Goal: Task Accomplishment & Management: Use online tool/utility

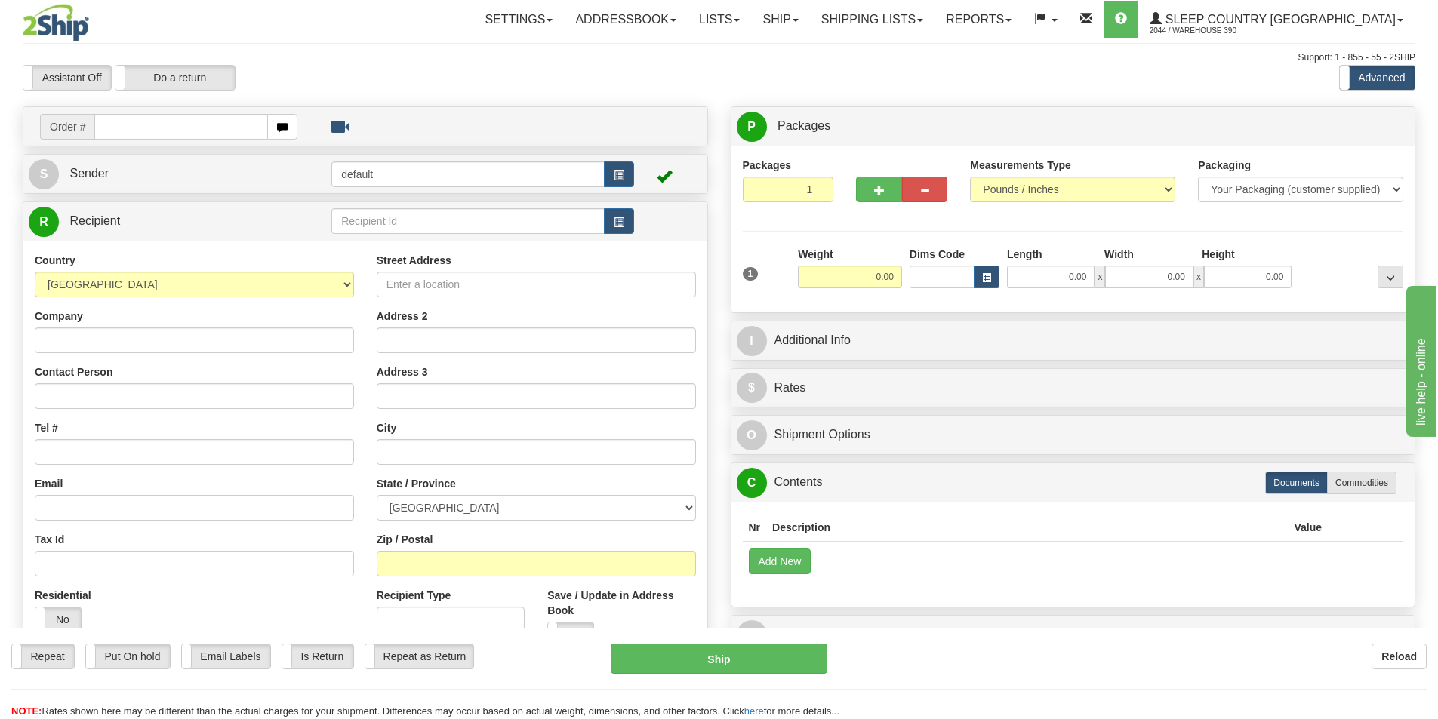
click at [146, 127] on input "text" at bounding box center [181, 127] width 174 height 26
type input "9002I098391"
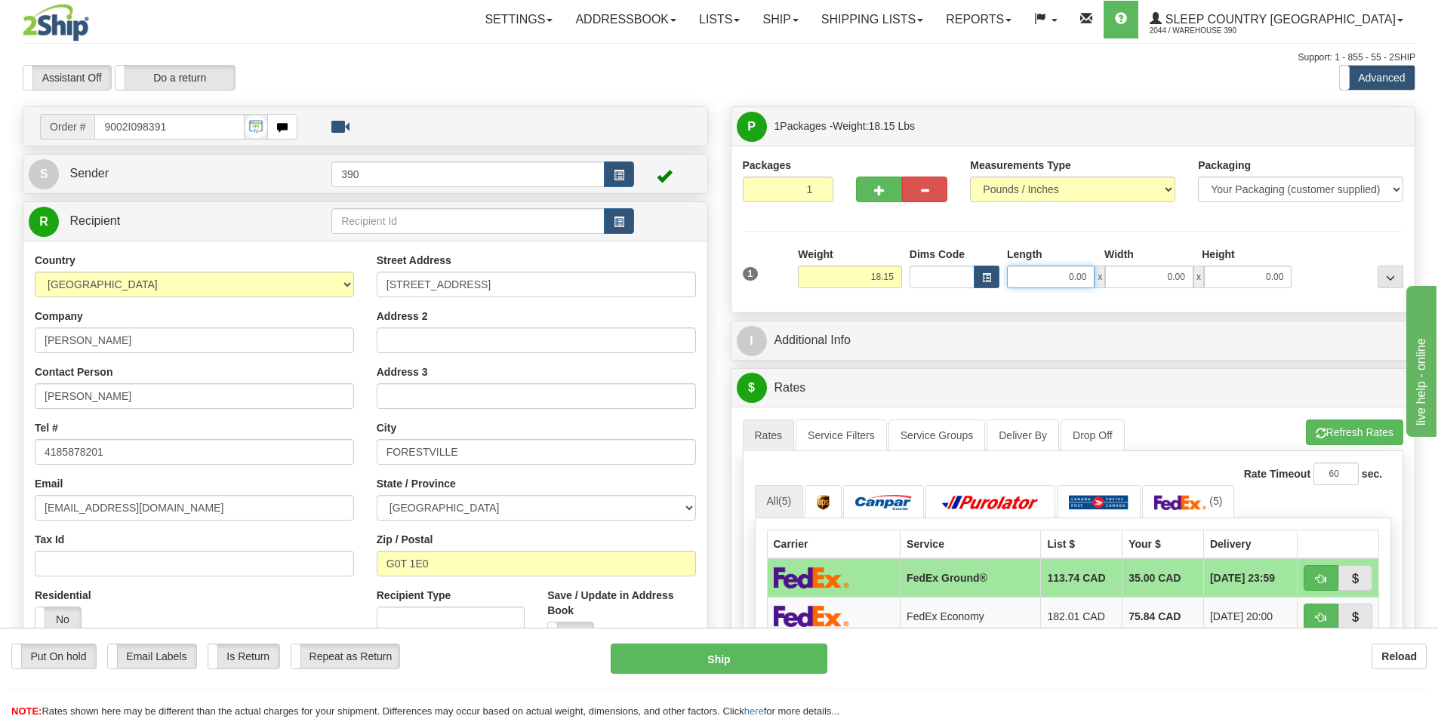
click at [1088, 278] on input "0.00" at bounding box center [1051, 277] width 88 height 23
type input "18.00"
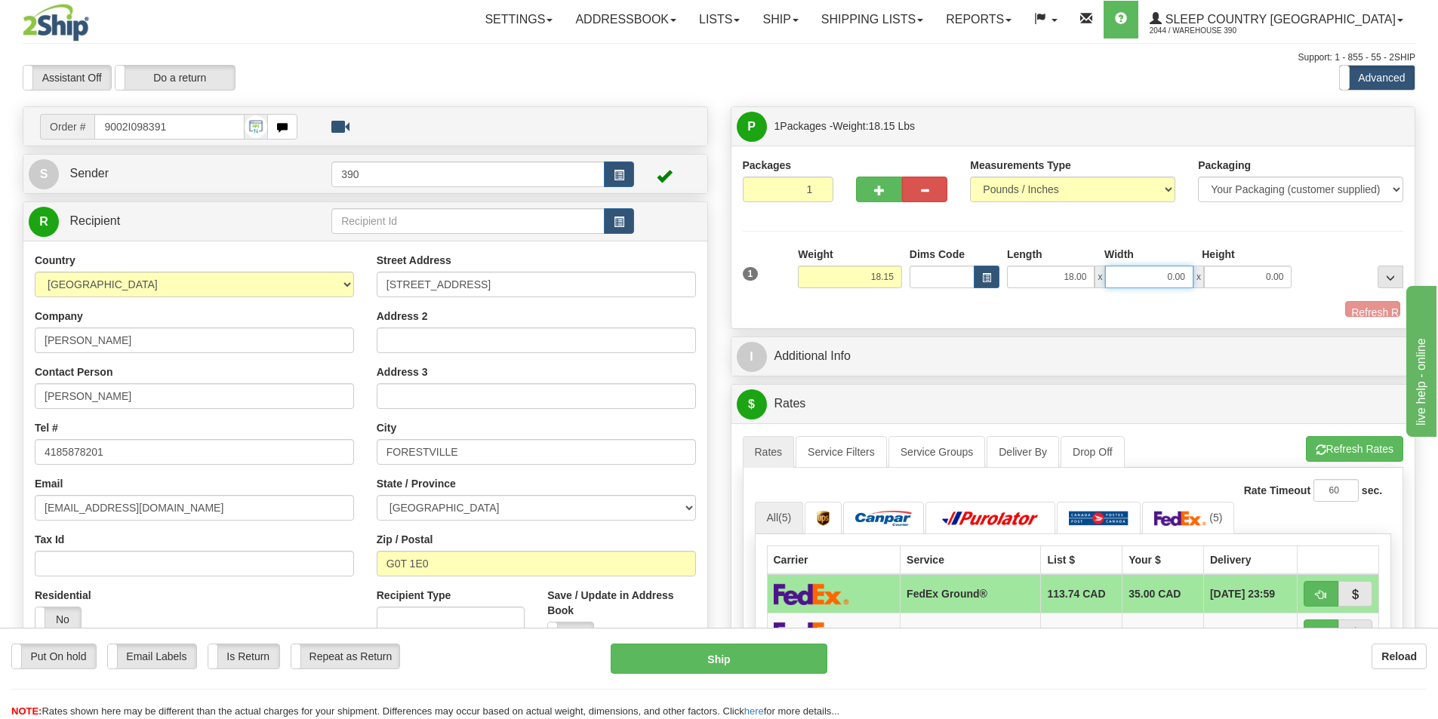
click at [1187, 271] on input "0.00" at bounding box center [1149, 277] width 88 height 23
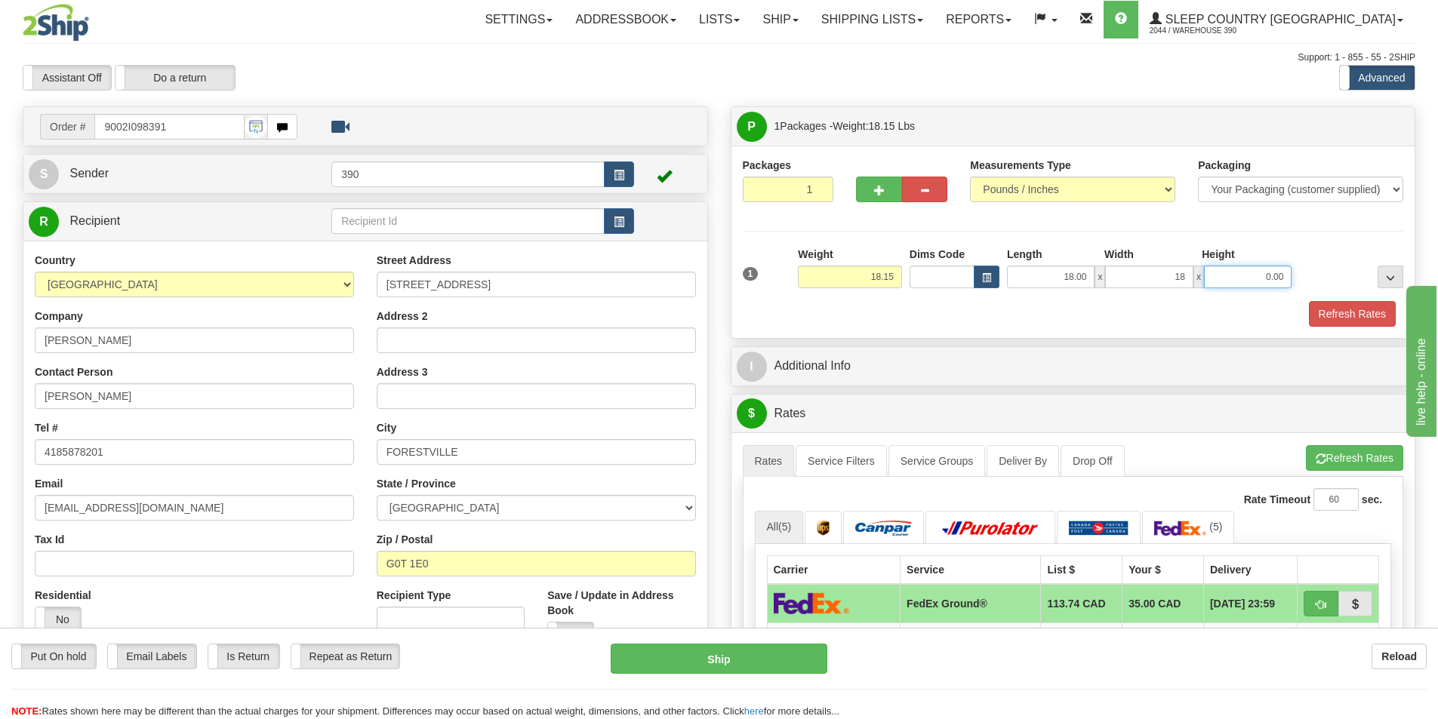
type input "18.00"
click at [1287, 275] on input "0.00" at bounding box center [1248, 277] width 88 height 23
type input "40.00"
click at [1336, 306] on button "Refresh Rates" at bounding box center [1352, 314] width 87 height 26
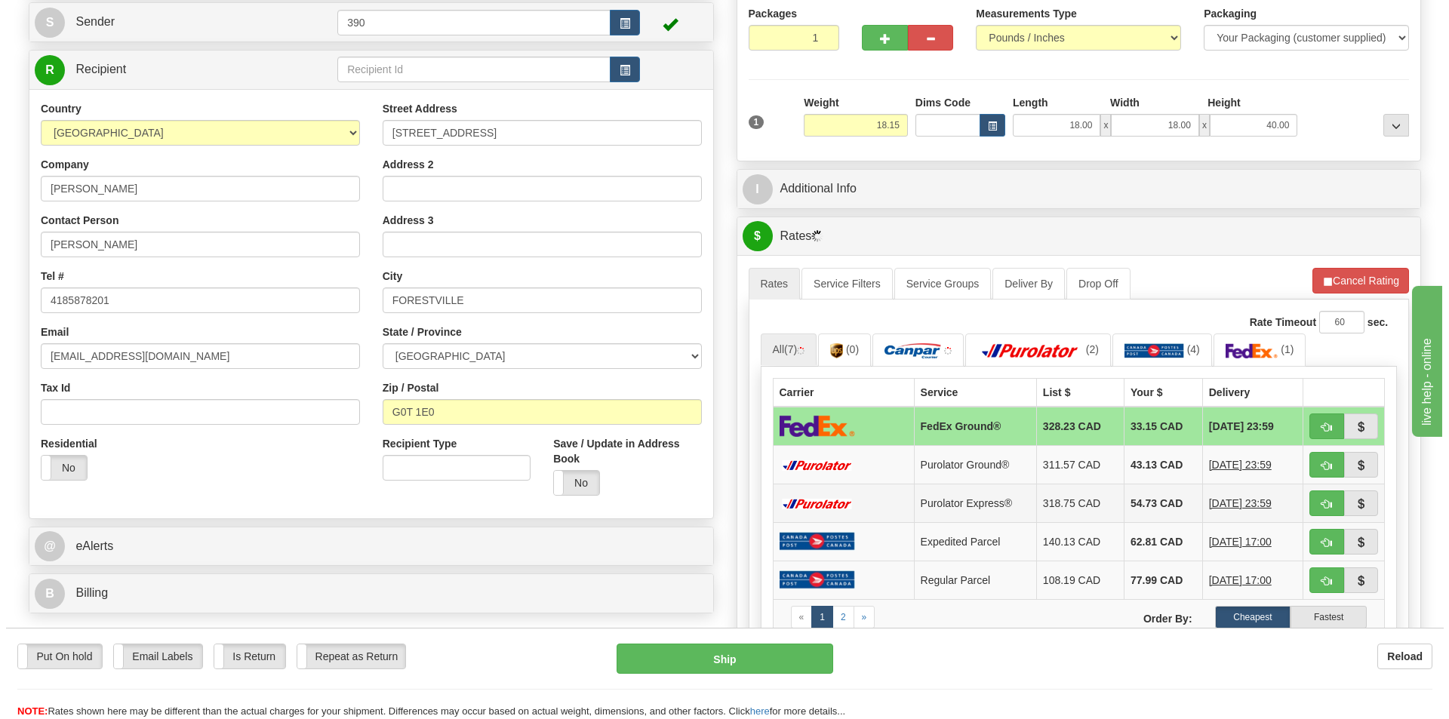
scroll to position [151, 0]
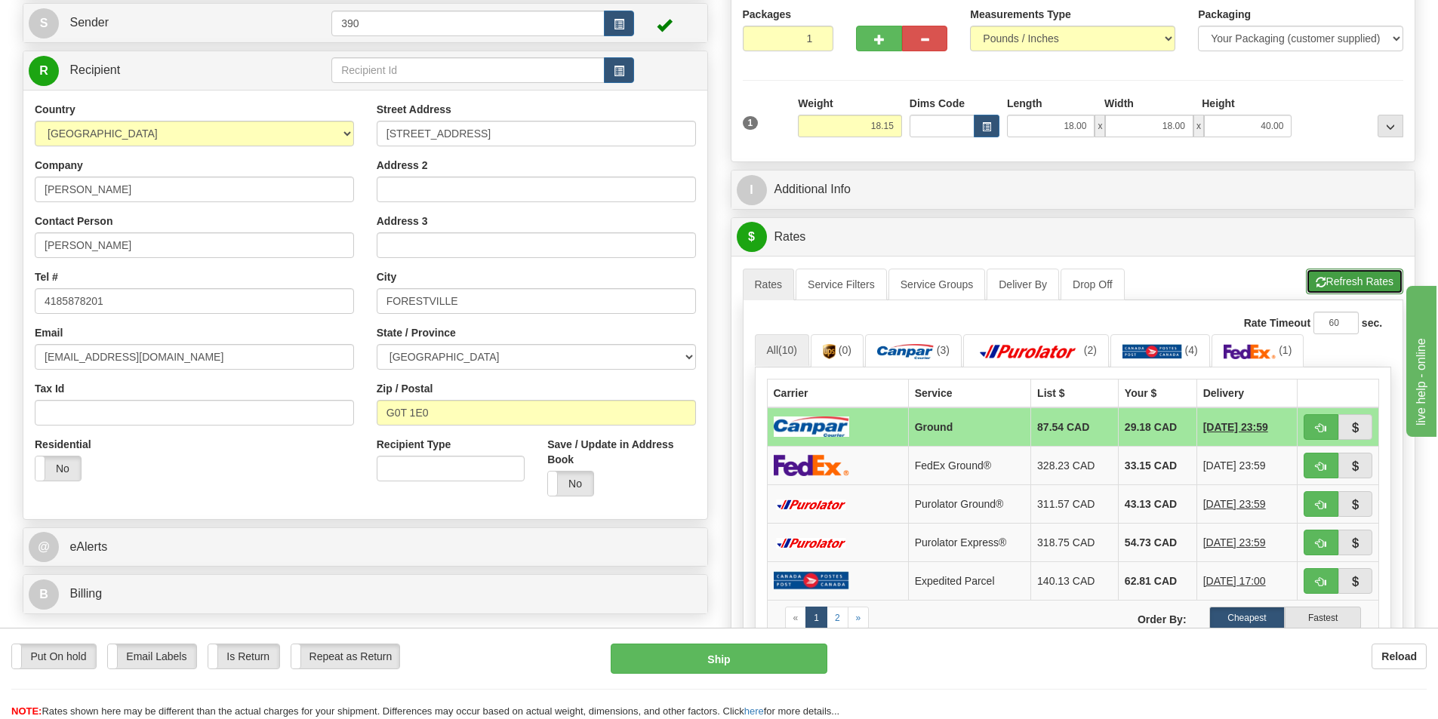
click at [1349, 279] on button "Refresh Rates" at bounding box center [1354, 282] width 97 height 26
click at [891, 126] on input "18.15" at bounding box center [850, 126] width 104 height 23
type input "12.00"
click at [1348, 277] on li "Refresh Rates Cancel Rating" at bounding box center [1354, 282] width 97 height 26
click at [1248, 617] on label "Cheapest" at bounding box center [1247, 618] width 76 height 23
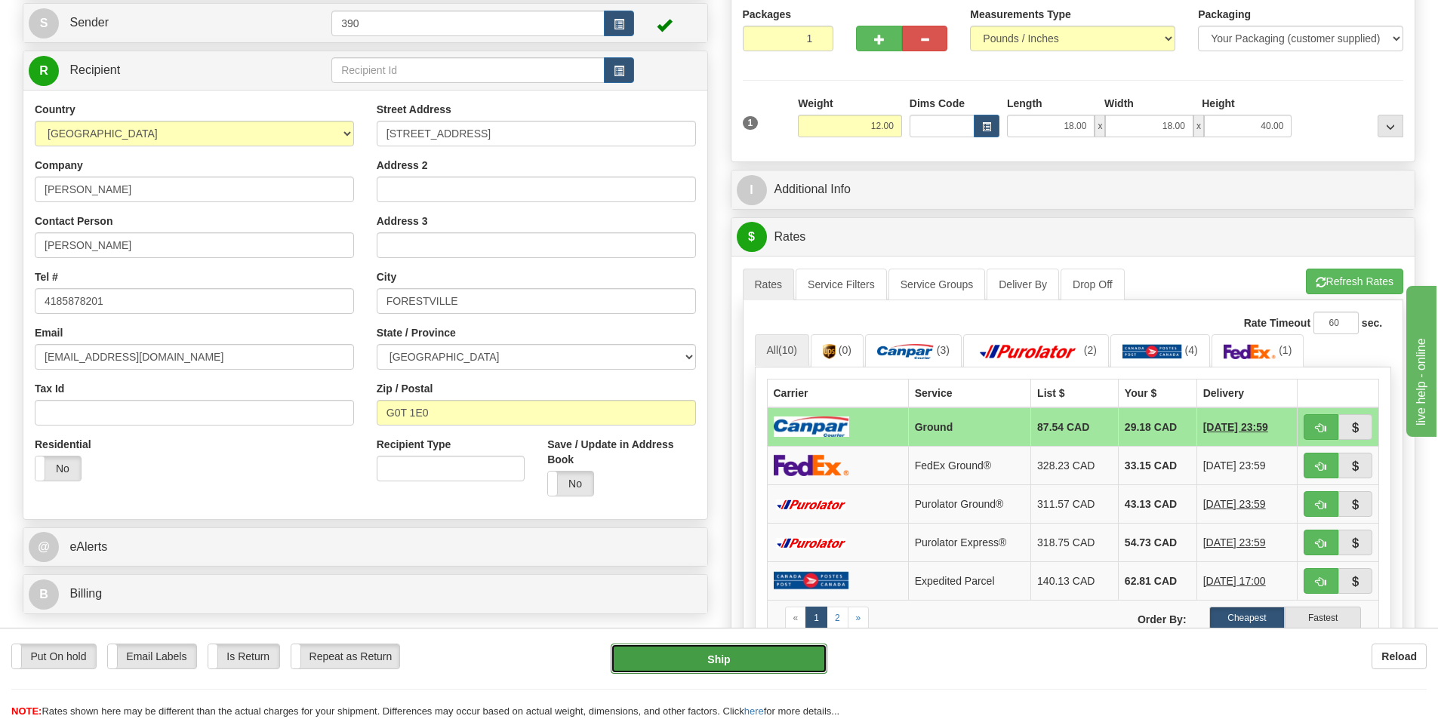
click at [721, 659] on button "Ship" at bounding box center [719, 659] width 217 height 30
type input "1"
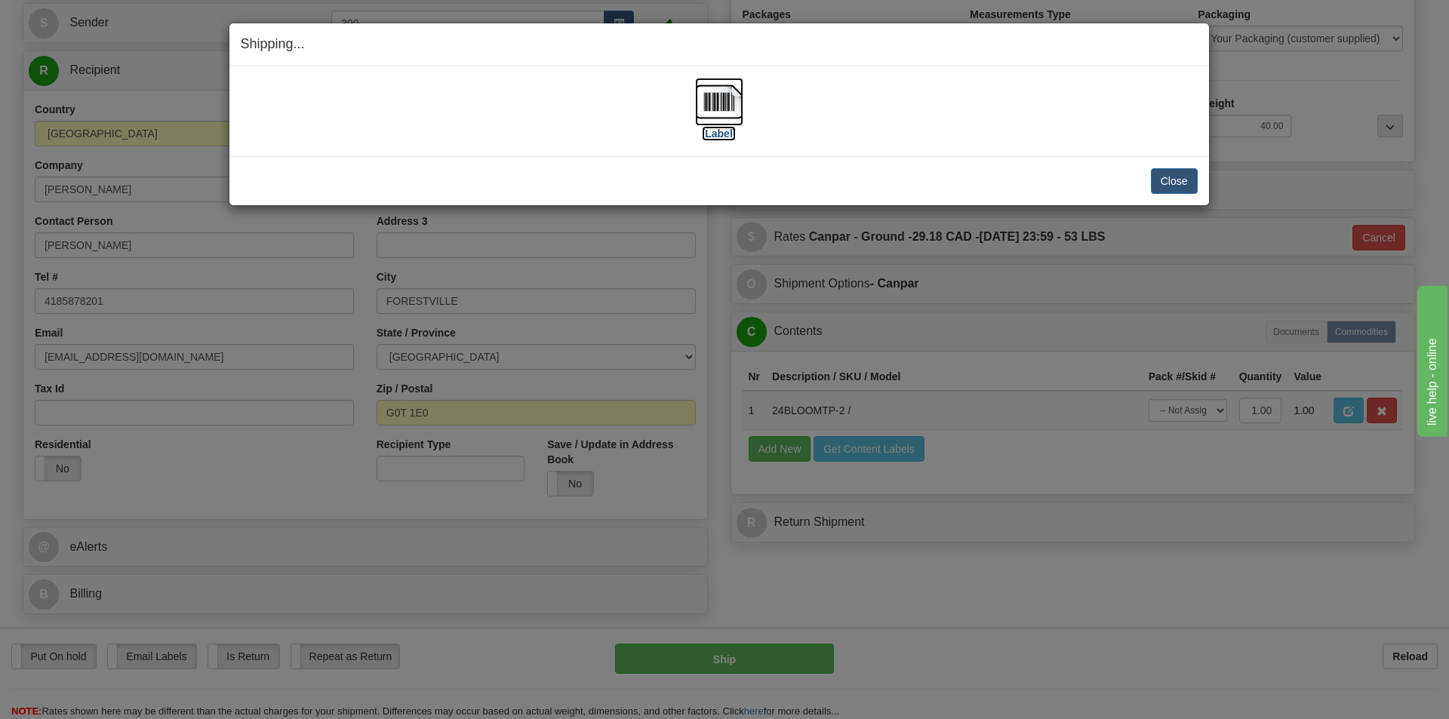
click at [727, 101] on img at bounding box center [719, 102] width 48 height 48
click at [1167, 179] on button "Close" at bounding box center [1174, 181] width 47 height 26
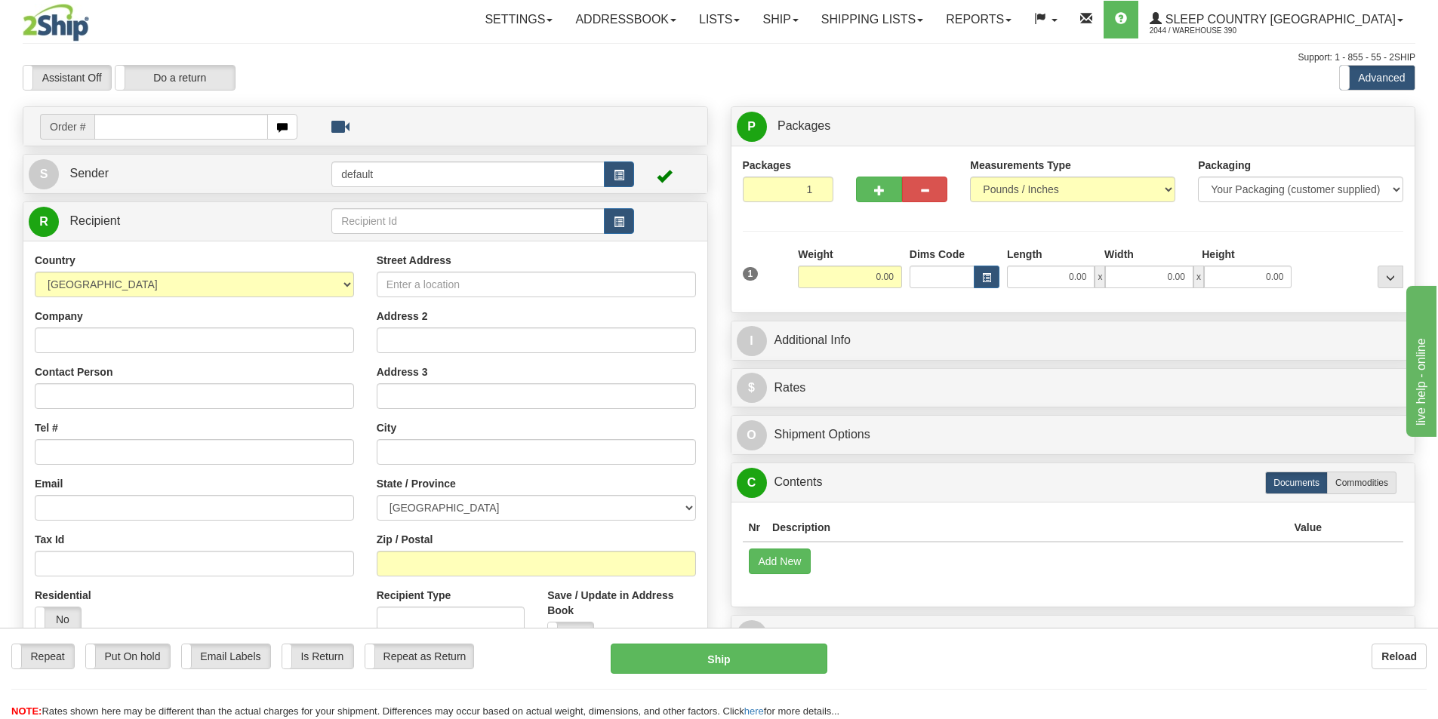
click at [206, 127] on input "text" at bounding box center [181, 127] width 174 height 26
type input "9002I098391"
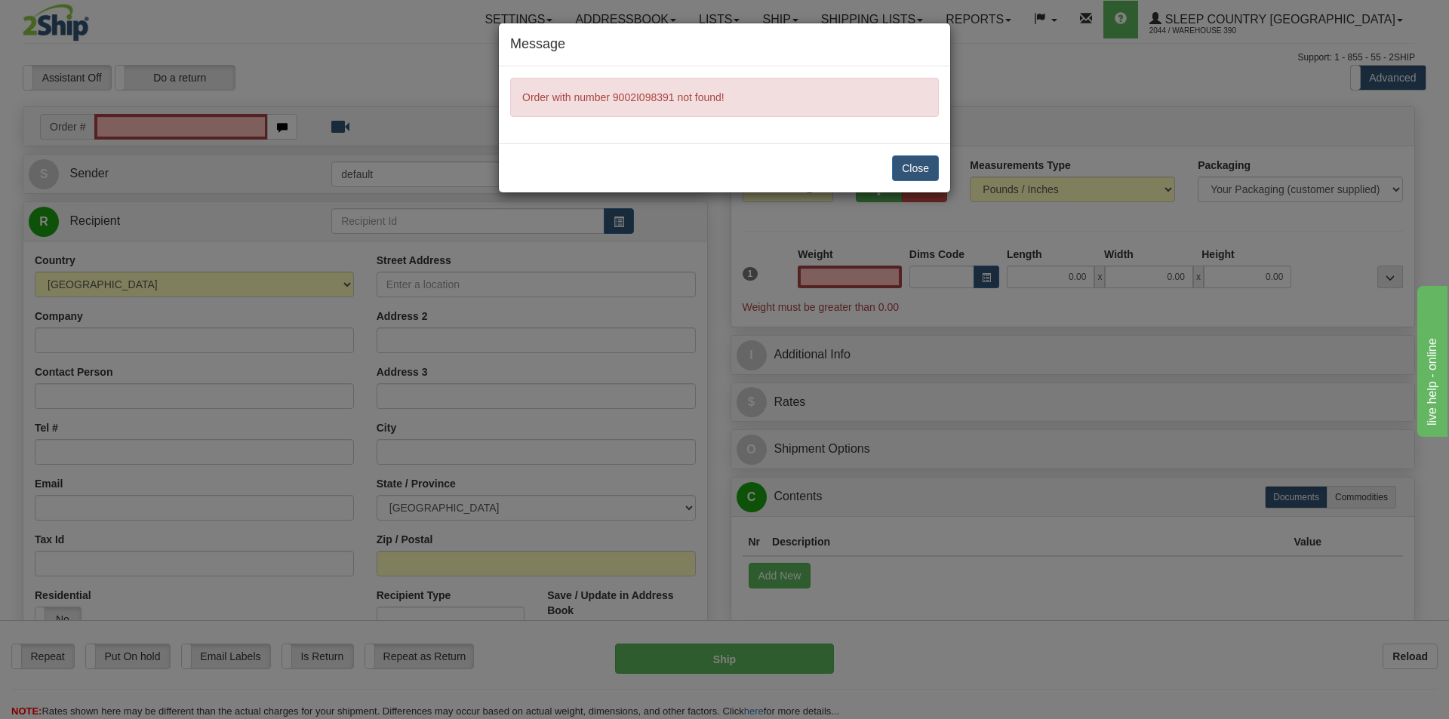
type input "0.00"
click at [928, 167] on button "Close" at bounding box center [915, 168] width 47 height 26
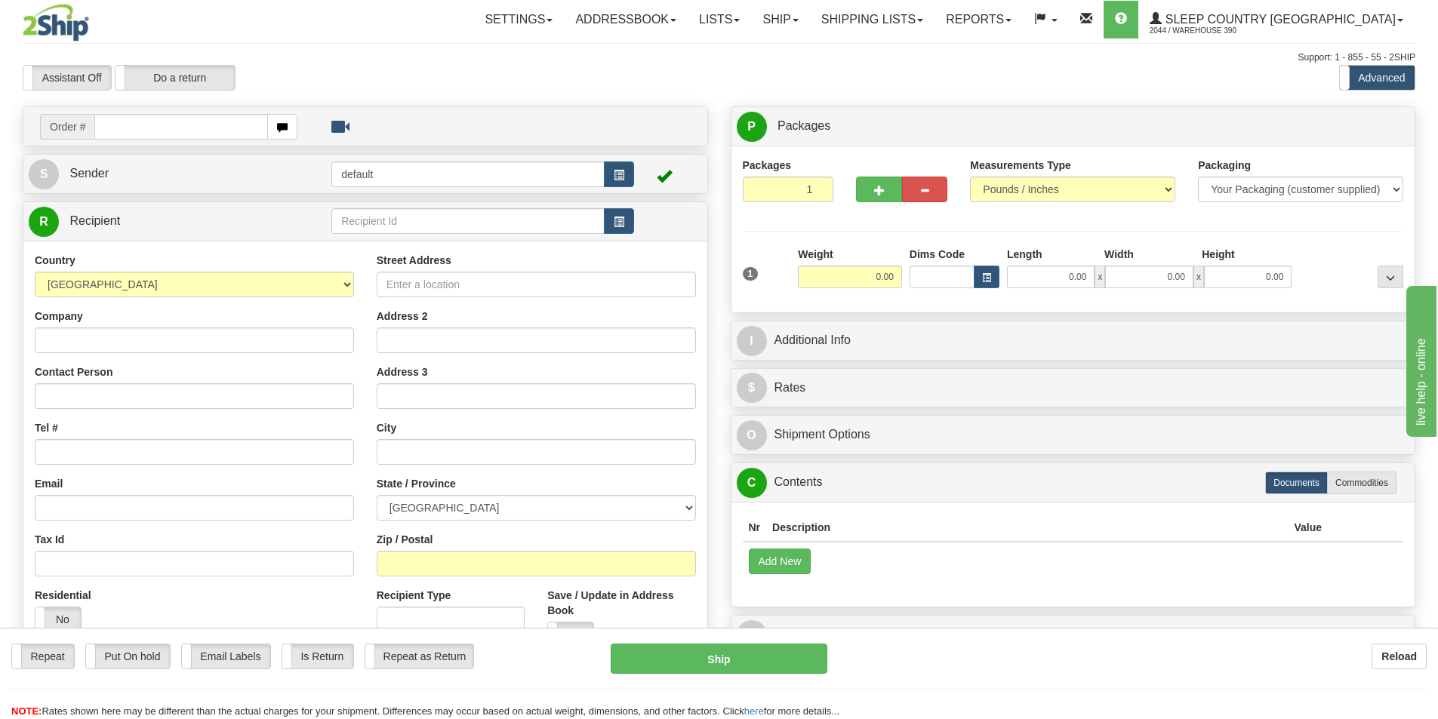
click at [212, 128] on input "text" at bounding box center [181, 127] width 174 height 26
click at [127, 126] on input "900" at bounding box center [181, 127] width 174 height 26
type input "9002I096317"
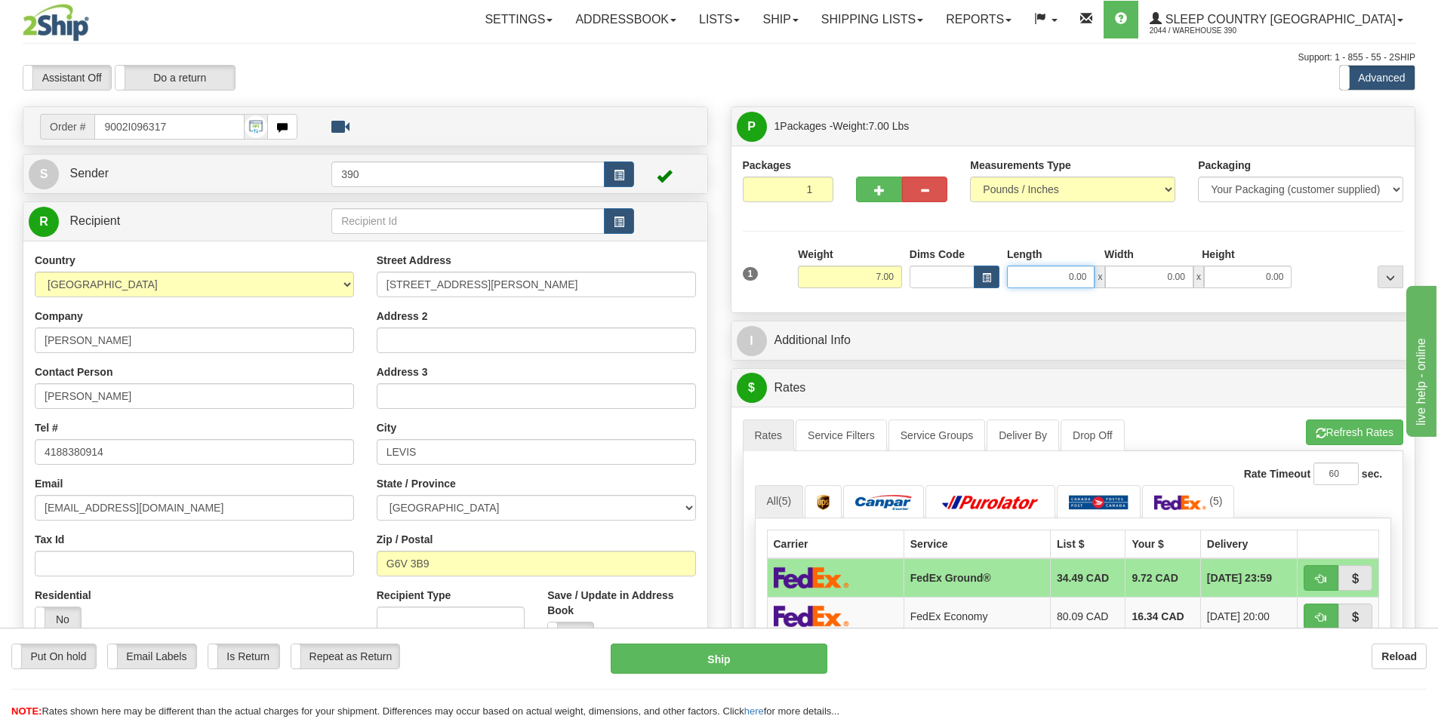
click at [1091, 277] on input "0.00" at bounding box center [1051, 277] width 88 height 23
type input "12.00"
click at [1190, 277] on input "0.00" at bounding box center [1149, 277] width 88 height 23
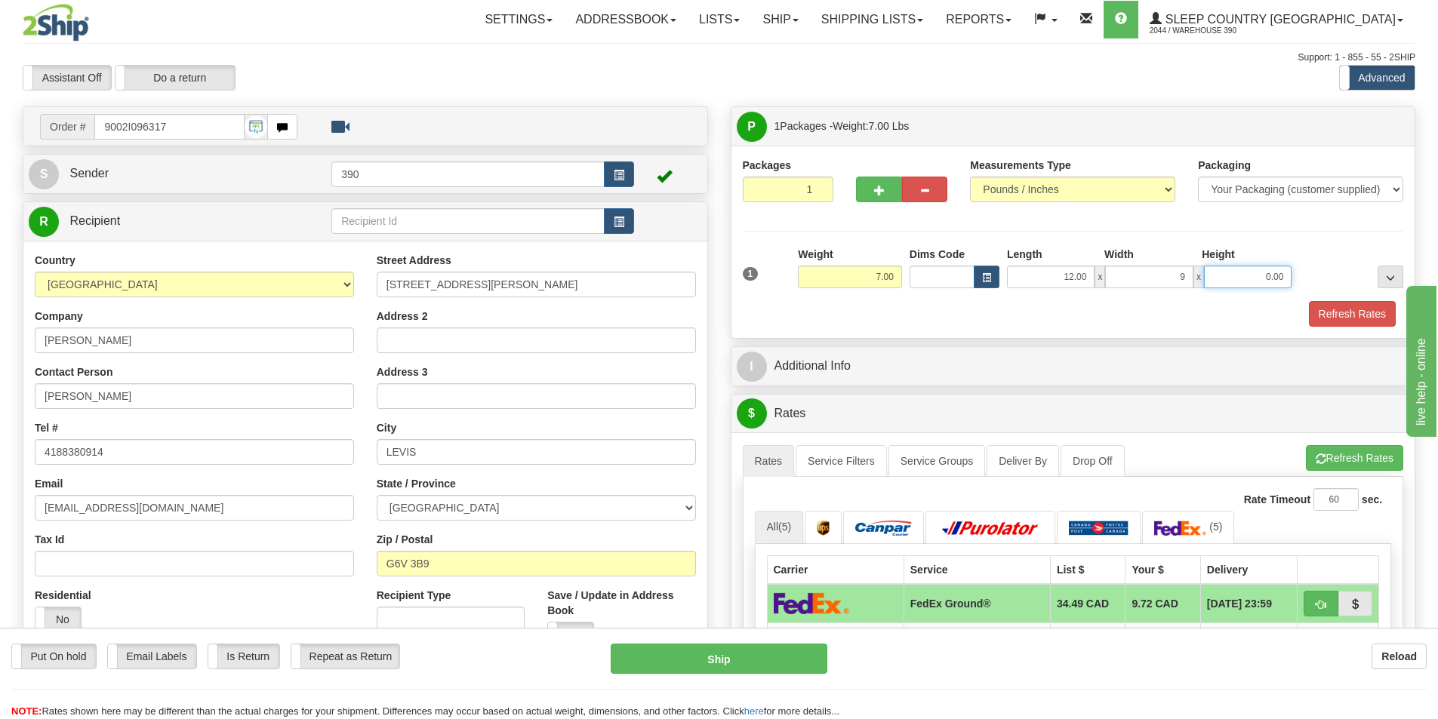
type input "9.00"
click at [1282, 276] on input "0.00" at bounding box center [1248, 277] width 88 height 23
type input "3.00"
click at [1341, 315] on button "Refresh Rates" at bounding box center [1352, 314] width 87 height 26
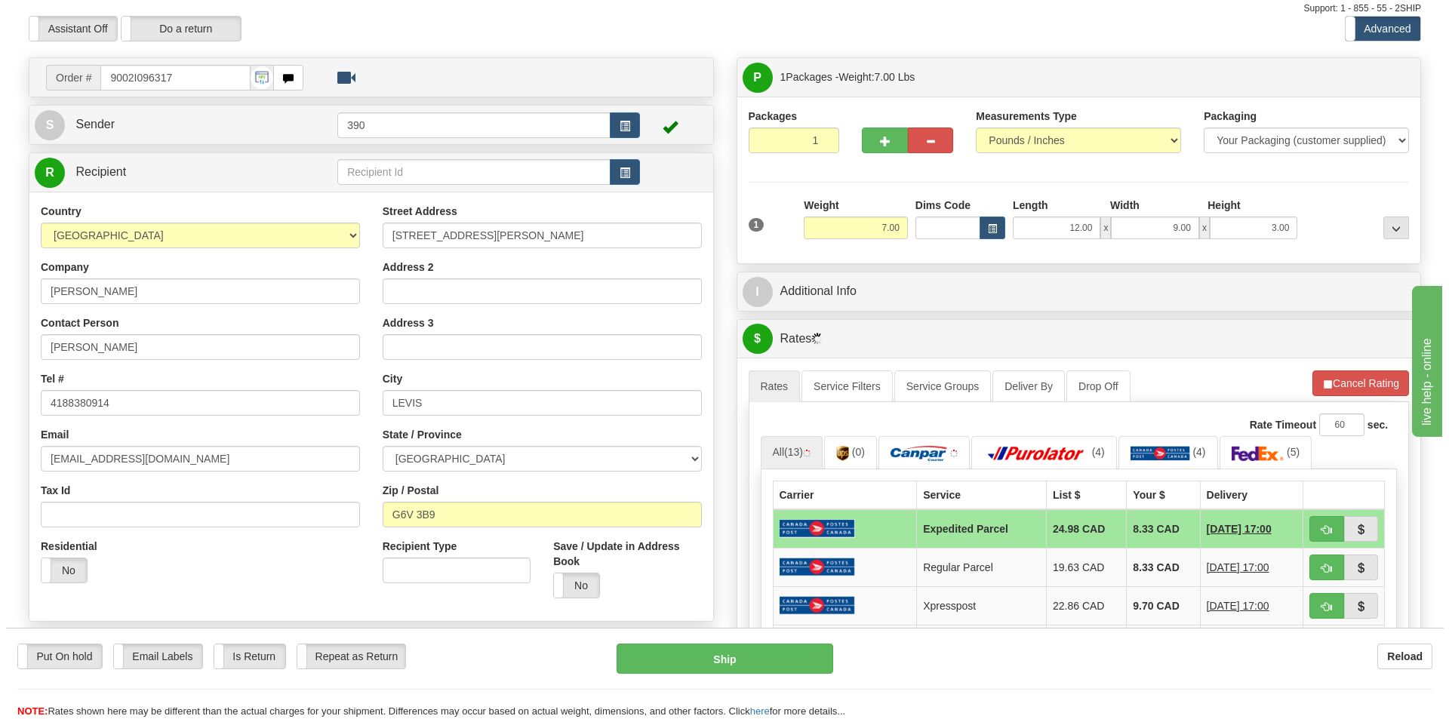
scroll to position [75, 0]
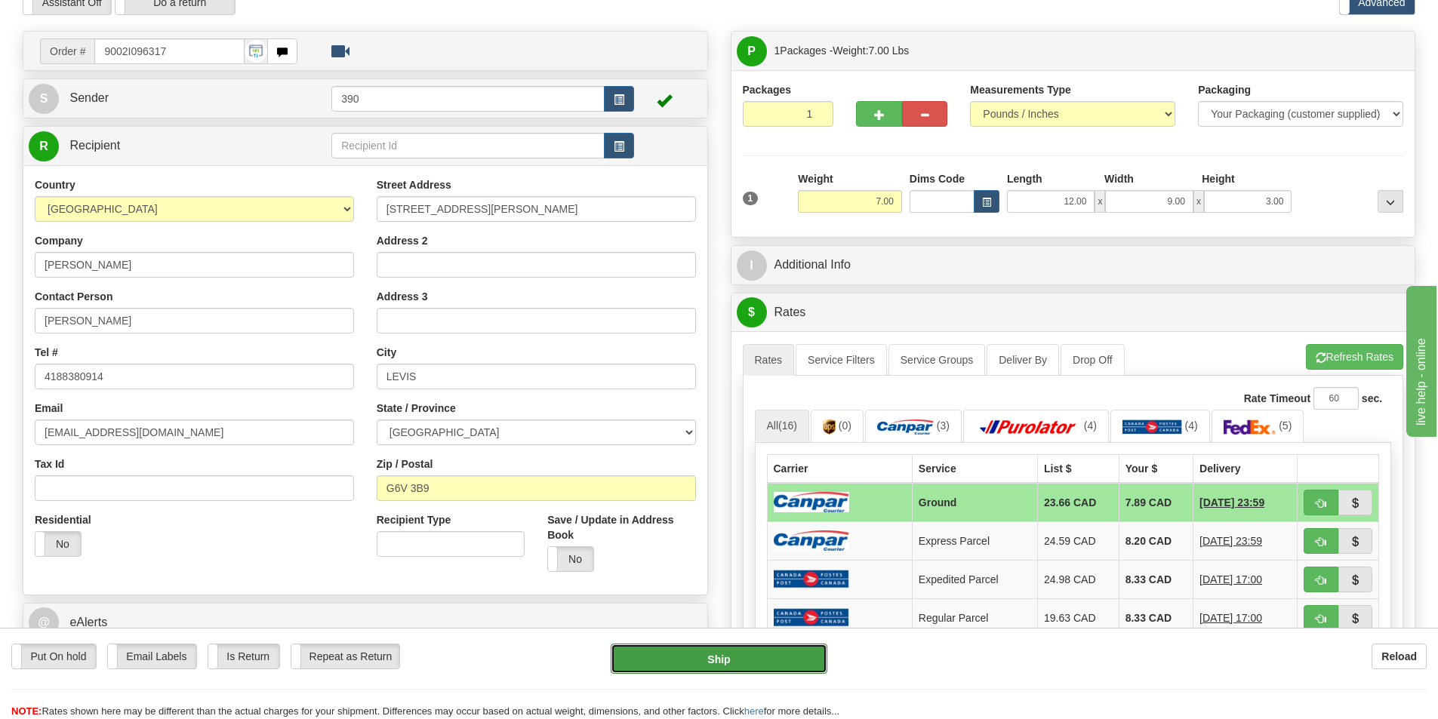
click at [725, 662] on button "Ship" at bounding box center [719, 659] width 217 height 30
type input "1"
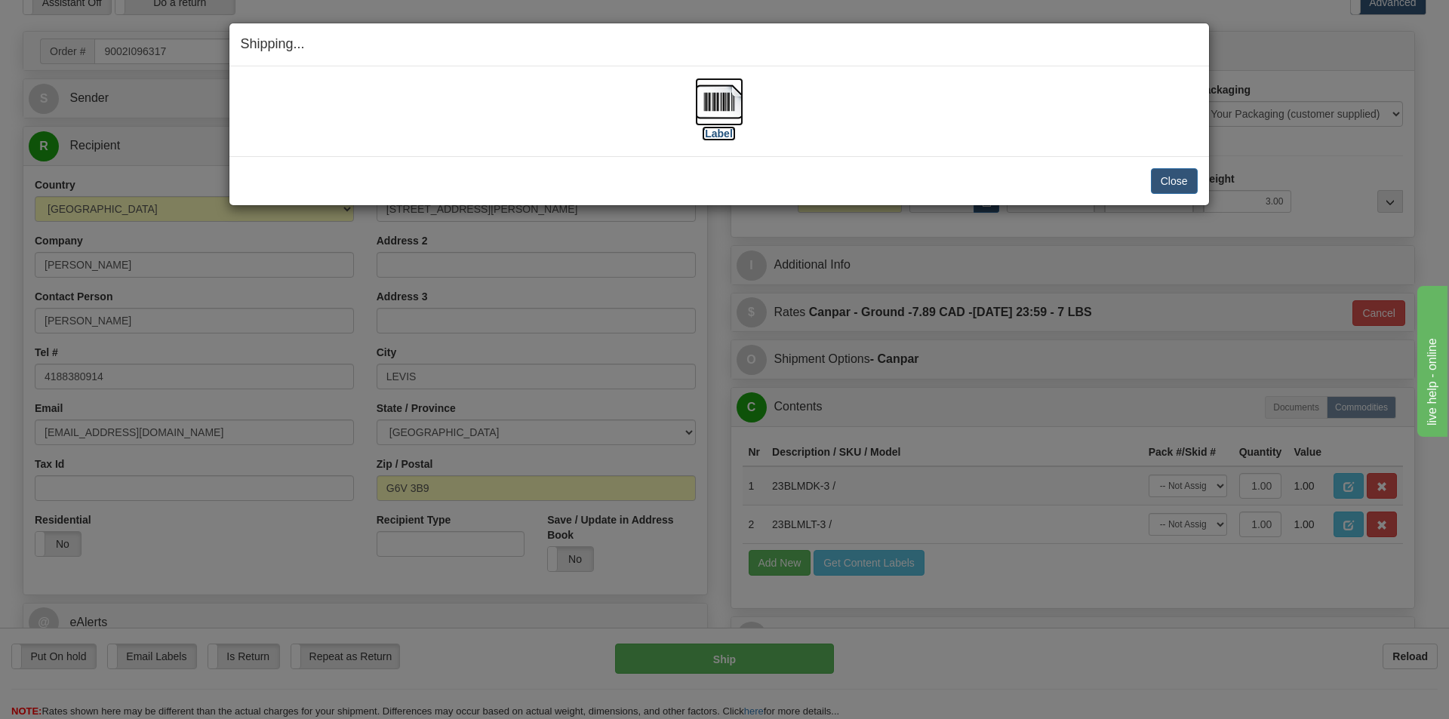
click at [725, 101] on img at bounding box center [719, 102] width 48 height 48
click at [1179, 173] on button "Close" at bounding box center [1174, 181] width 47 height 26
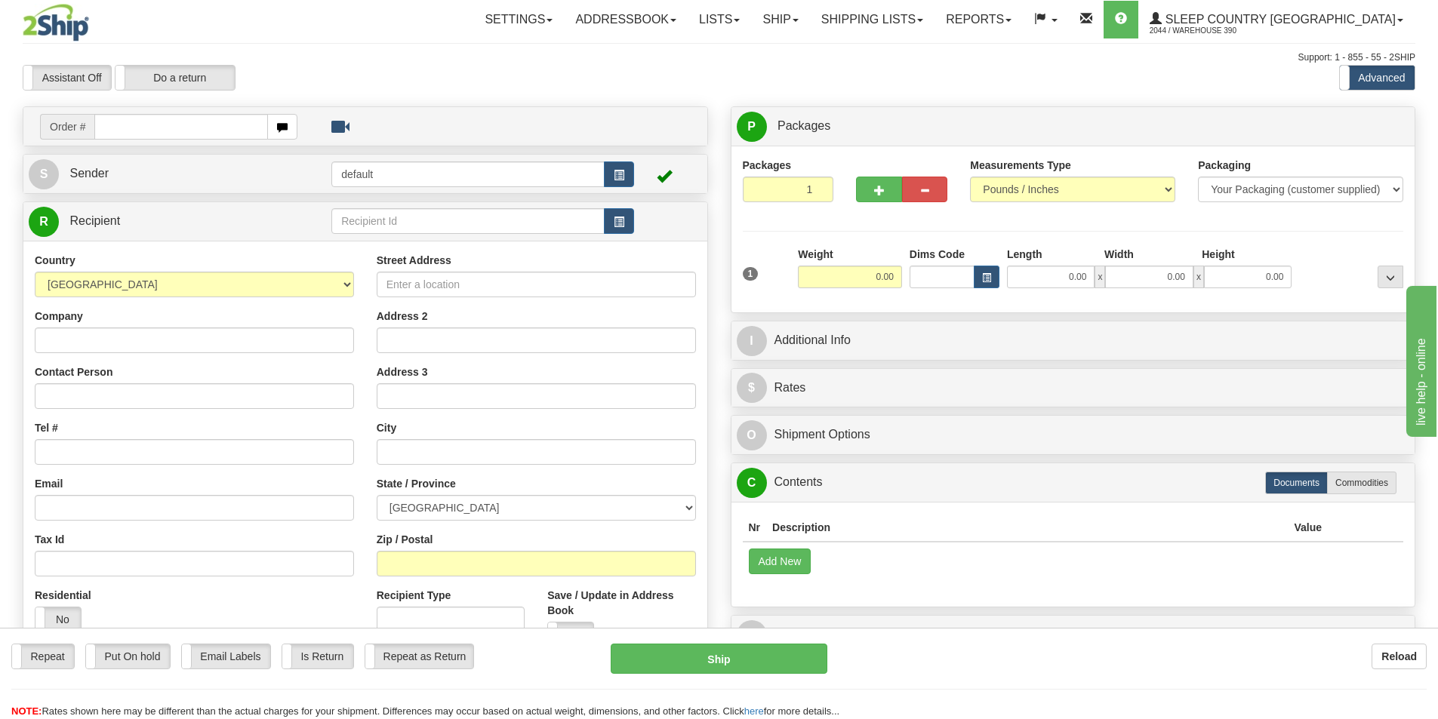
click at [174, 123] on input "text" at bounding box center [181, 127] width 174 height 26
type input "9002I098039"
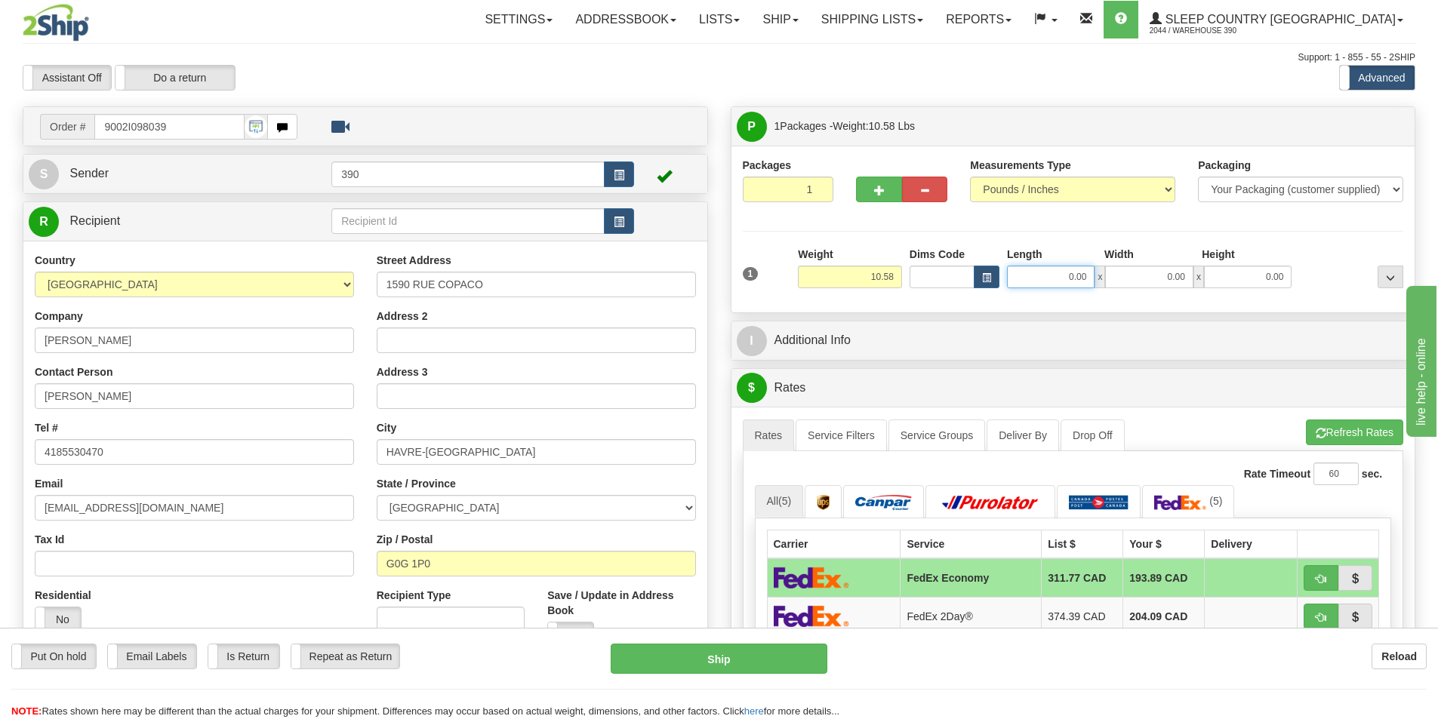
click at [1088, 278] on input "0.00" at bounding box center [1051, 277] width 88 height 23
type input "8.00"
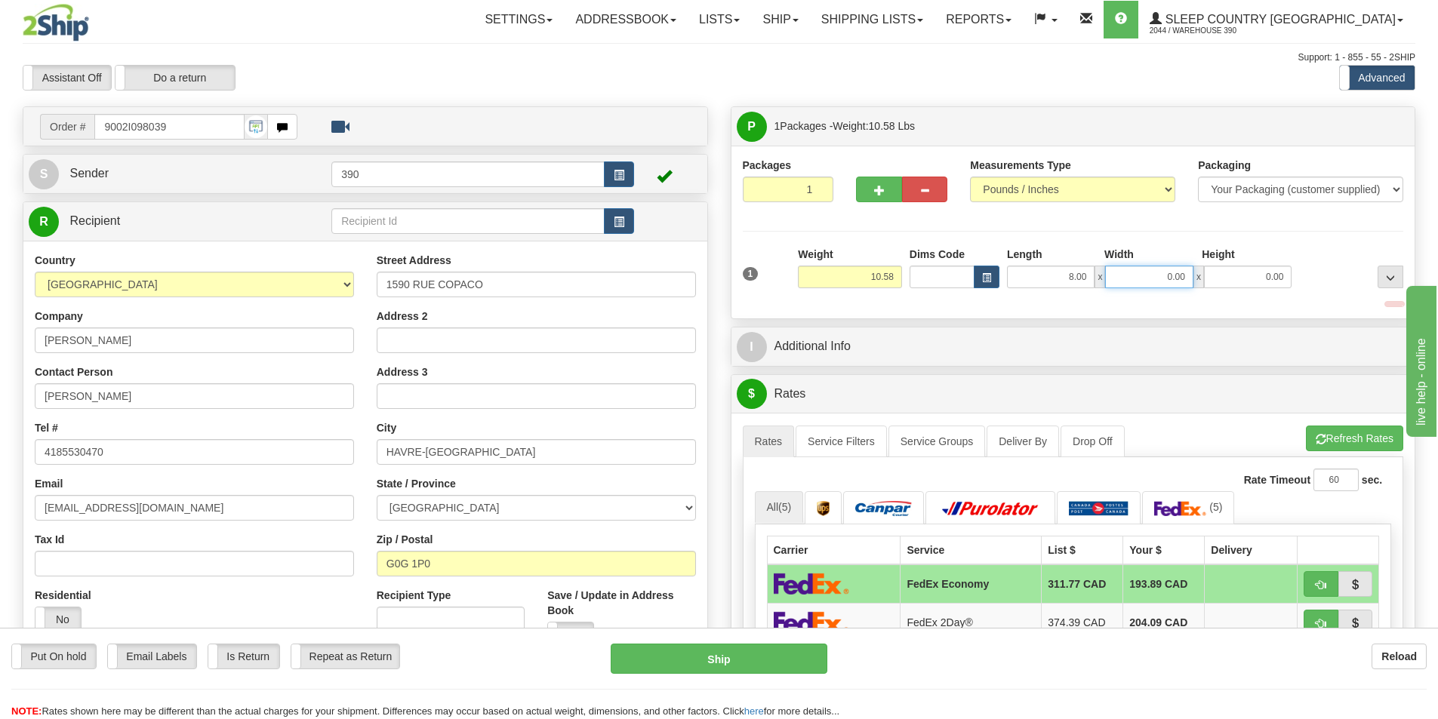
click at [1187, 279] on input "0.00" at bounding box center [1149, 277] width 88 height 23
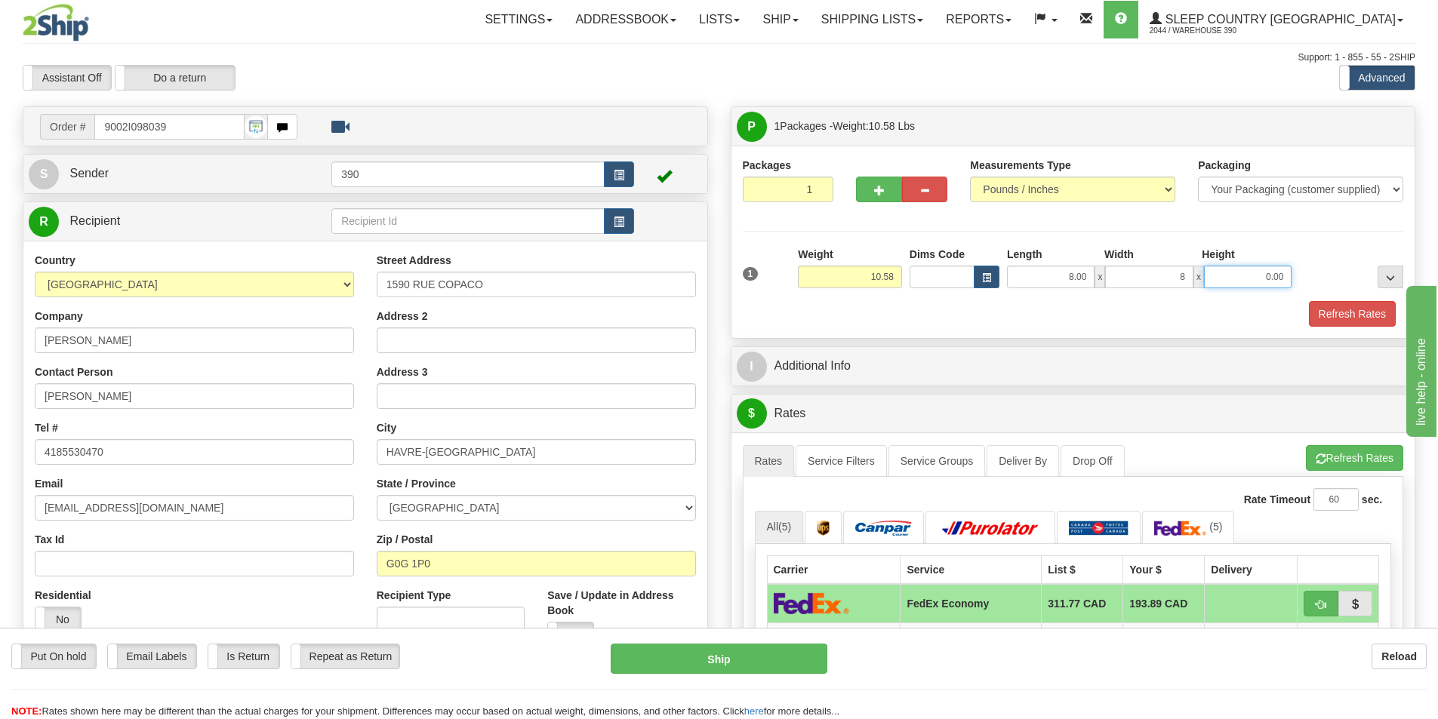
type input "8.00"
click at [1282, 276] on input "0.00" at bounding box center [1248, 277] width 88 height 23
type input "18.00"
click at [1367, 303] on button "Refresh Rates" at bounding box center [1352, 314] width 87 height 26
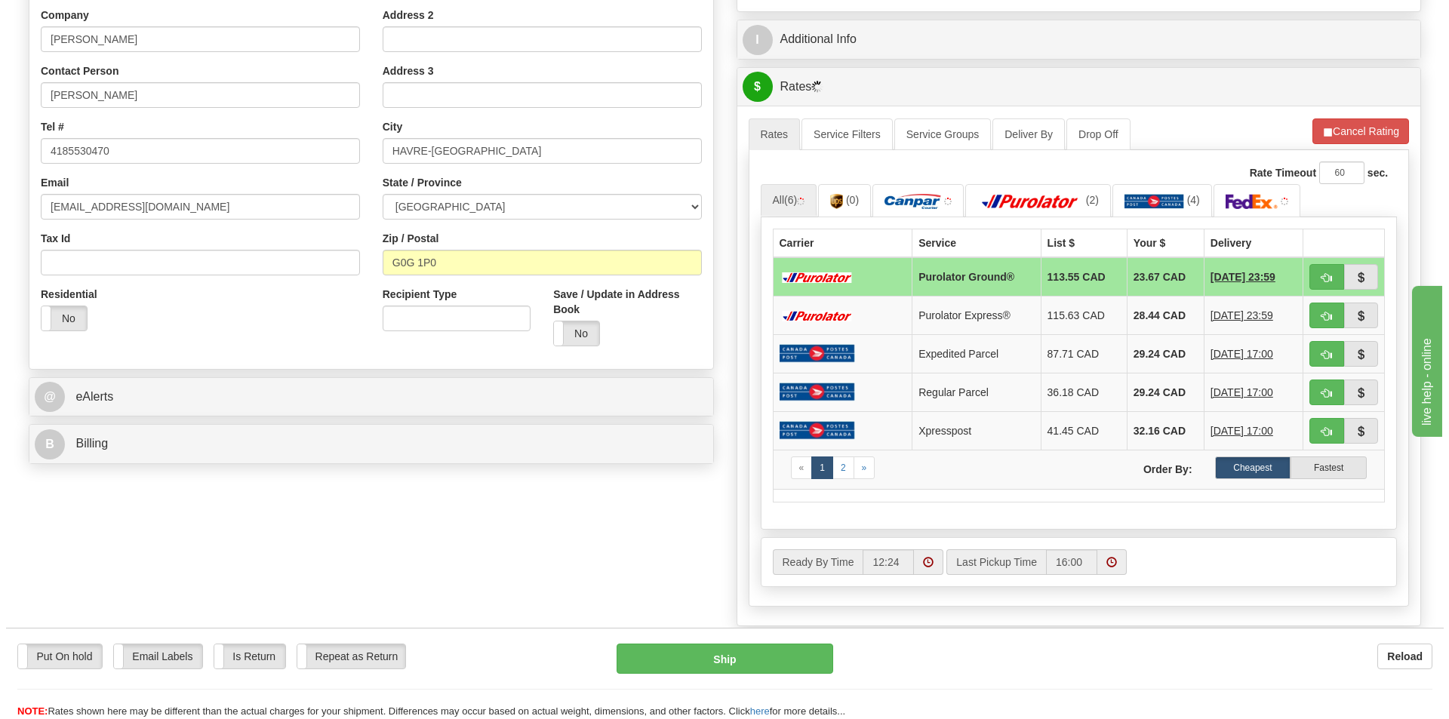
scroll to position [302, 0]
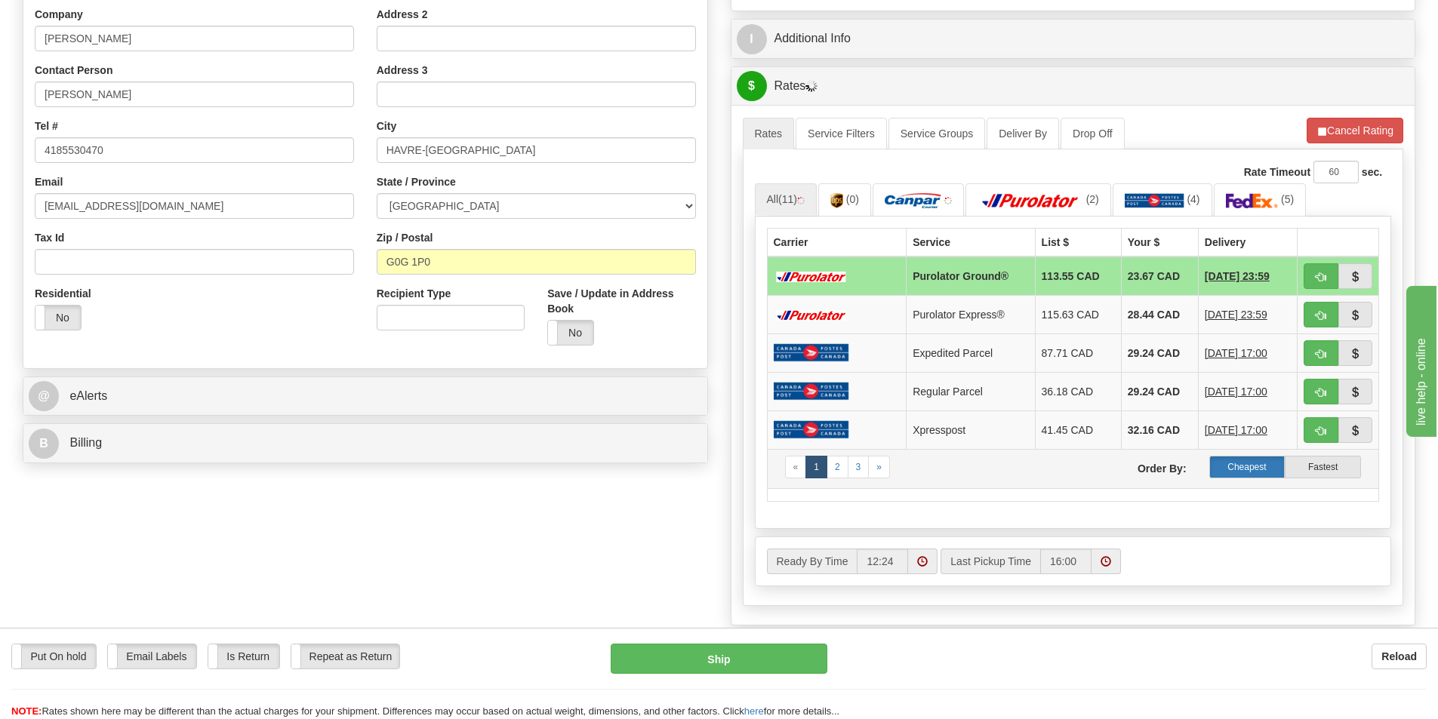
click at [1246, 467] on label "Cheapest" at bounding box center [1247, 467] width 76 height 23
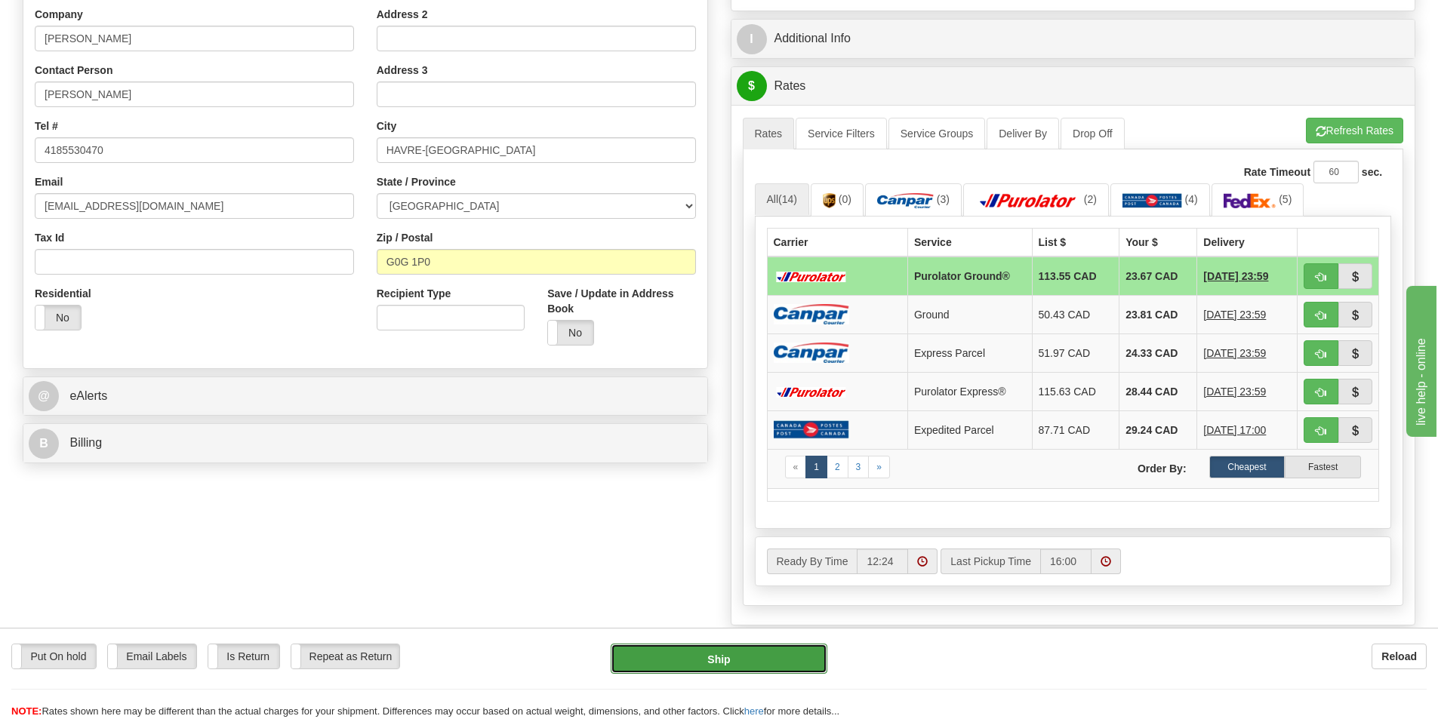
click at [734, 659] on button "Ship" at bounding box center [719, 659] width 217 height 30
type input "260"
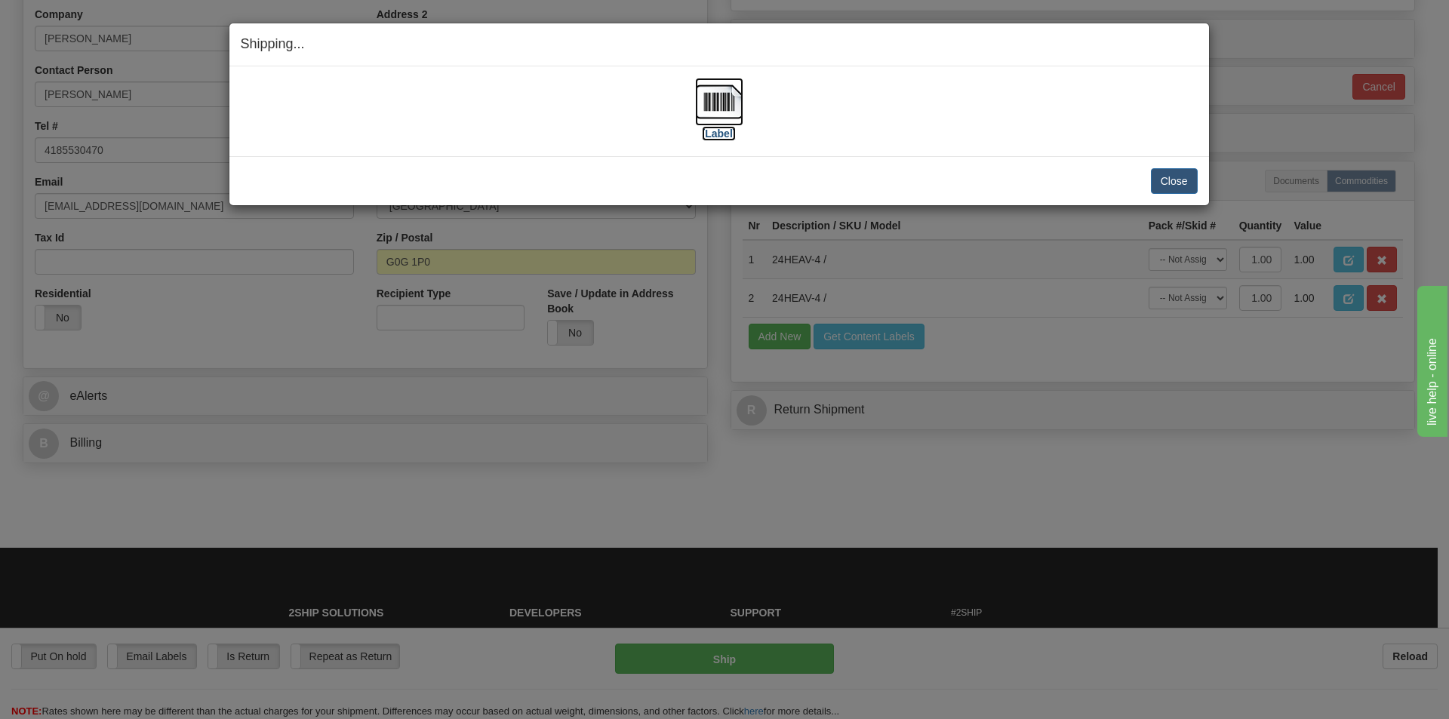
click at [730, 101] on img at bounding box center [719, 102] width 48 height 48
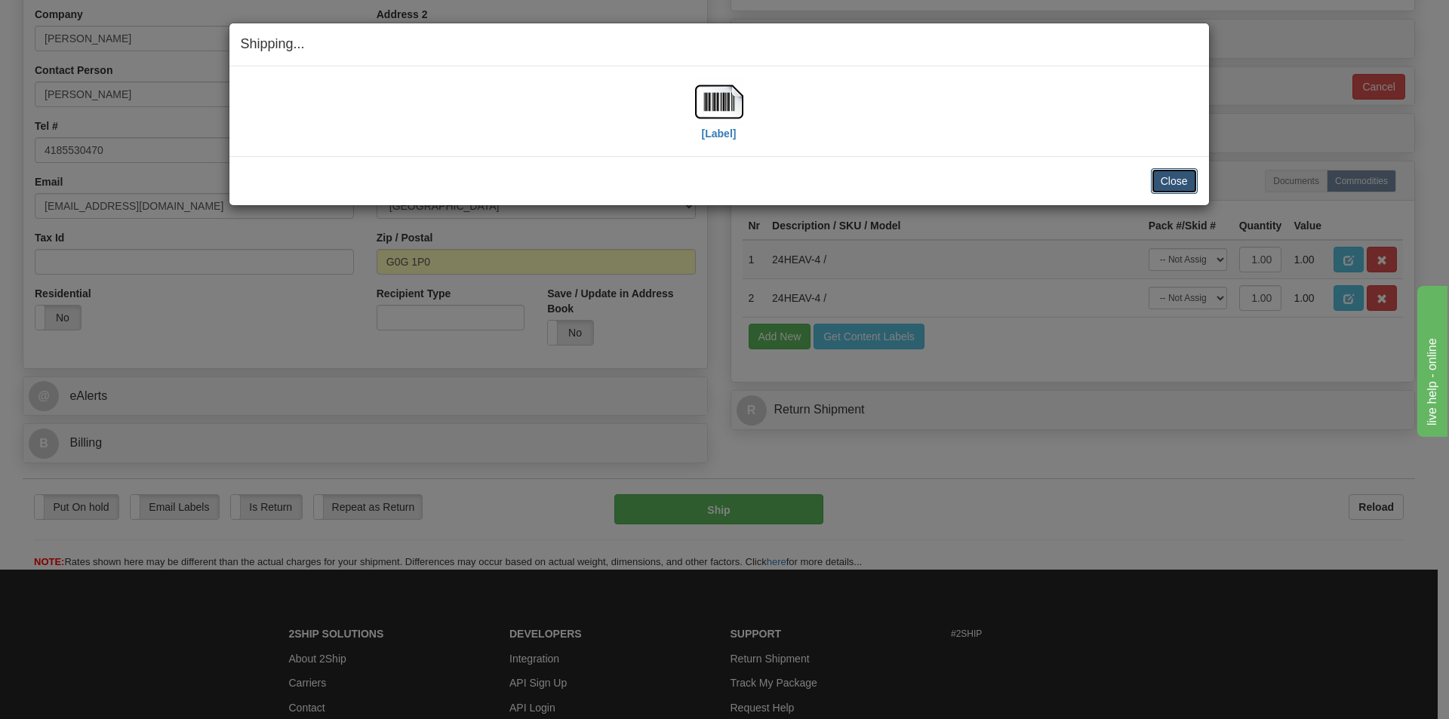
click at [1181, 173] on button "Close" at bounding box center [1174, 181] width 47 height 26
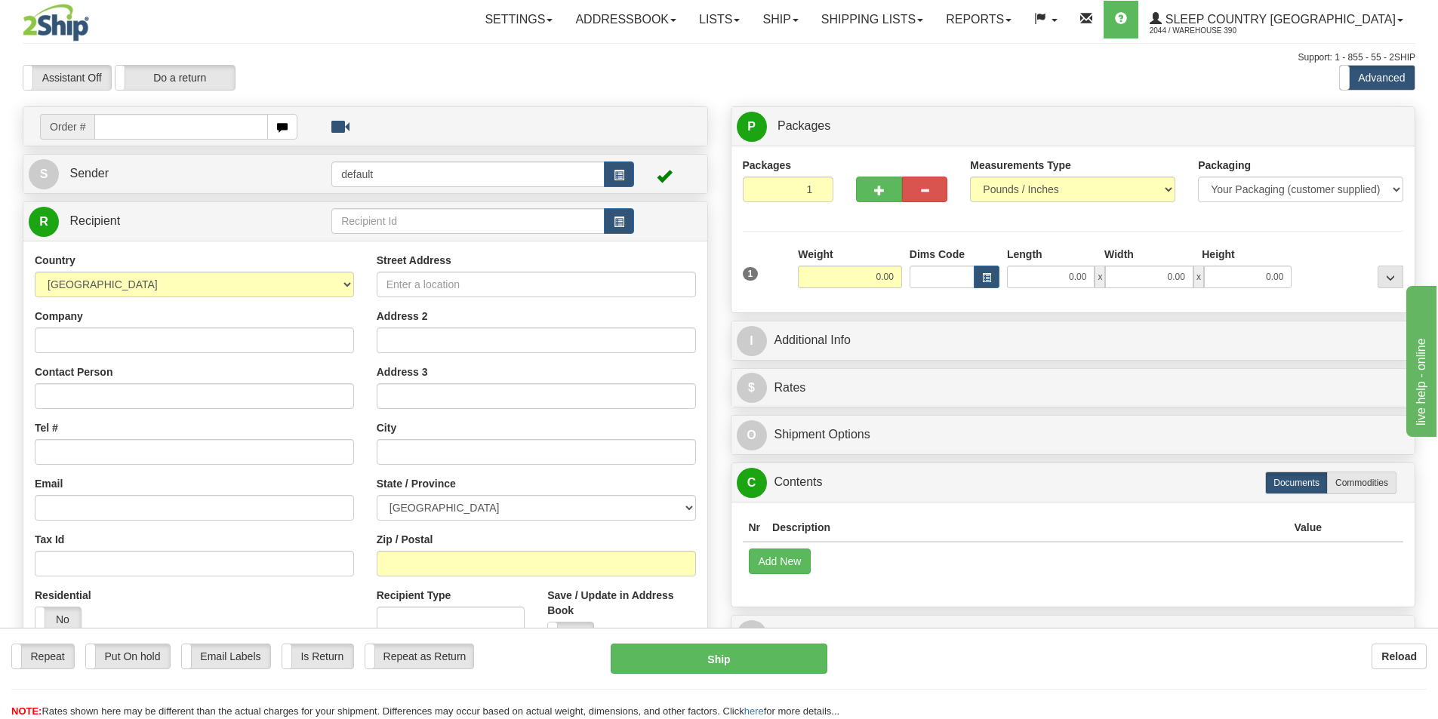
click at [236, 127] on input "text" at bounding box center [181, 127] width 174 height 26
type input "9000I096644"
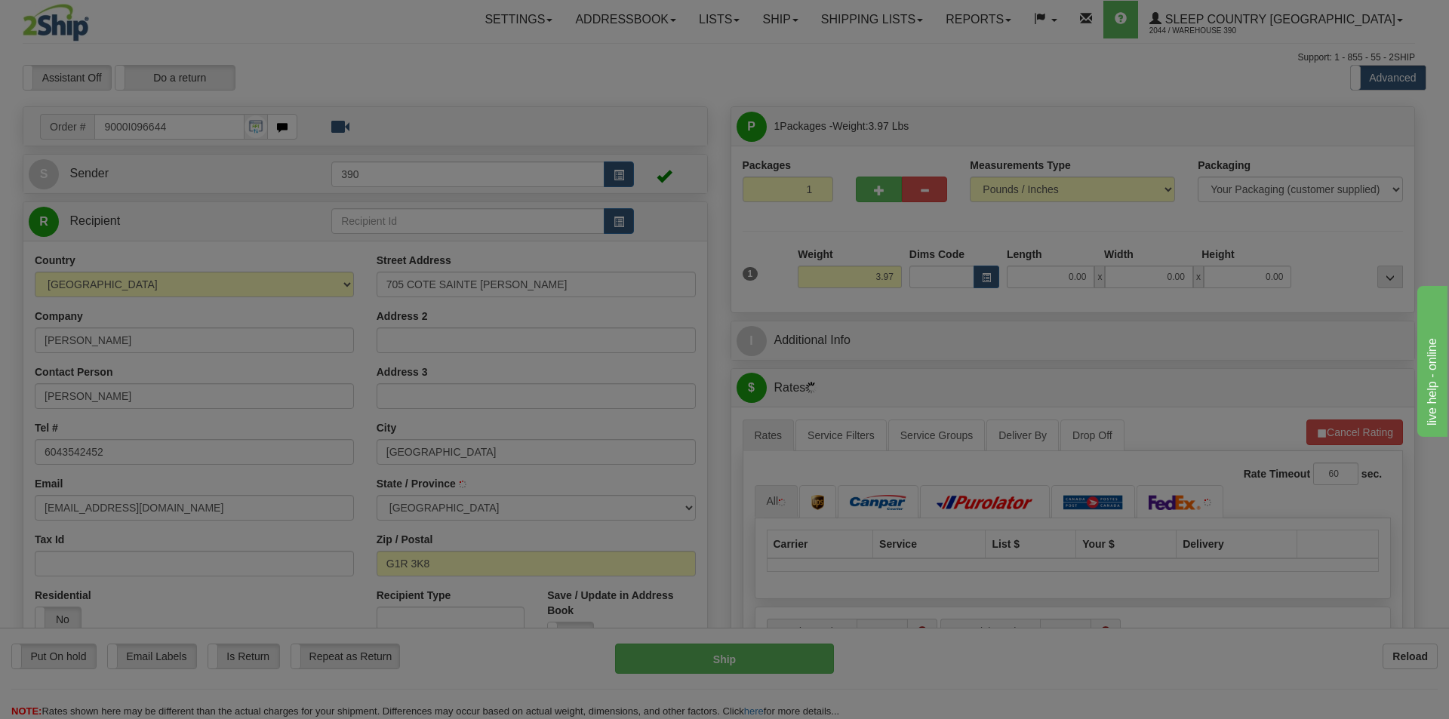
type input "[GEOGRAPHIC_DATA]"
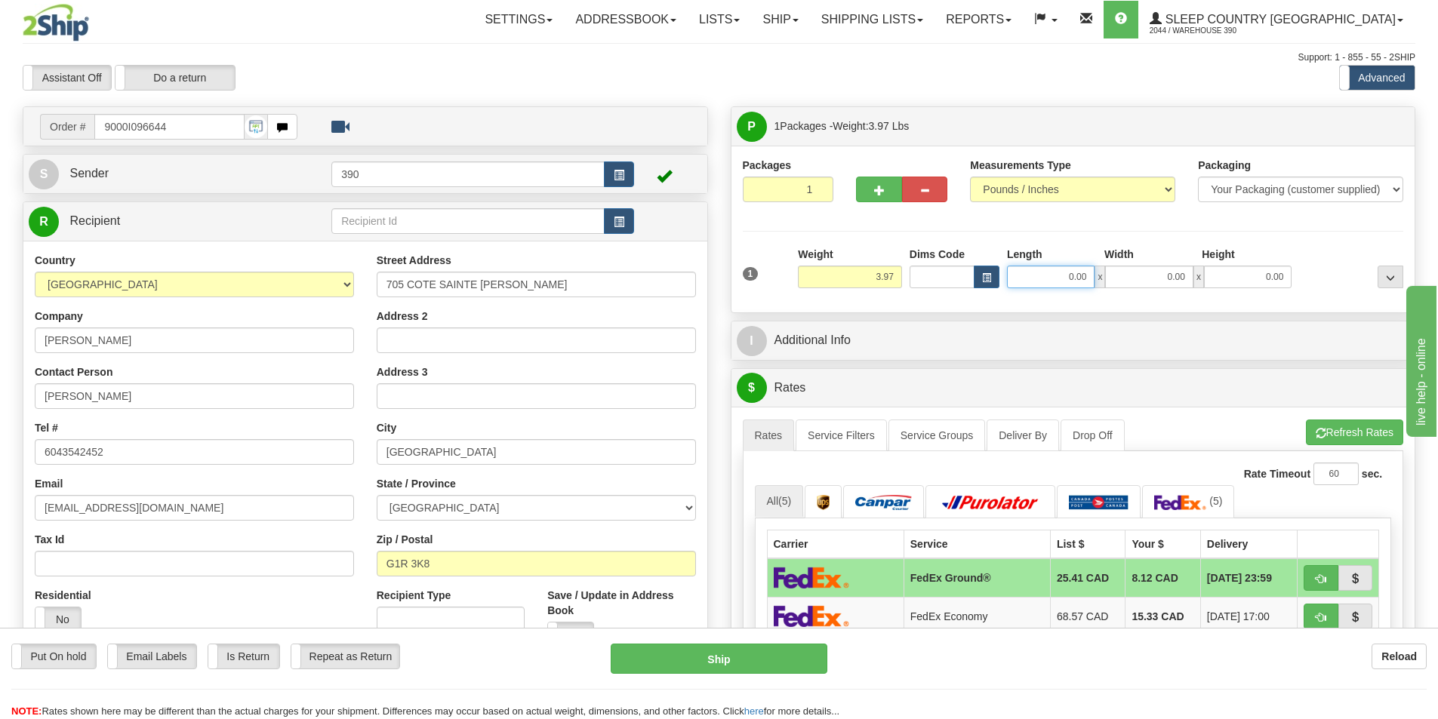
click at [1085, 277] on input "0.00" at bounding box center [1051, 277] width 88 height 23
type input "8.00"
click at [1185, 276] on input "0.00" at bounding box center [1149, 277] width 88 height 23
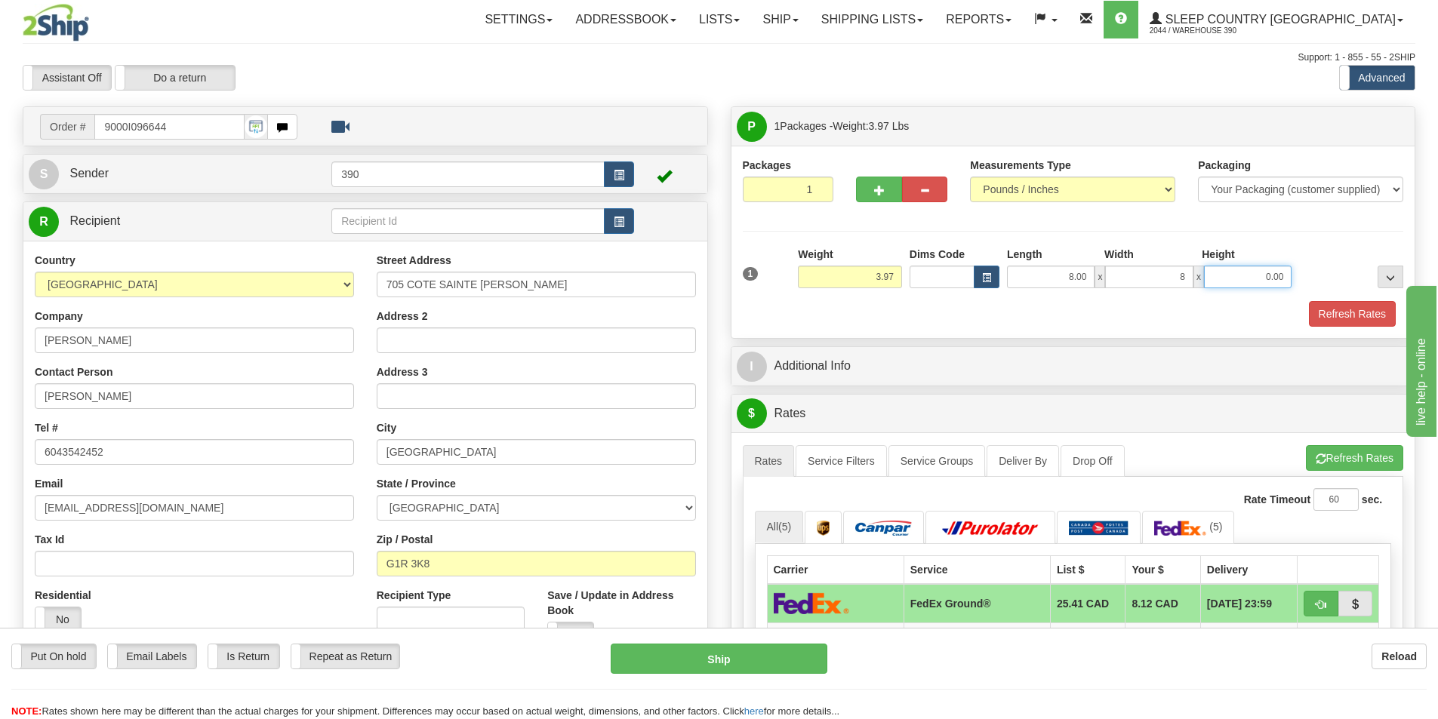
type input "8.00"
click at [1287, 277] on input "0.00" at bounding box center [1248, 277] width 88 height 23
type input "18.00"
click at [1364, 309] on button "Refresh Rates" at bounding box center [1352, 314] width 87 height 26
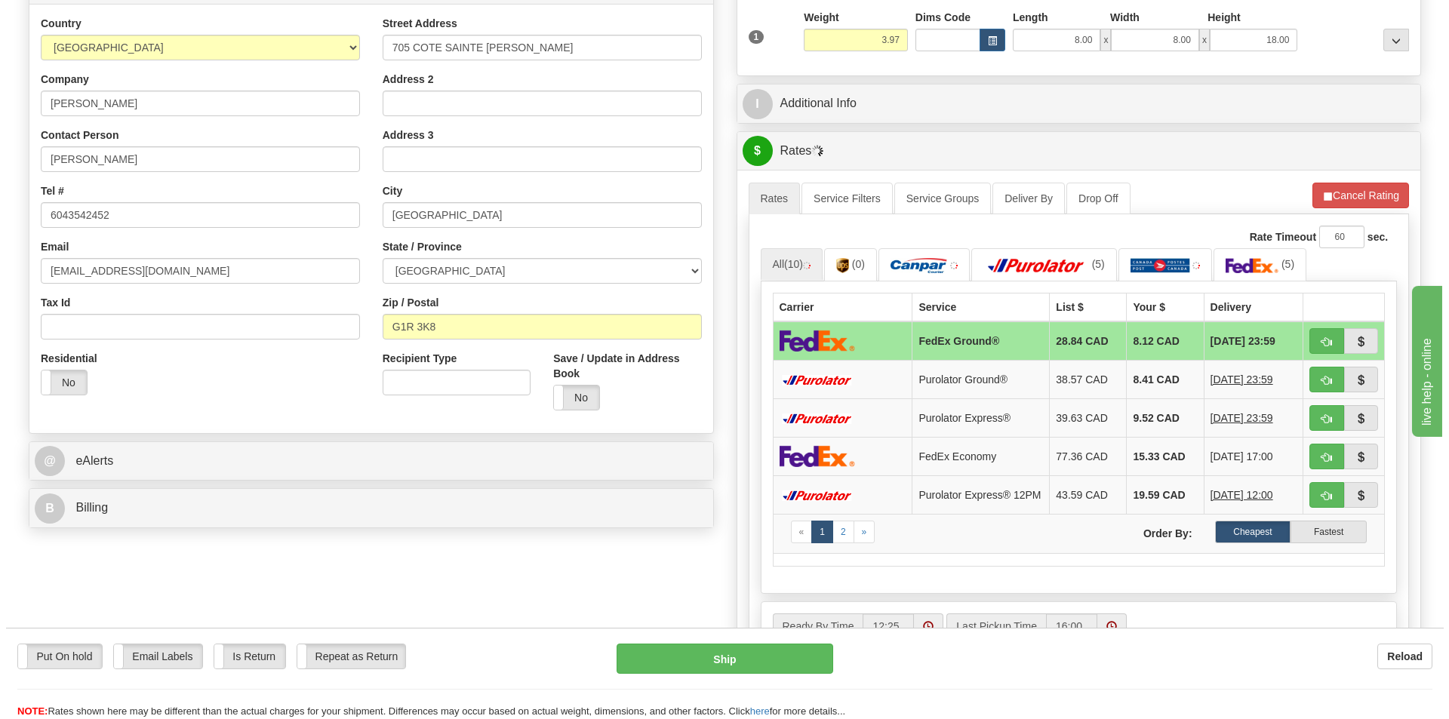
scroll to position [302, 0]
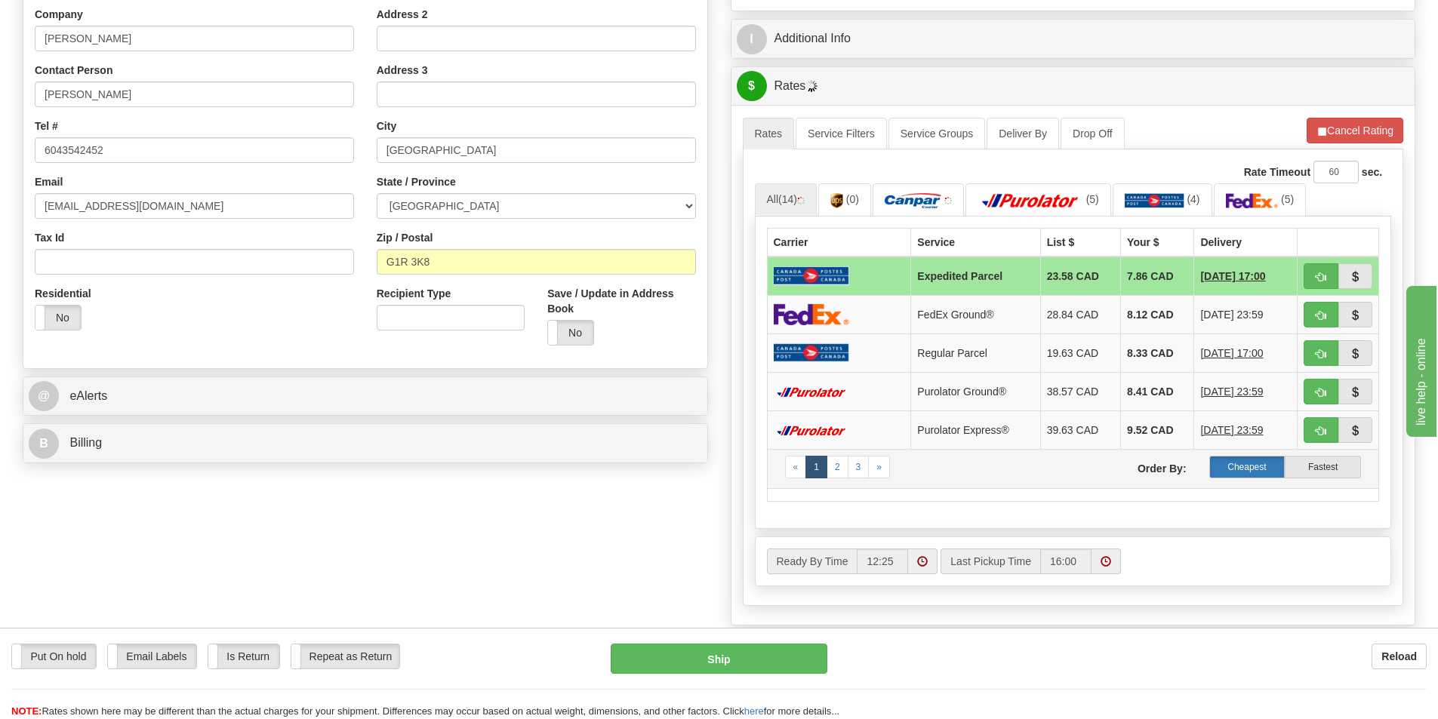
click at [1252, 471] on label "Cheapest" at bounding box center [1247, 467] width 76 height 23
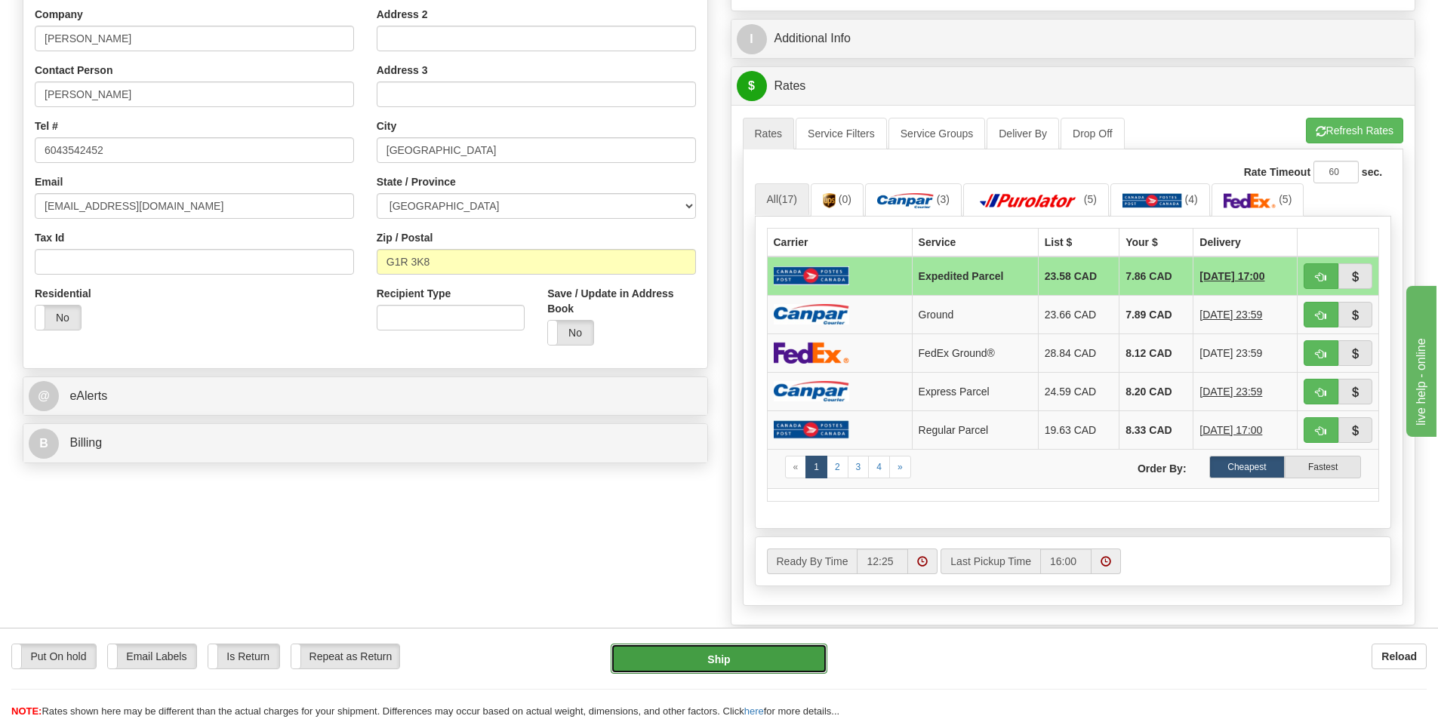
click at [717, 659] on button "Ship" at bounding box center [719, 659] width 217 height 30
type input "DOM.EP"
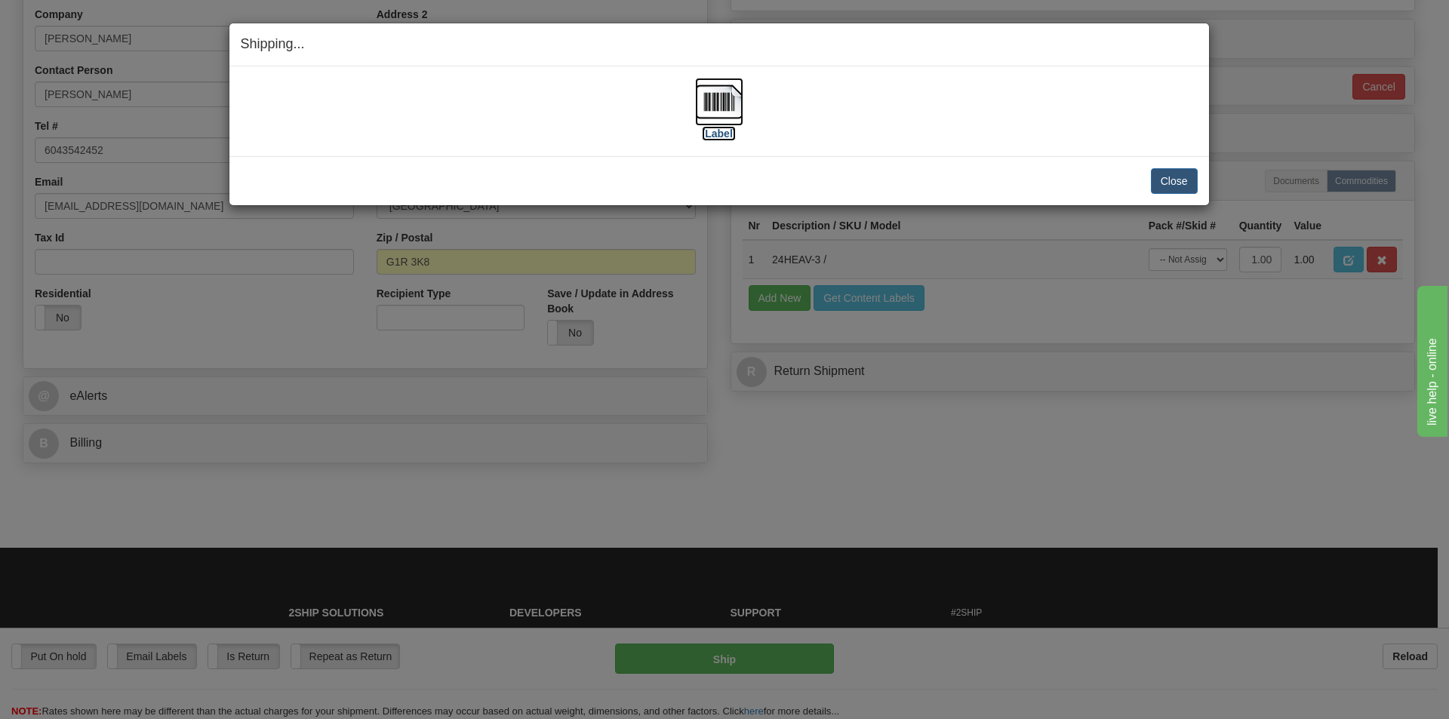
click at [724, 104] on img at bounding box center [719, 102] width 48 height 48
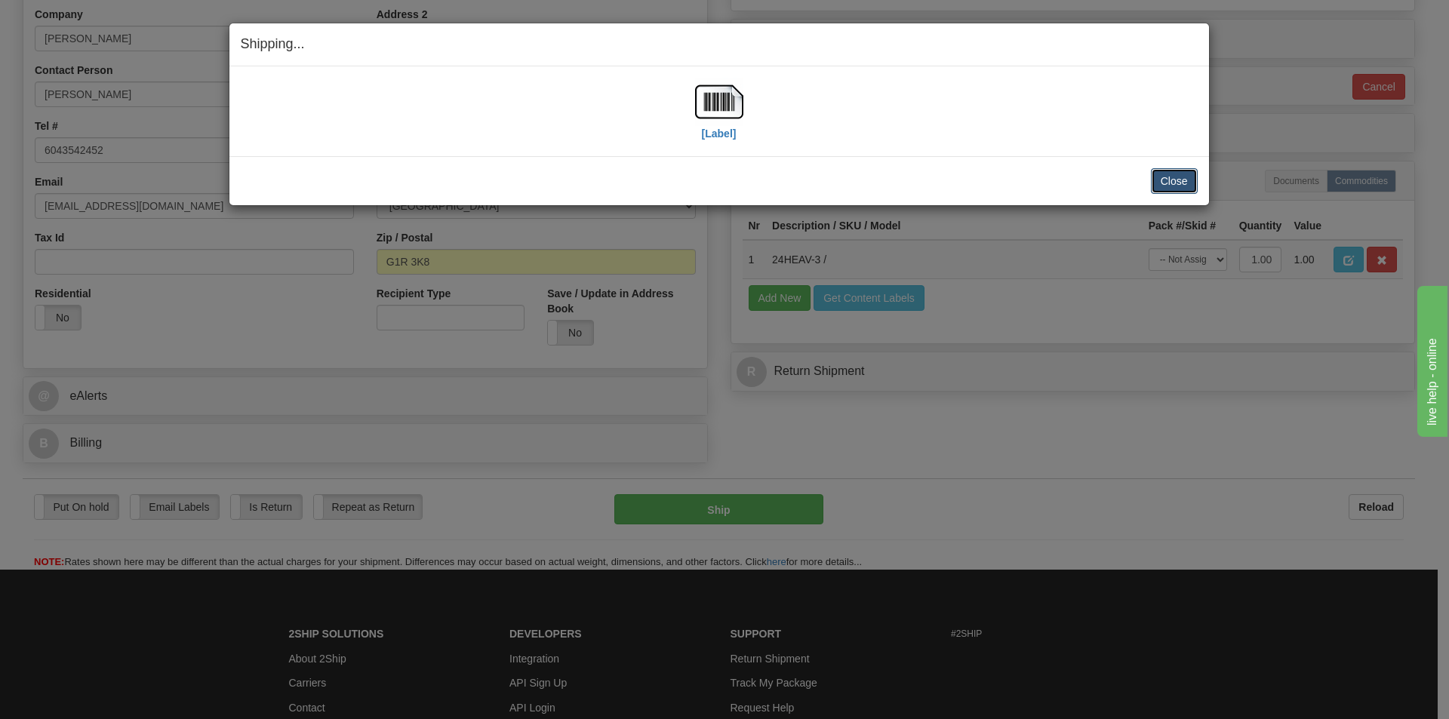
click at [1181, 175] on button "Close" at bounding box center [1174, 181] width 47 height 26
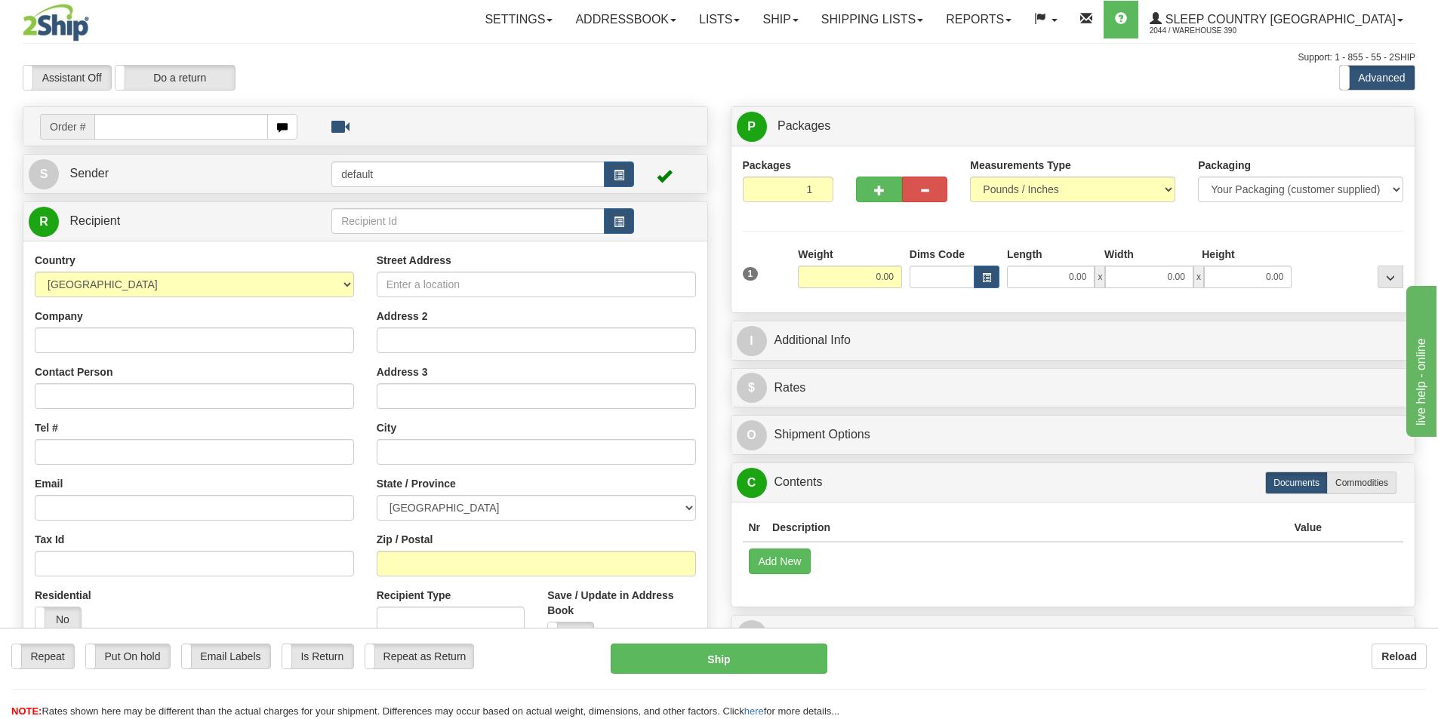
click at [167, 128] on input "text" at bounding box center [181, 127] width 174 height 26
type input "9002I098020"
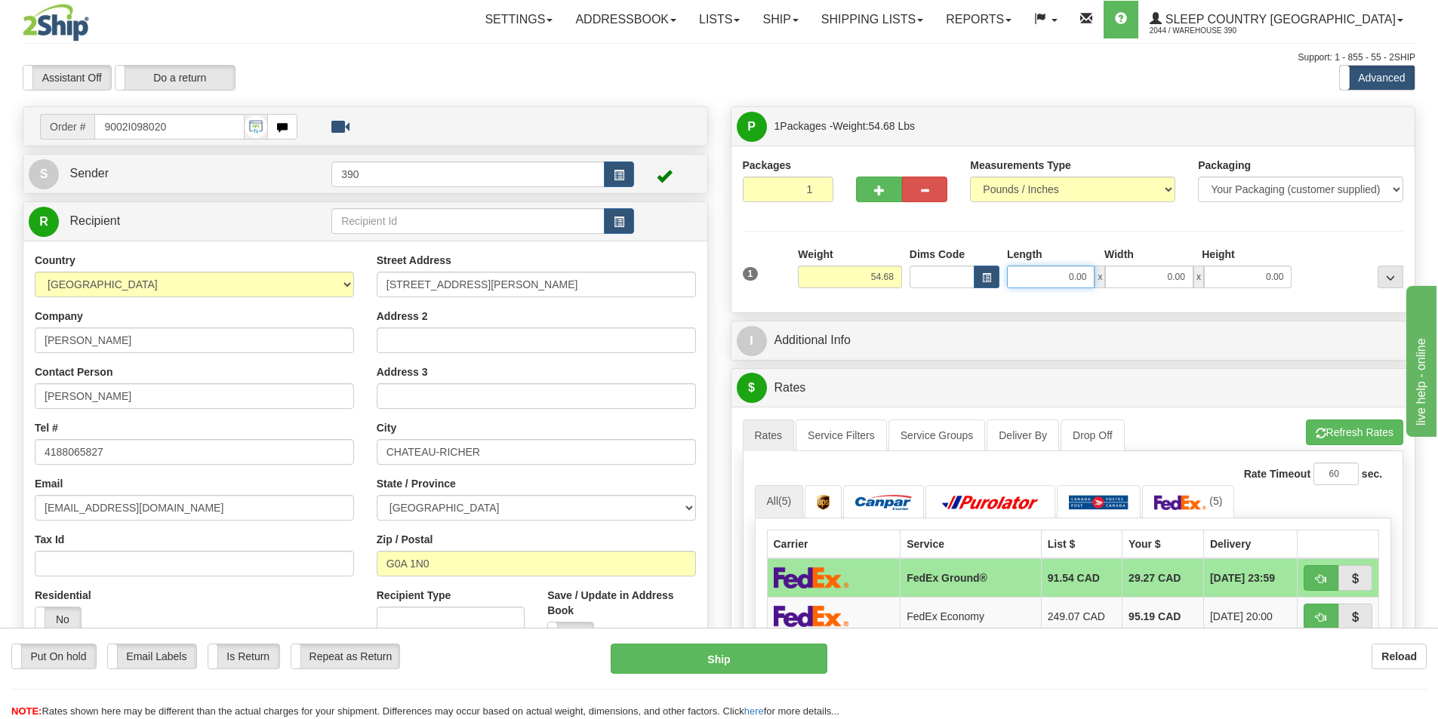
click at [1091, 274] on input "0.00" at bounding box center [1051, 277] width 88 height 23
type input "20.00"
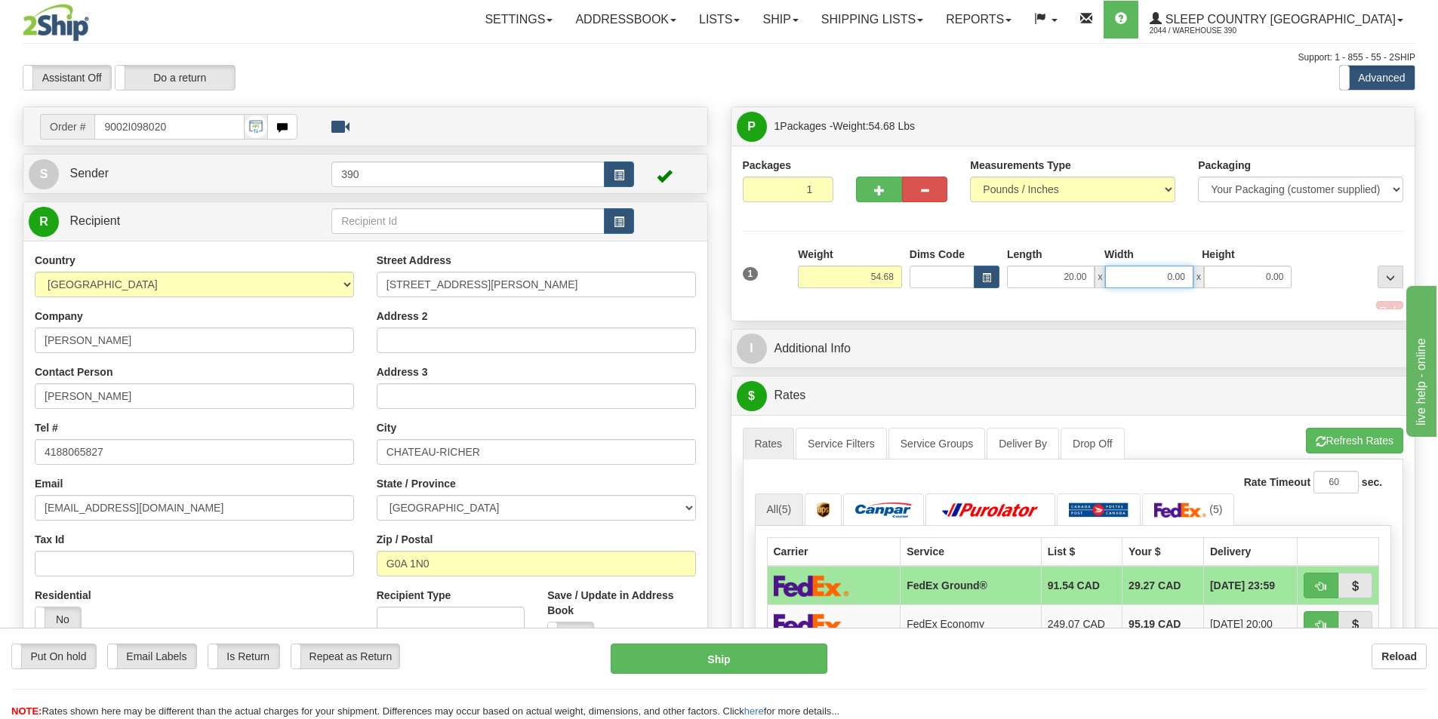
click at [1182, 277] on input "0.00" at bounding box center [1149, 277] width 88 height 23
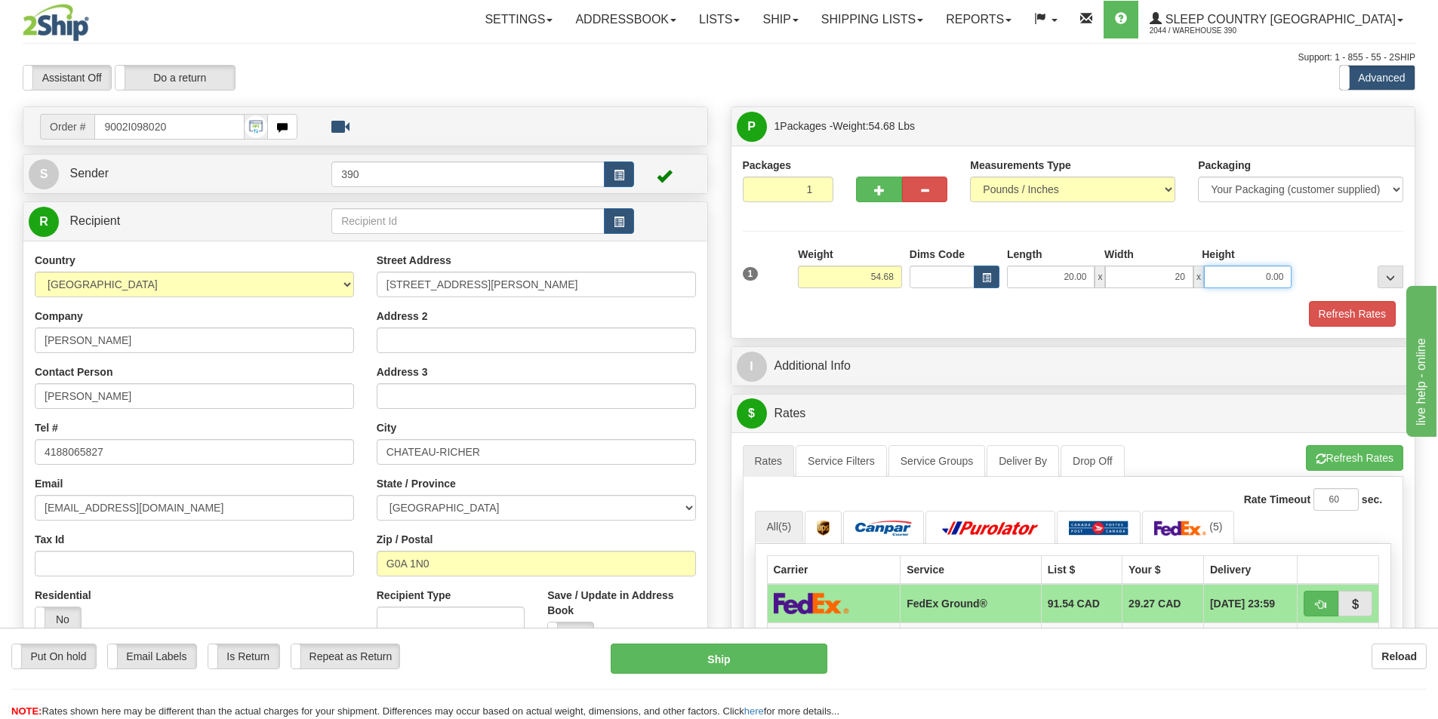
type input "20.00"
click at [1288, 276] on input "0.00" at bounding box center [1248, 277] width 88 height 23
type input "40.00"
click at [1359, 314] on button "Refresh Rates" at bounding box center [1352, 314] width 87 height 26
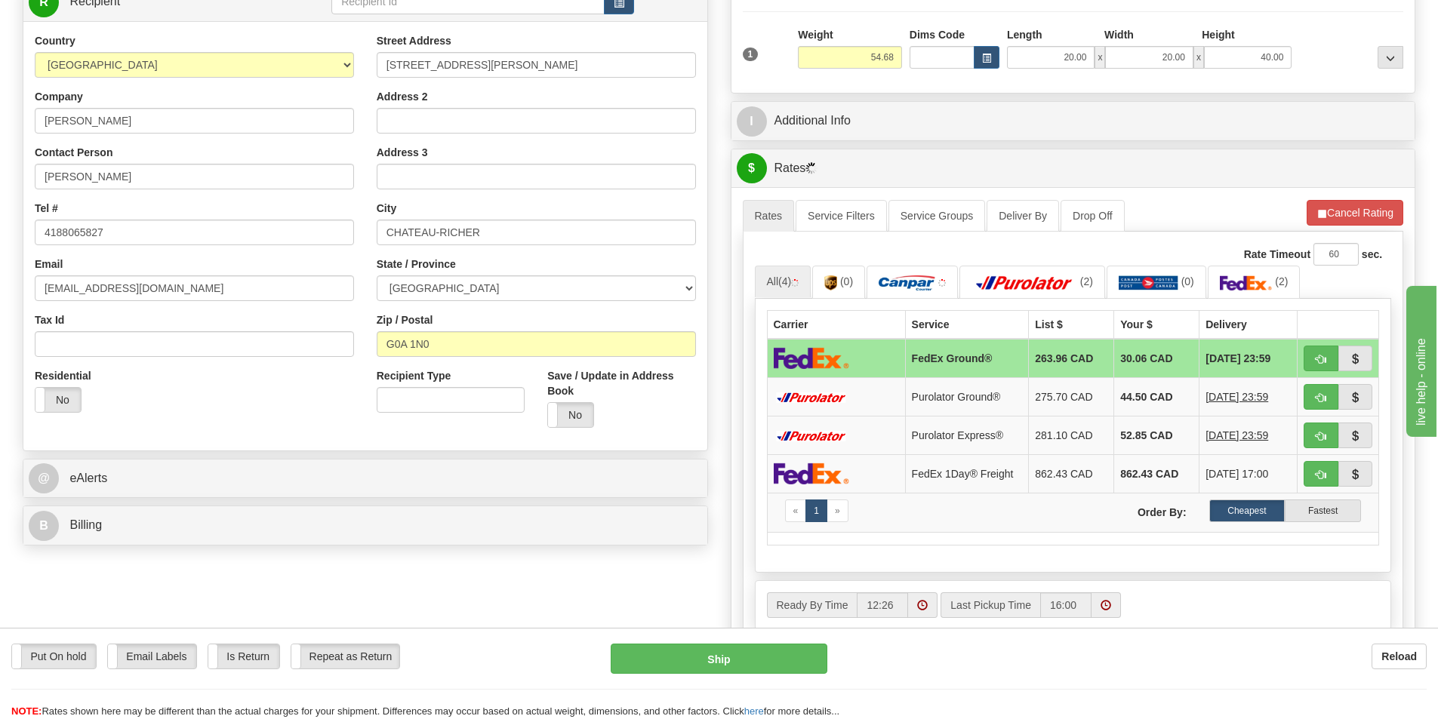
scroll to position [226, 0]
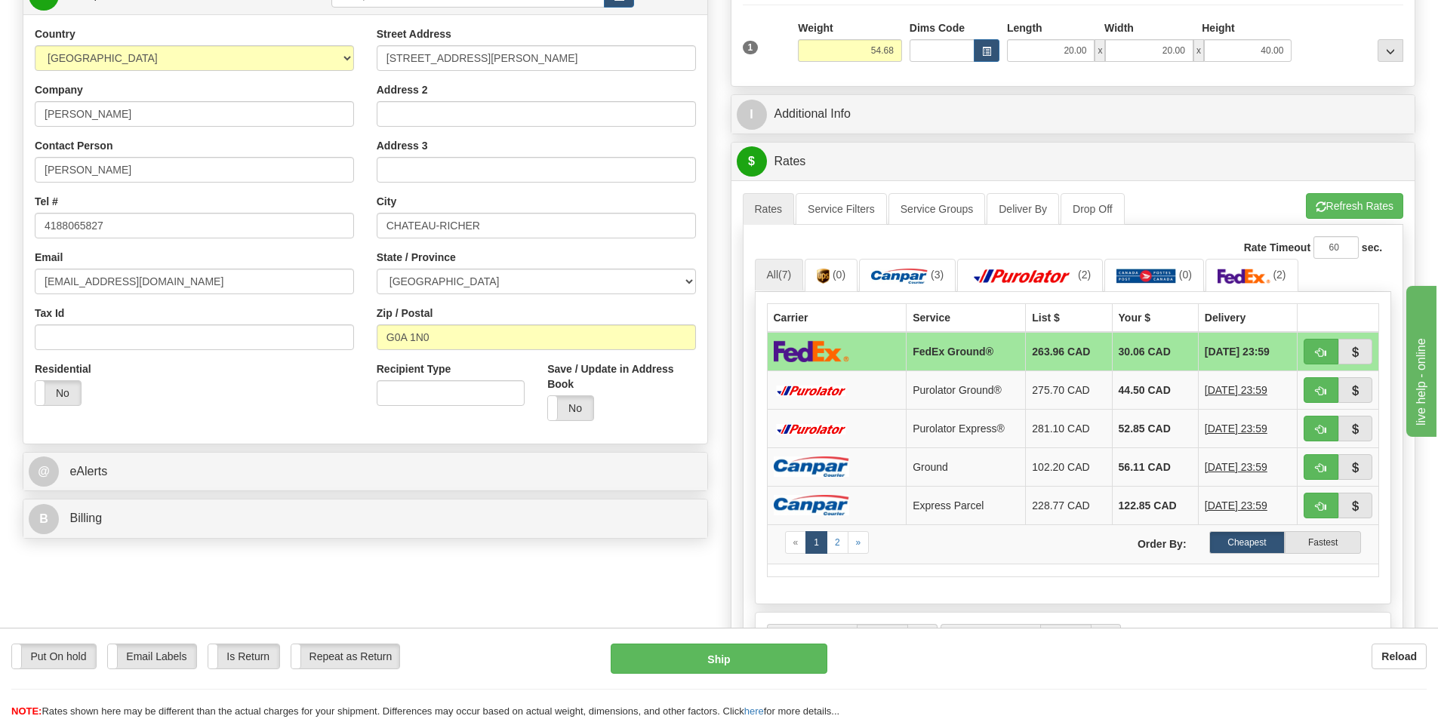
click at [1245, 504] on span "[DATE] 23:59" at bounding box center [1236, 505] width 63 height 15
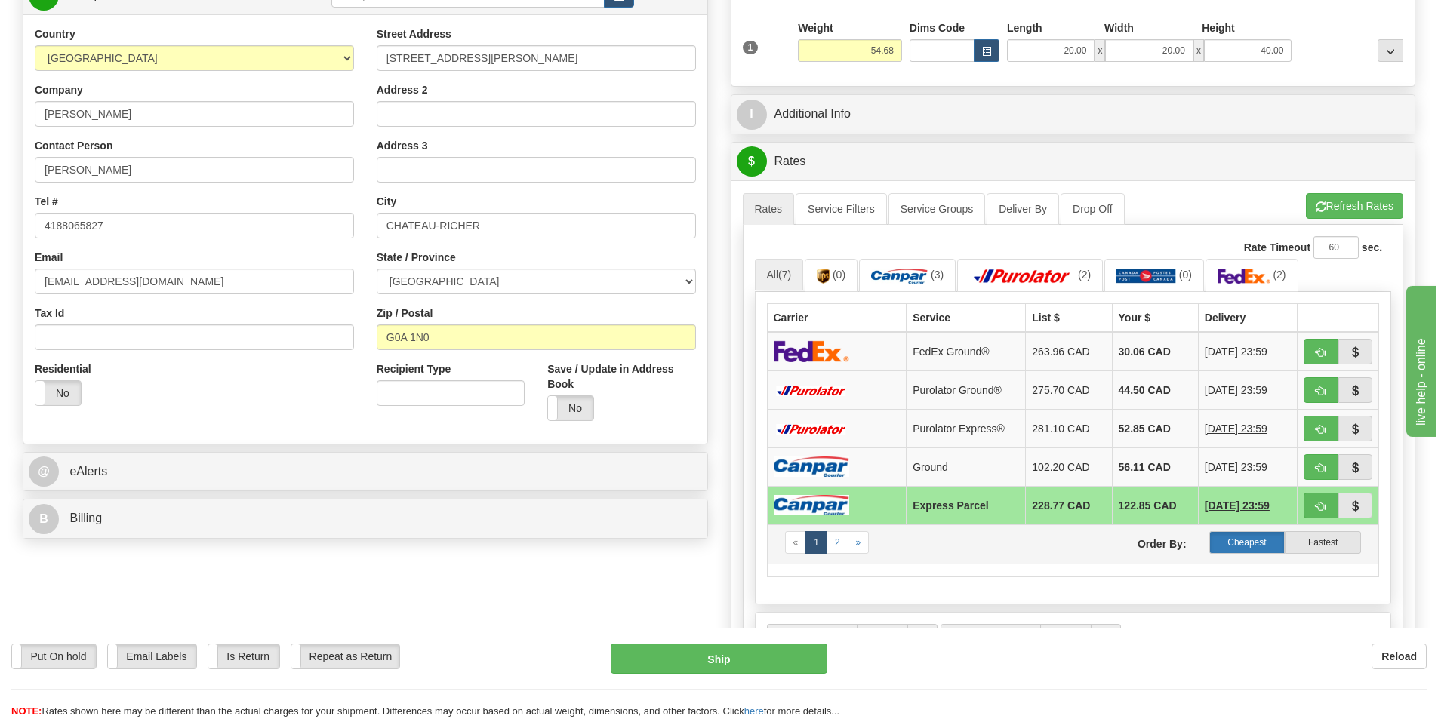
click at [1252, 542] on label "Cheapest" at bounding box center [1247, 542] width 76 height 23
click at [1351, 203] on button "Refresh Rates" at bounding box center [1354, 206] width 97 height 26
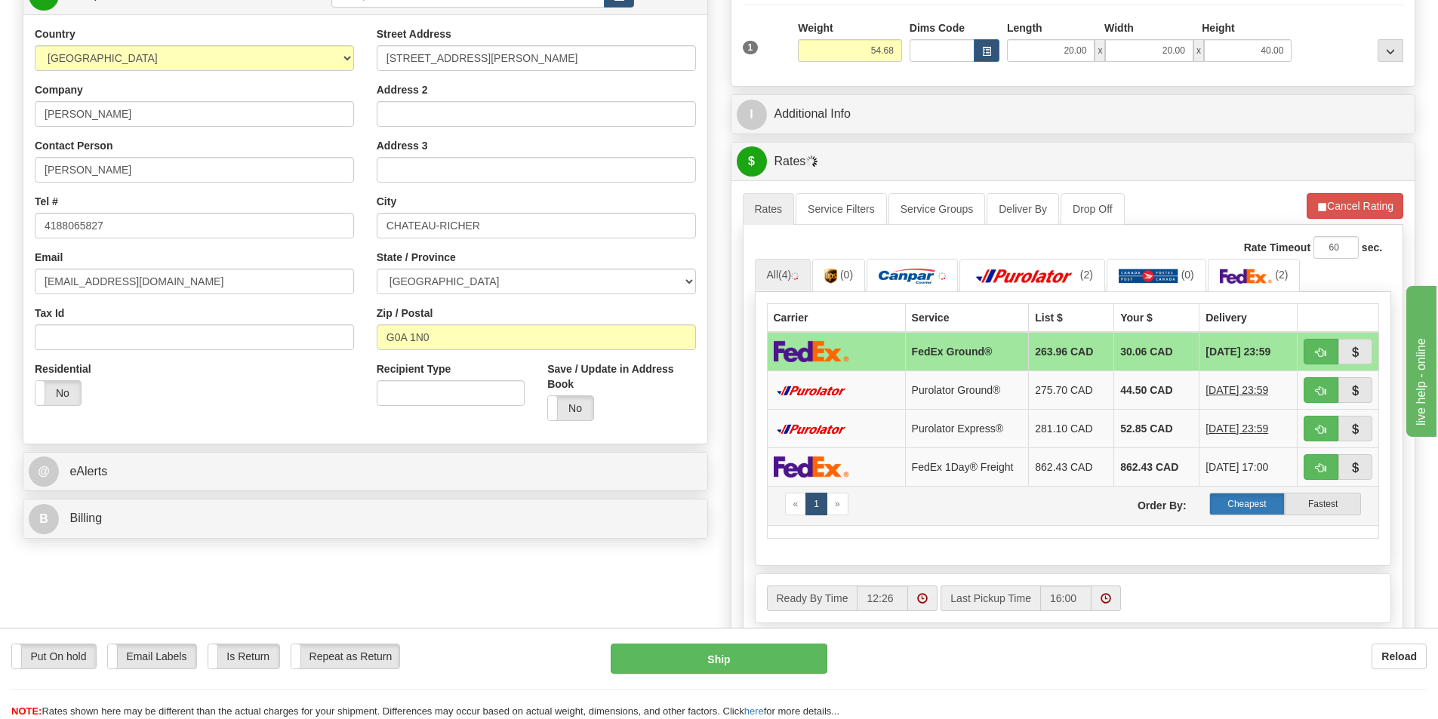
click at [1245, 503] on label "Cheapest" at bounding box center [1247, 504] width 76 height 23
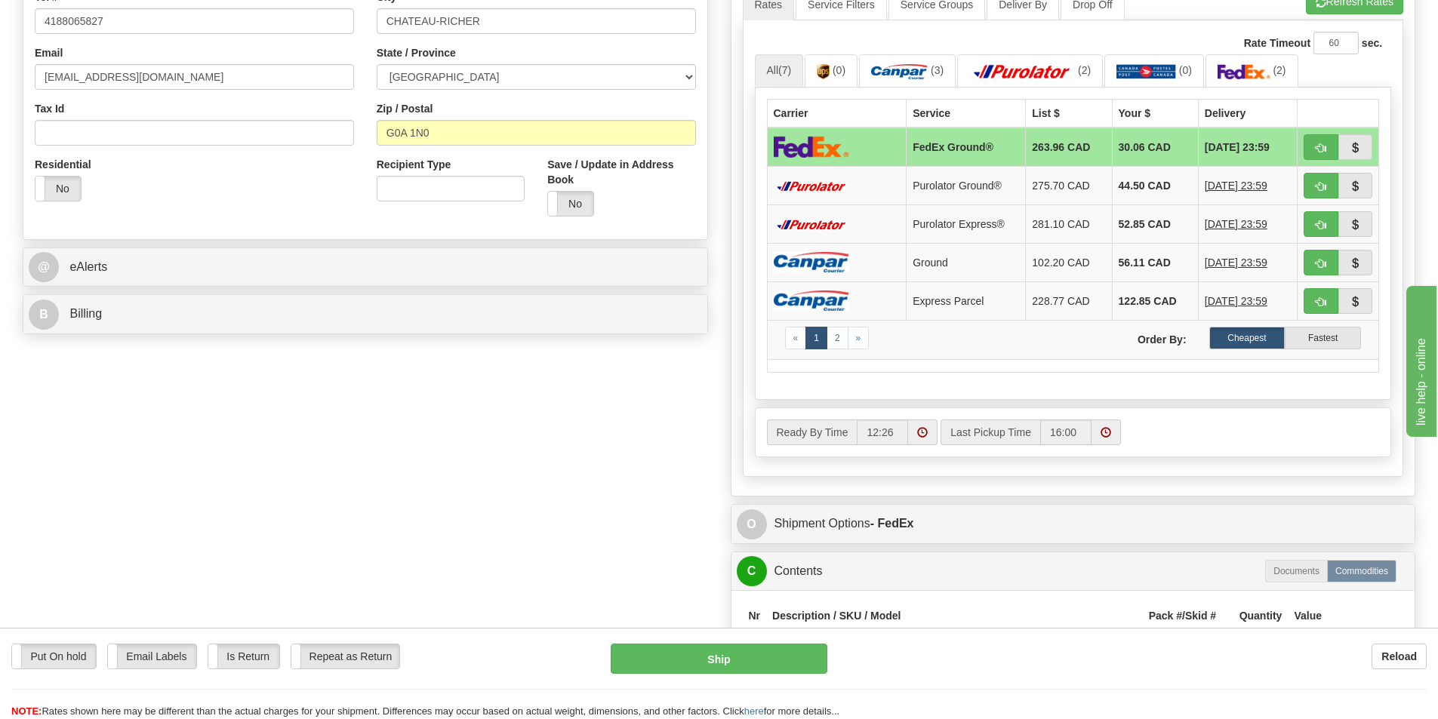
scroll to position [528, 0]
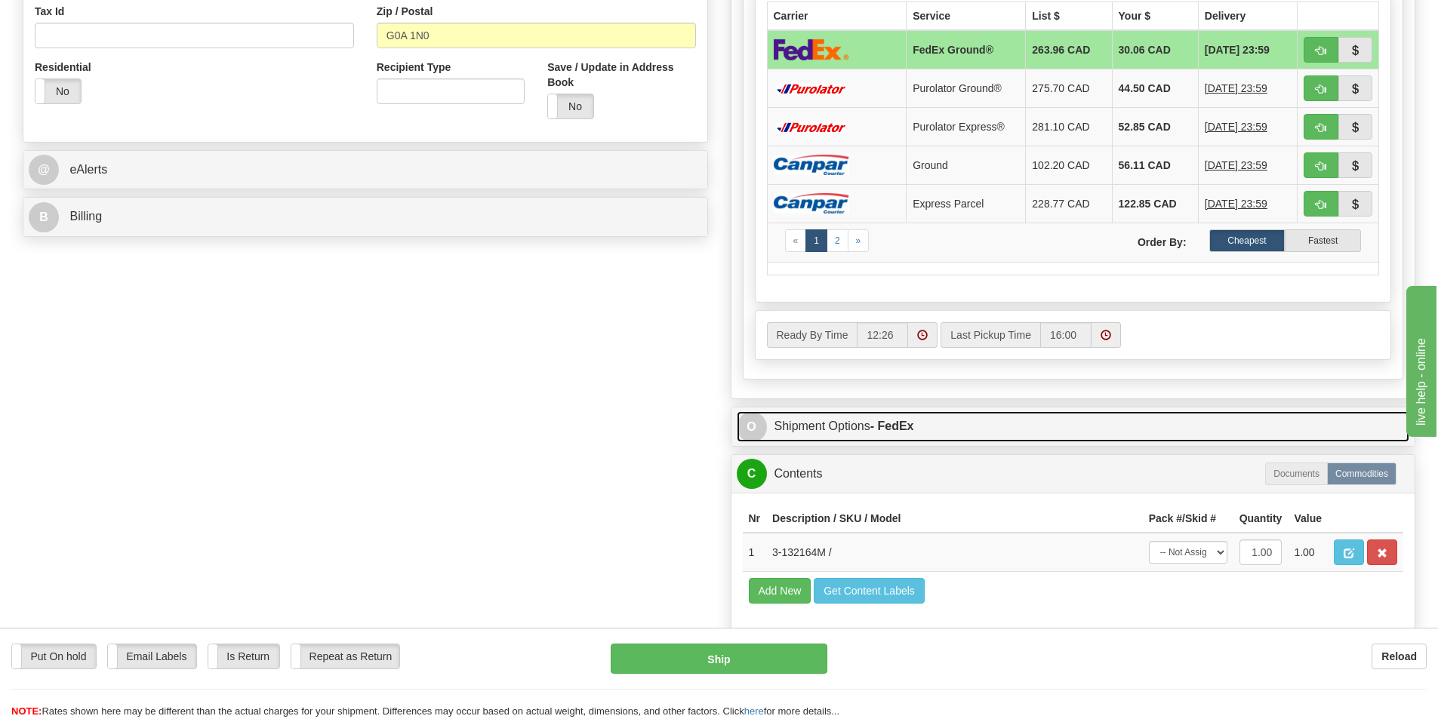
click at [835, 425] on link "O Shipment Options - FedEx" at bounding box center [1073, 426] width 673 height 31
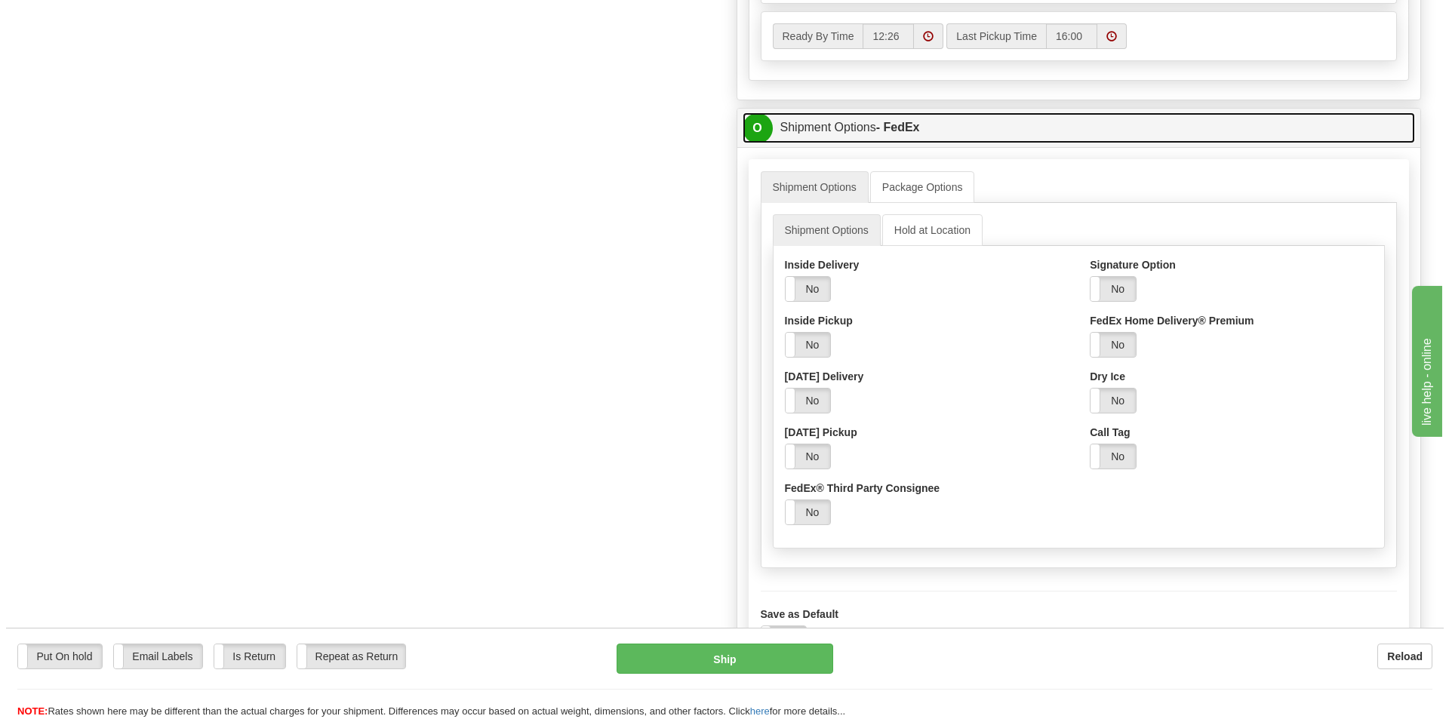
scroll to position [830, 0]
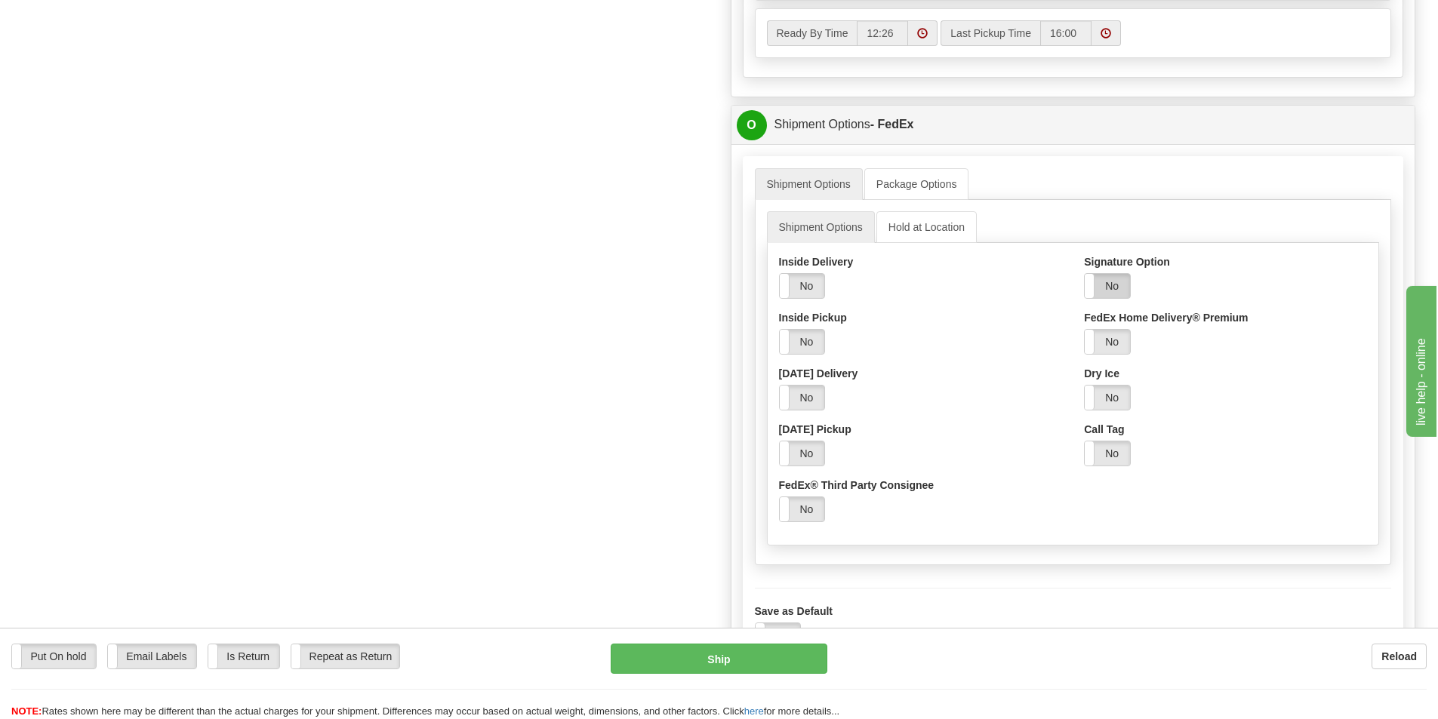
click at [1109, 282] on label "No" at bounding box center [1107, 286] width 45 height 24
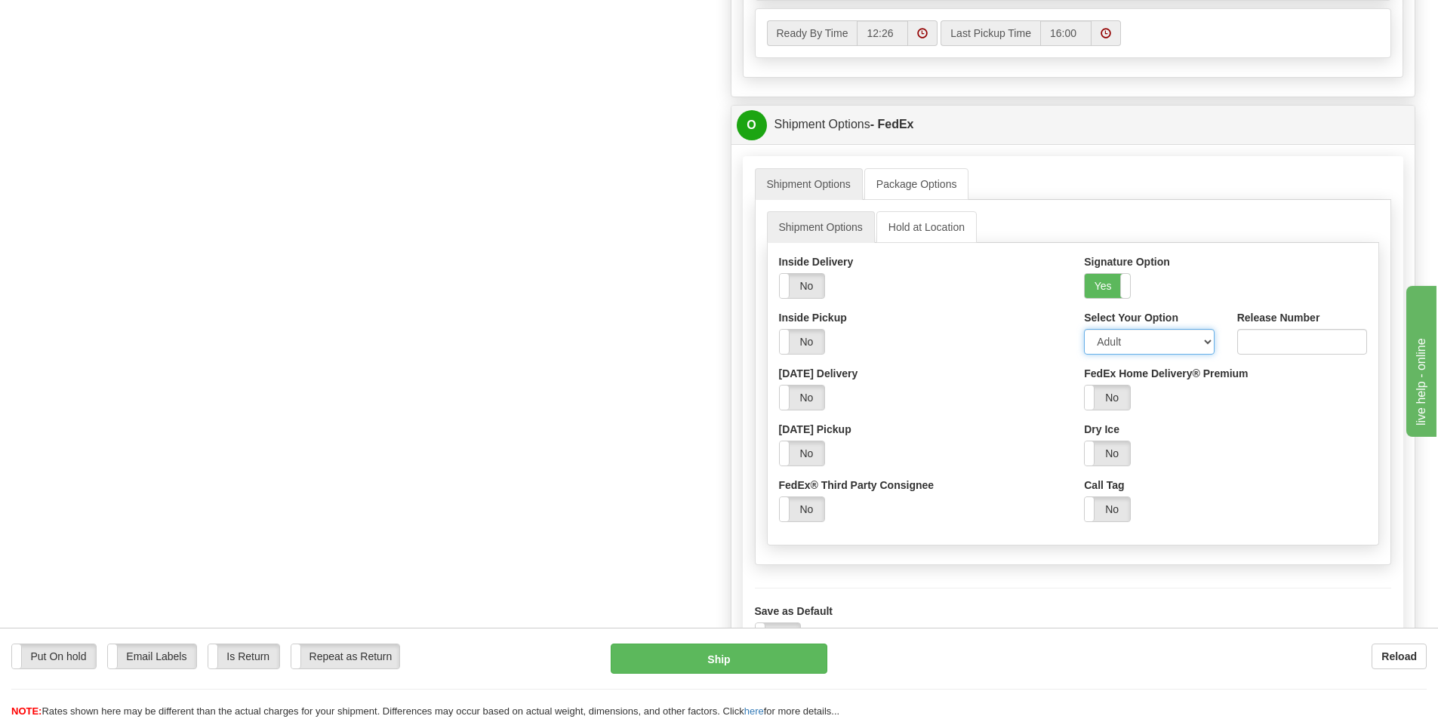
click at [1208, 342] on select "Adult Direct Indirect No Signature Required Service Default" at bounding box center [1149, 342] width 130 height 26
select select "2"
click at [1084, 329] on select "Adult Direct Indirect No Signature Required Service Default" at bounding box center [1149, 342] width 130 height 26
click at [743, 660] on button "Ship" at bounding box center [719, 659] width 217 height 30
type input "92"
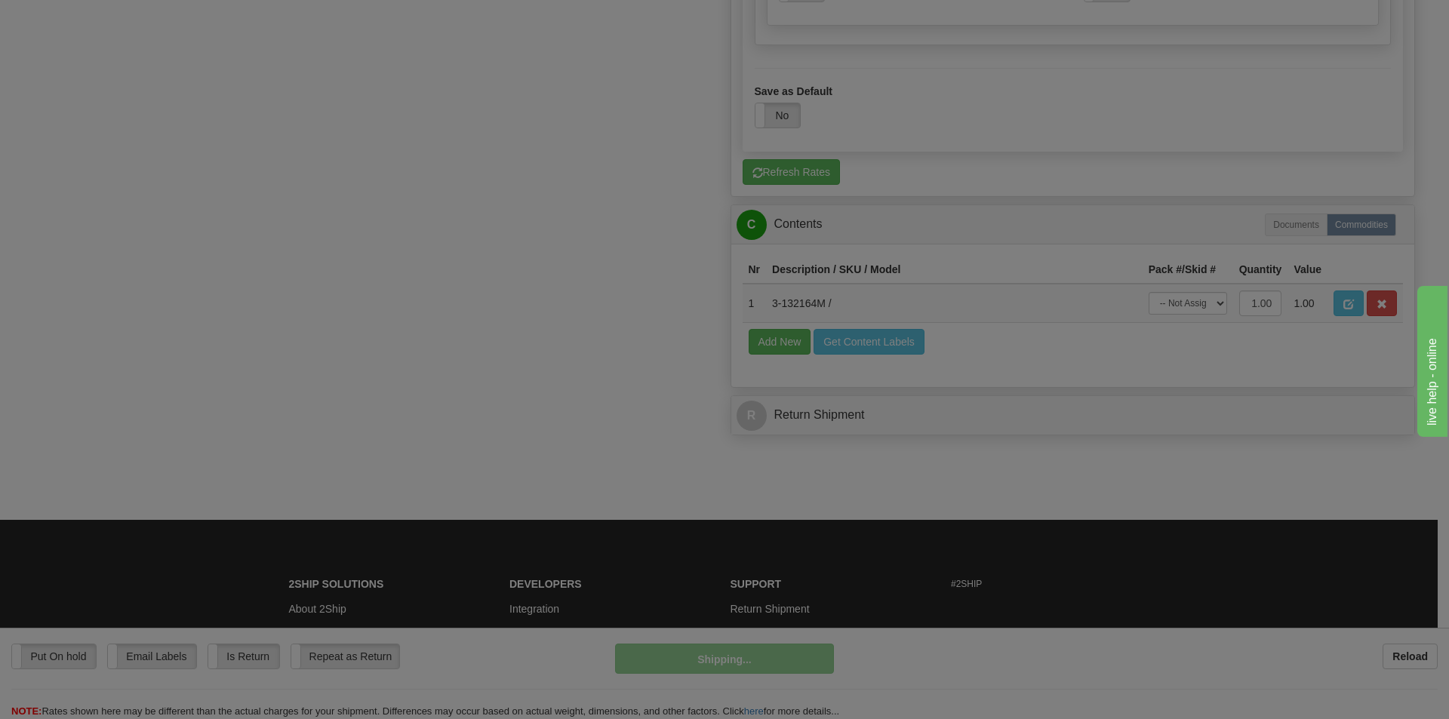
scroll to position [792, 0]
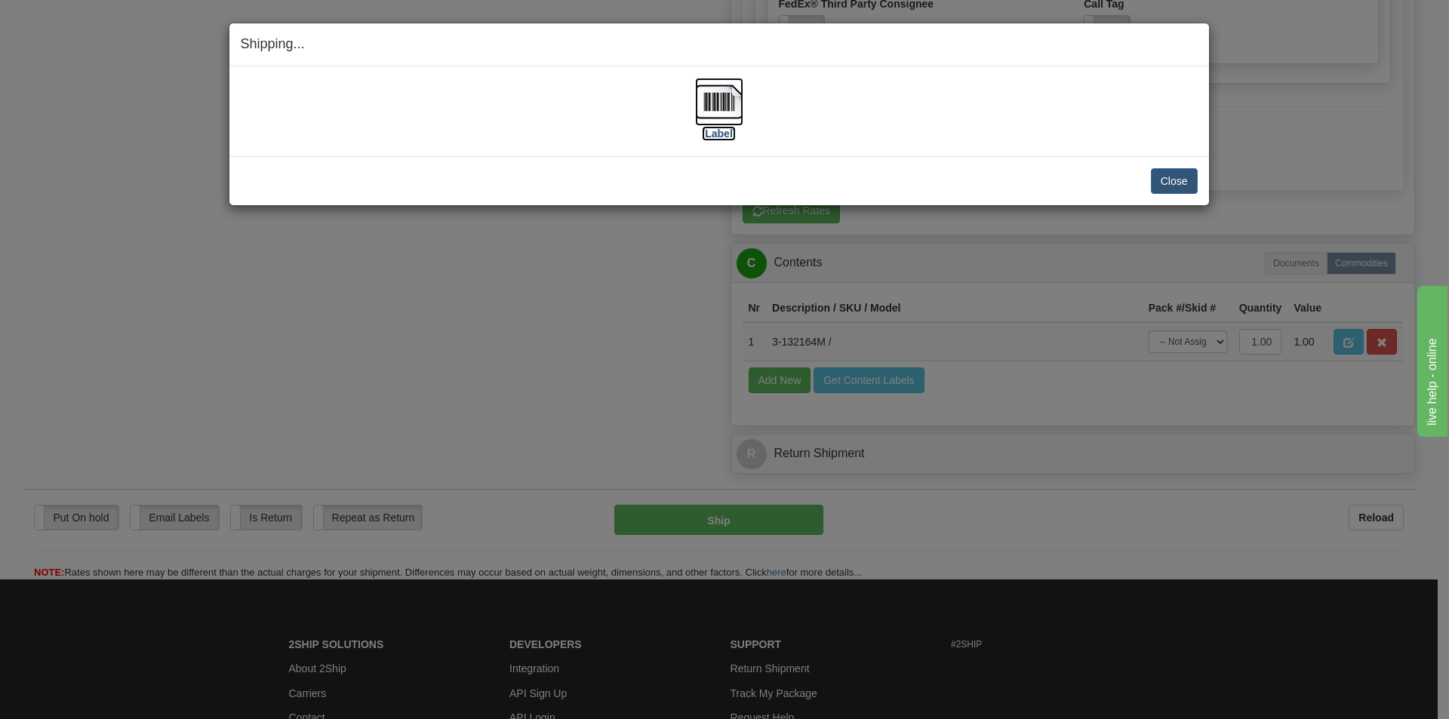
click at [719, 97] on img at bounding box center [719, 102] width 48 height 48
click at [1168, 180] on button "Close" at bounding box center [1174, 181] width 47 height 26
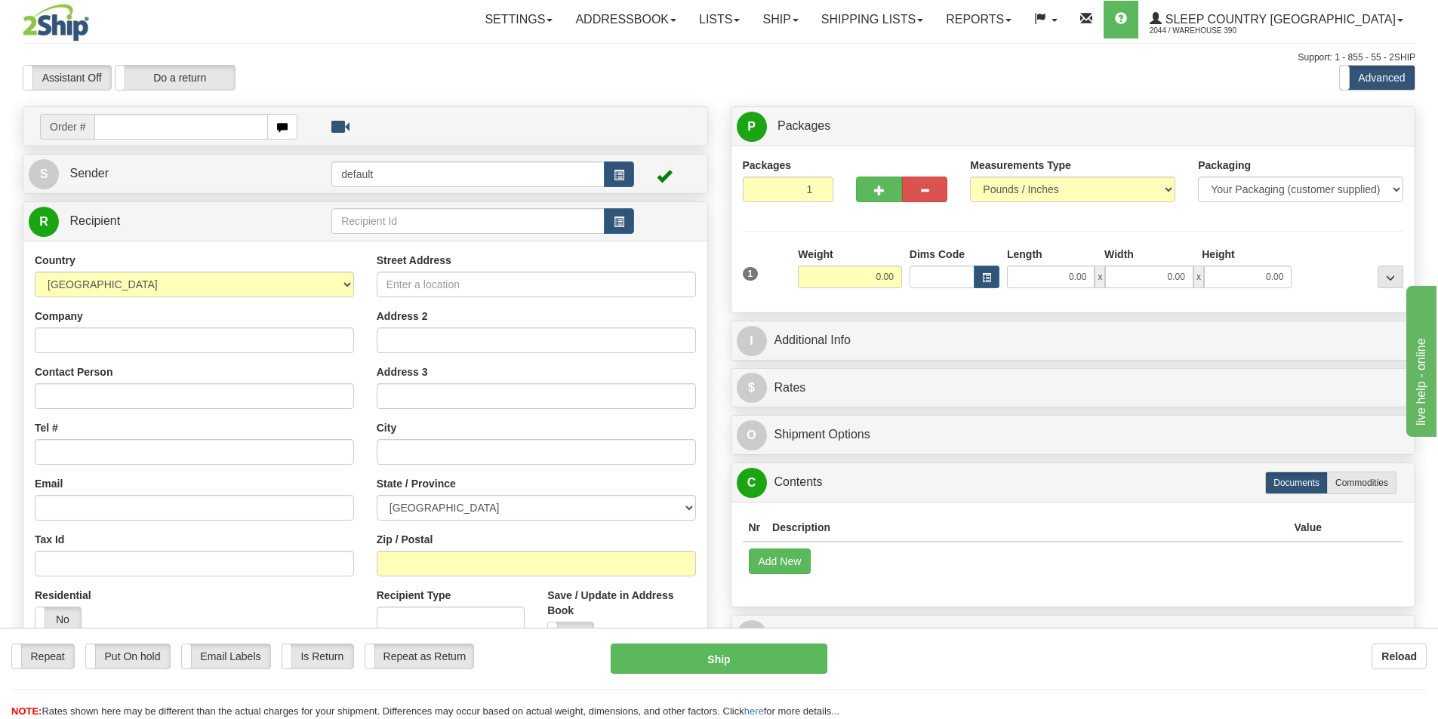
click at [170, 127] on input "text" at bounding box center [181, 127] width 174 height 26
type input "9002I098001"
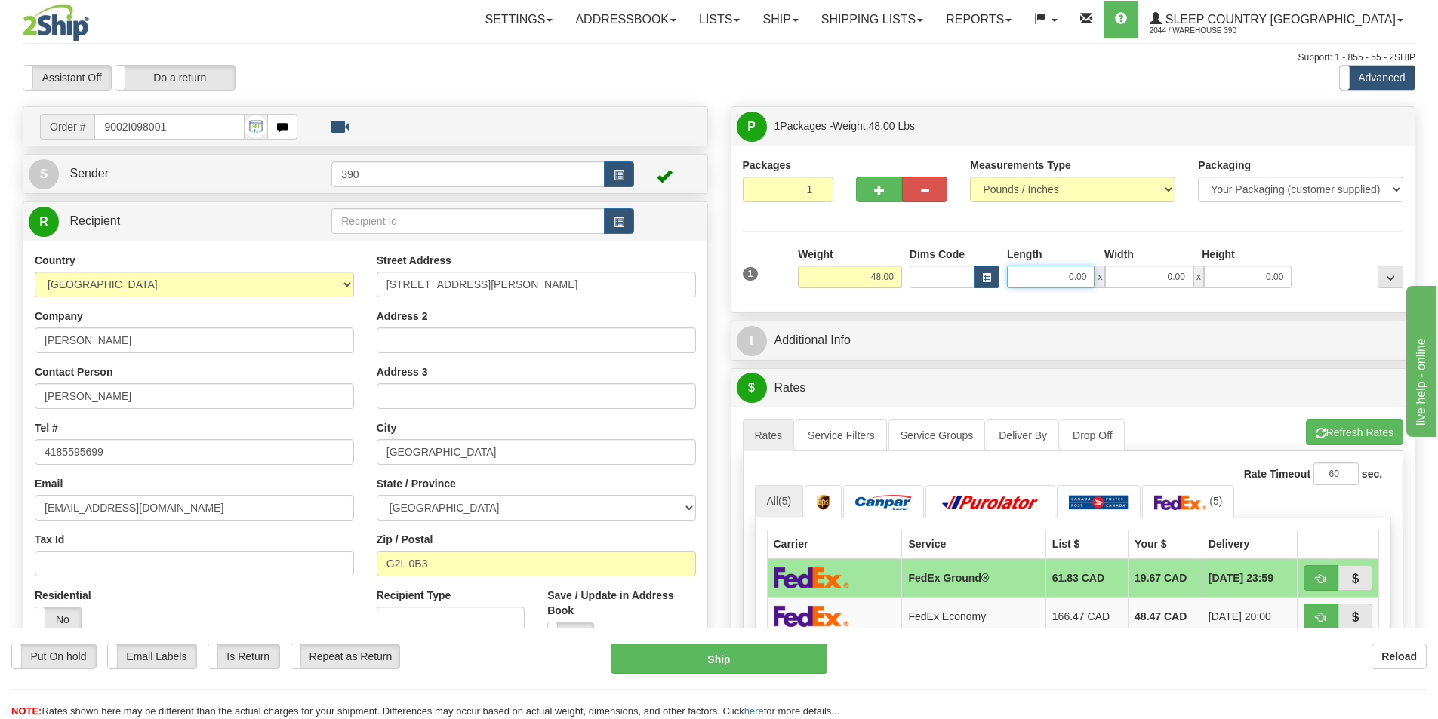
click at [1089, 276] on input "0.00" at bounding box center [1051, 277] width 88 height 23
type input "2"
type input "18.00"
click at [1187, 277] on input "0.00" at bounding box center [1149, 277] width 88 height 23
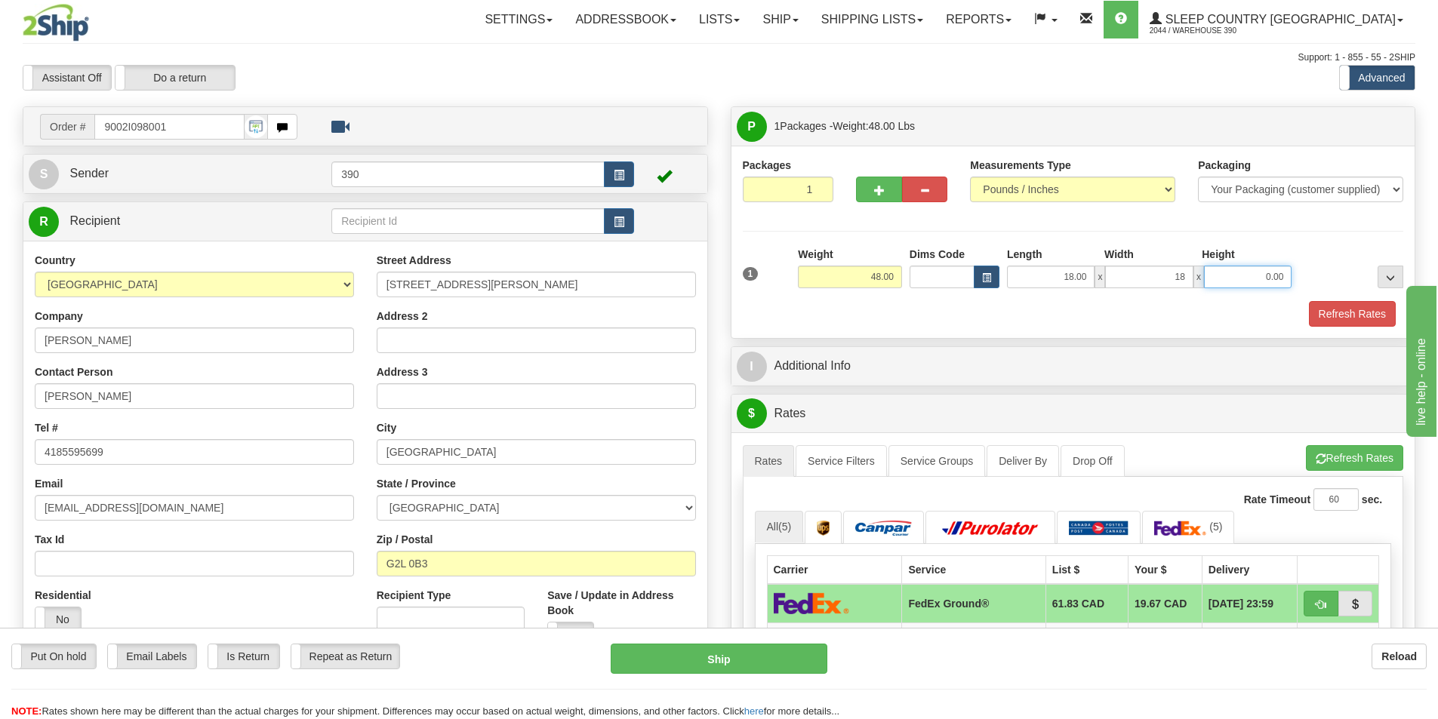
type input "18.00"
click at [1284, 276] on input "0.00" at bounding box center [1248, 277] width 88 height 23
type input "40.00"
click at [1347, 314] on button "Refresh Rates" at bounding box center [1352, 314] width 87 height 26
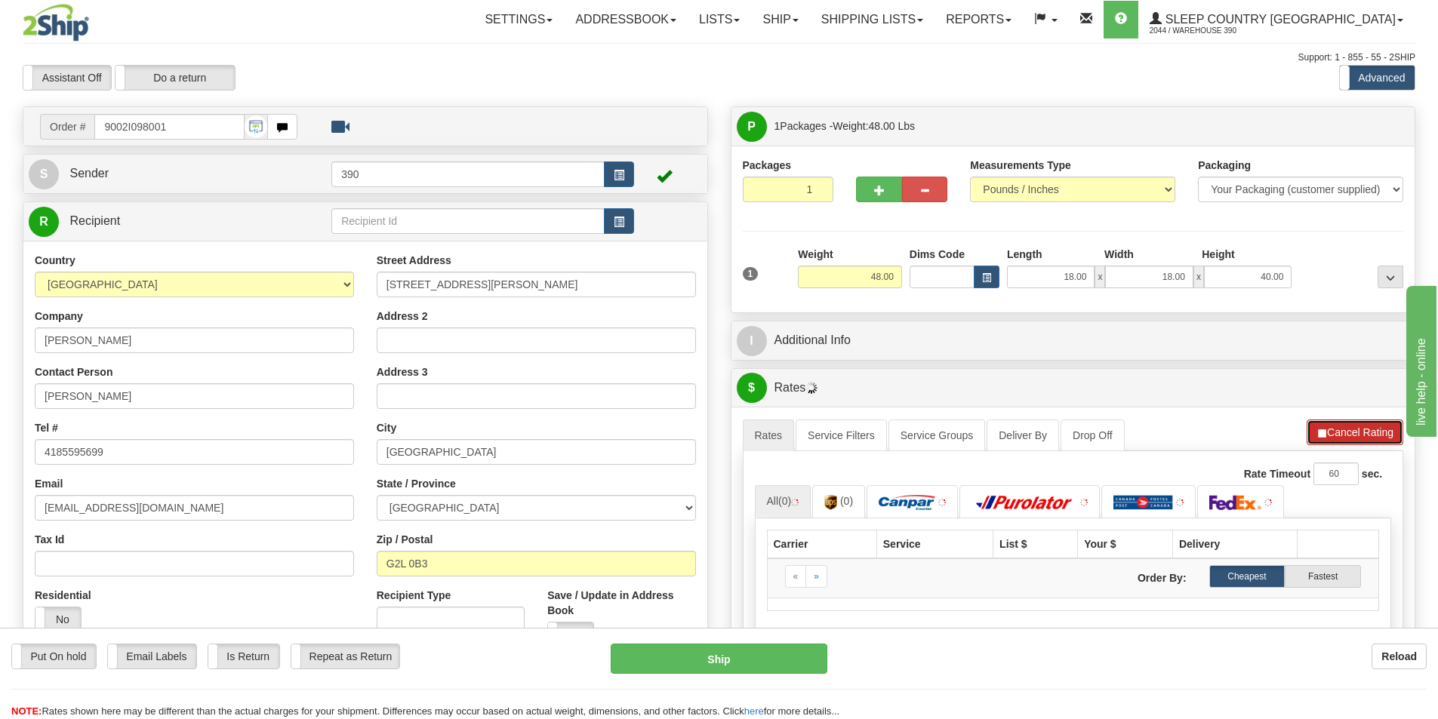
click at [1375, 435] on button "Cancel Rating" at bounding box center [1355, 433] width 97 height 26
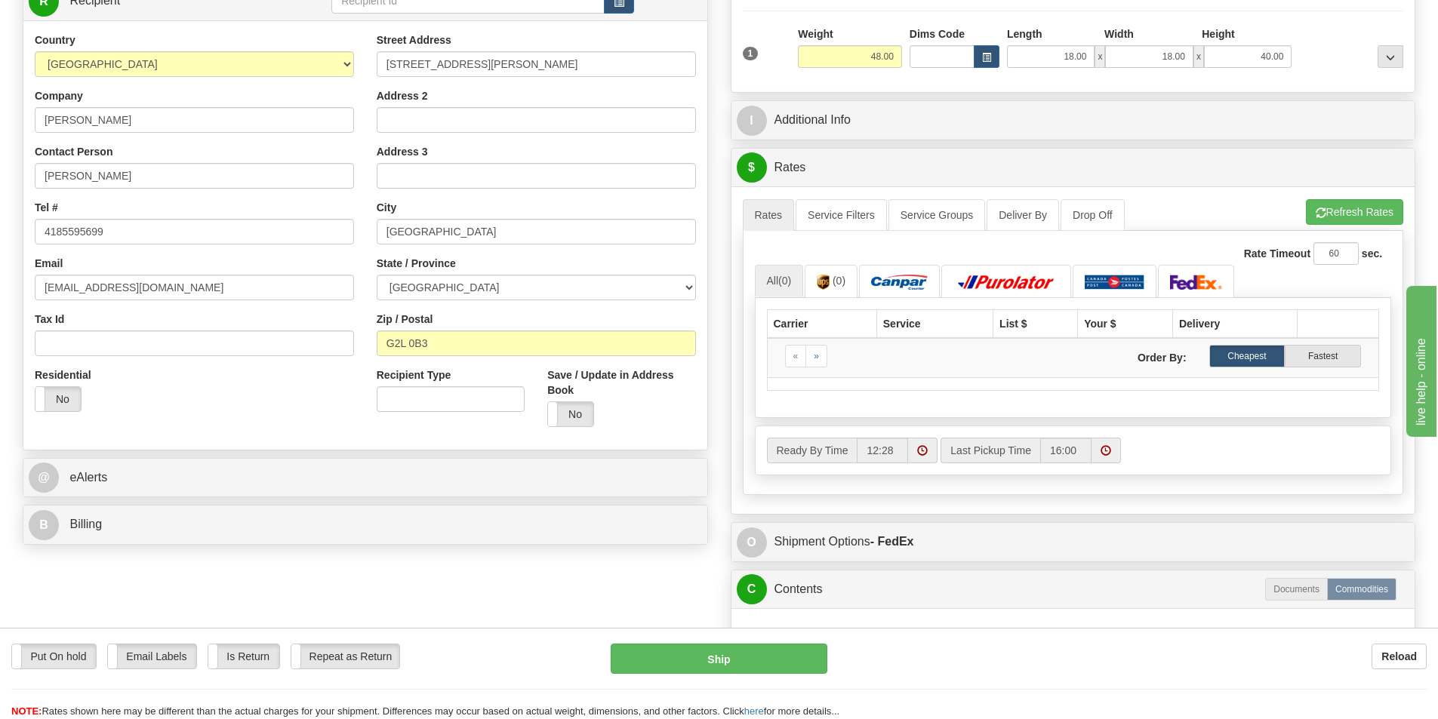
scroll to position [226, 0]
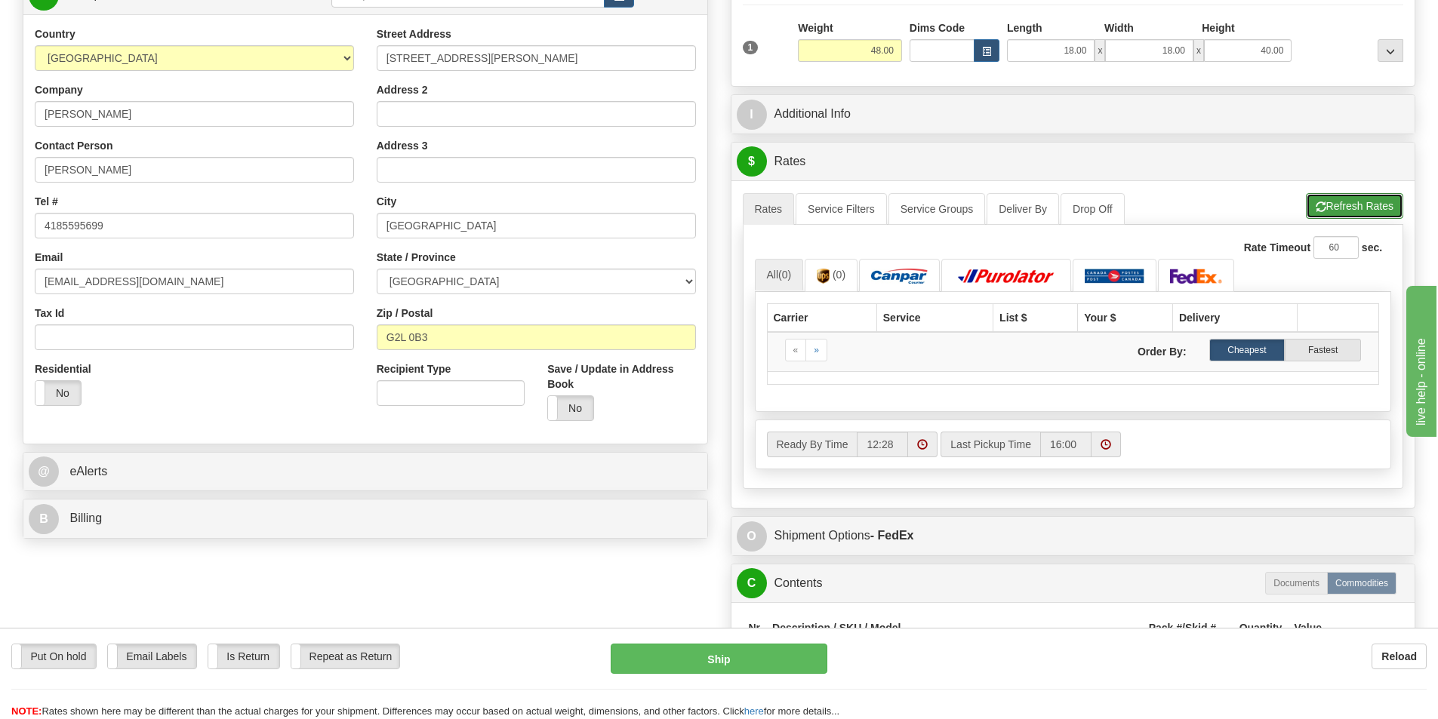
click at [1352, 207] on button "Refresh Rates" at bounding box center [1354, 206] width 97 height 26
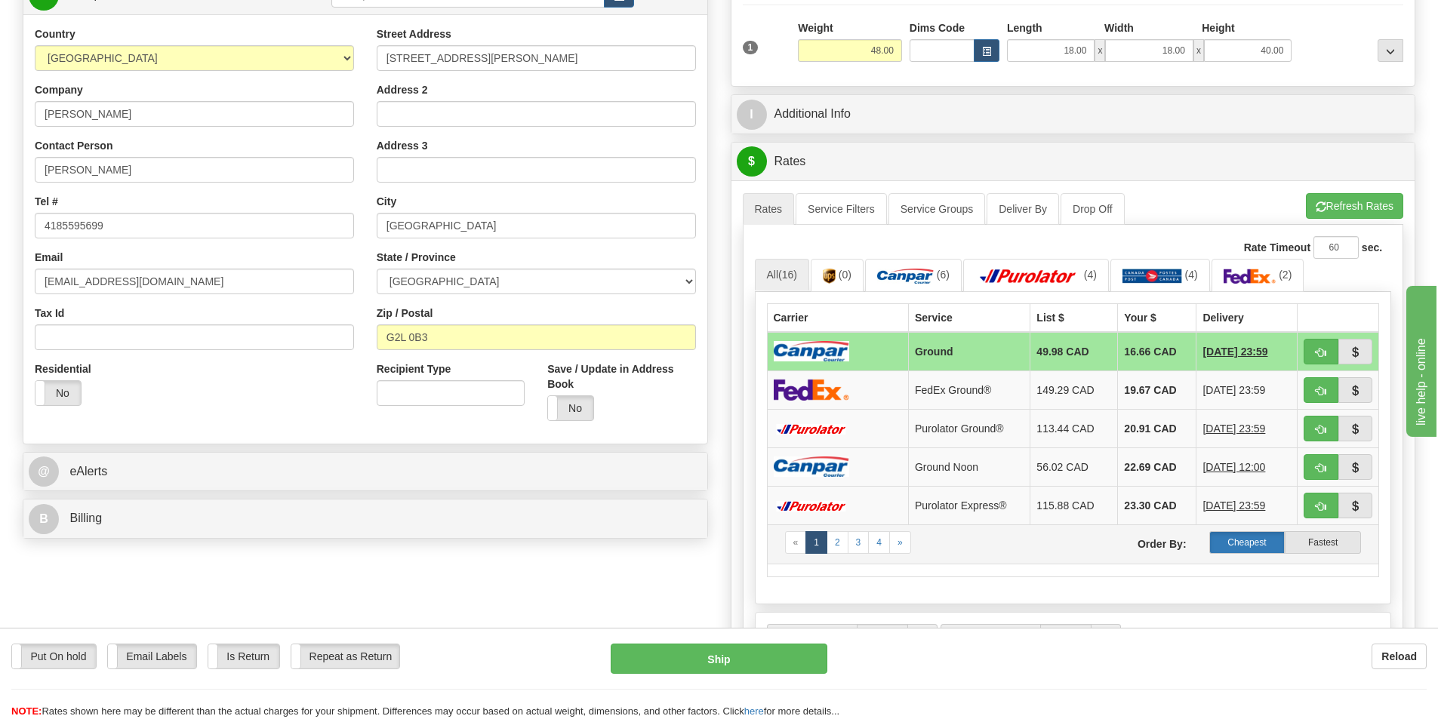
click at [1250, 537] on label "Cheapest" at bounding box center [1247, 542] width 76 height 23
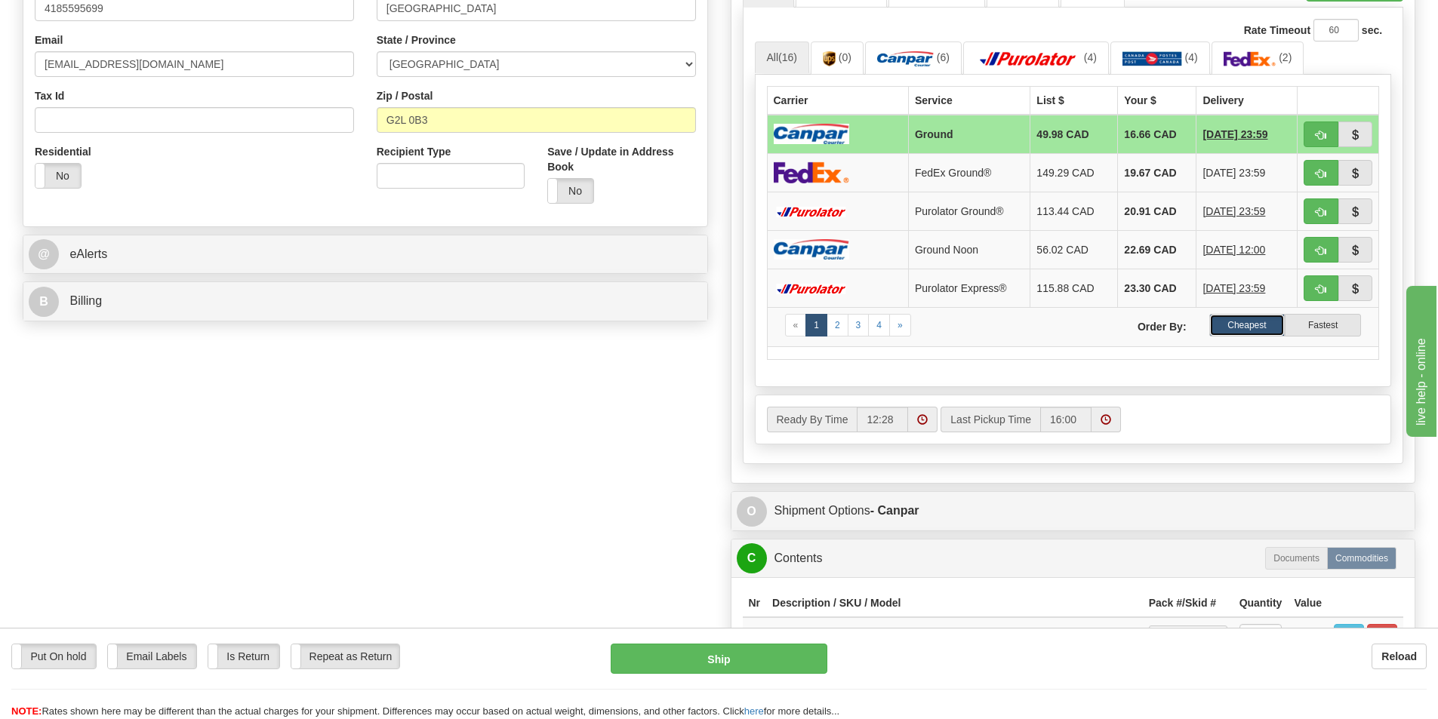
scroll to position [453, 0]
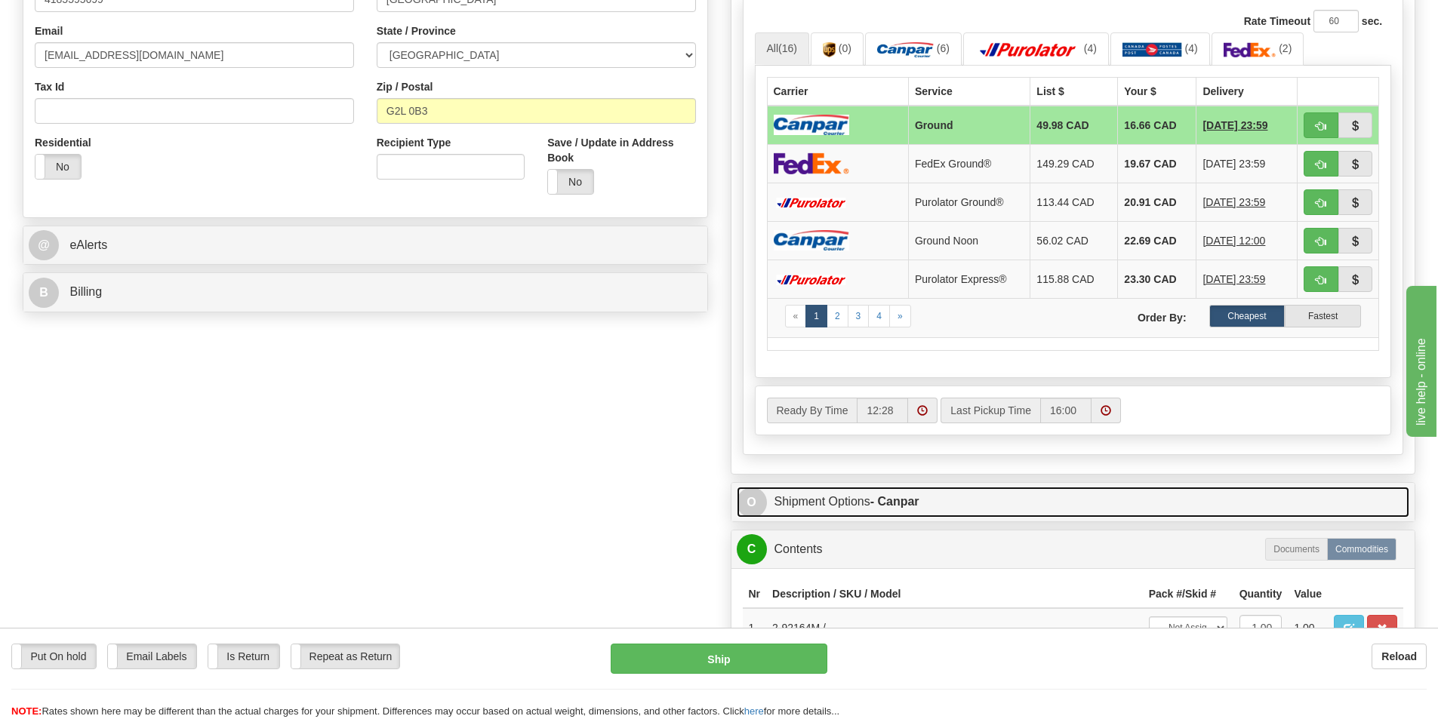
click at [839, 499] on link "O Shipment Options - Canpar" at bounding box center [1073, 502] width 673 height 31
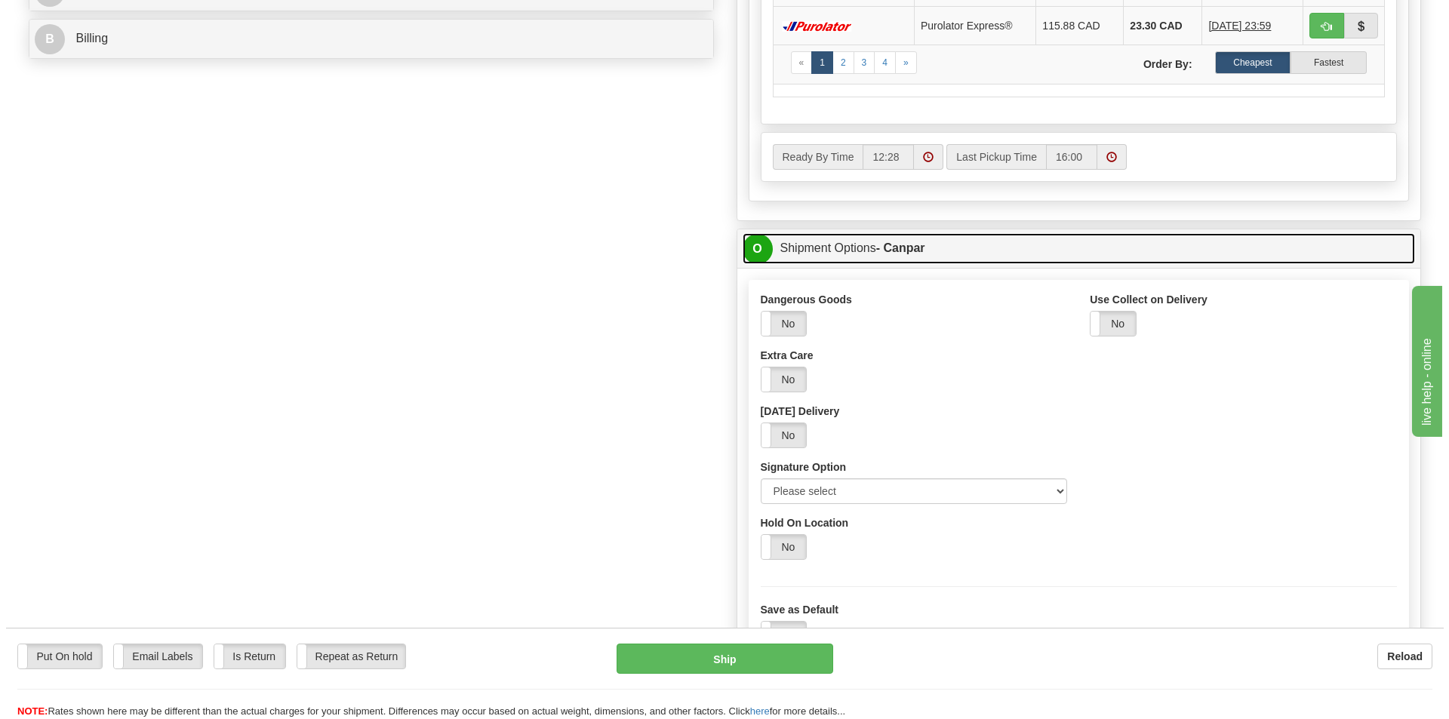
scroll to position [755, 0]
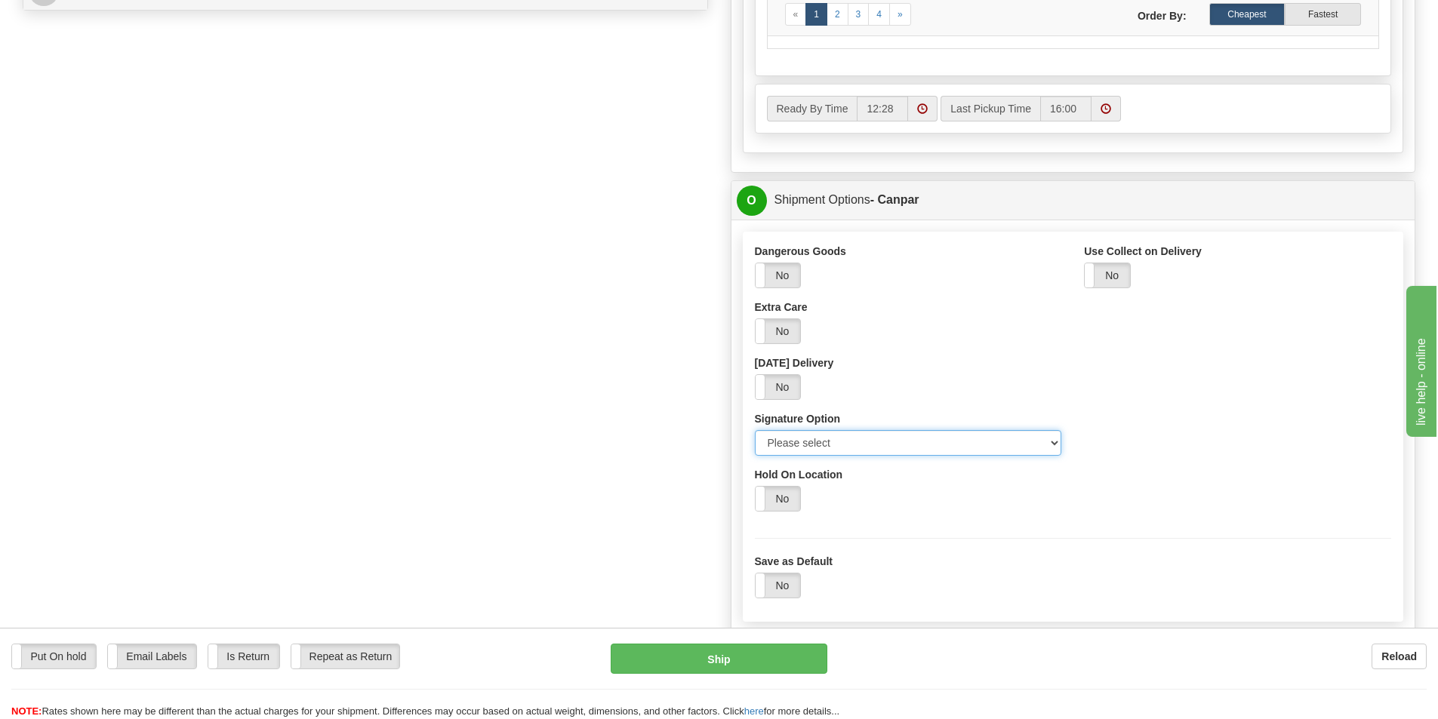
click at [1052, 442] on select "Please select No Signature Required Signature Required Adult Signature" at bounding box center [908, 443] width 307 height 26
select select "2"
click at [755, 430] on select "Please select No Signature Required Signature Required Adult Signature" at bounding box center [908, 443] width 307 height 26
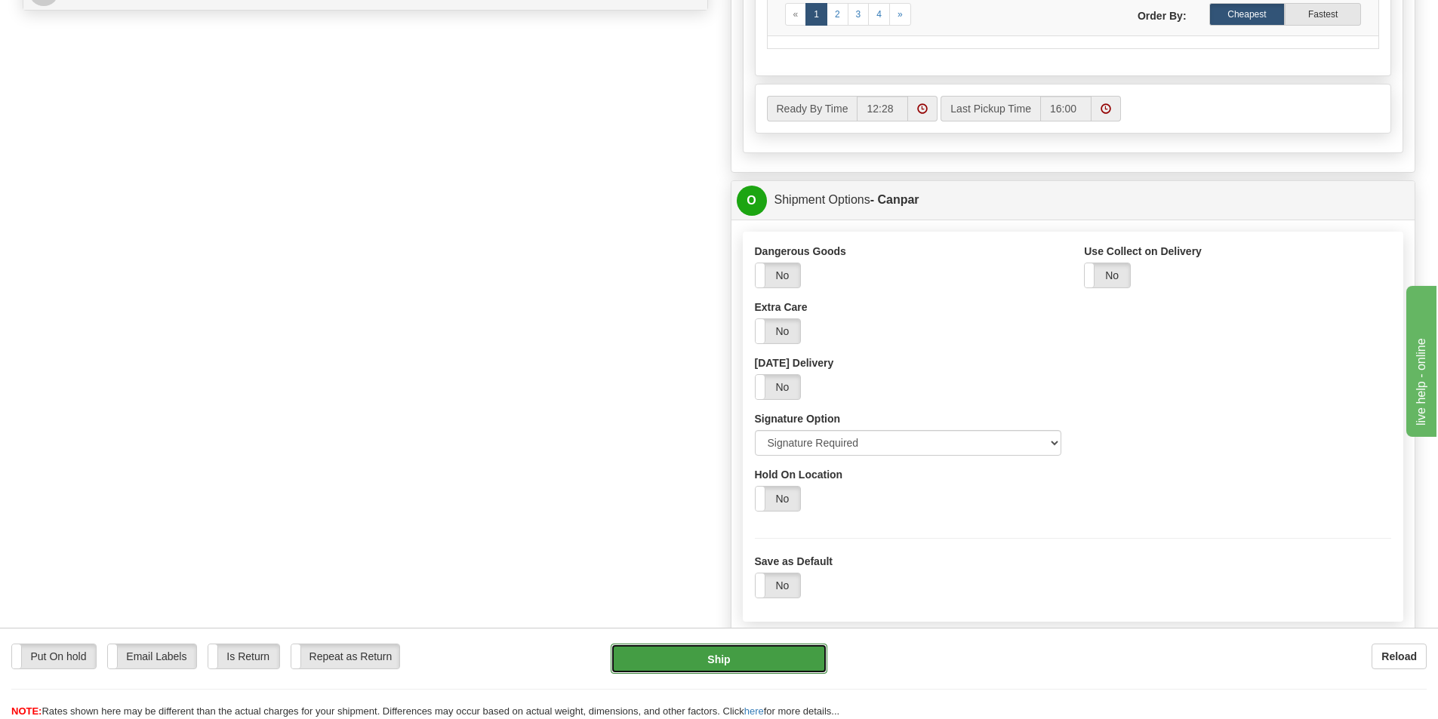
click at [722, 660] on button "Ship" at bounding box center [719, 659] width 217 height 30
type input "1"
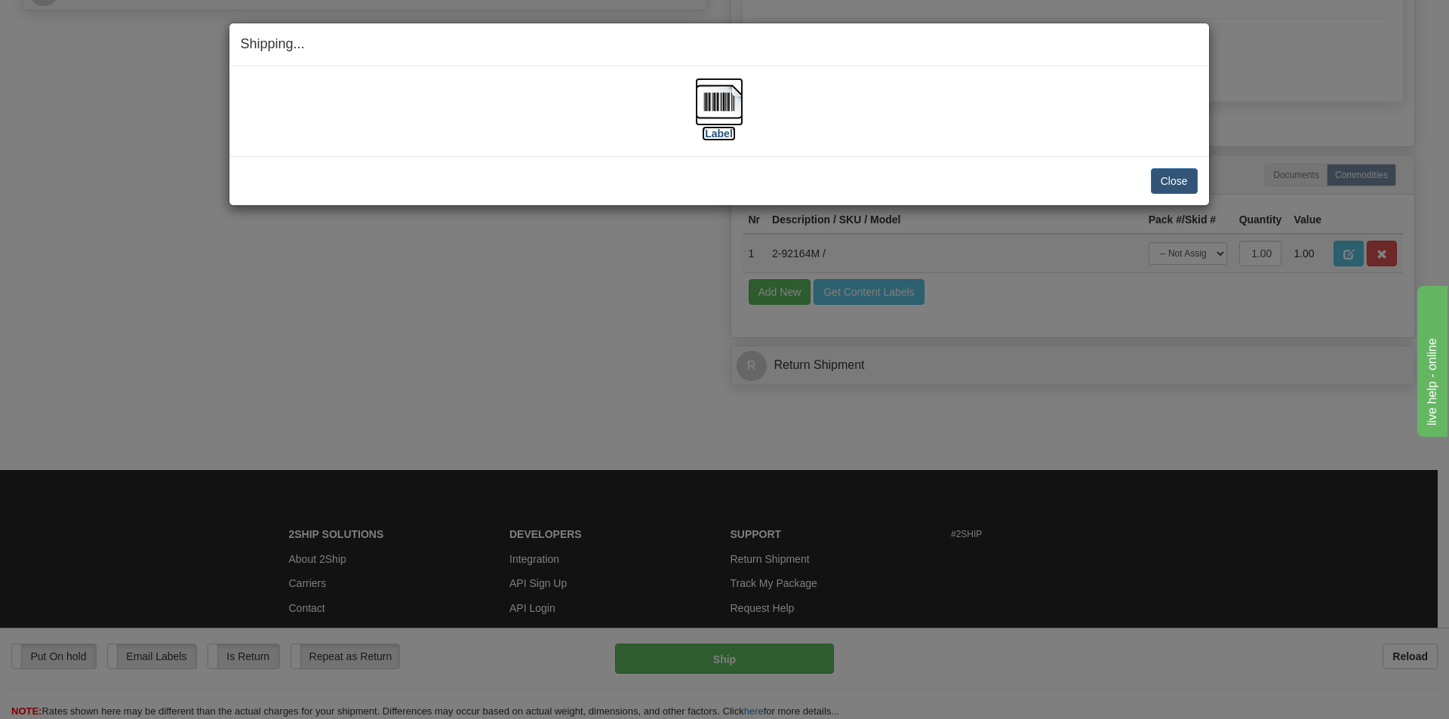
click at [716, 96] on img at bounding box center [719, 102] width 48 height 48
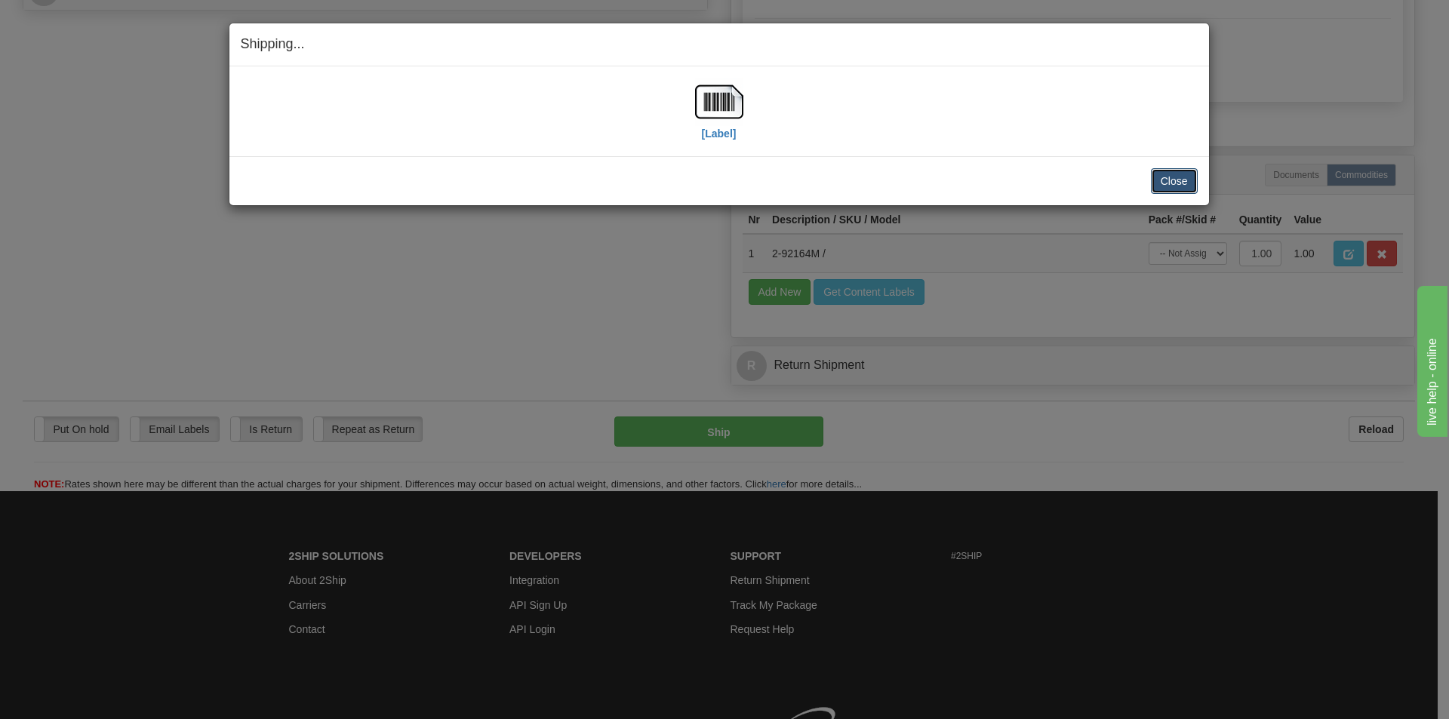
click at [1173, 181] on button "Close" at bounding box center [1174, 181] width 47 height 26
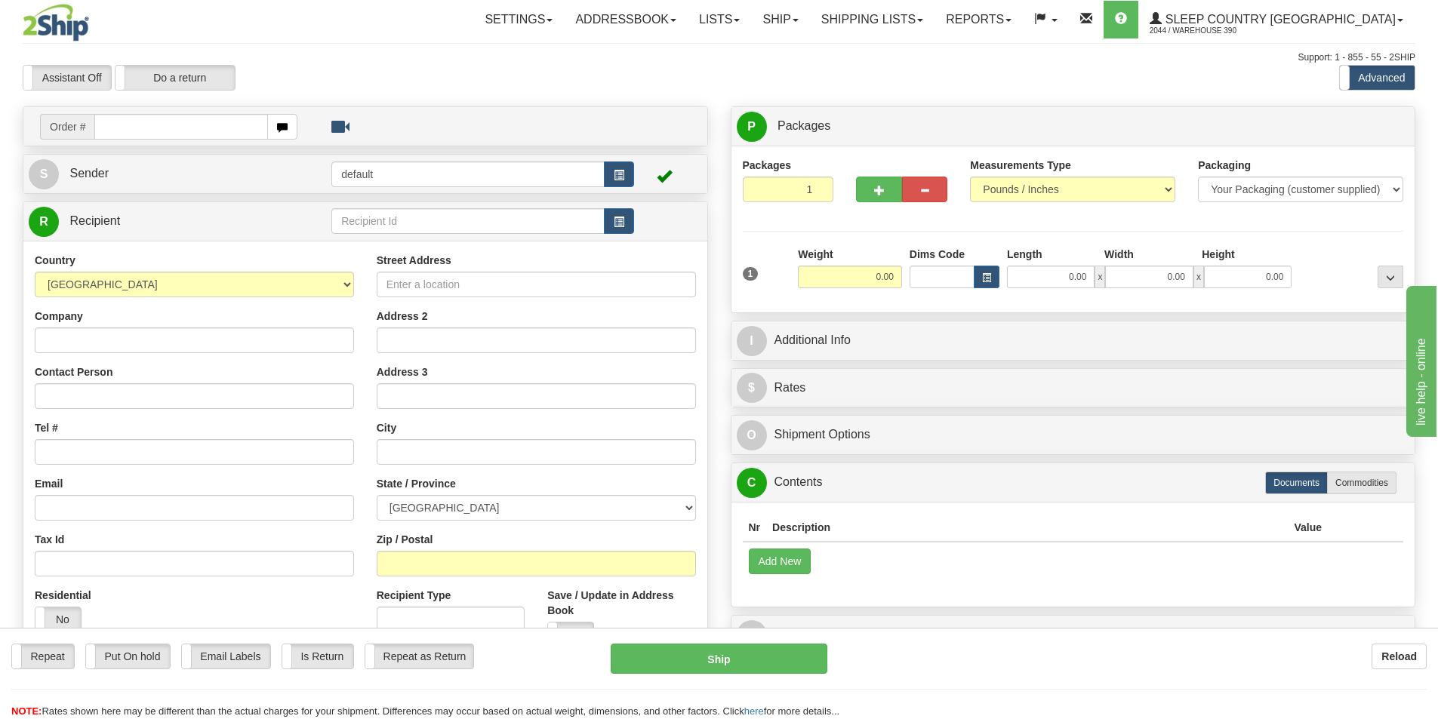
click at [196, 128] on input "text" at bounding box center [181, 127] width 174 height 26
type input "9000I096428"
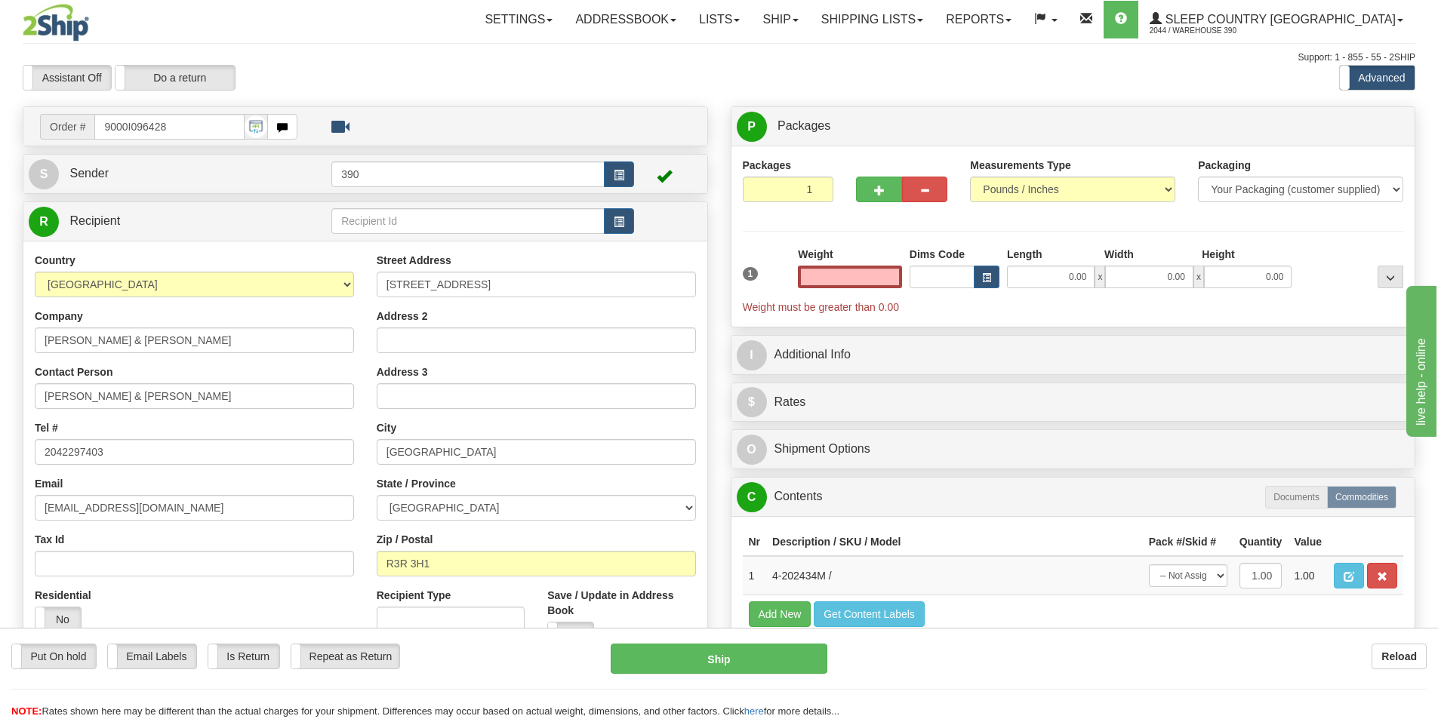
click at [873, 275] on input "text" at bounding box center [850, 277] width 104 height 23
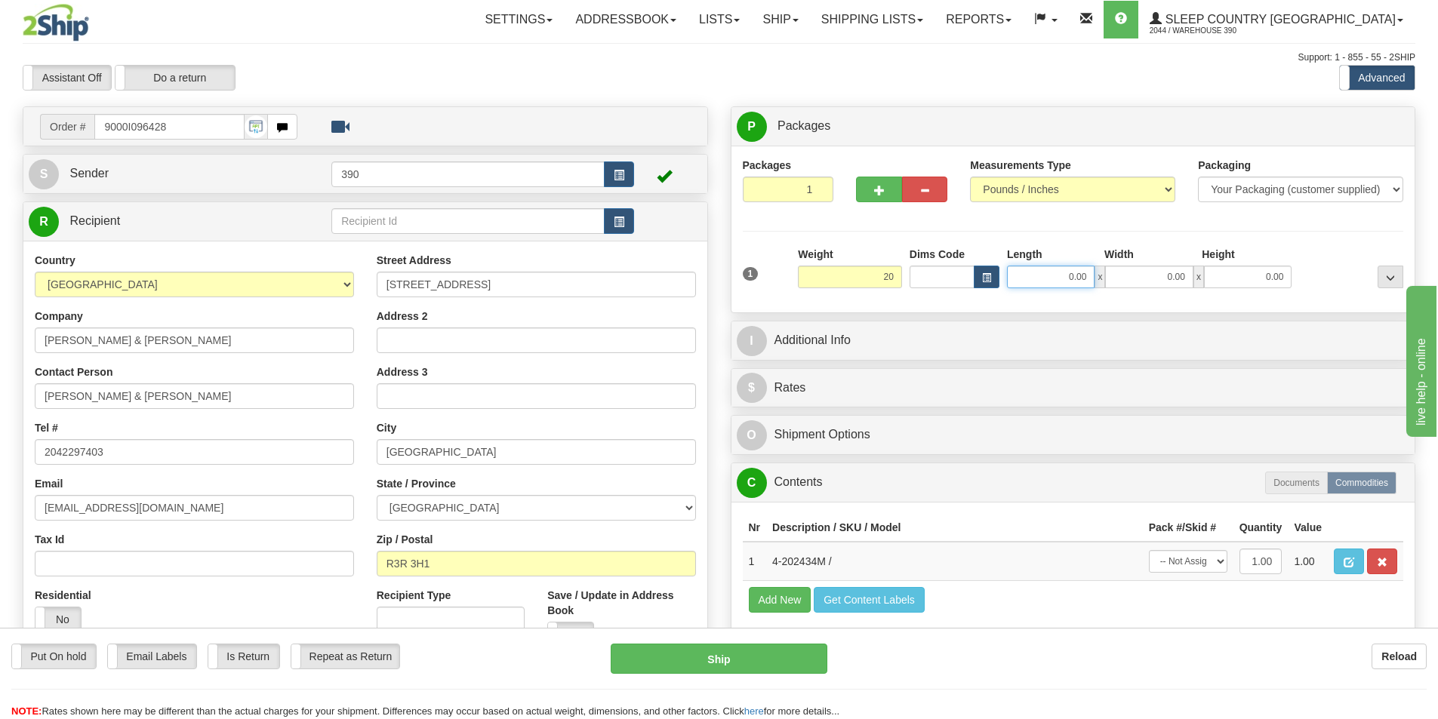
type input "20.00"
click at [1091, 279] on input "0.00" at bounding box center [1051, 277] width 88 height 23
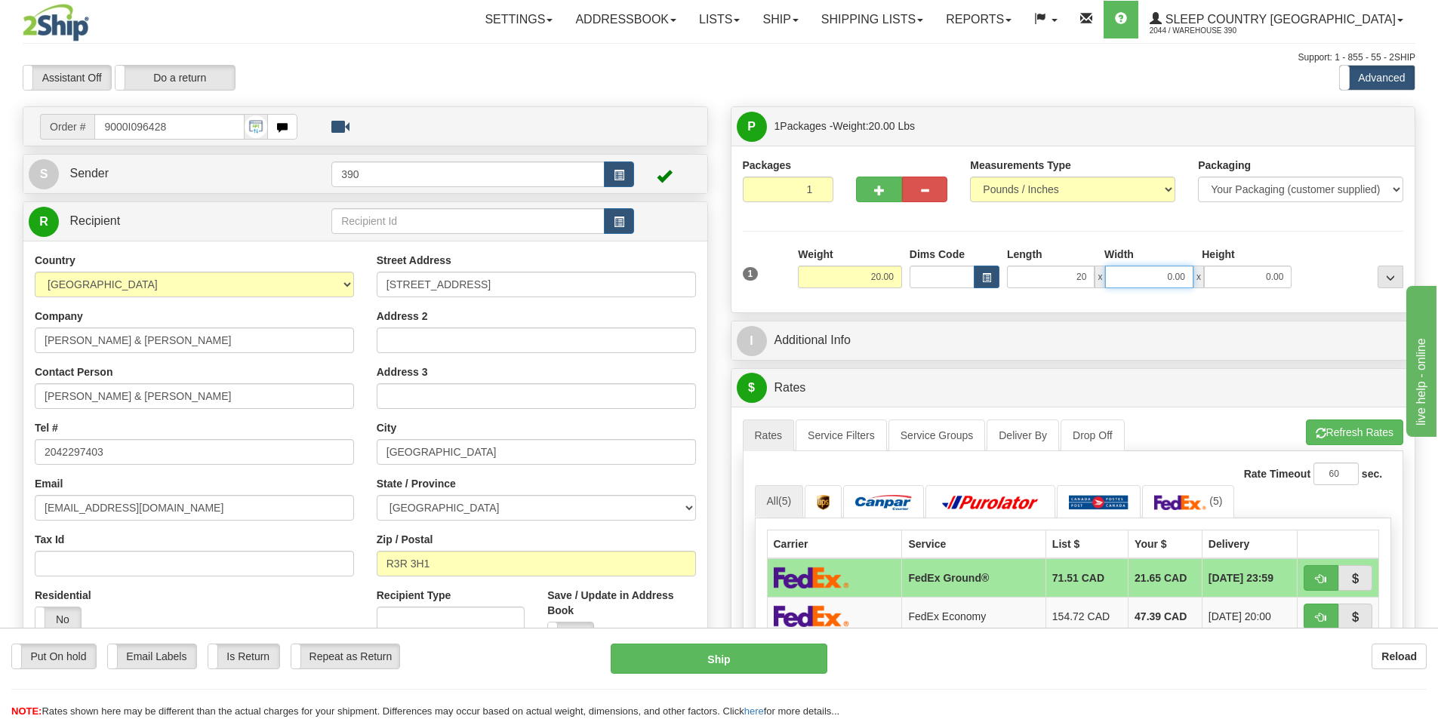
type input "20.00"
click at [1188, 277] on input "0.00" at bounding box center [1149, 277] width 88 height 23
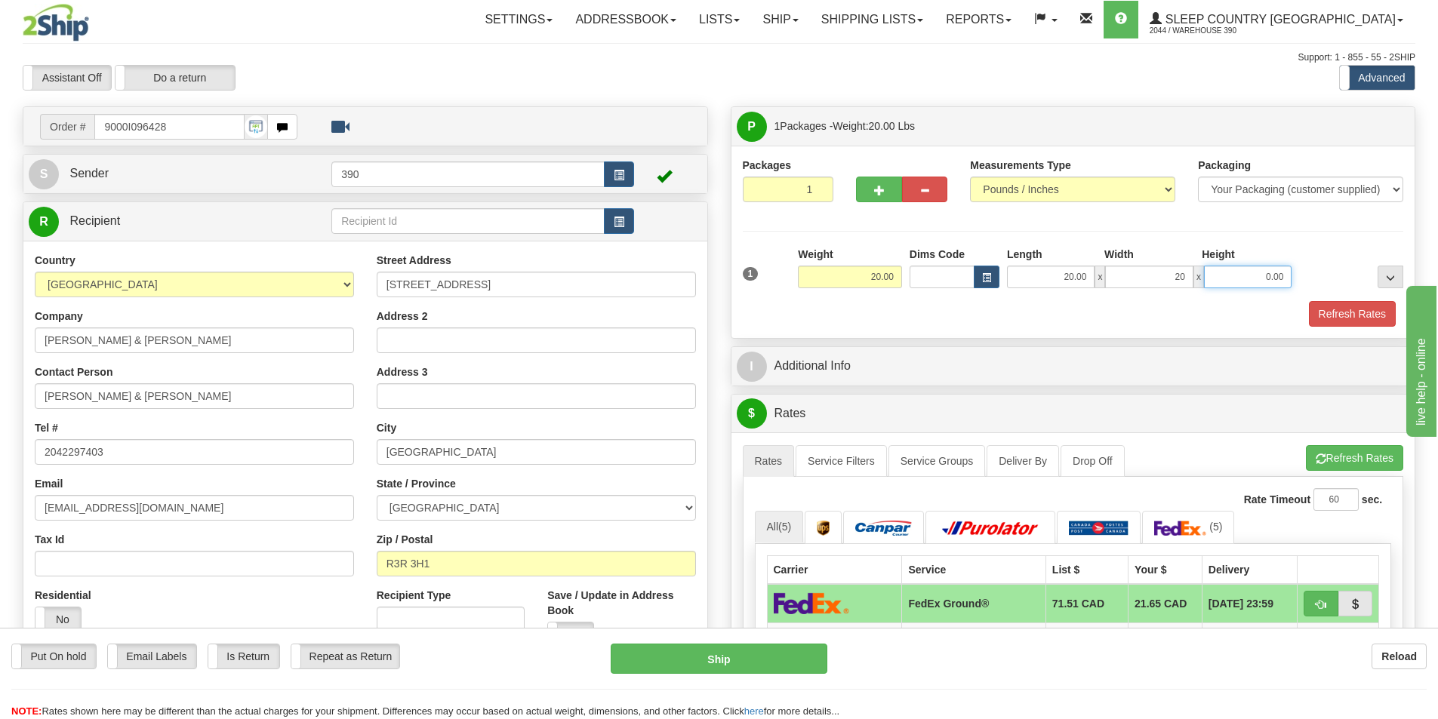
type input "20.00"
click at [1284, 275] on input "0.00" at bounding box center [1248, 277] width 88 height 23
type input "40.00"
click at [1351, 313] on button "Refresh Rates" at bounding box center [1352, 314] width 87 height 26
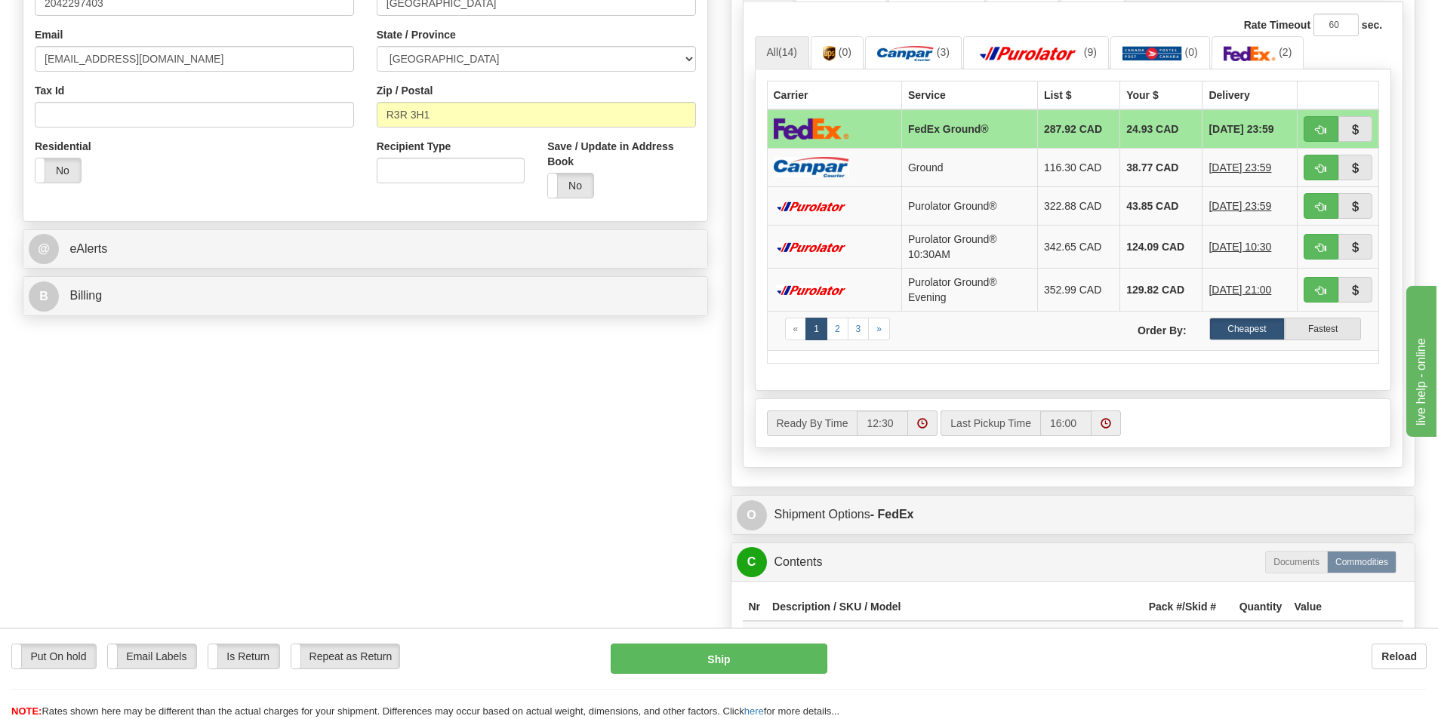
scroll to position [453, 0]
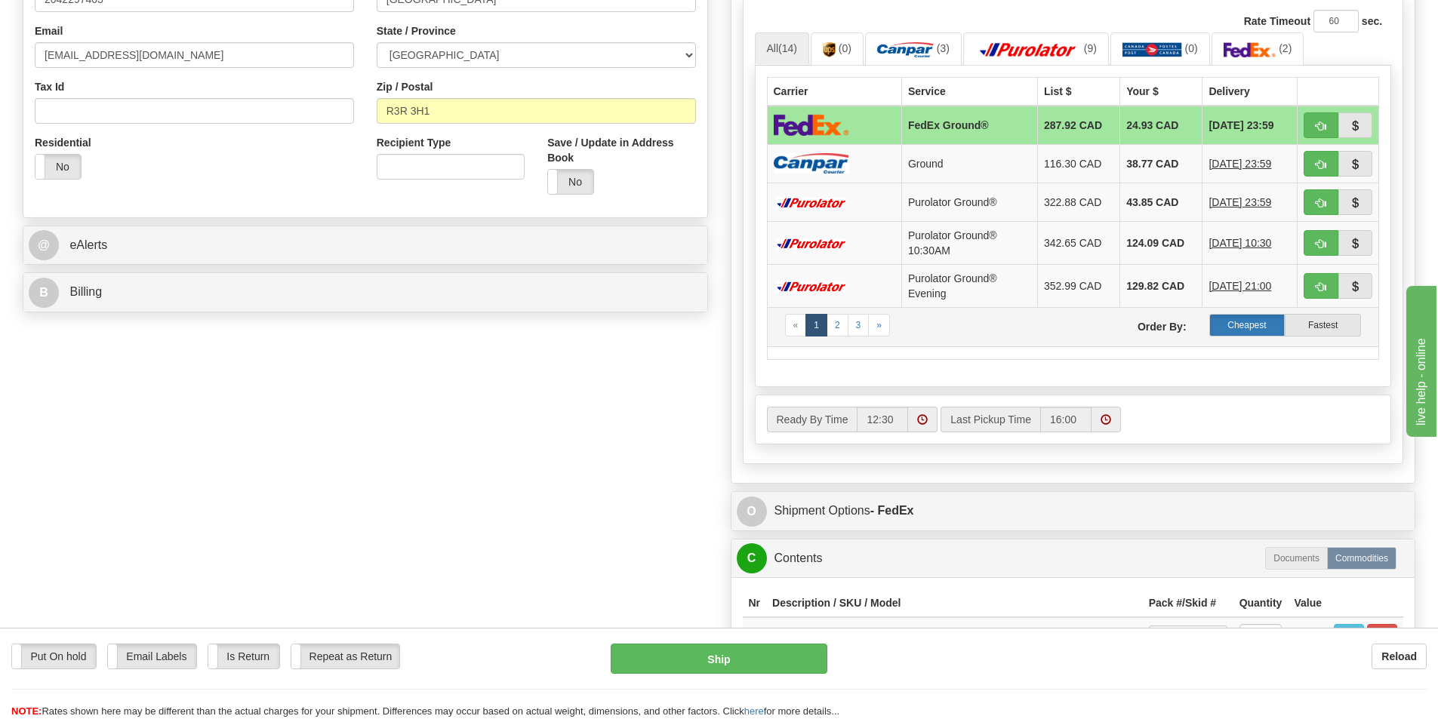
click at [1239, 320] on label "Cheapest" at bounding box center [1247, 325] width 76 height 23
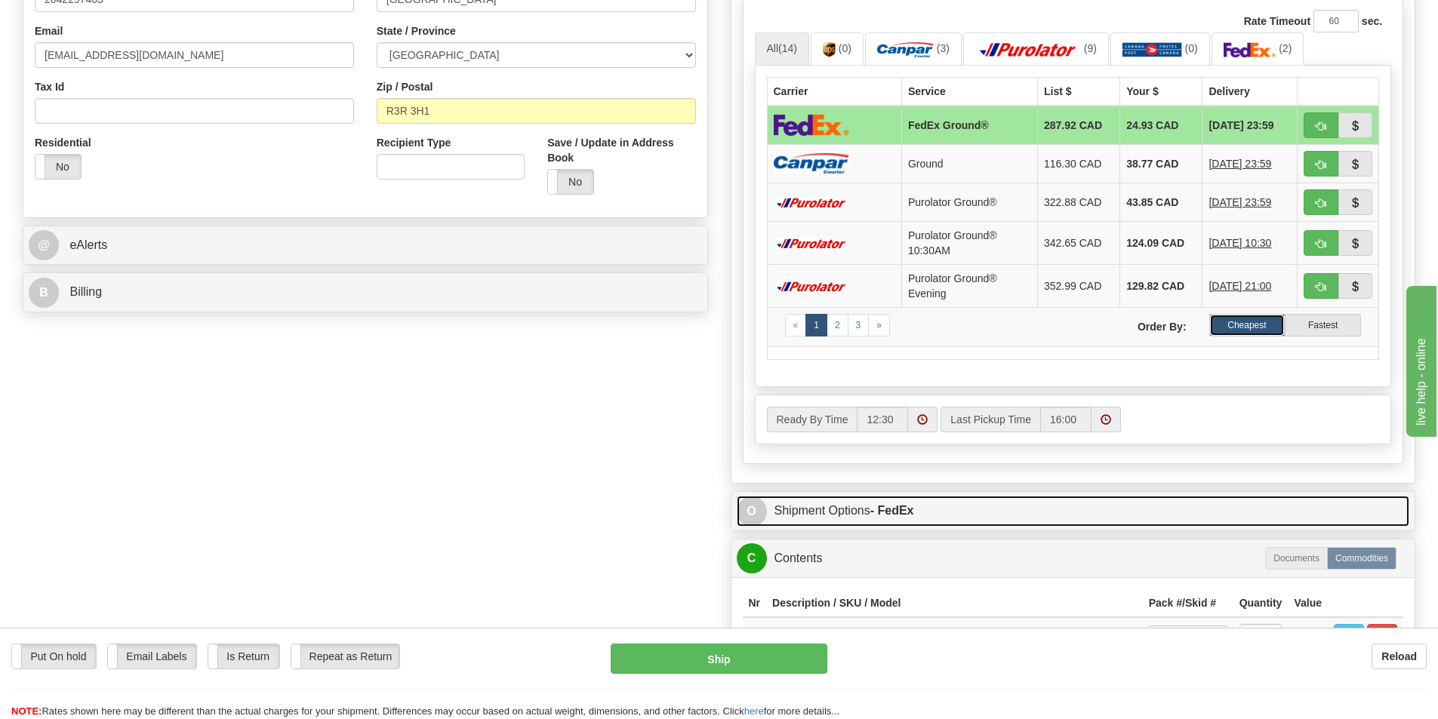
click at [856, 507] on link "O Shipment Options - FedEx" at bounding box center [1073, 511] width 673 height 31
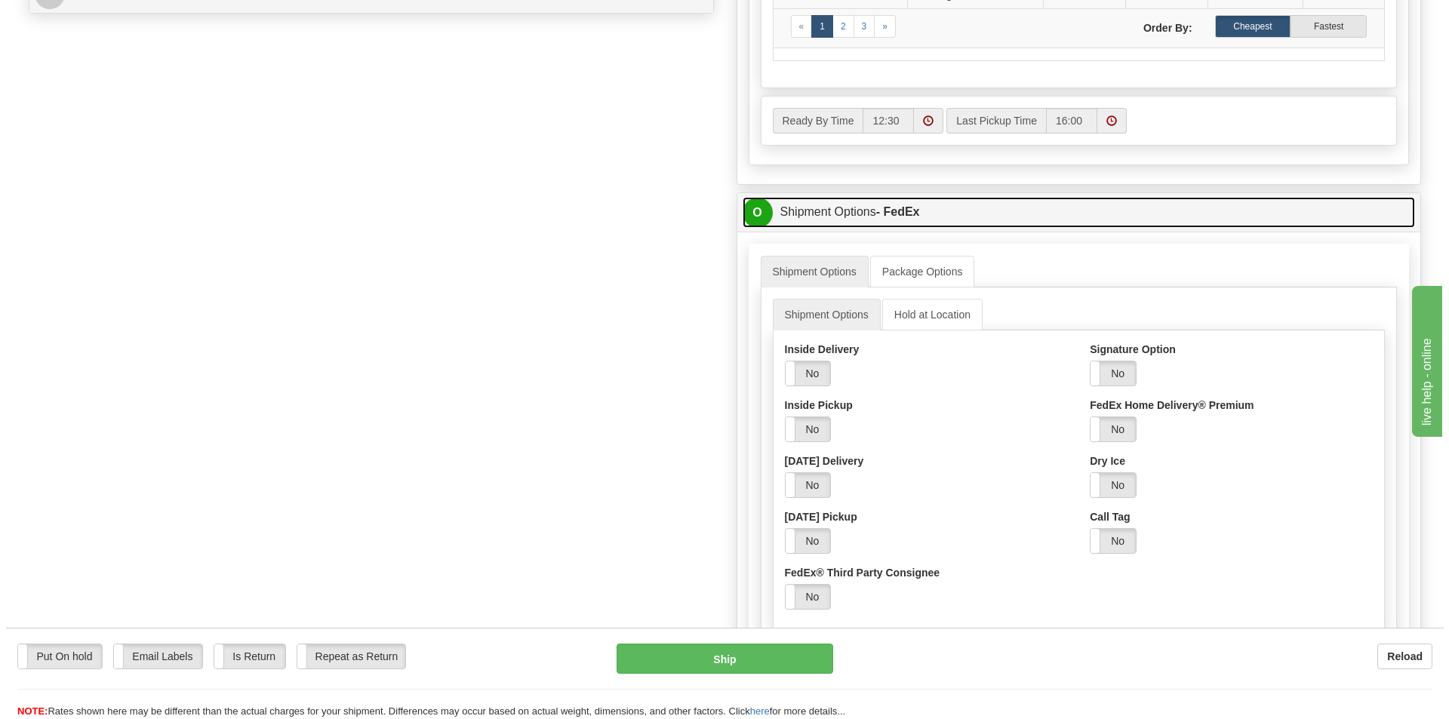
scroll to position [755, 0]
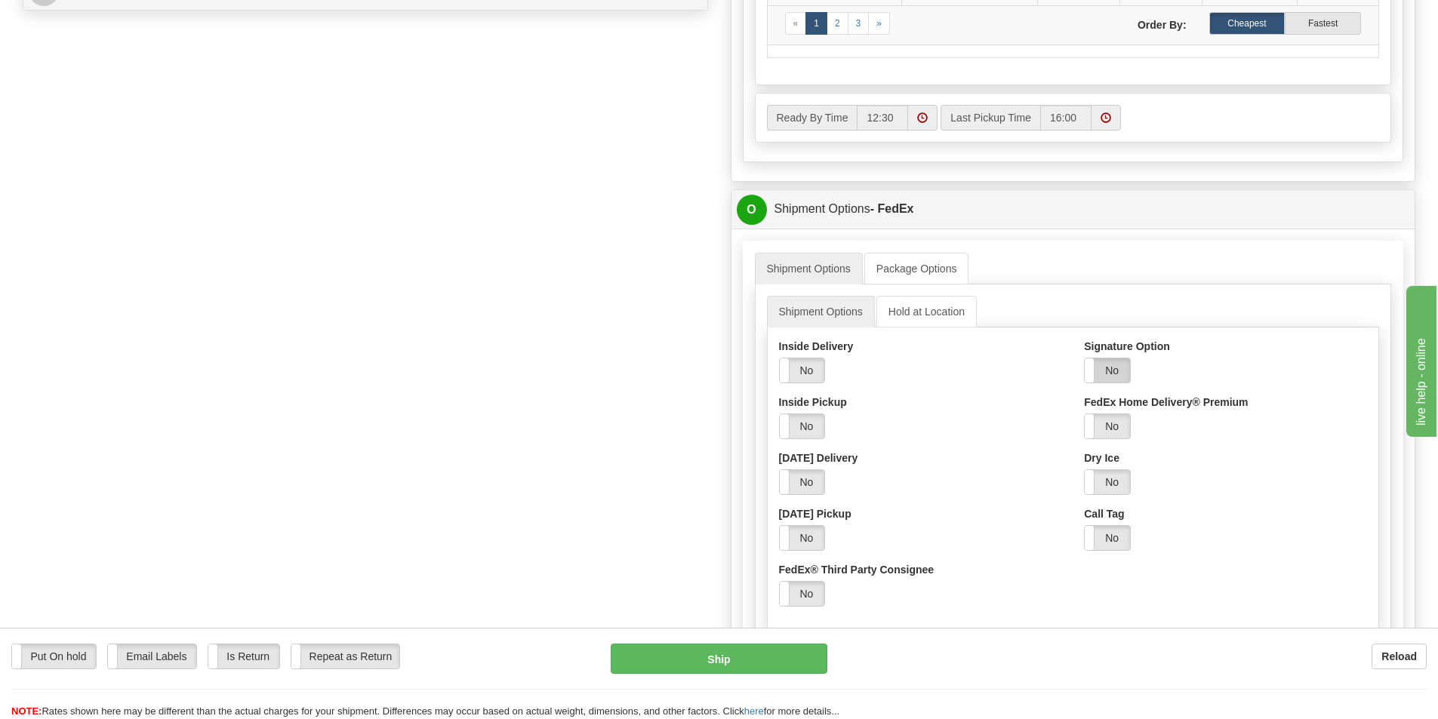
click at [1114, 366] on label "No" at bounding box center [1107, 371] width 45 height 24
click at [1207, 427] on select "Adult Direct Indirect No Signature Required Service Default" at bounding box center [1149, 427] width 130 height 26
select select "2"
click at [1084, 414] on select "Adult Direct Indirect No Signature Required Service Default" at bounding box center [1149, 427] width 130 height 26
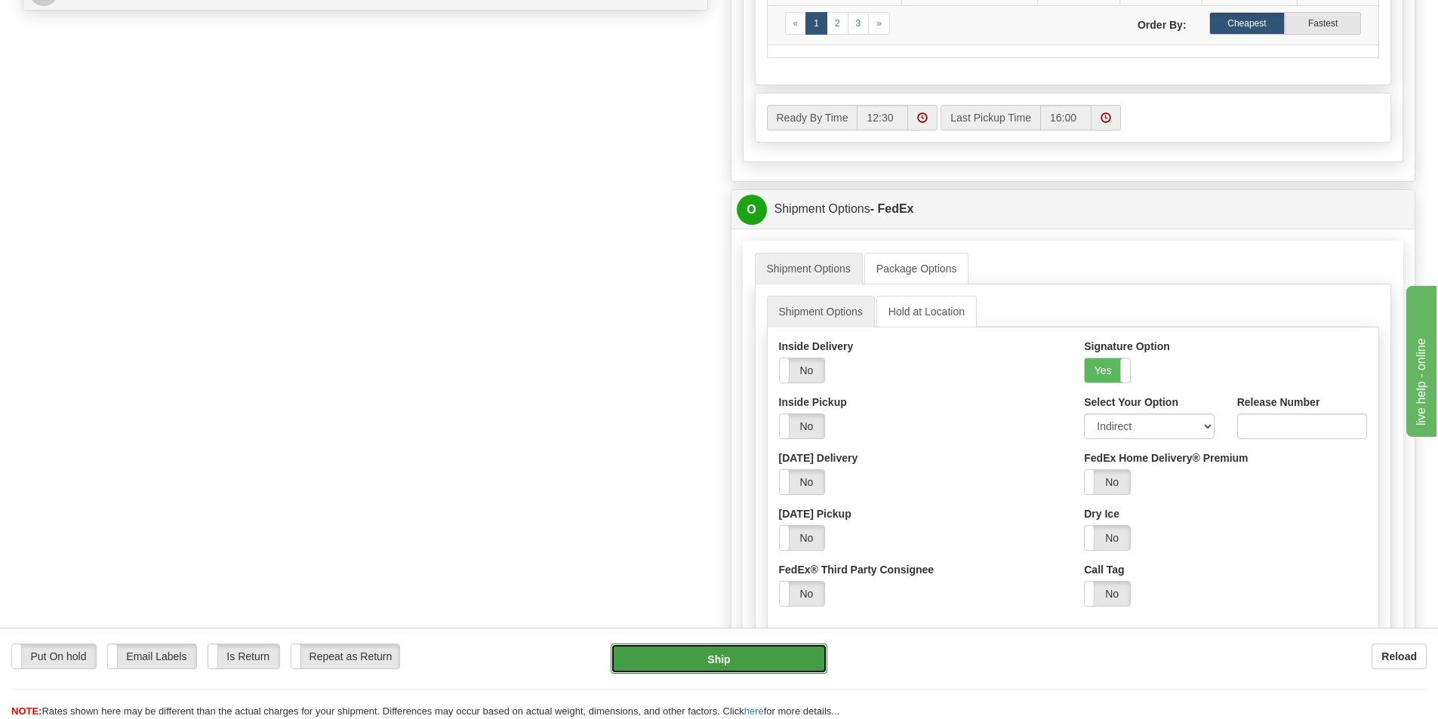
click at [719, 657] on button "Ship" at bounding box center [719, 659] width 217 height 30
type input "92"
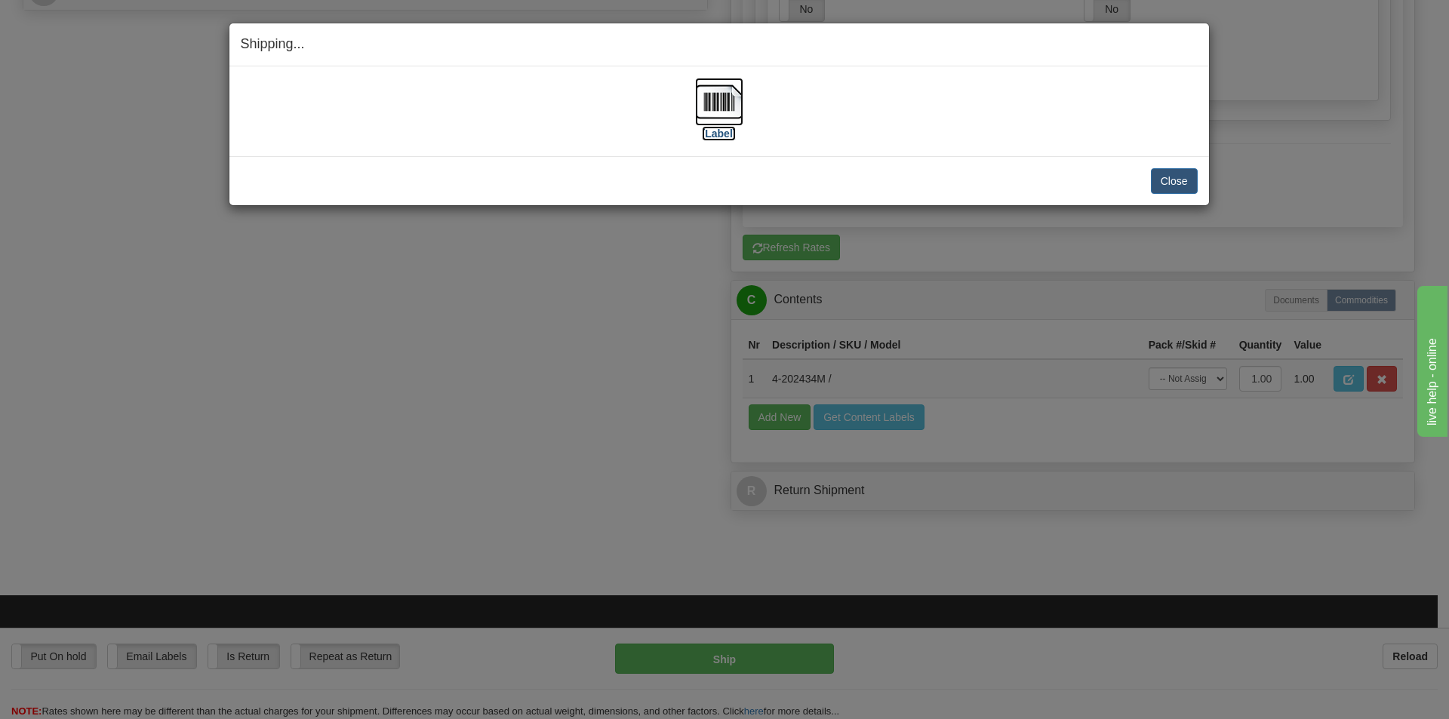
click at [720, 97] on img at bounding box center [719, 102] width 48 height 48
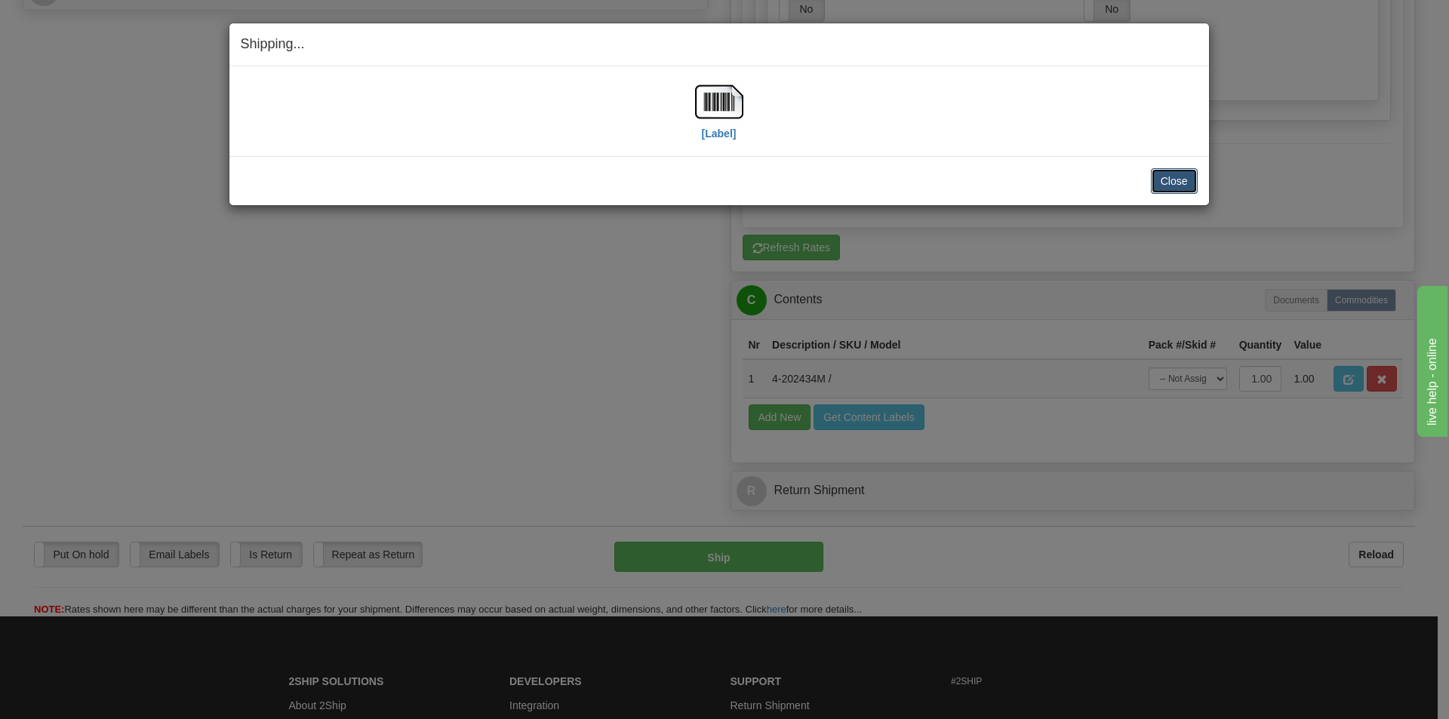
click at [1165, 175] on button "Close" at bounding box center [1174, 181] width 47 height 26
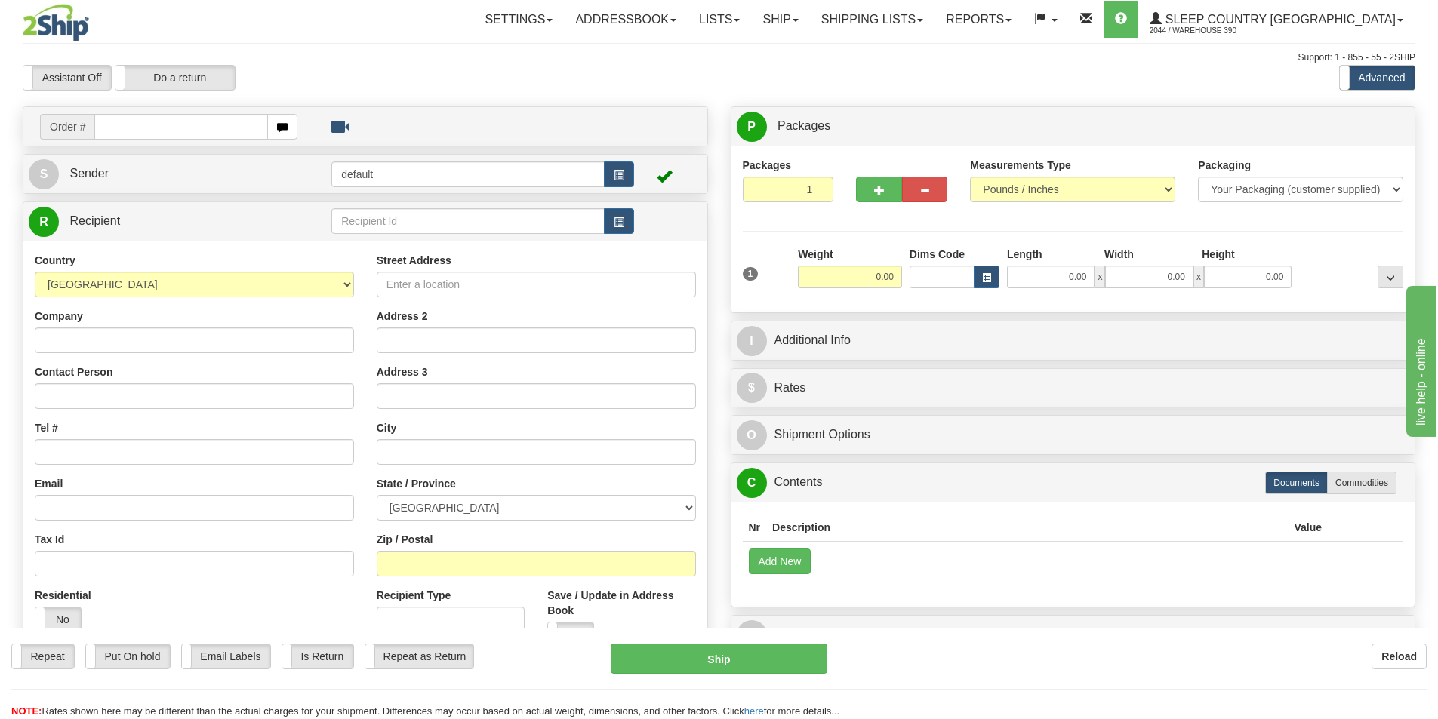
click at [236, 127] on input "text" at bounding box center [181, 127] width 174 height 26
type input "9002I096850"
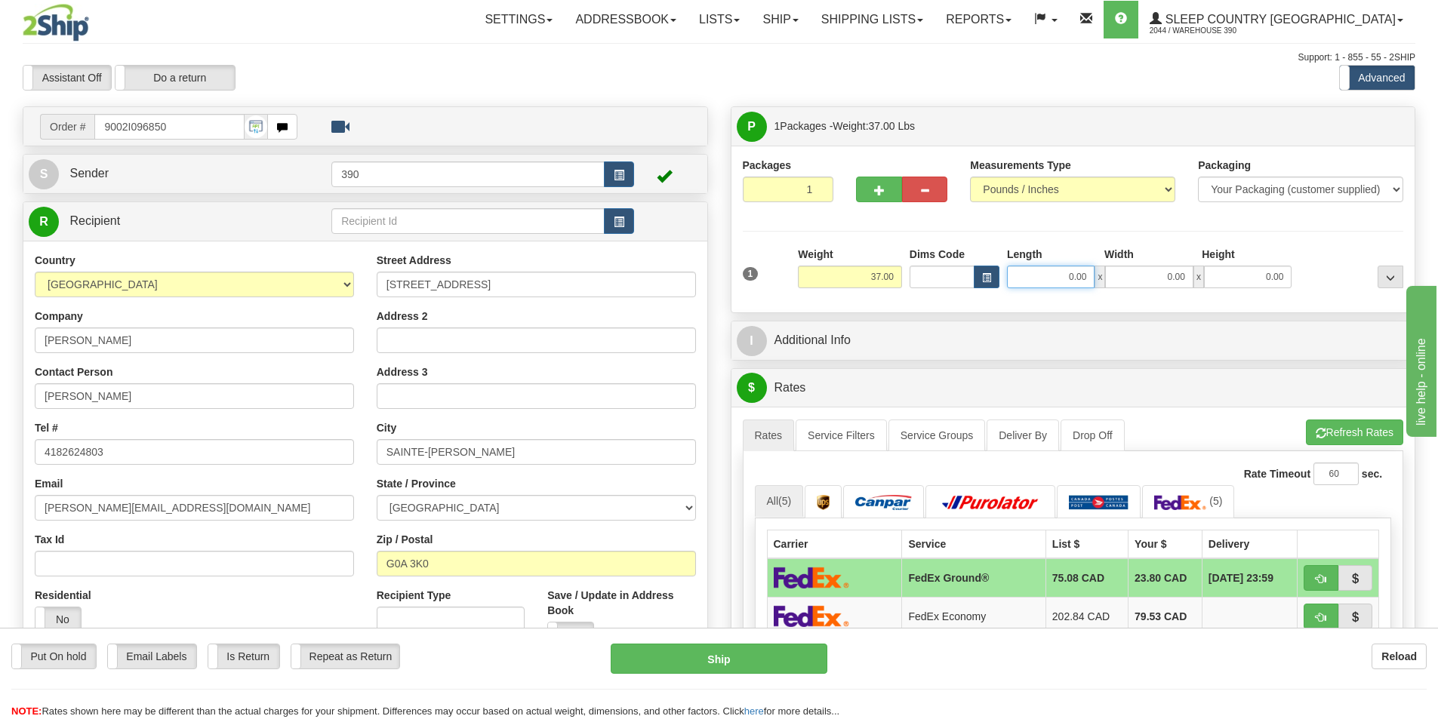
click at [1083, 279] on input "0.00" at bounding box center [1051, 277] width 88 height 23
type input "18.00"
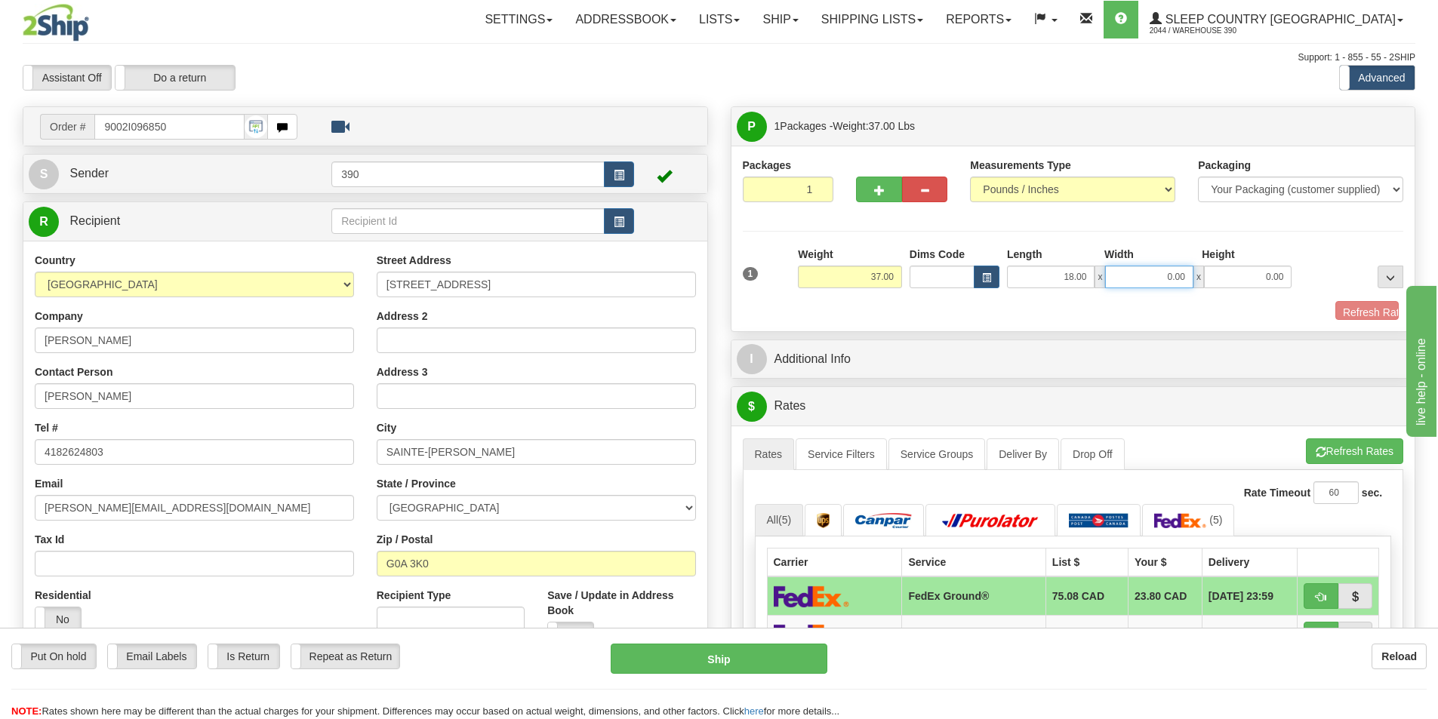
click at [1189, 275] on input "0.00" at bounding box center [1149, 277] width 88 height 23
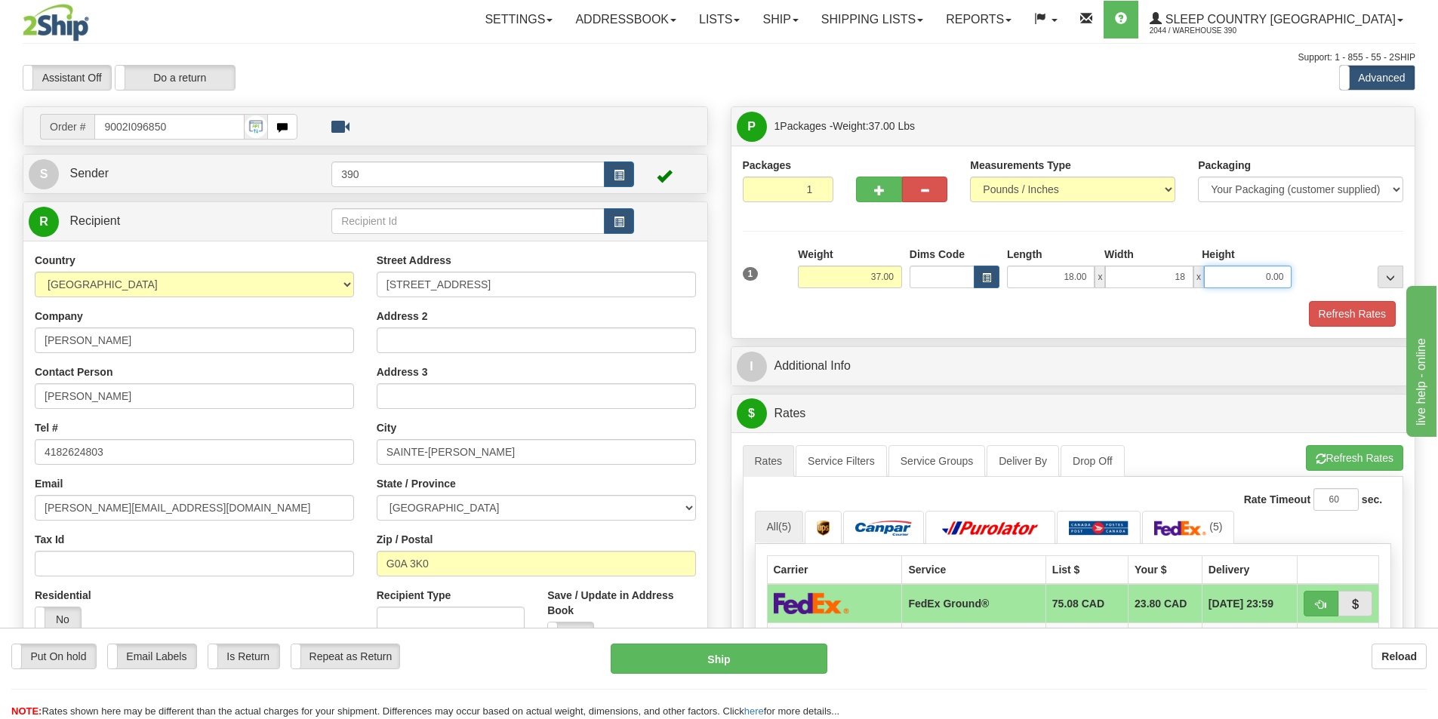
type input "18.00"
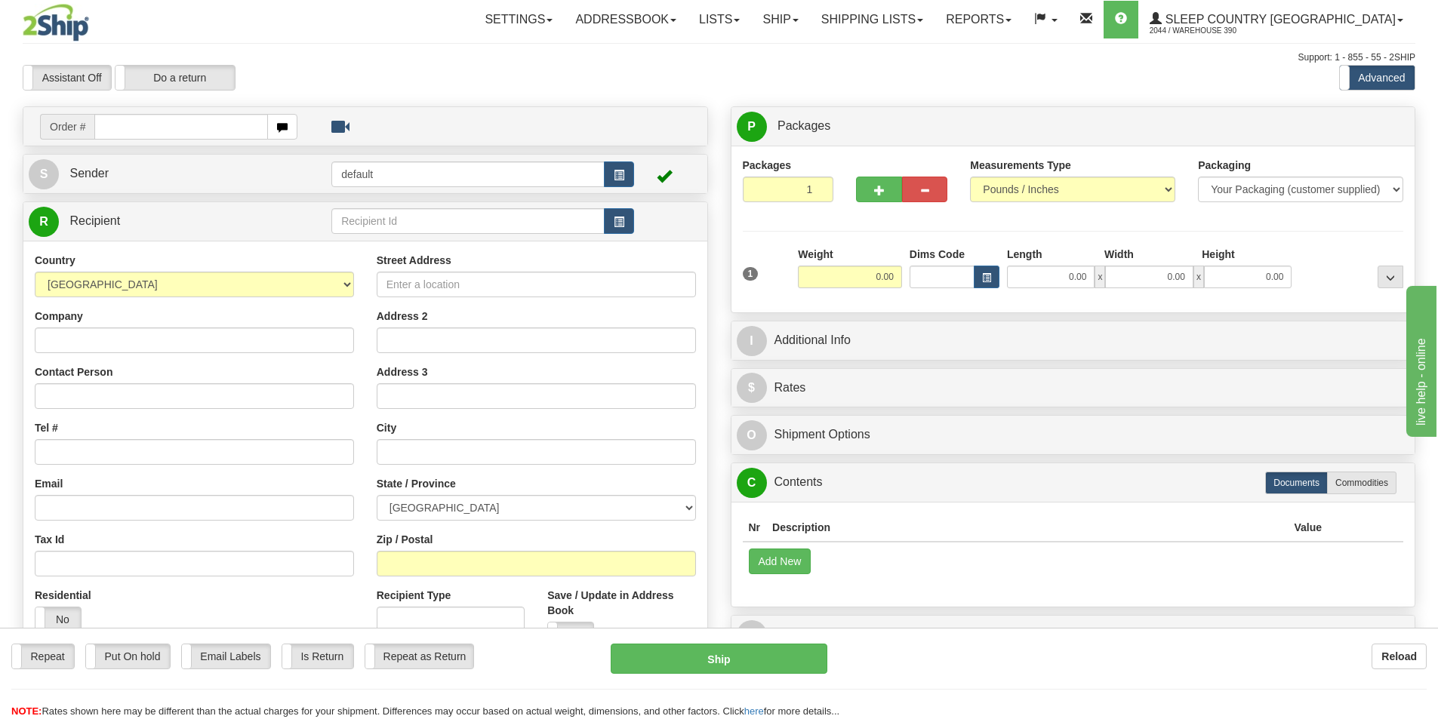
click at [180, 129] on input "text" at bounding box center [181, 127] width 174 height 26
type input "9002I097873"
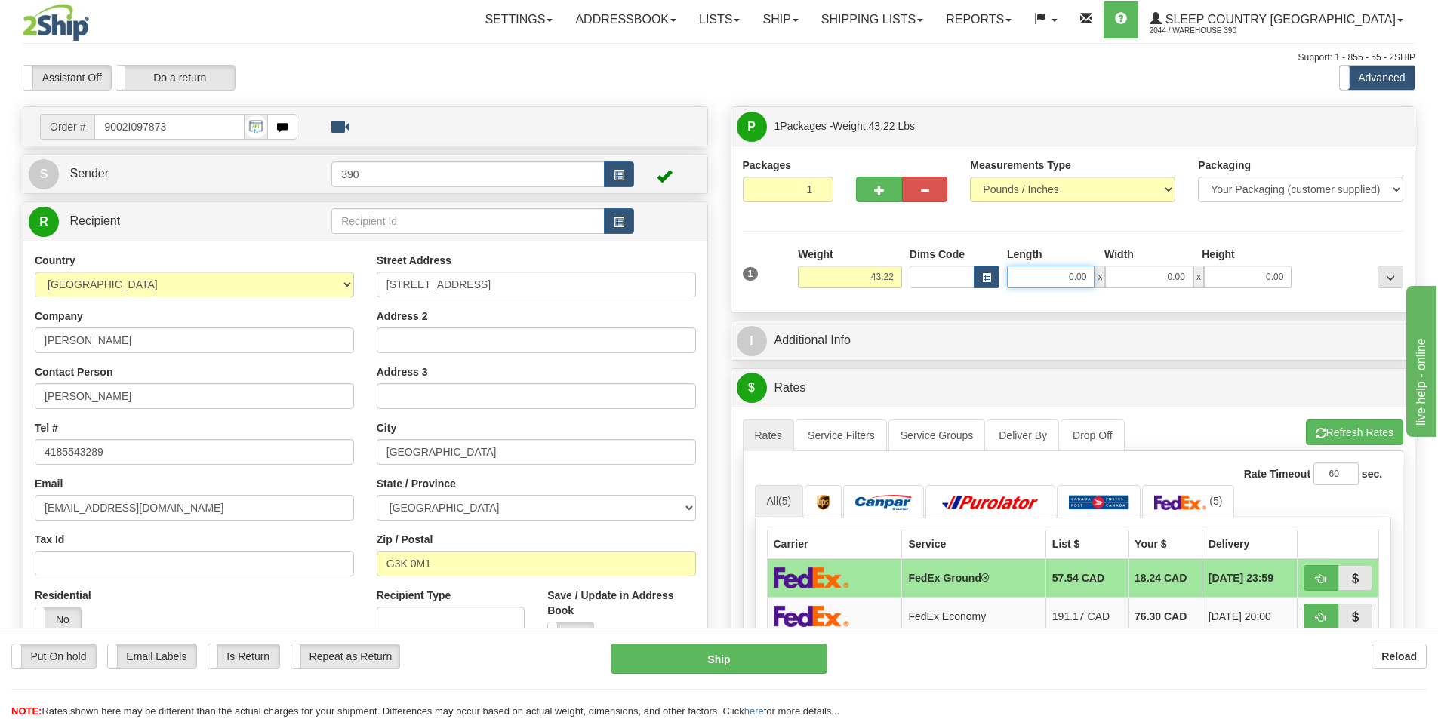
click at [1094, 278] on input "0.00" at bounding box center [1051, 277] width 88 height 23
click at [1076, 283] on input "Length" at bounding box center [1051, 277] width 88 height 23
type input "10.00"
click at [1190, 282] on input "0.00" at bounding box center [1149, 277] width 88 height 23
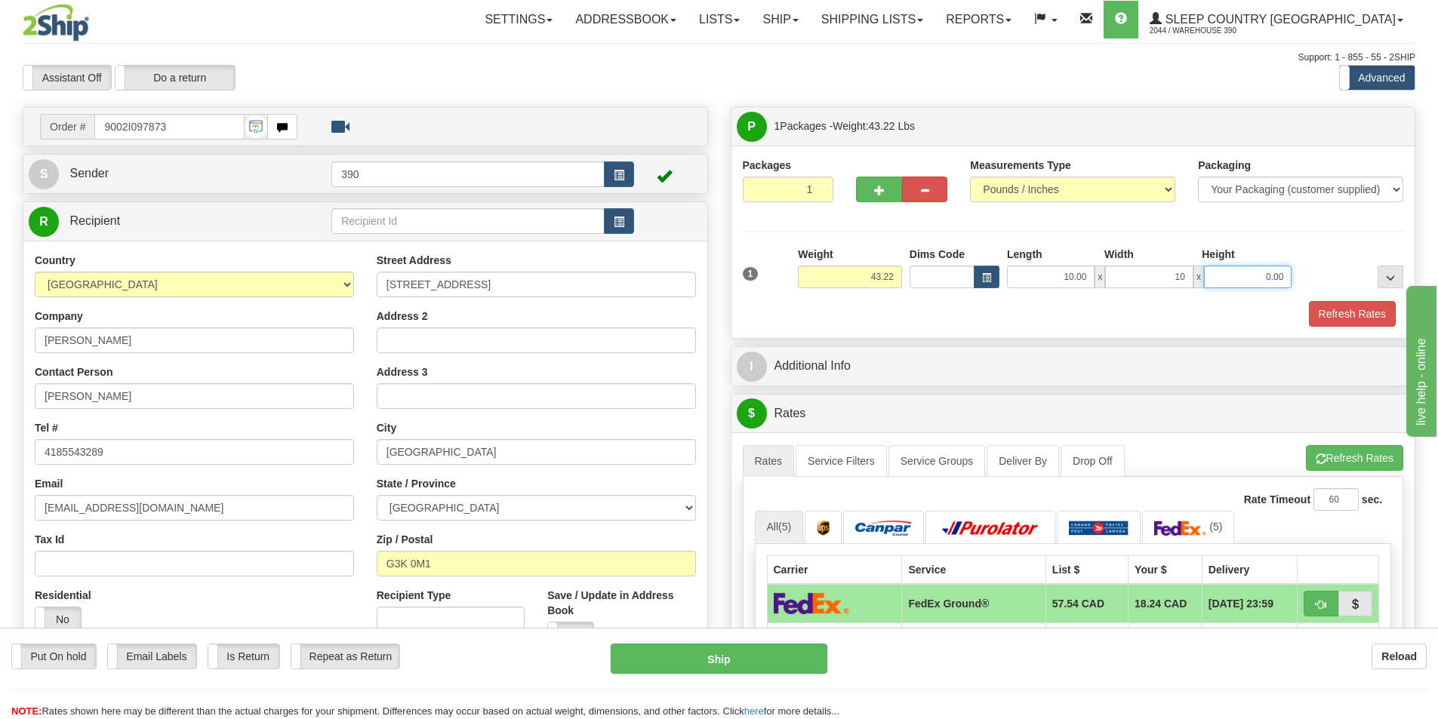
type input "10.00"
click at [1288, 276] on input "0.00" at bounding box center [1248, 277] width 88 height 23
type input "20.00"
click at [1351, 314] on button "Refresh Rates" at bounding box center [1352, 314] width 87 height 26
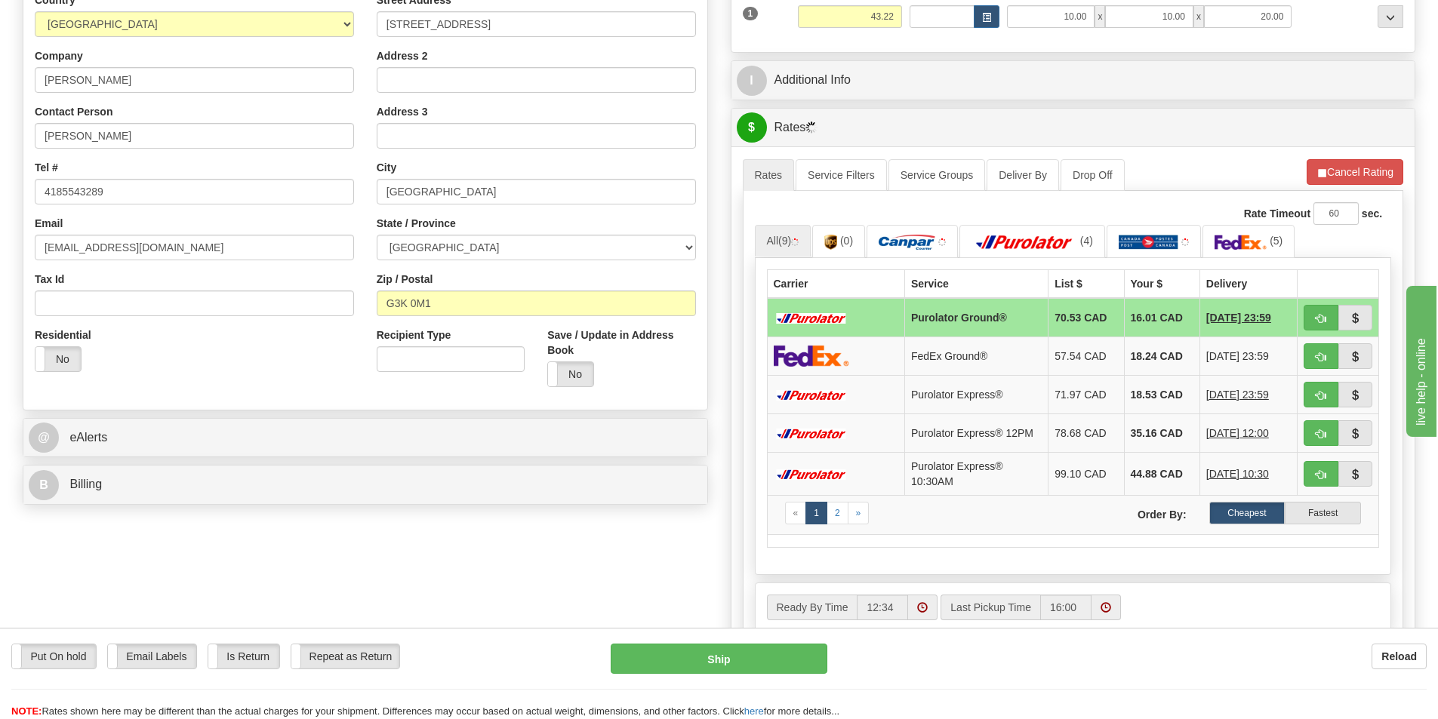
scroll to position [302, 0]
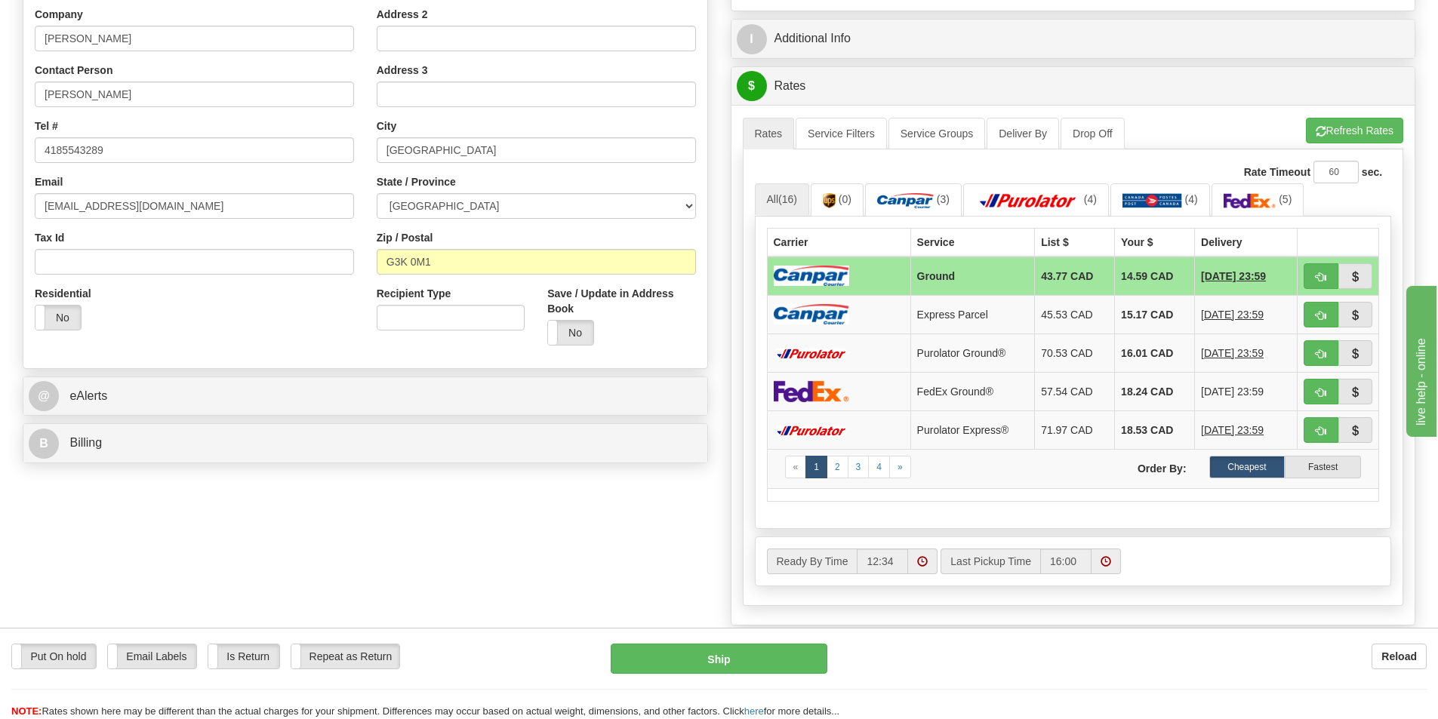
click at [1245, 464] on label "Cheapest" at bounding box center [1247, 467] width 76 height 23
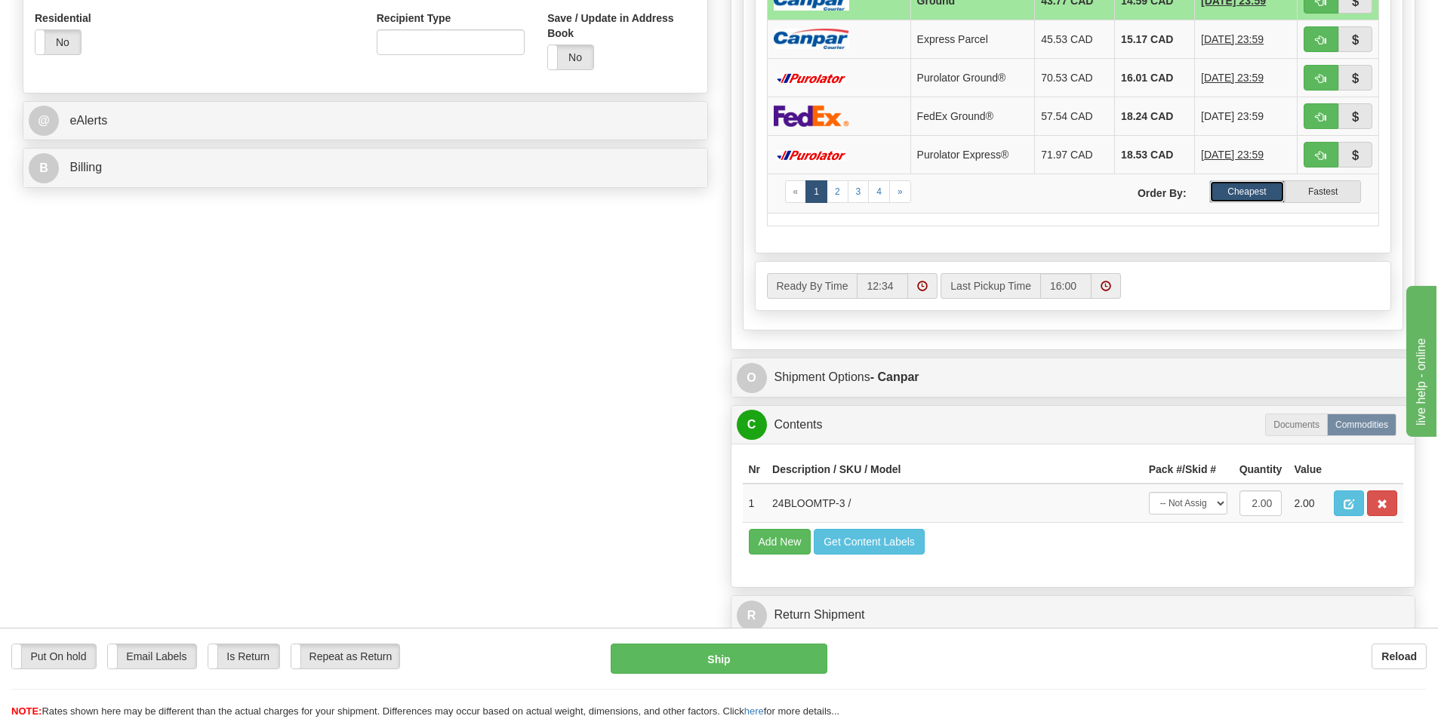
scroll to position [604, 0]
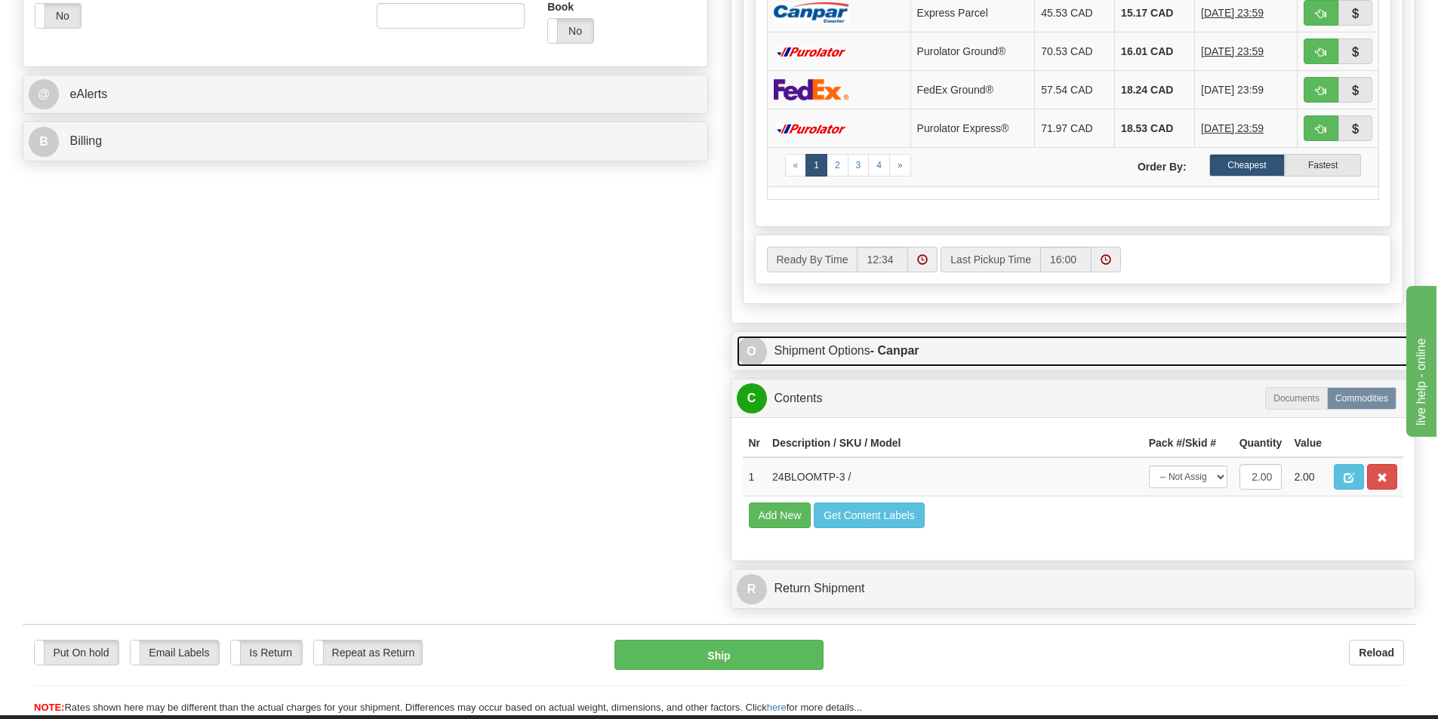
click at [836, 345] on link "O Shipment Options - Canpar" at bounding box center [1073, 351] width 673 height 31
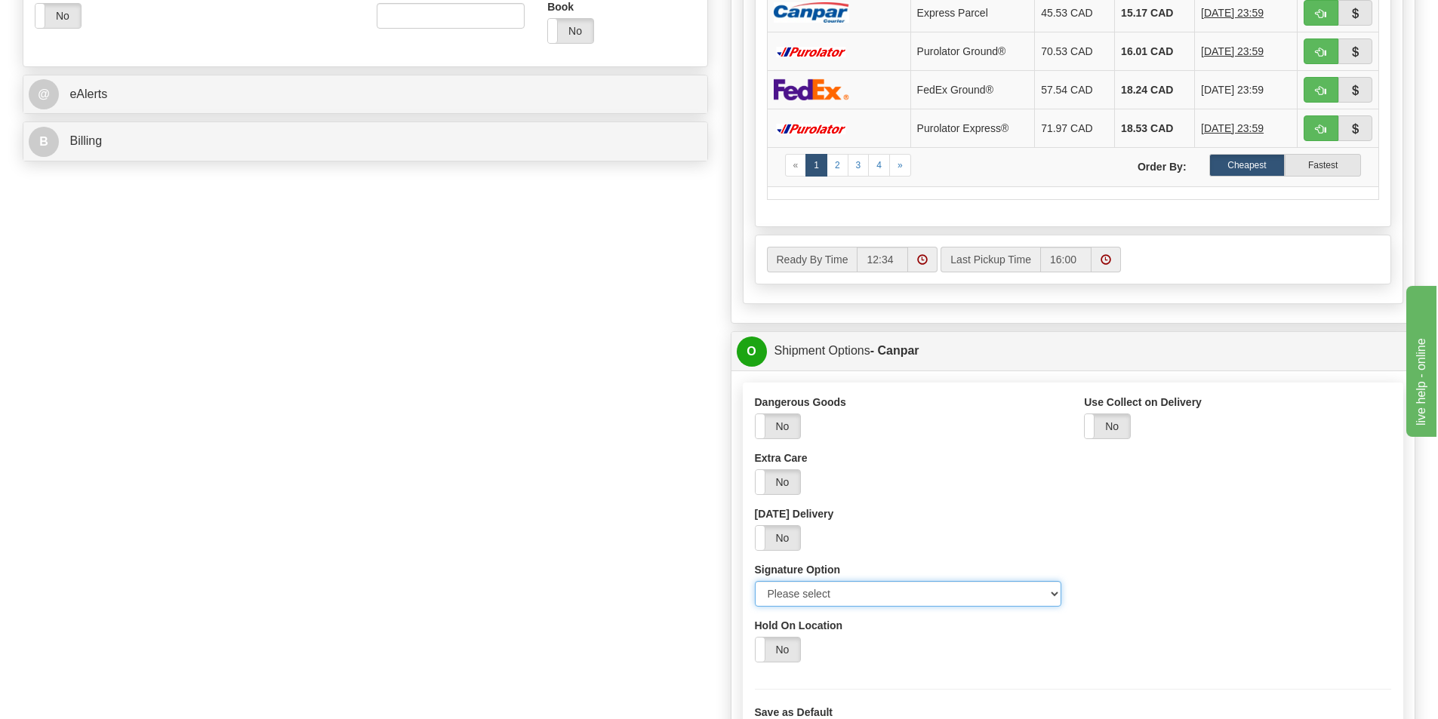
click at [1054, 593] on select "Please select No Signature Required Signature Required Adult Signature" at bounding box center [908, 594] width 307 height 26
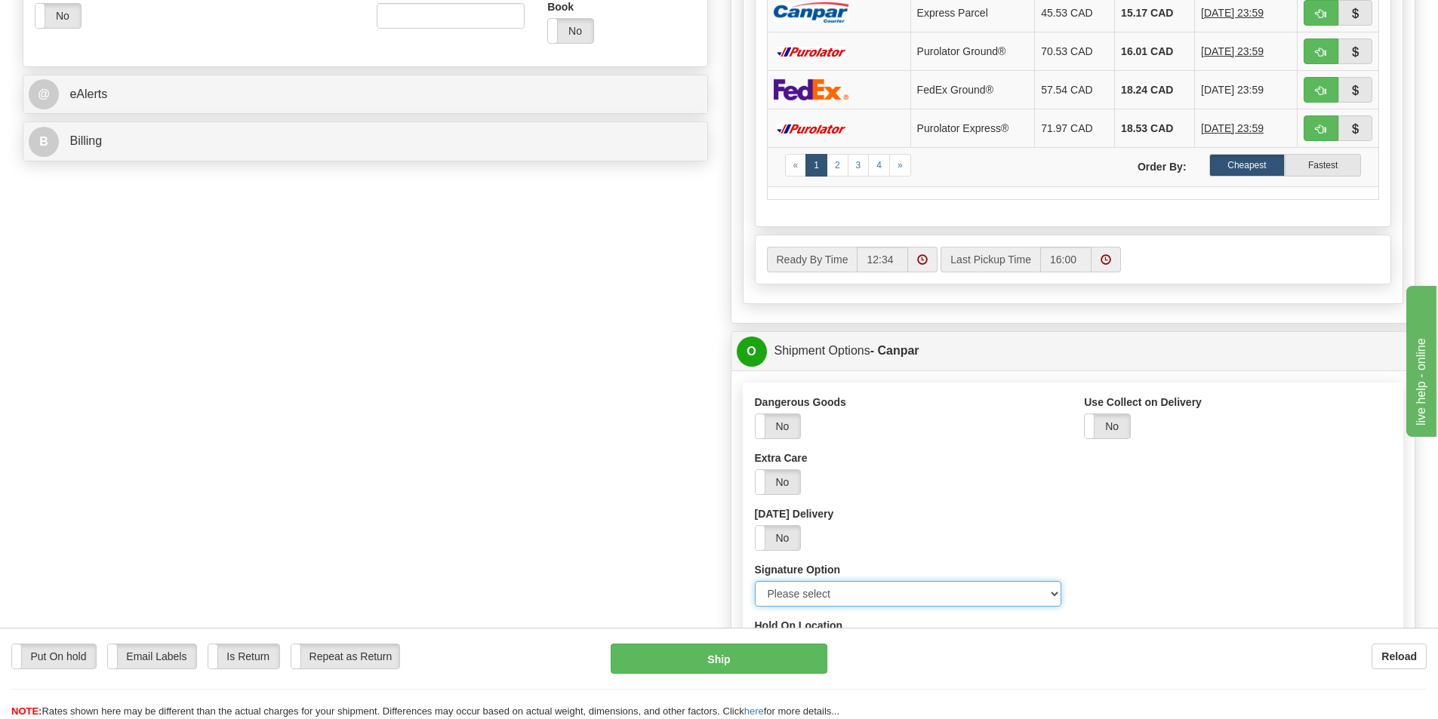
select select "2"
click at [755, 581] on select "Please select No Signature Required Signature Required Adult Signature" at bounding box center [908, 594] width 307 height 26
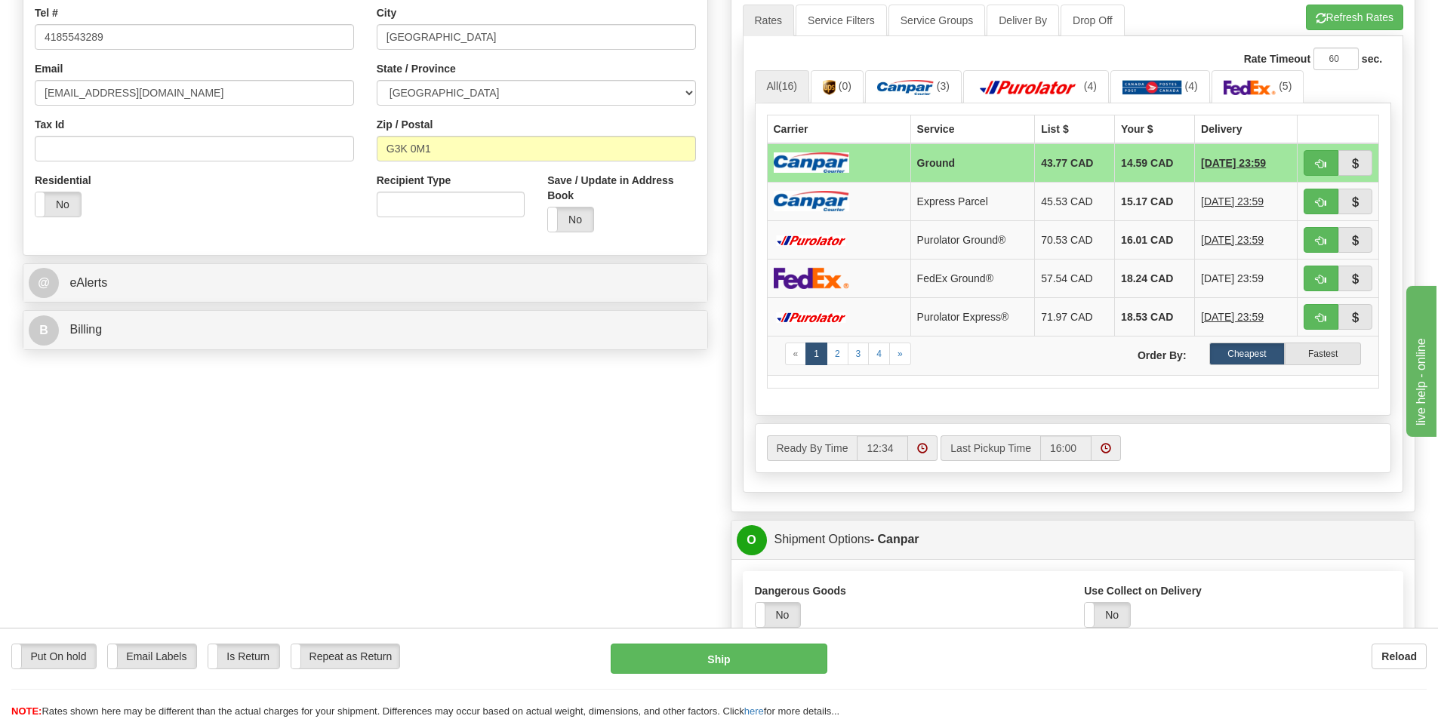
scroll to position [453, 0]
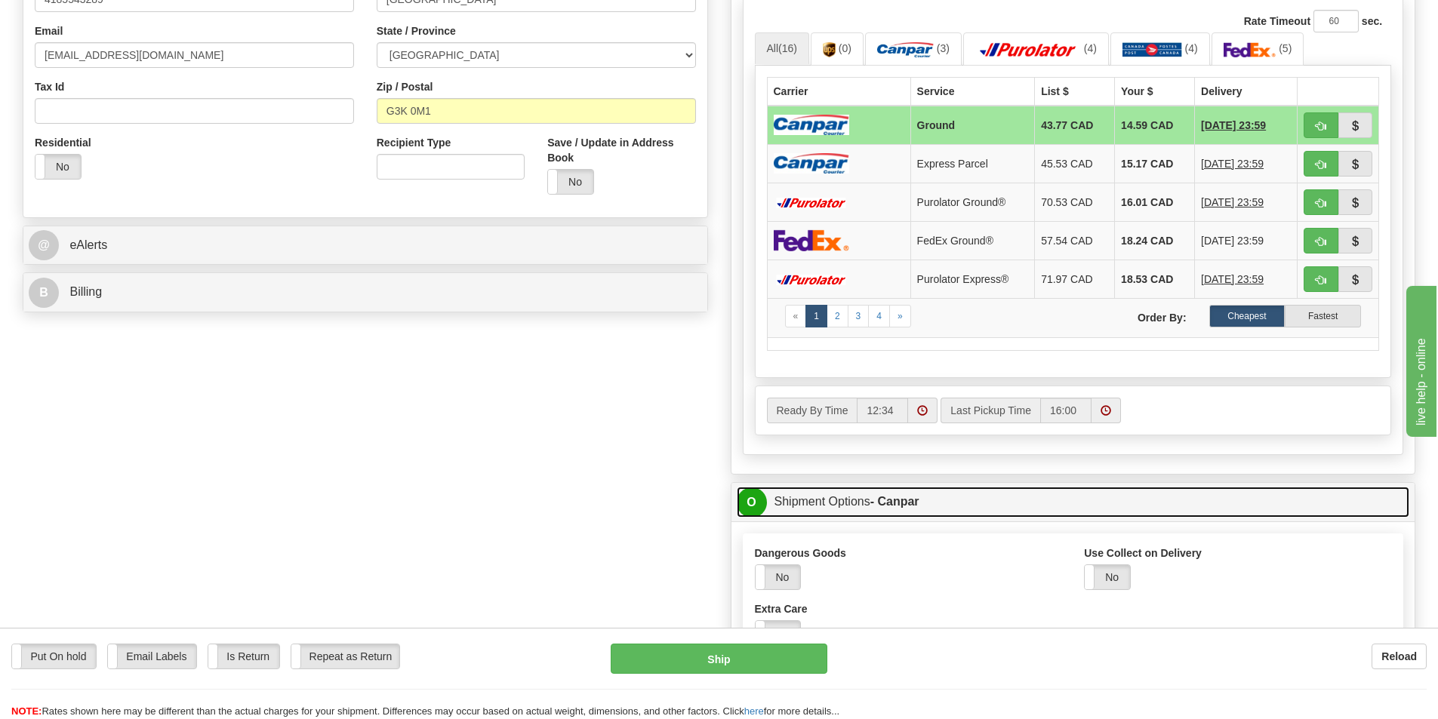
click at [830, 499] on link "O Shipment Options - Canpar" at bounding box center [1073, 502] width 673 height 31
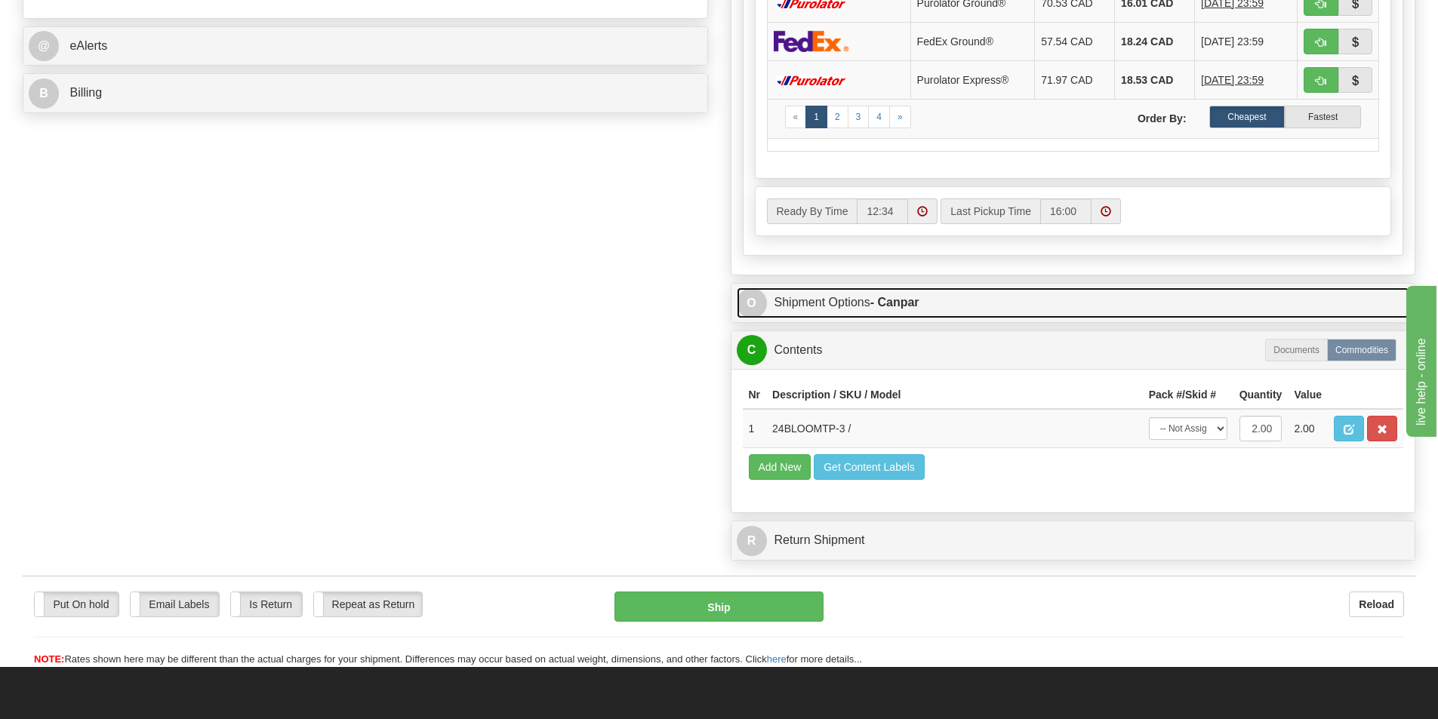
scroll to position [679, 0]
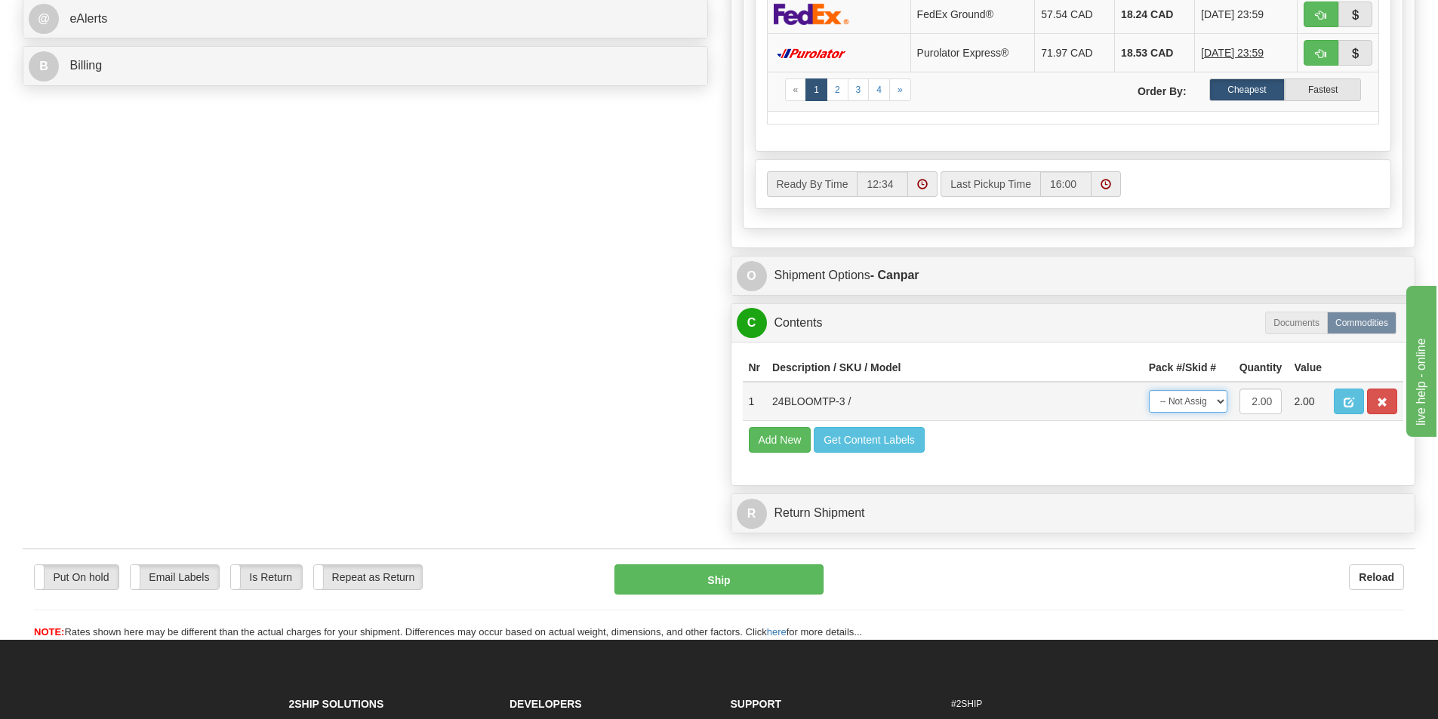
click at [1220, 404] on select "-- Not Assigned -- Package 1" at bounding box center [1188, 401] width 79 height 23
select select "0"
click at [1149, 390] on select "-- Not Assigned -- Package 1" at bounding box center [1188, 401] width 79 height 23
click at [1219, 402] on select "-- Not Assigned -- Package 1" at bounding box center [1188, 401] width 79 height 23
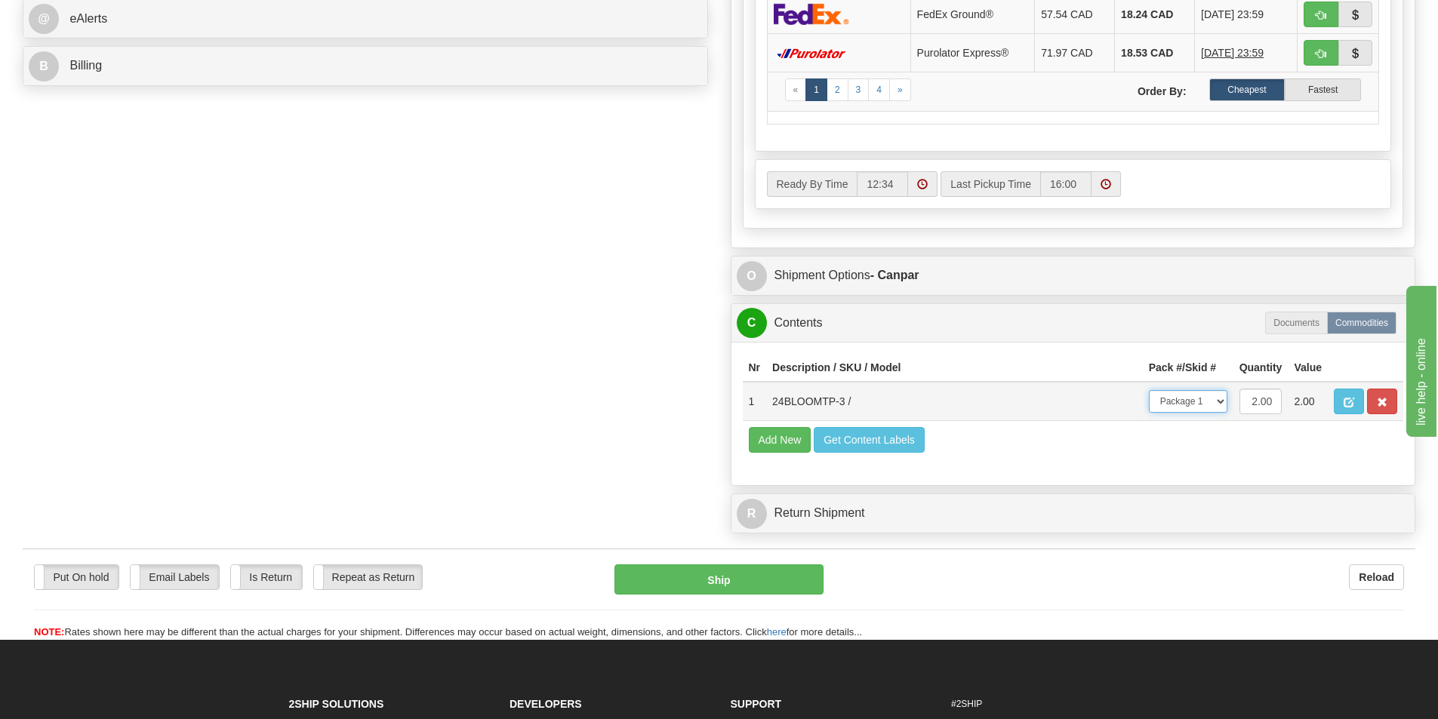
click at [1224, 402] on select "-- Not Assigned -- Package 1" at bounding box center [1188, 401] width 79 height 23
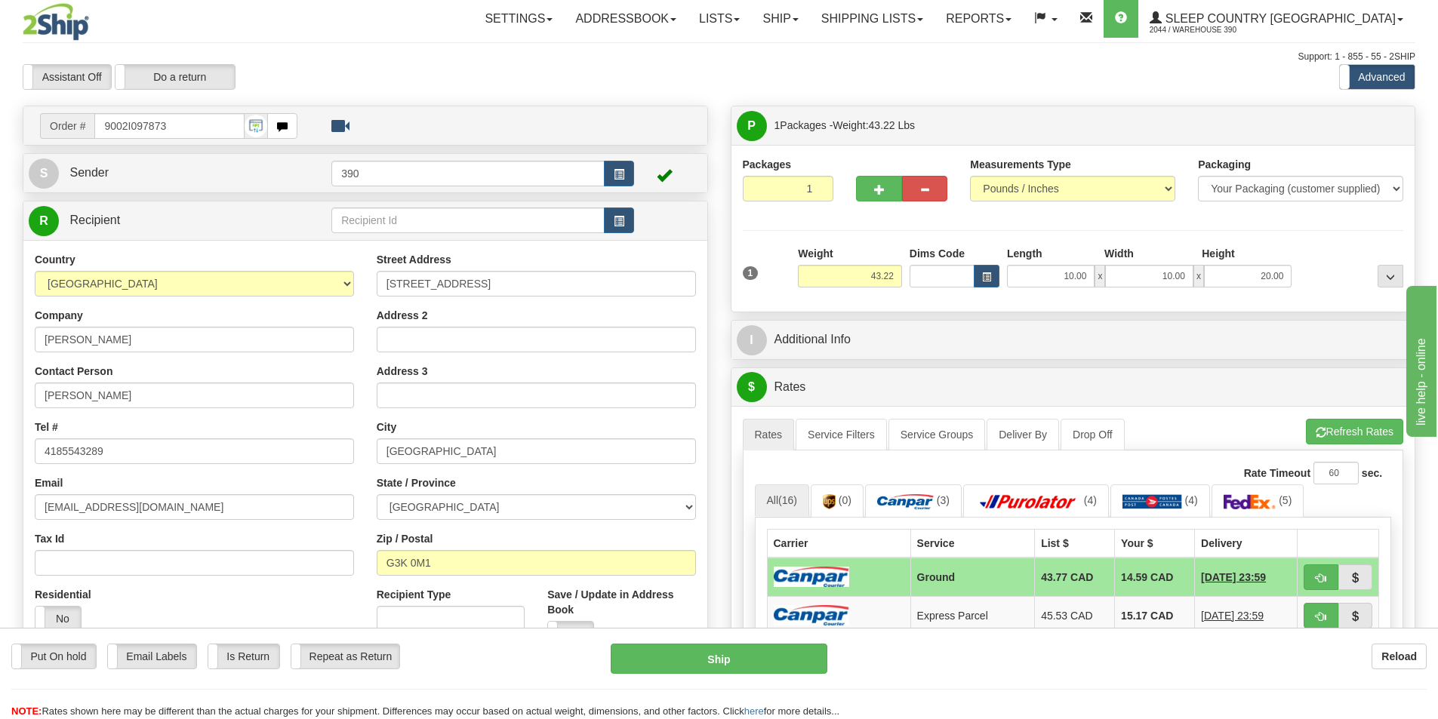
scroll to position [0, 0]
click at [874, 186] on span "button" at bounding box center [879, 191] width 11 height 10
radio input "true"
type input "2"
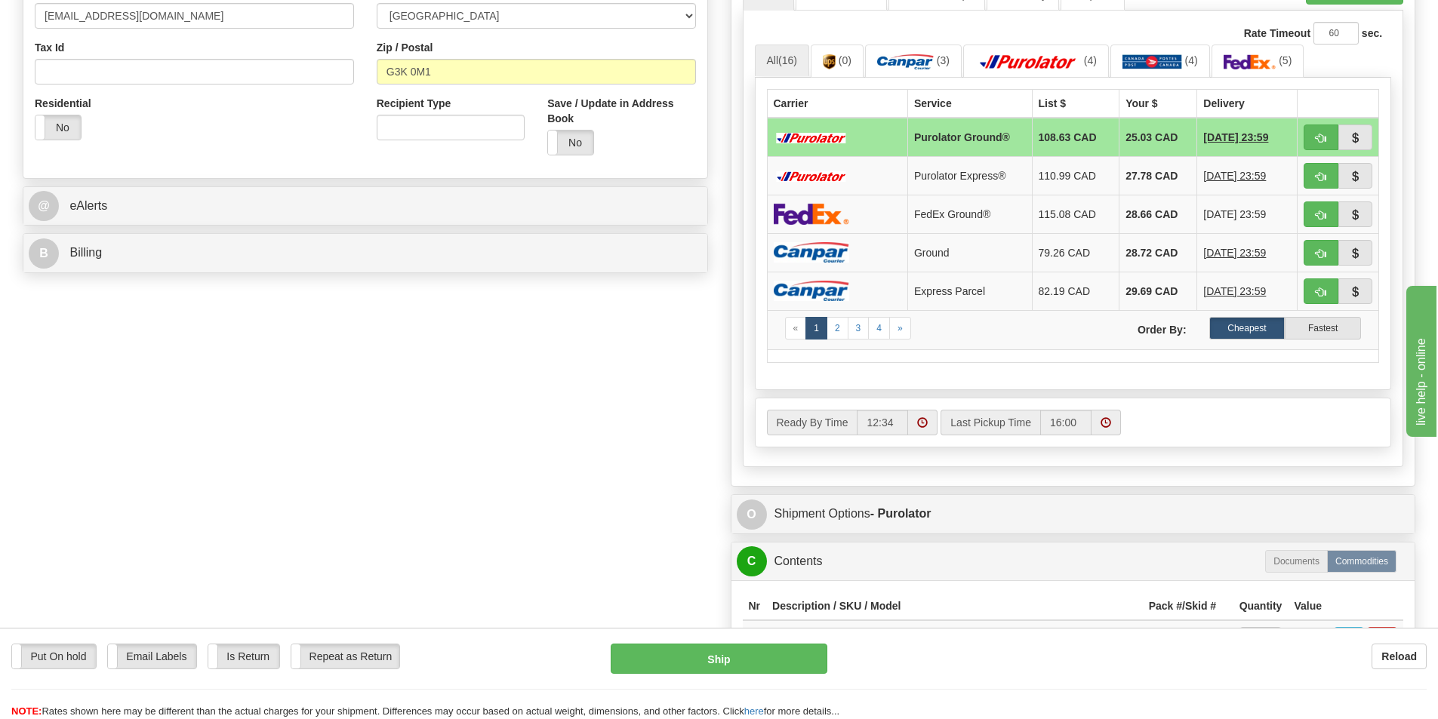
scroll to position [528, 0]
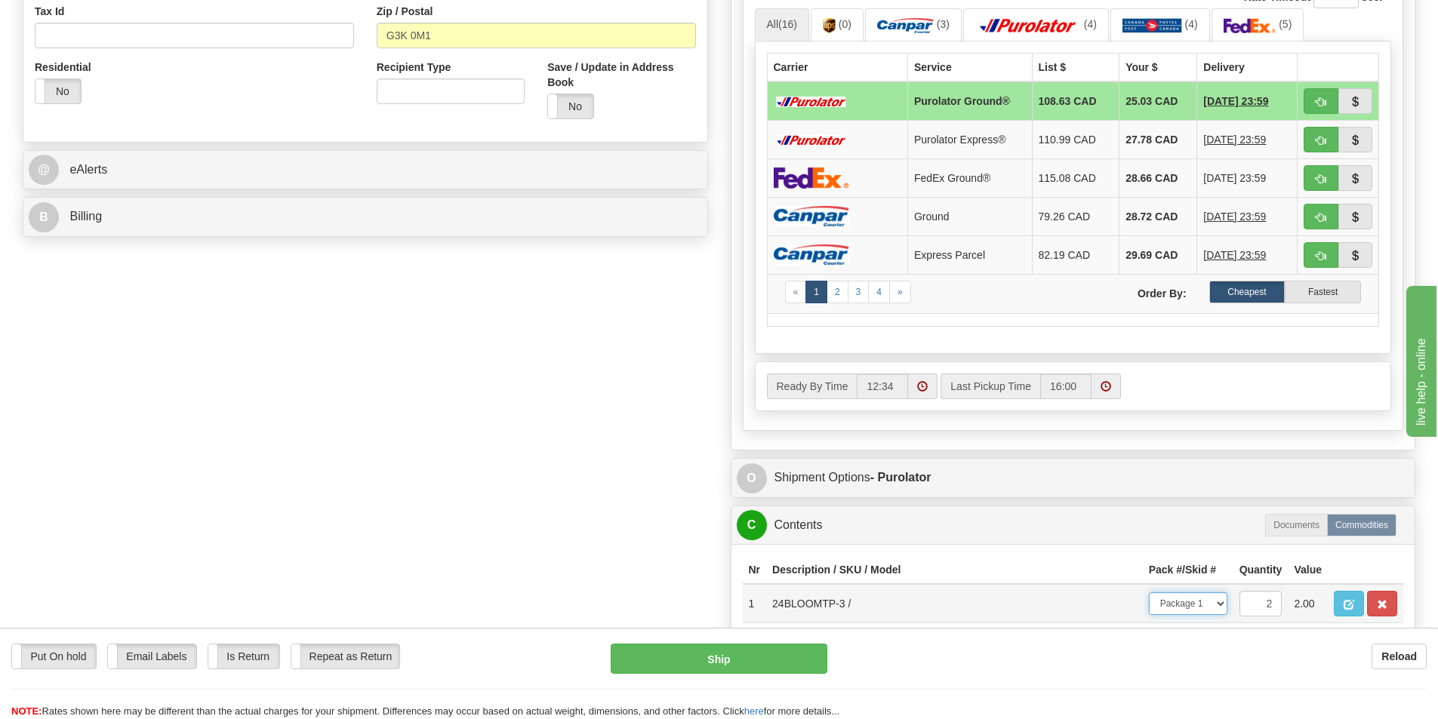
click at [1220, 605] on select "-- Not Assigned -- Package 1 Package 2 Split" at bounding box center [1188, 604] width 79 height 23
click at [1149, 593] on select "-- Not Assigned -- Package 1 Package 2 Split" at bounding box center [1188, 604] width 79 height 23
click at [1221, 604] on select "-- Not Assigned -- Package 1 Package 2 Split" at bounding box center [1188, 604] width 79 height 23
select select "1"
click at [1149, 593] on select "-- Not Assigned -- Package 1 Package 2 Split" at bounding box center [1188, 604] width 79 height 23
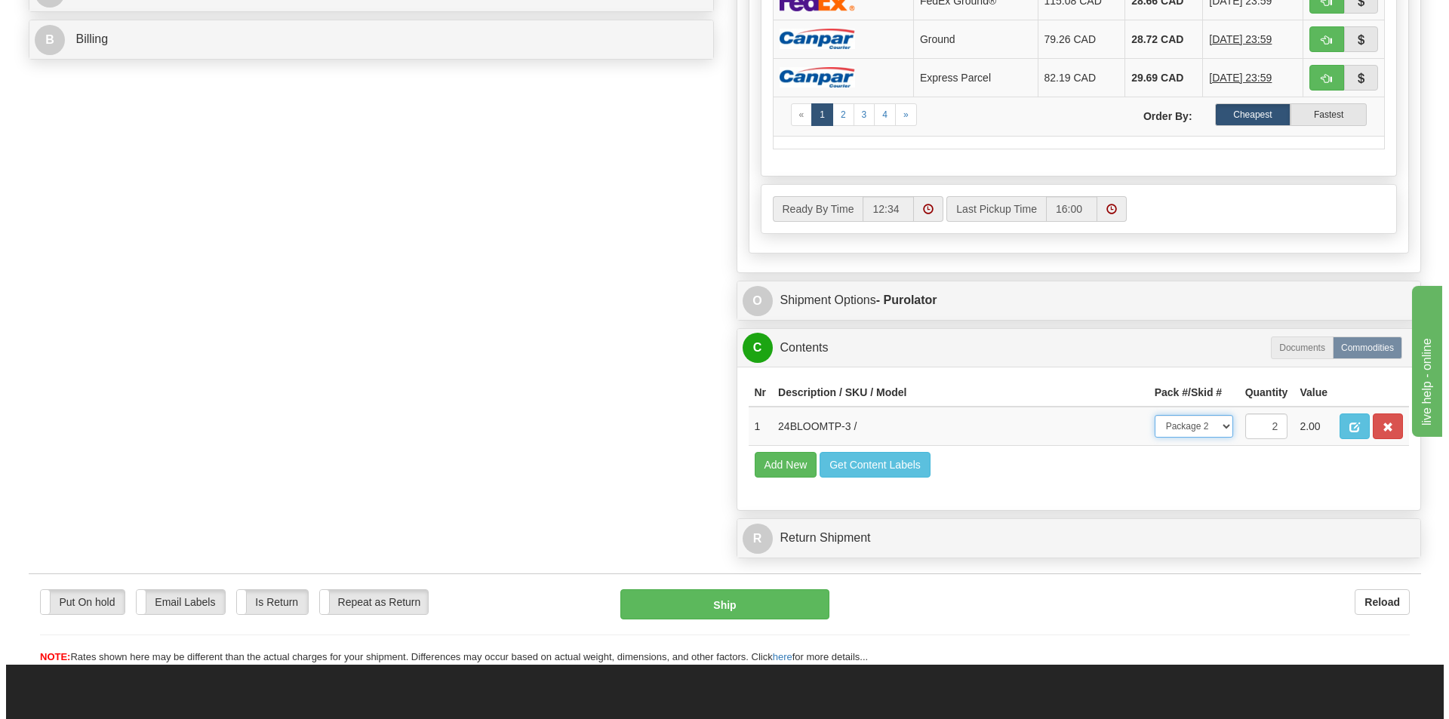
scroll to position [679, 0]
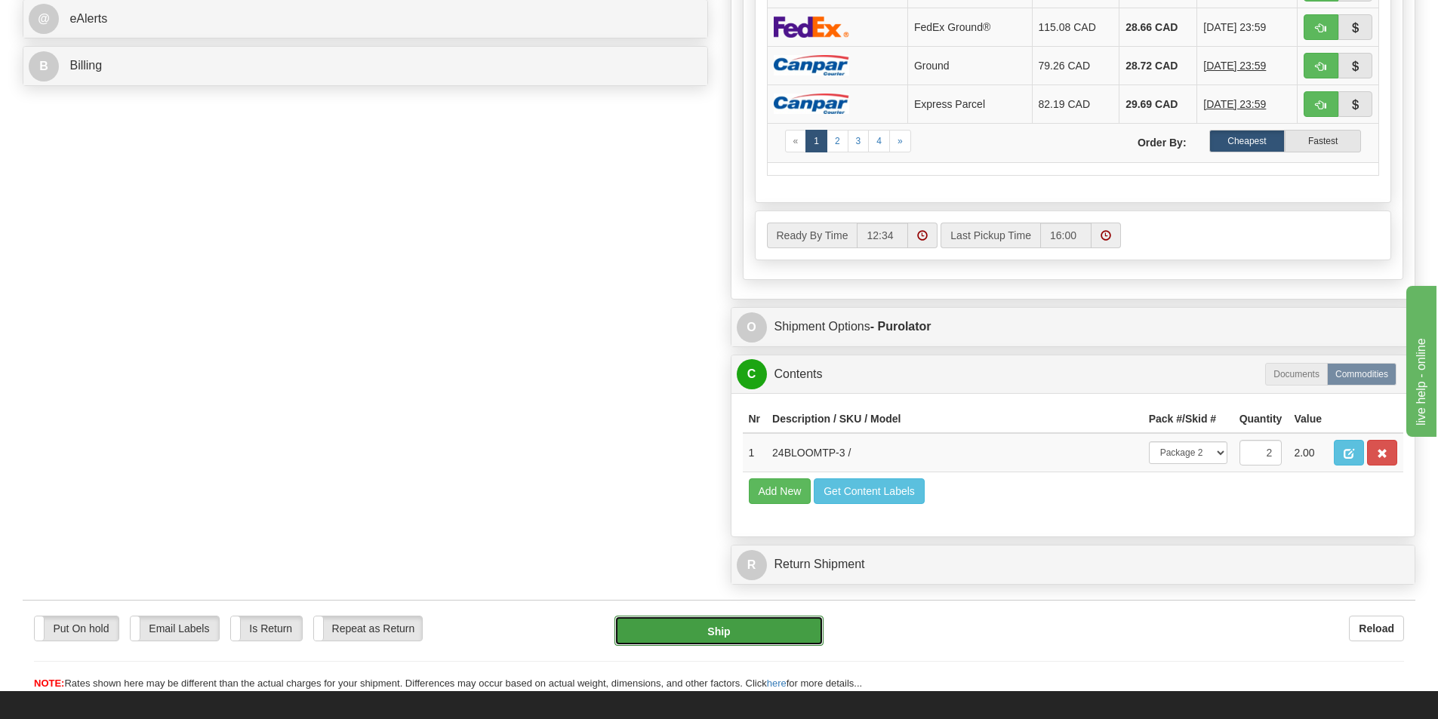
click at [721, 630] on button "Ship" at bounding box center [718, 631] width 209 height 30
type input "260"
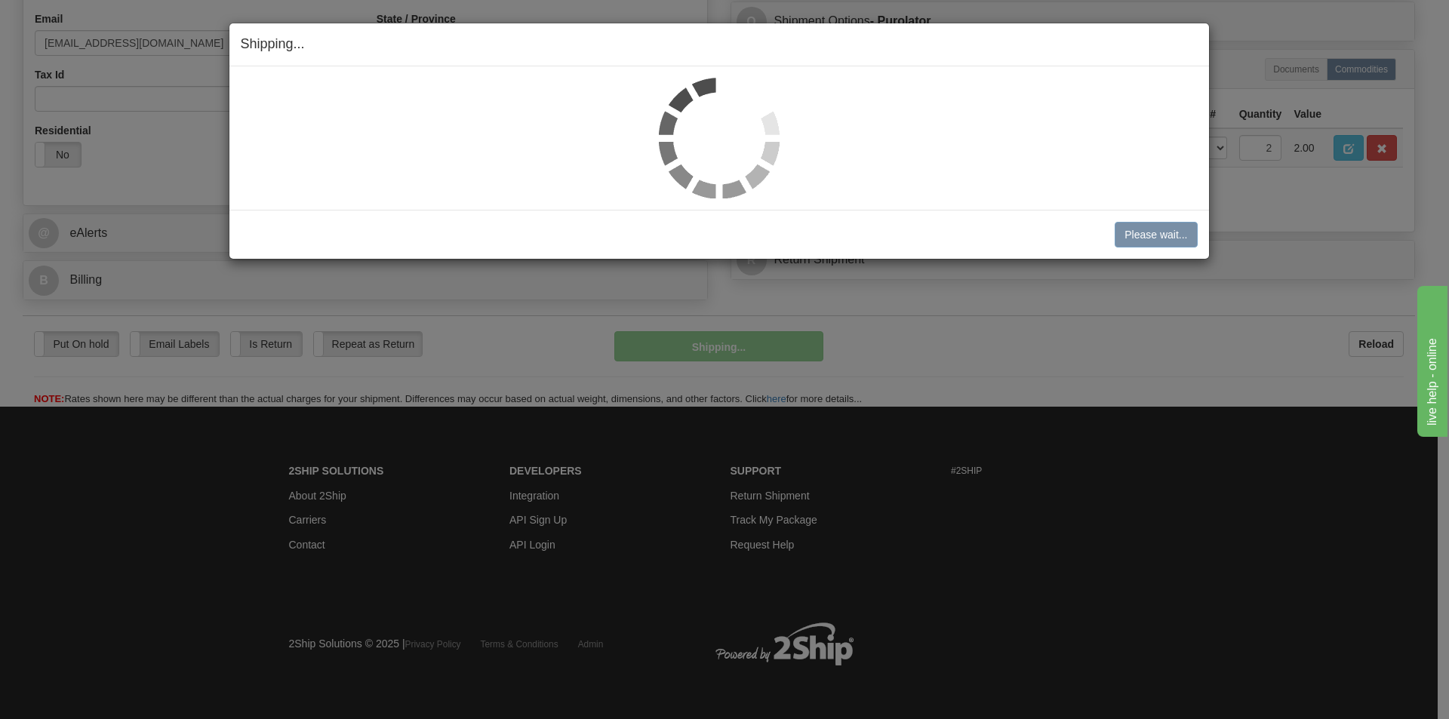
scroll to position [466, 0]
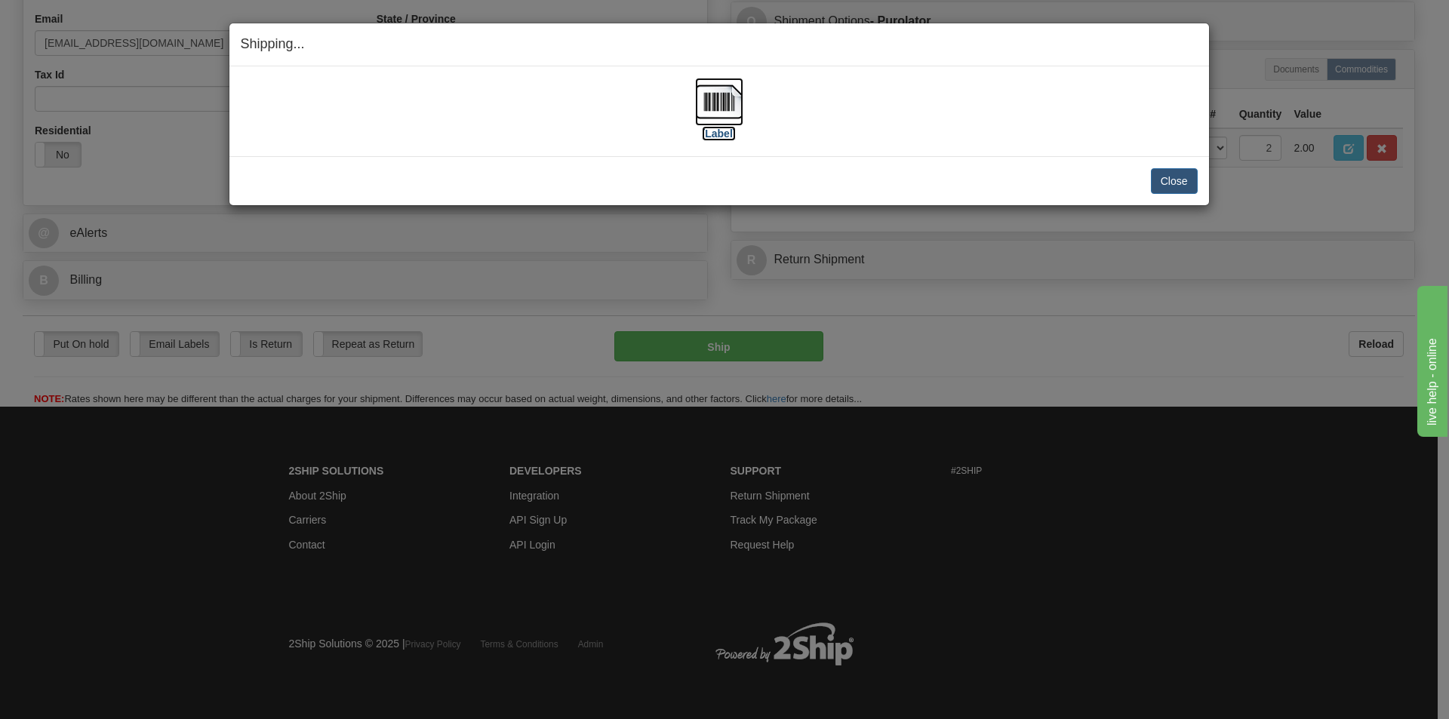
click at [718, 102] on img at bounding box center [719, 102] width 48 height 48
click at [1180, 177] on button "Close" at bounding box center [1174, 181] width 47 height 26
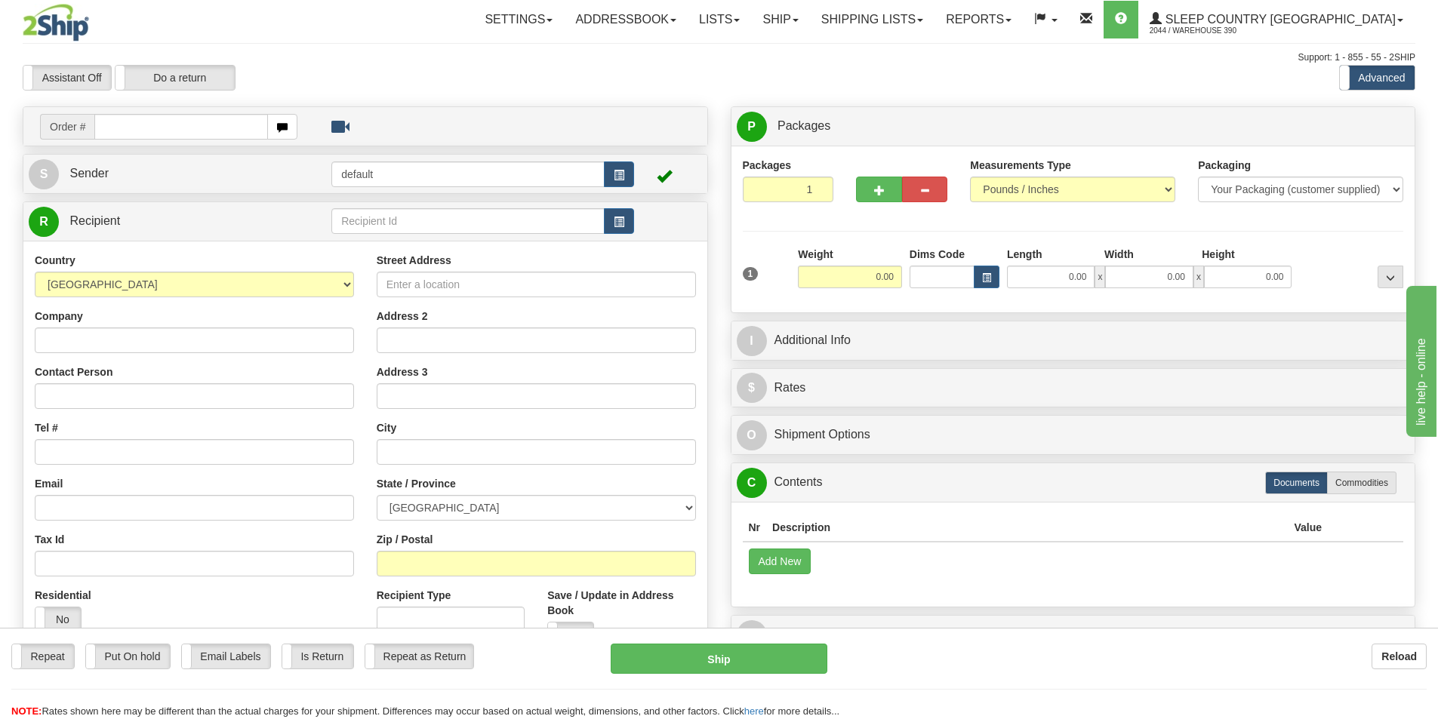
click at [249, 128] on input "text" at bounding box center [181, 127] width 174 height 26
type input "9002I098039"
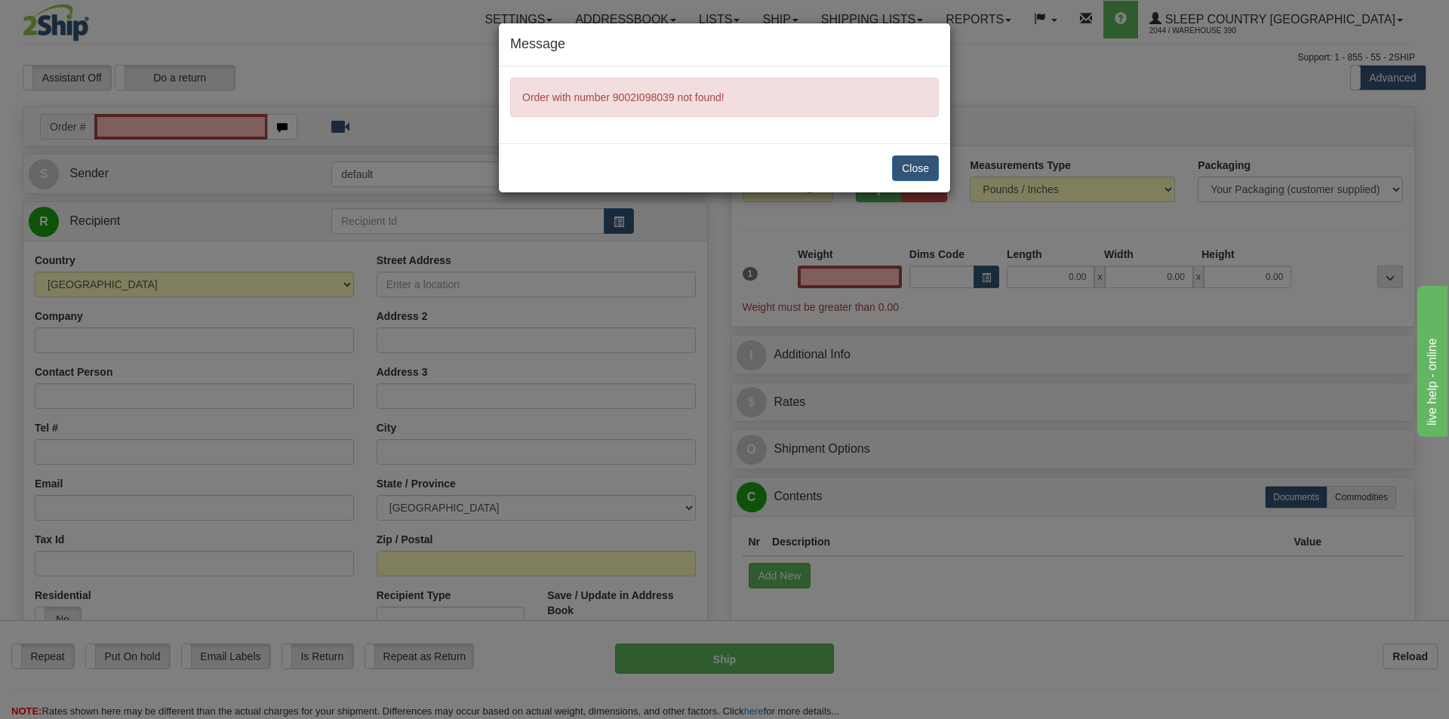
type input "0.00"
click at [913, 165] on button "Close" at bounding box center [915, 168] width 47 height 26
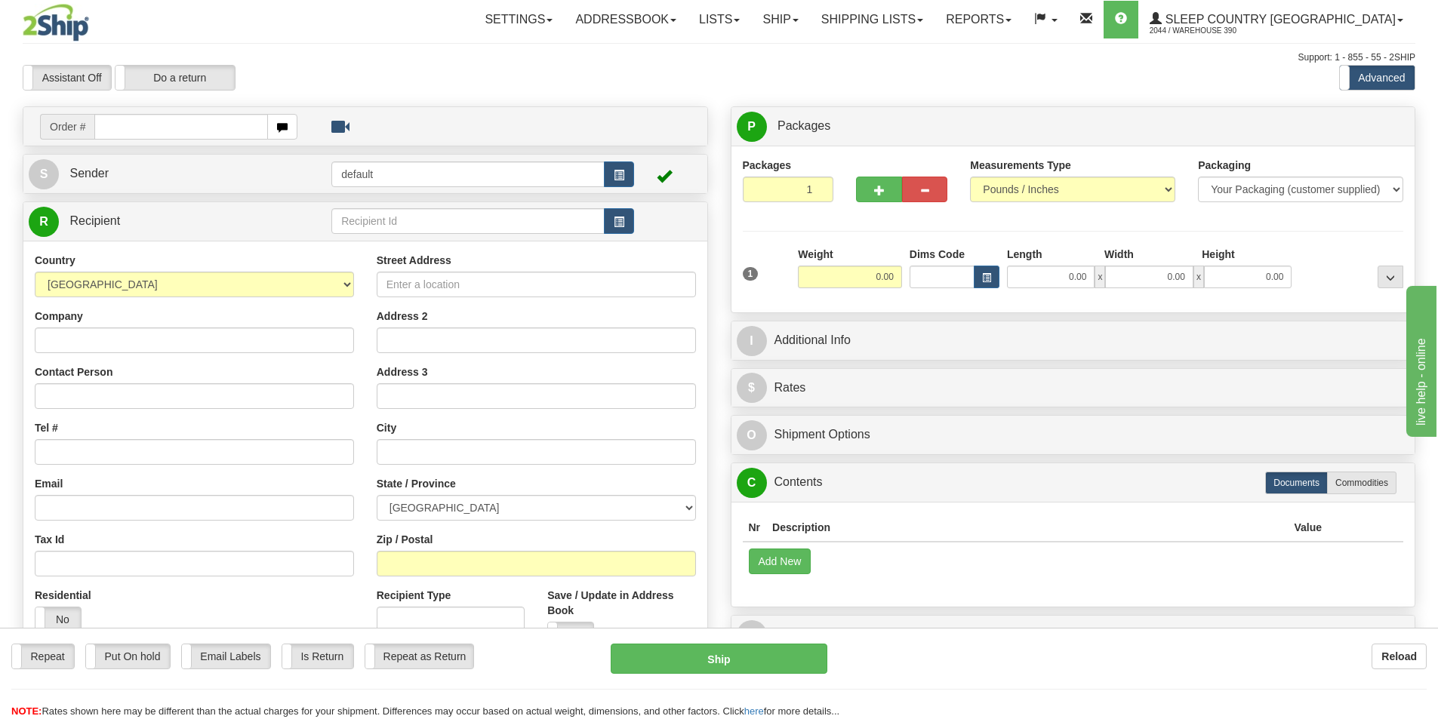
click at [217, 123] on input "text" at bounding box center [181, 127] width 174 height 26
click at [128, 129] on input "text" at bounding box center [181, 127] width 174 height 26
type input "9002I098099"
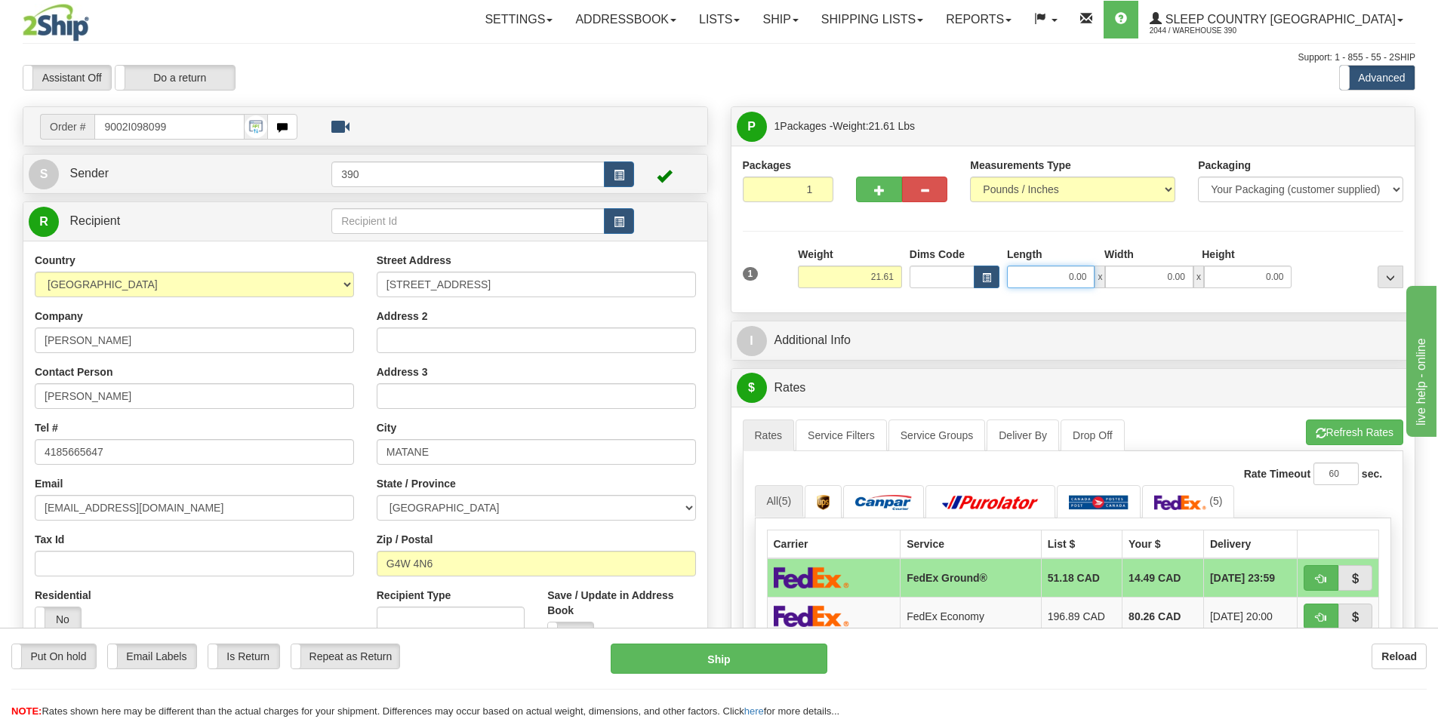
click at [1088, 281] on input "0.00" at bounding box center [1051, 277] width 88 height 23
type input "16.00"
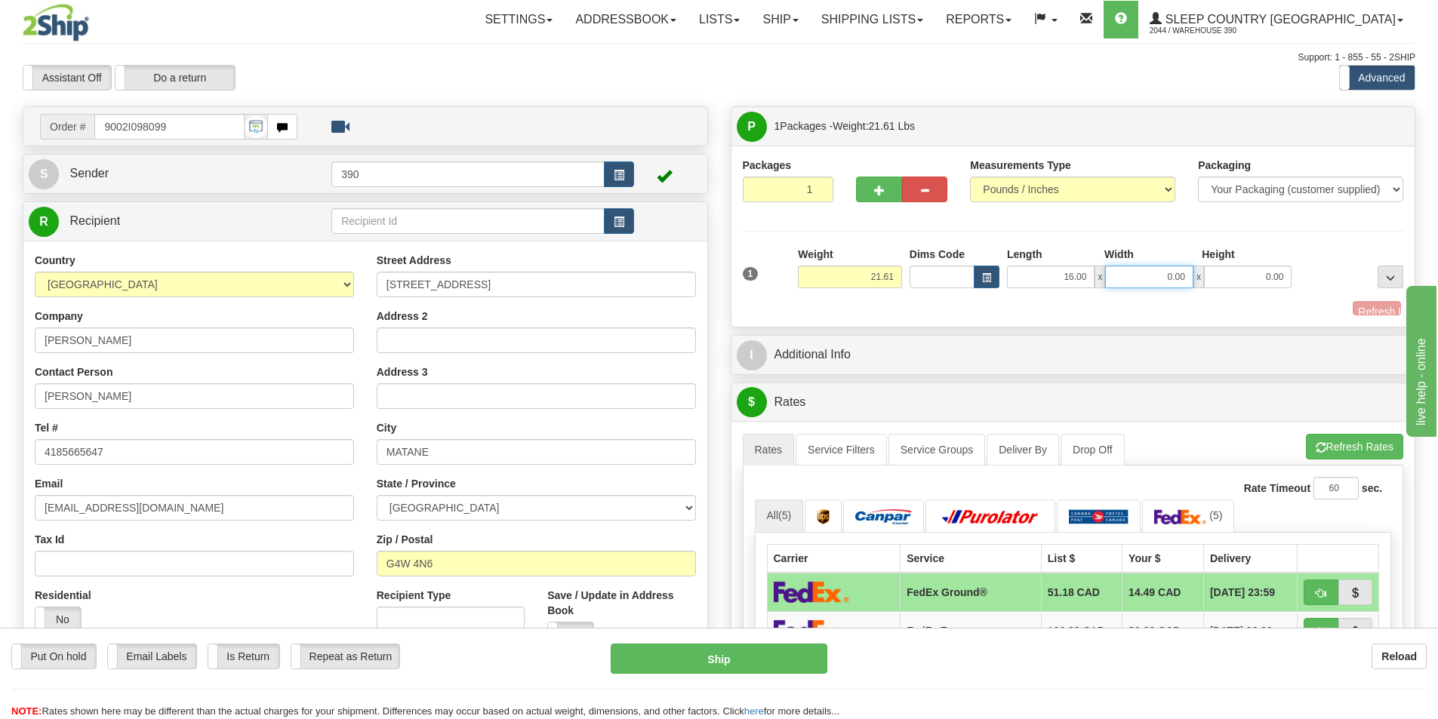
click at [1188, 277] on input "0.00" at bounding box center [1149, 277] width 88 height 23
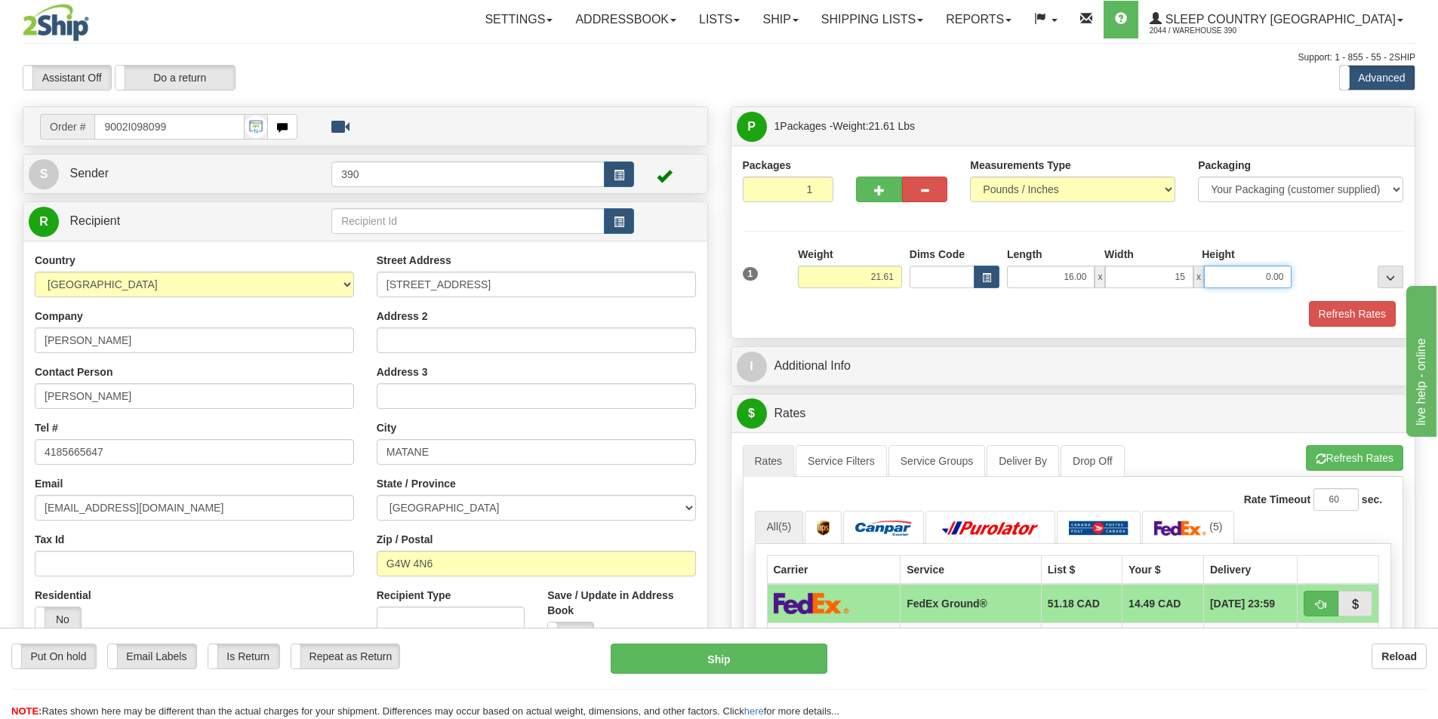
type input "15.00"
click at [1288, 279] on input "0.00" at bounding box center [1248, 277] width 88 height 23
type input "10.00"
click at [1331, 313] on button "Refresh Rates" at bounding box center [1352, 314] width 87 height 26
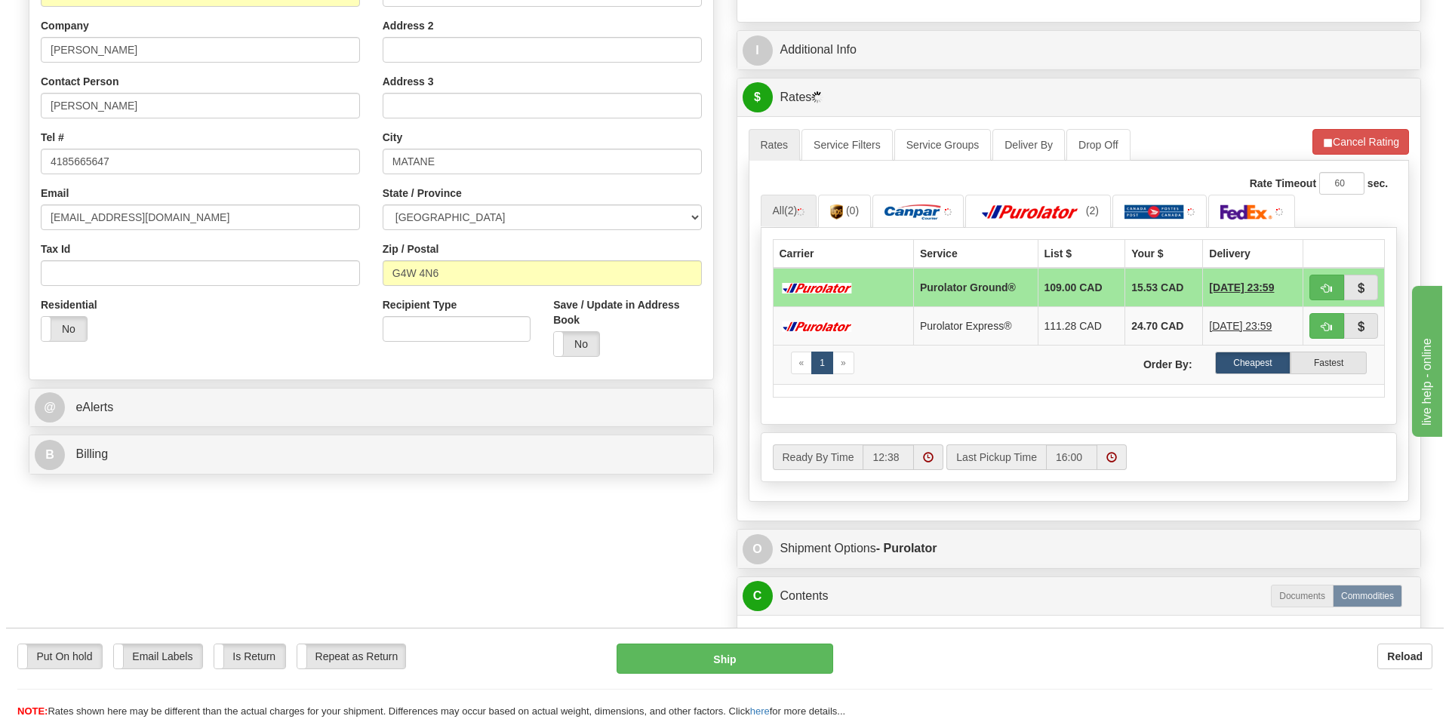
scroll to position [302, 0]
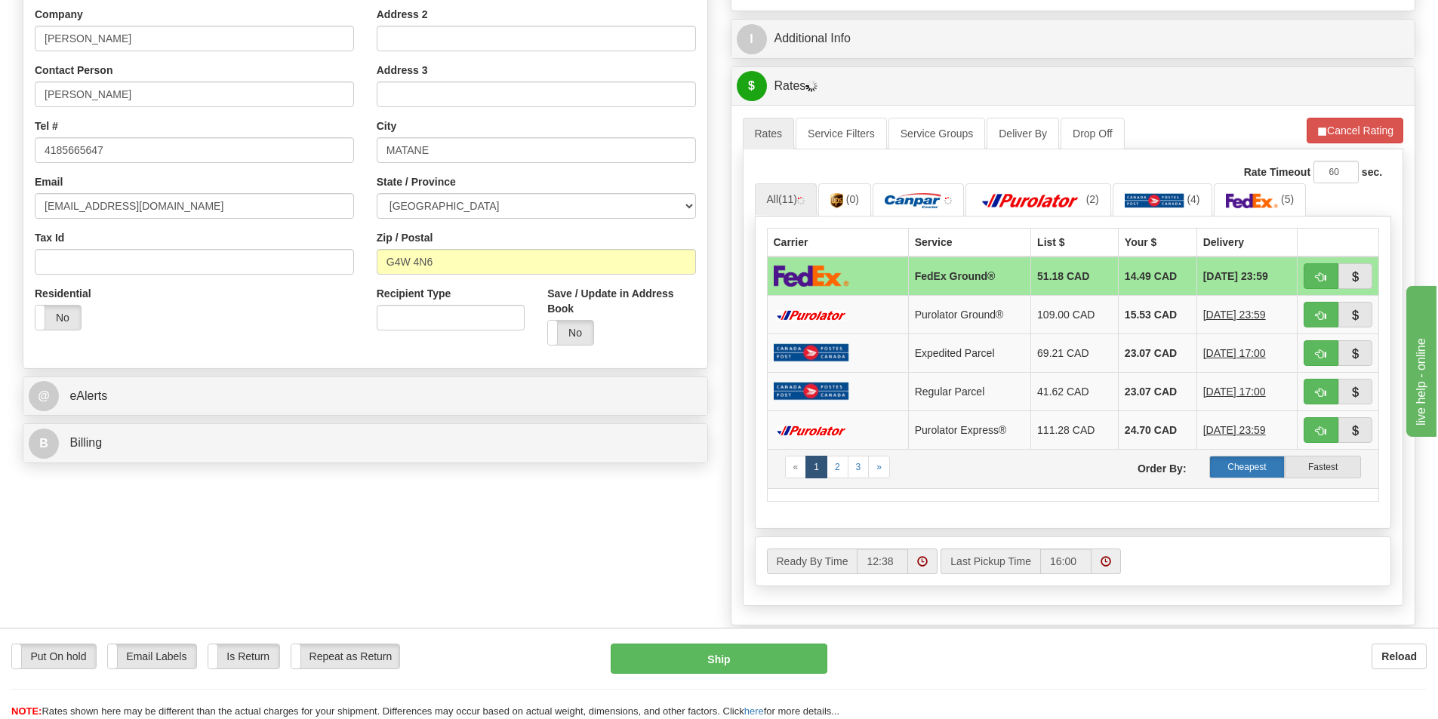
click at [1245, 463] on label "Cheapest" at bounding box center [1247, 467] width 76 height 23
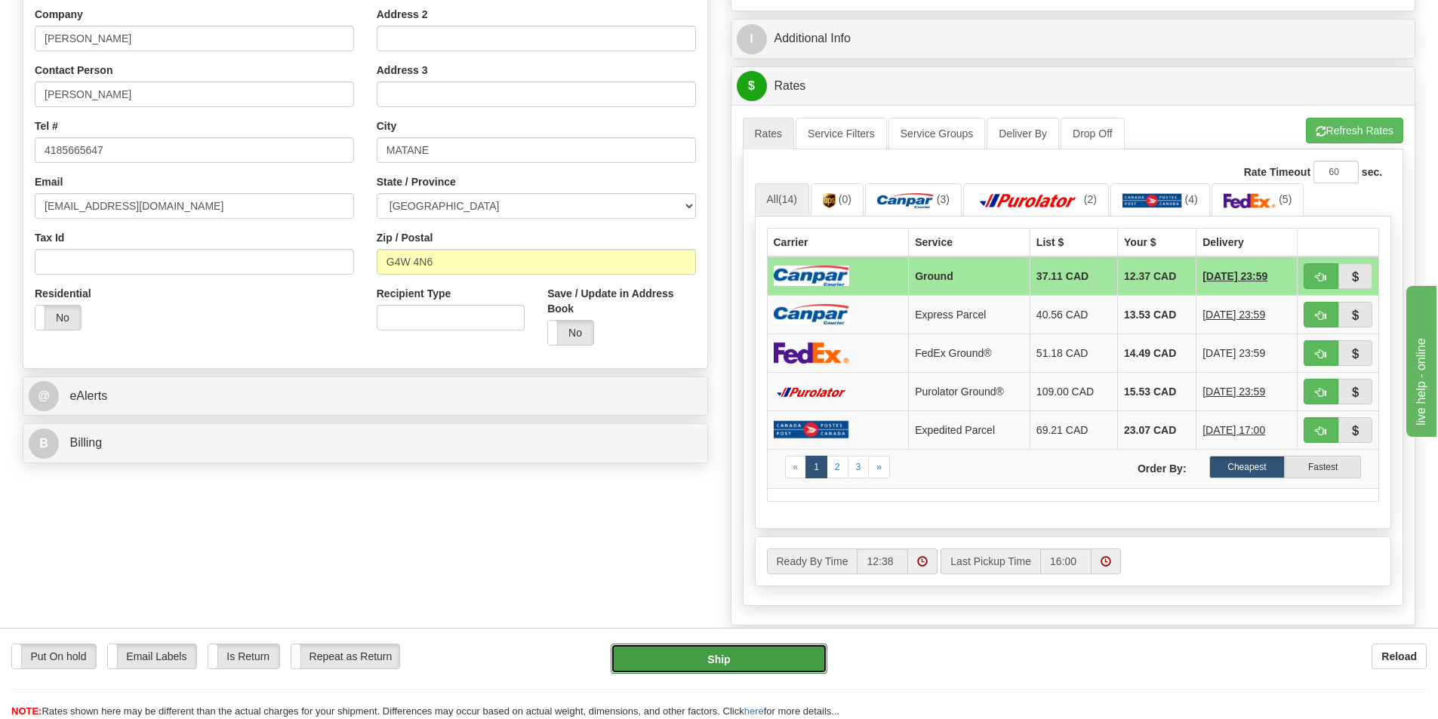
click at [721, 655] on button "Ship" at bounding box center [719, 659] width 217 height 30
type input "1"
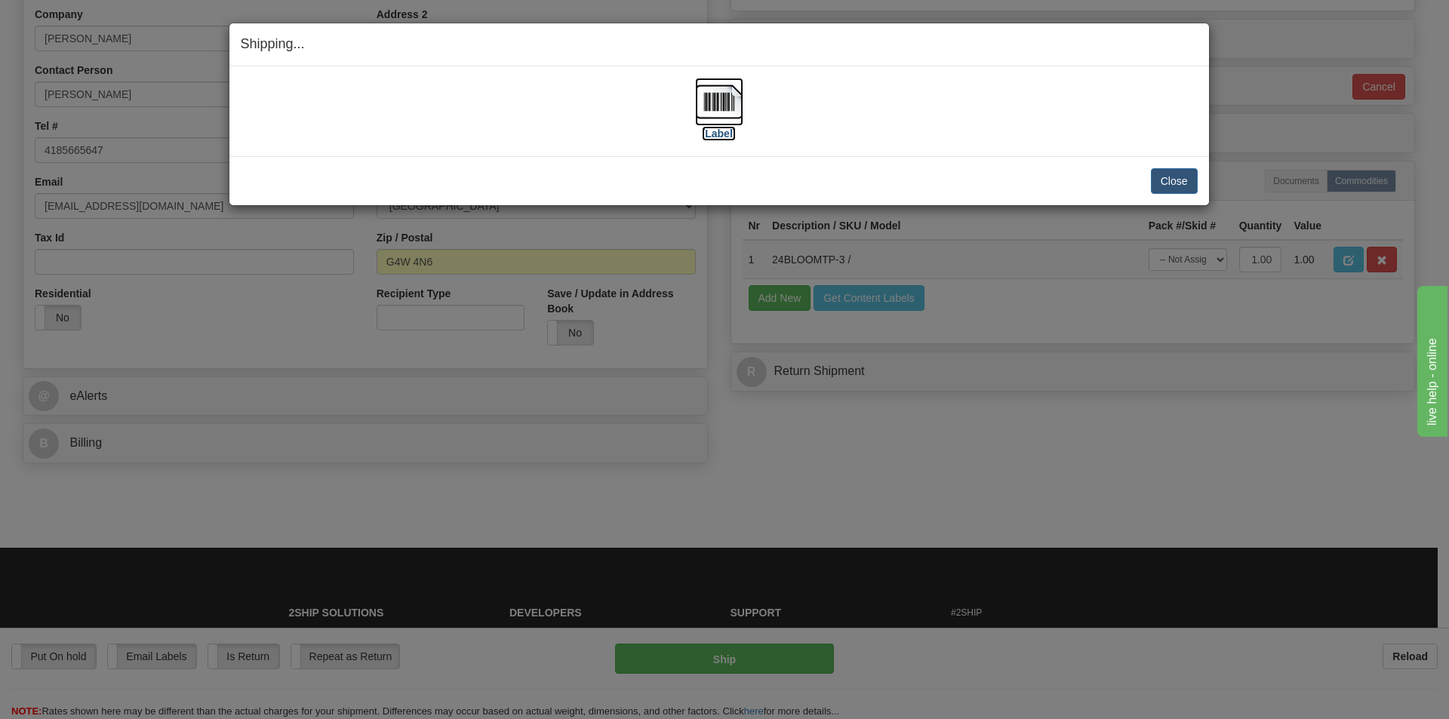
click at [715, 101] on img at bounding box center [719, 102] width 48 height 48
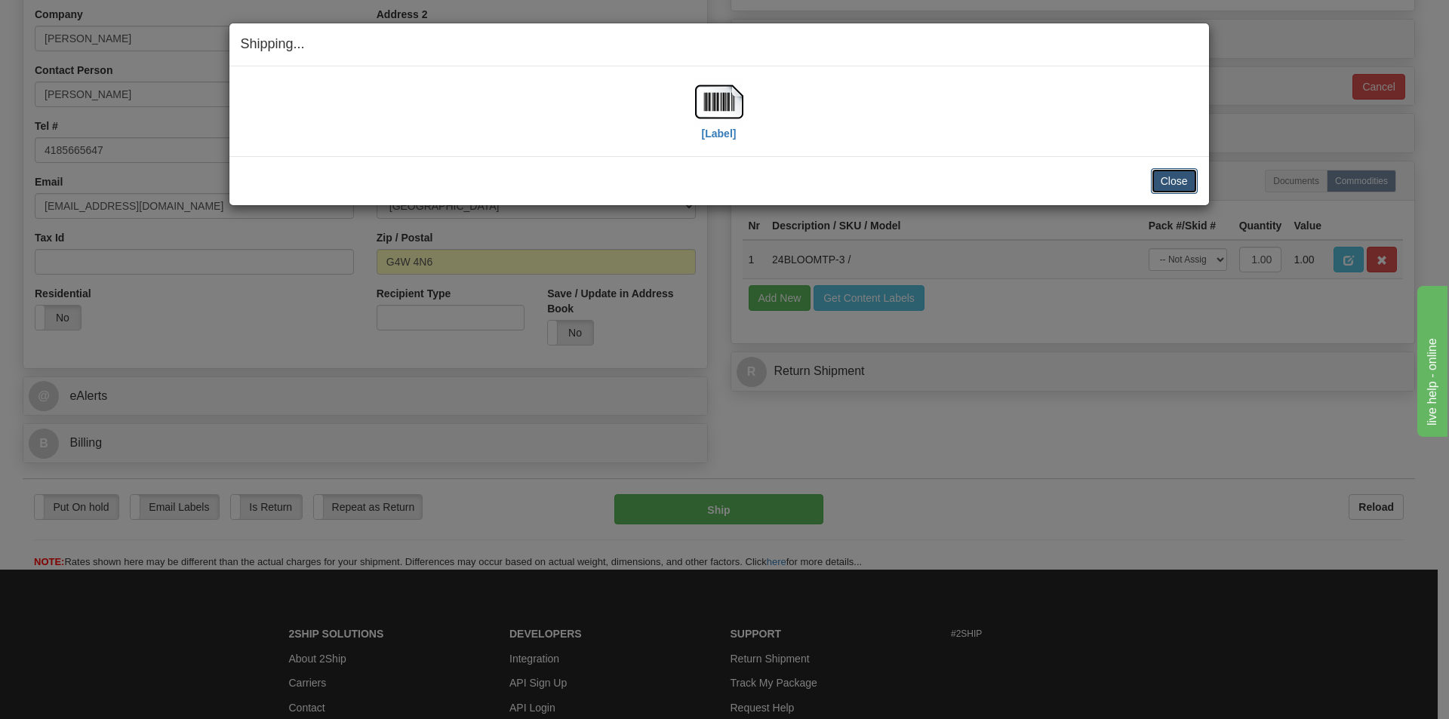
click at [1166, 175] on button "Close" at bounding box center [1174, 181] width 47 height 26
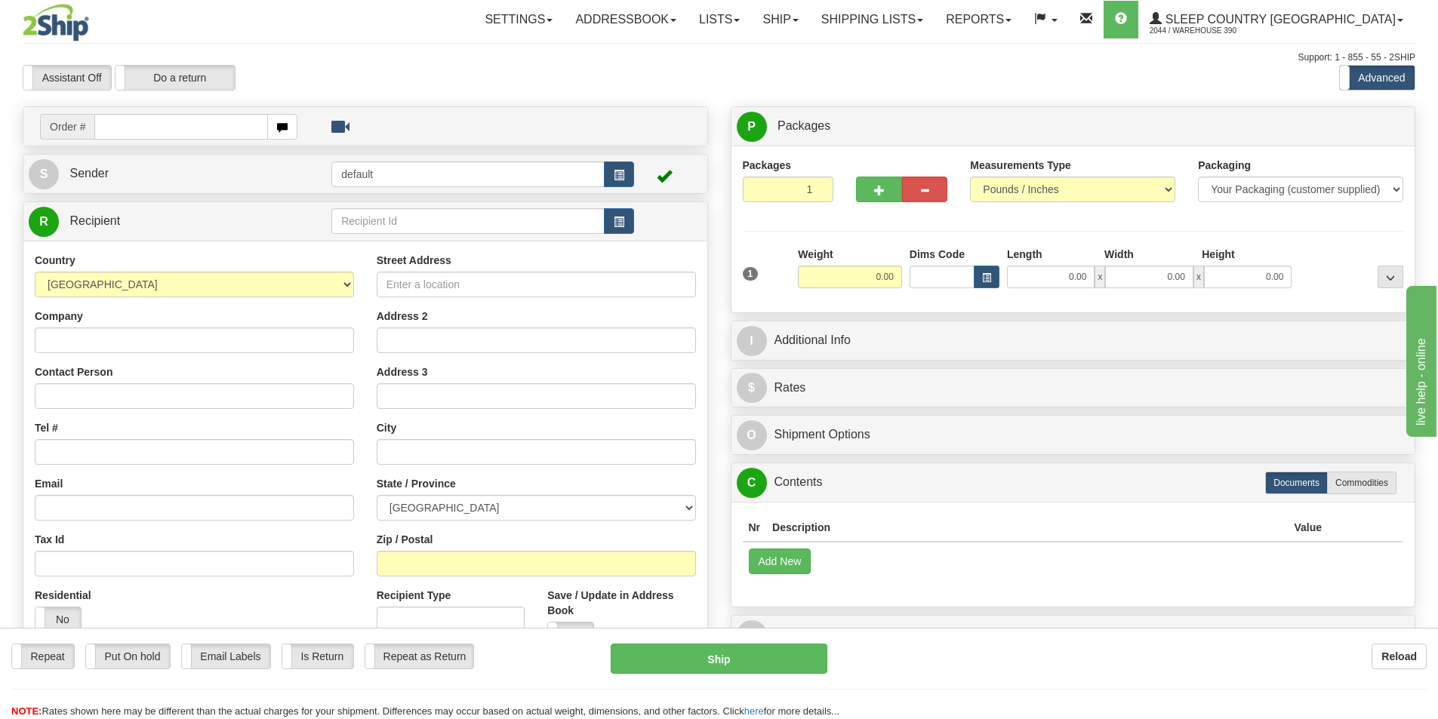
click at [159, 129] on input "text" at bounding box center [181, 127] width 174 height 26
click at [159, 131] on input "900" at bounding box center [181, 127] width 174 height 26
type input "9002I098262"
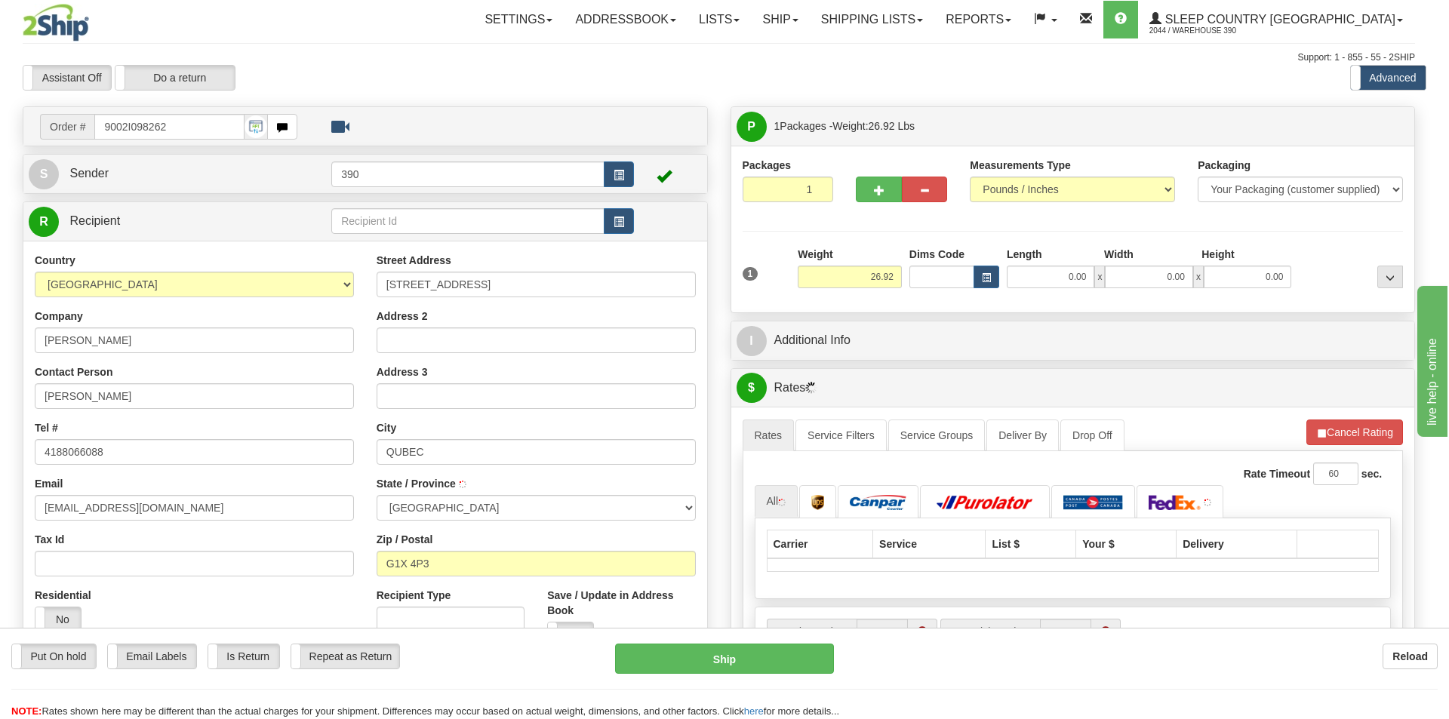
type input "[GEOGRAPHIC_DATA]"
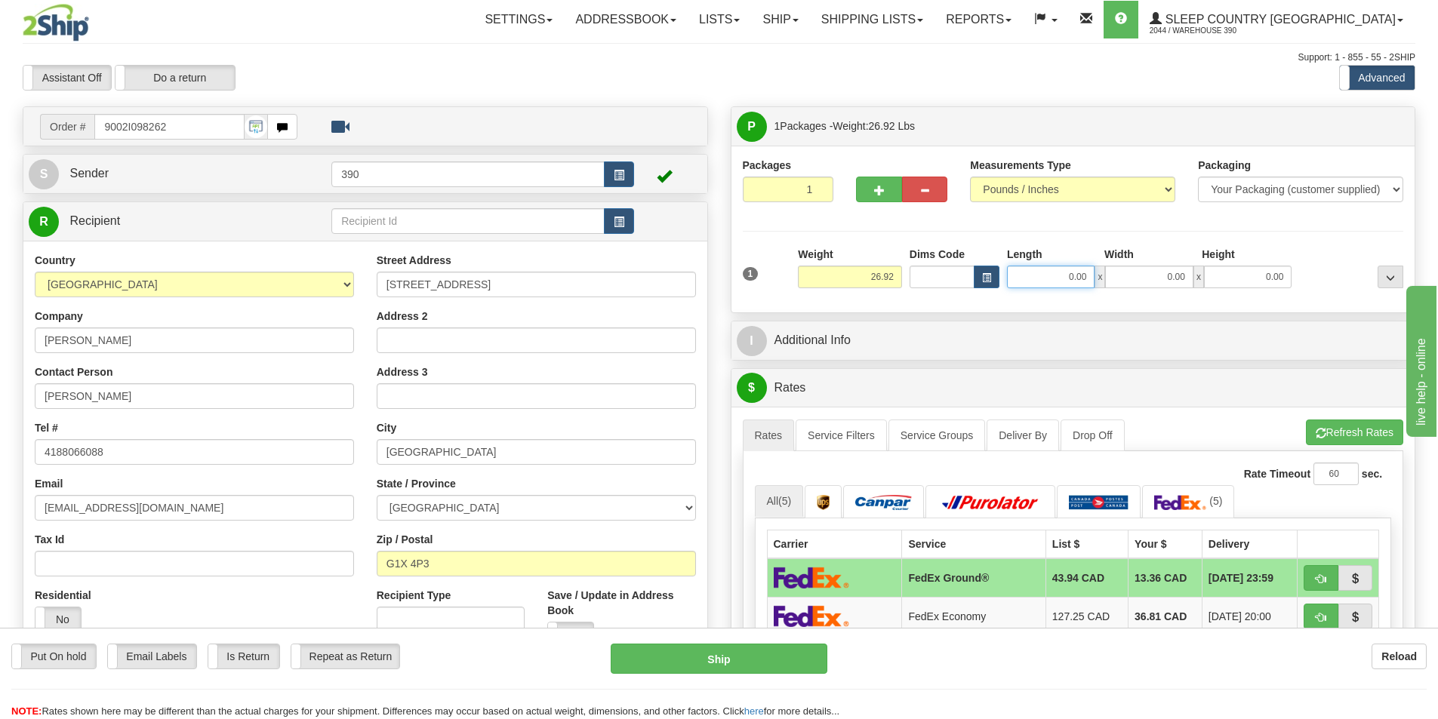
click at [1093, 279] on input "0.00" at bounding box center [1051, 277] width 88 height 23
type input "16.00"
click at [1189, 276] on input "0.00" at bounding box center [1149, 277] width 88 height 23
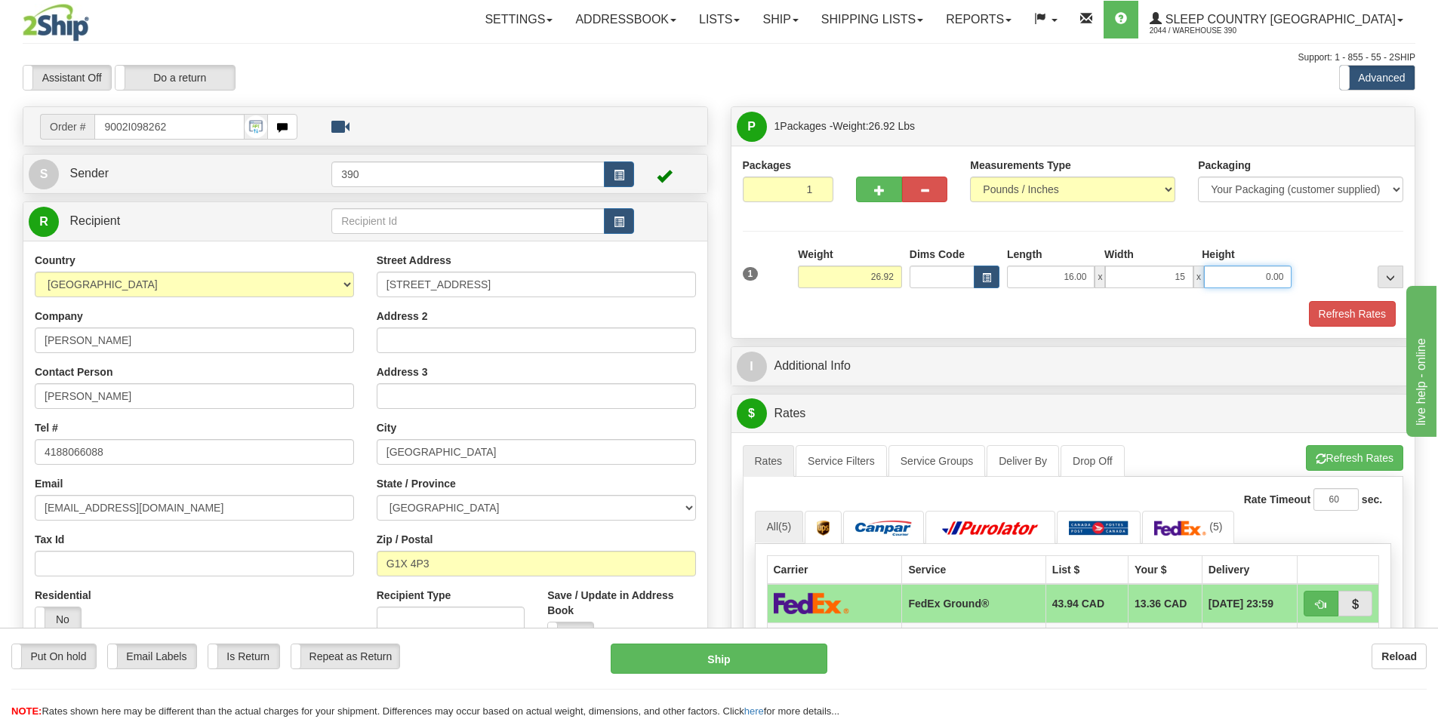
type input "15.00"
click at [1287, 272] on input "0.00" at bounding box center [1248, 277] width 88 height 23
type input "12.00"
click at [1357, 310] on button "Refresh Rates" at bounding box center [1352, 314] width 87 height 26
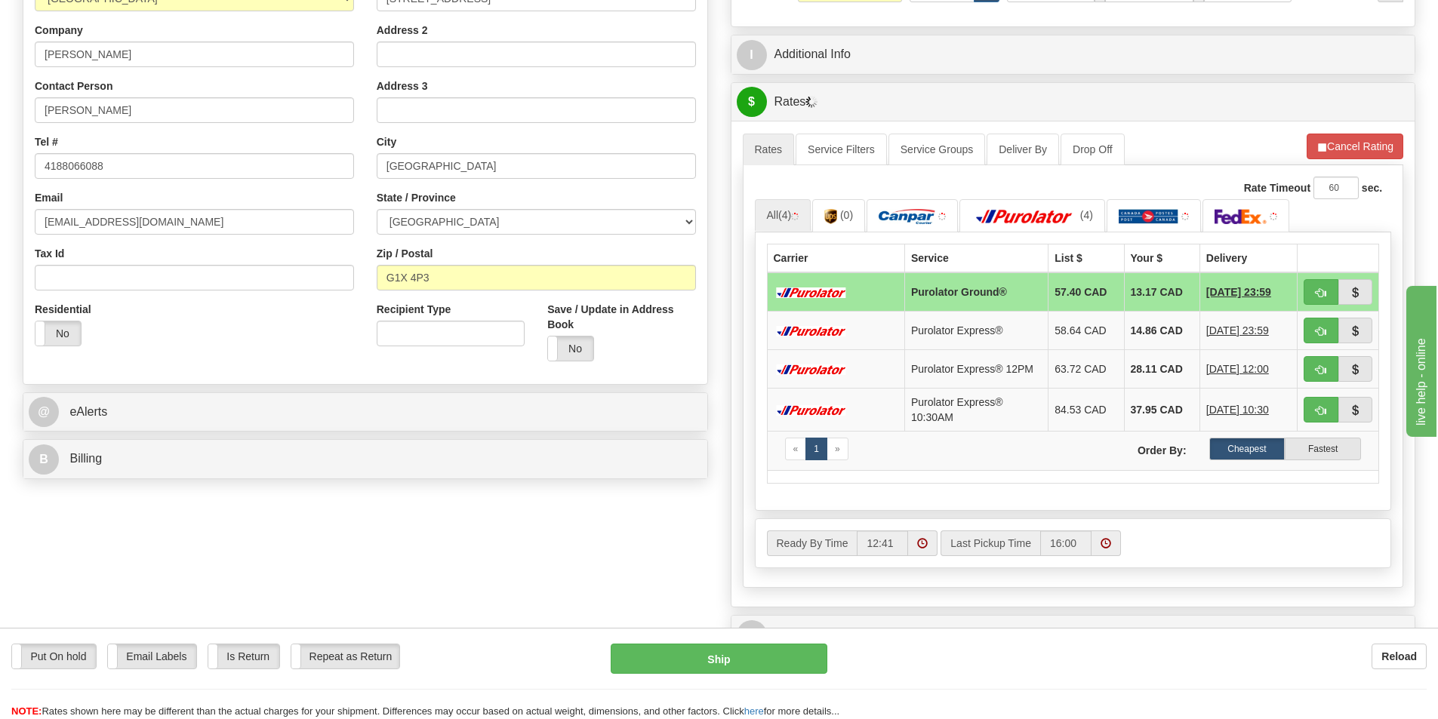
scroll to position [302, 0]
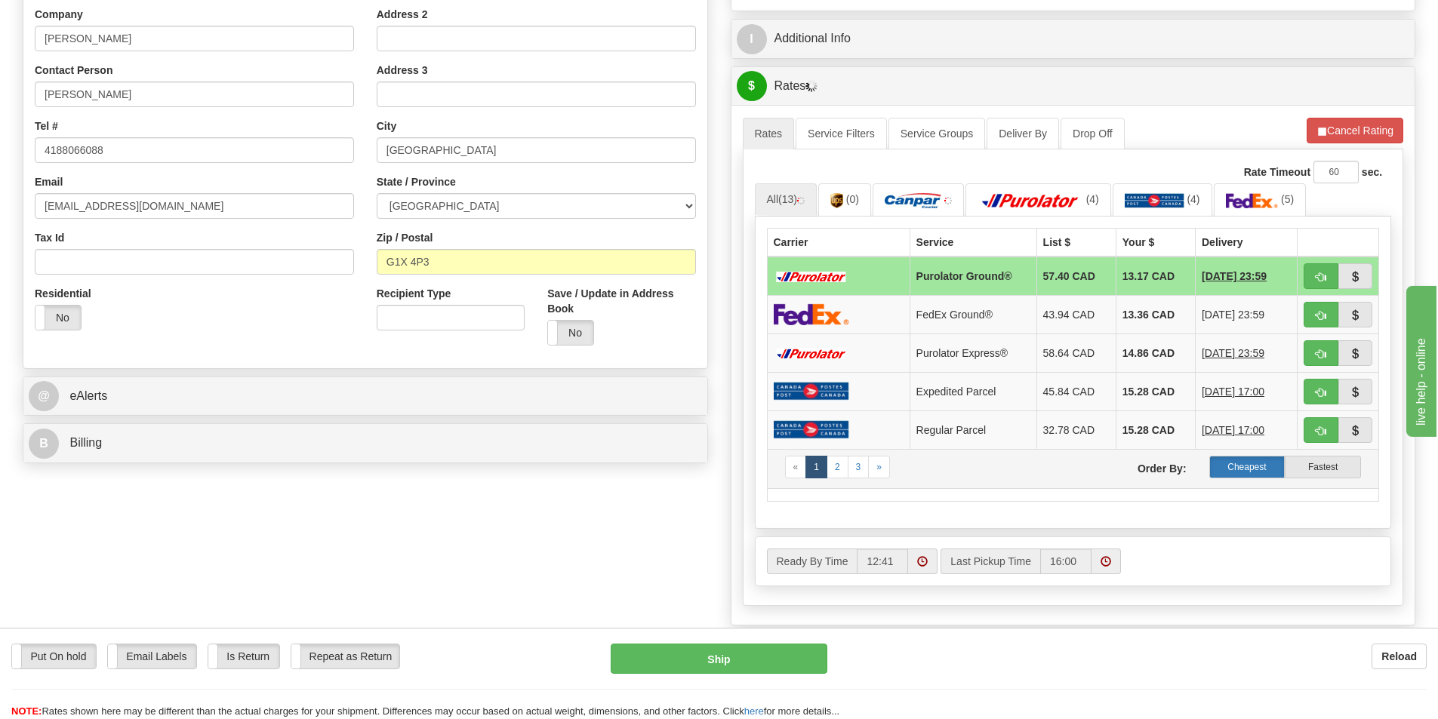
click at [1255, 468] on label "Cheapest" at bounding box center [1247, 467] width 76 height 23
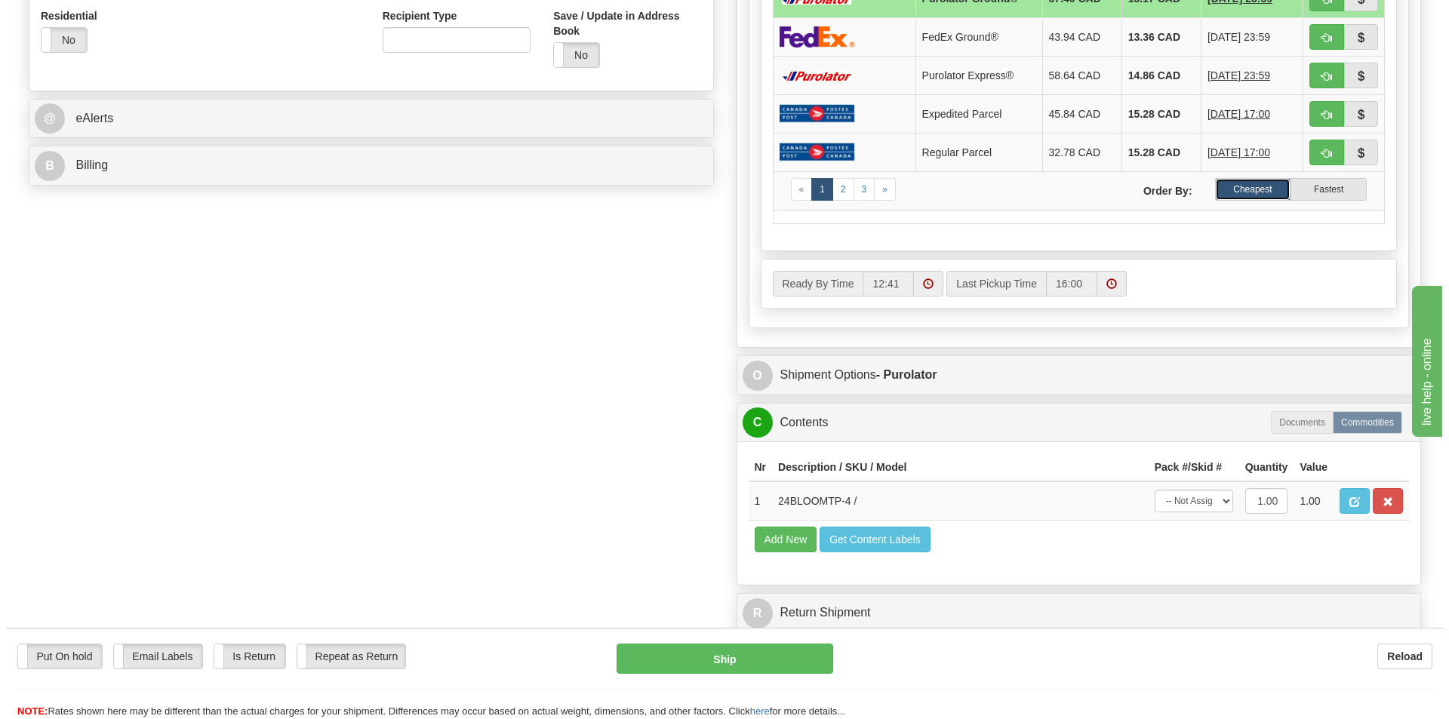
scroll to position [604, 0]
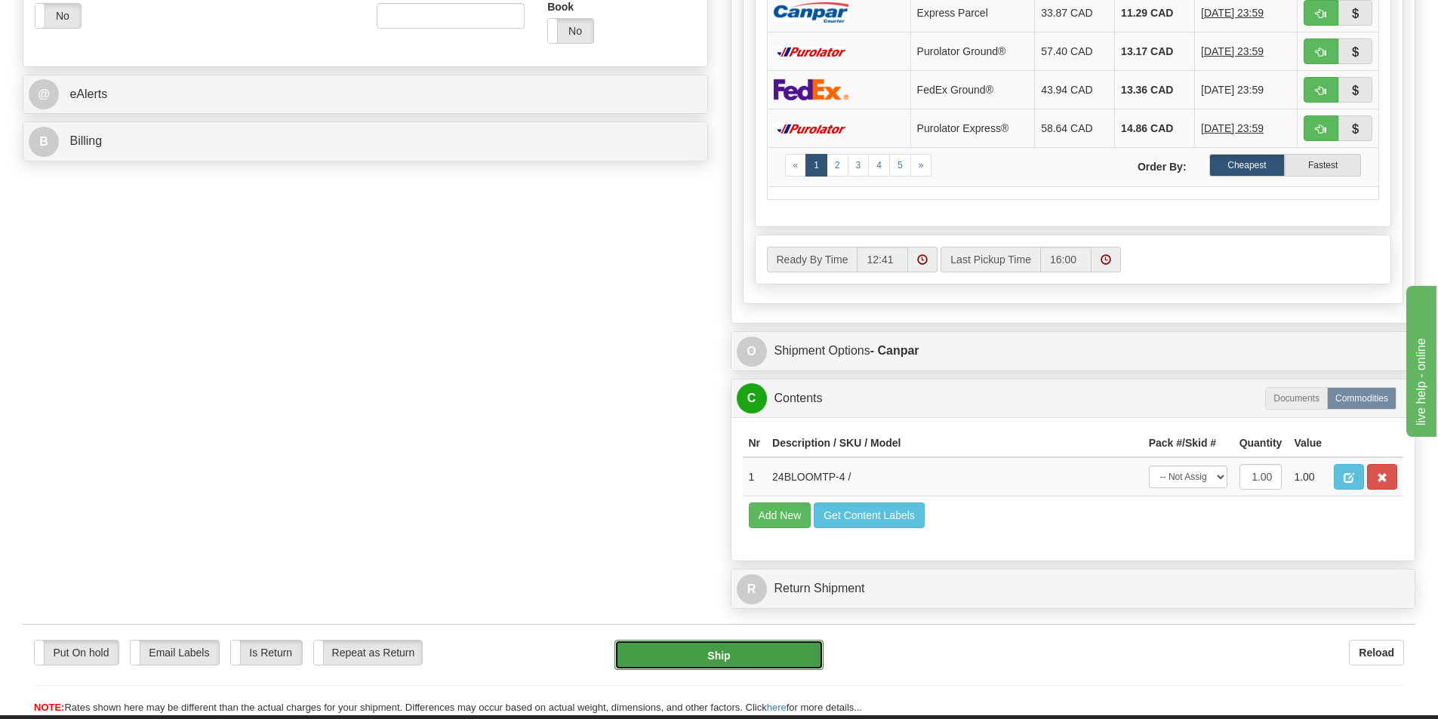
click at [727, 651] on button "Ship" at bounding box center [718, 655] width 209 height 30
type input "1"
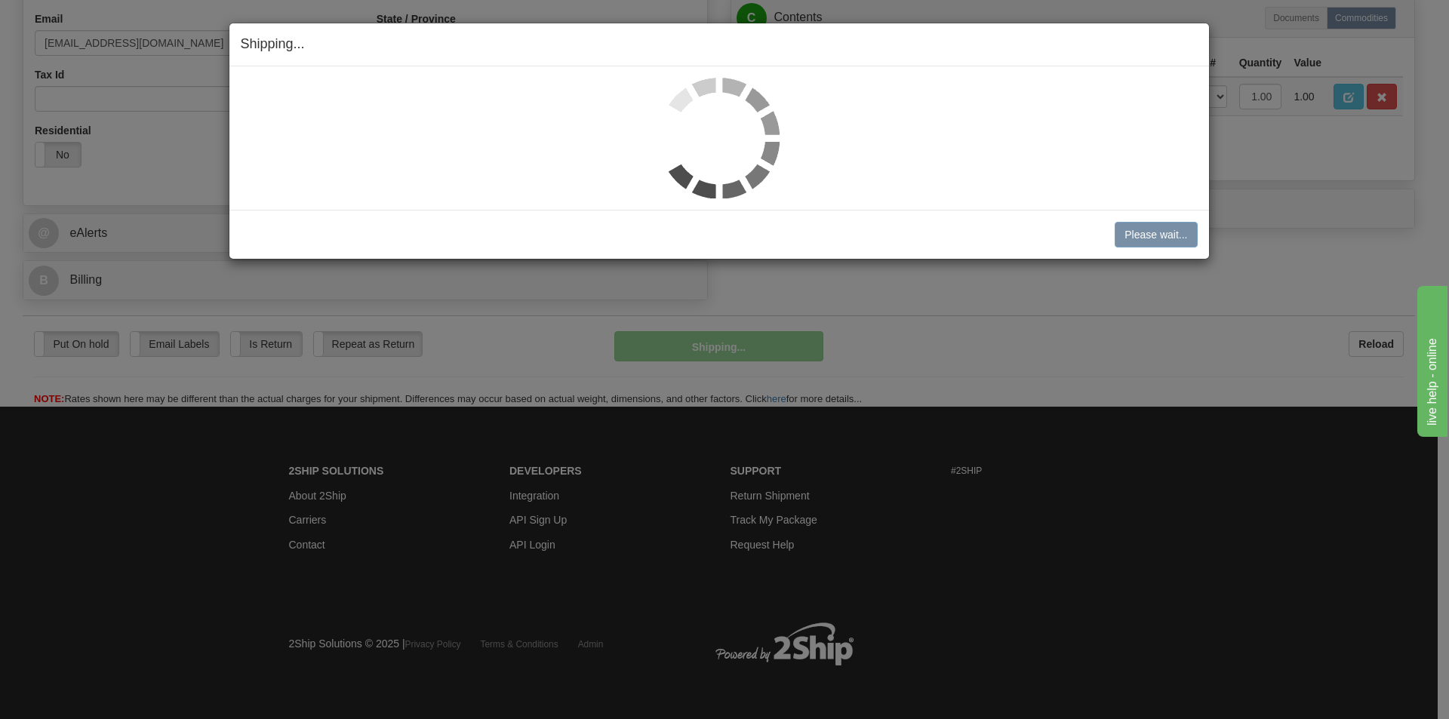
scroll to position [466, 0]
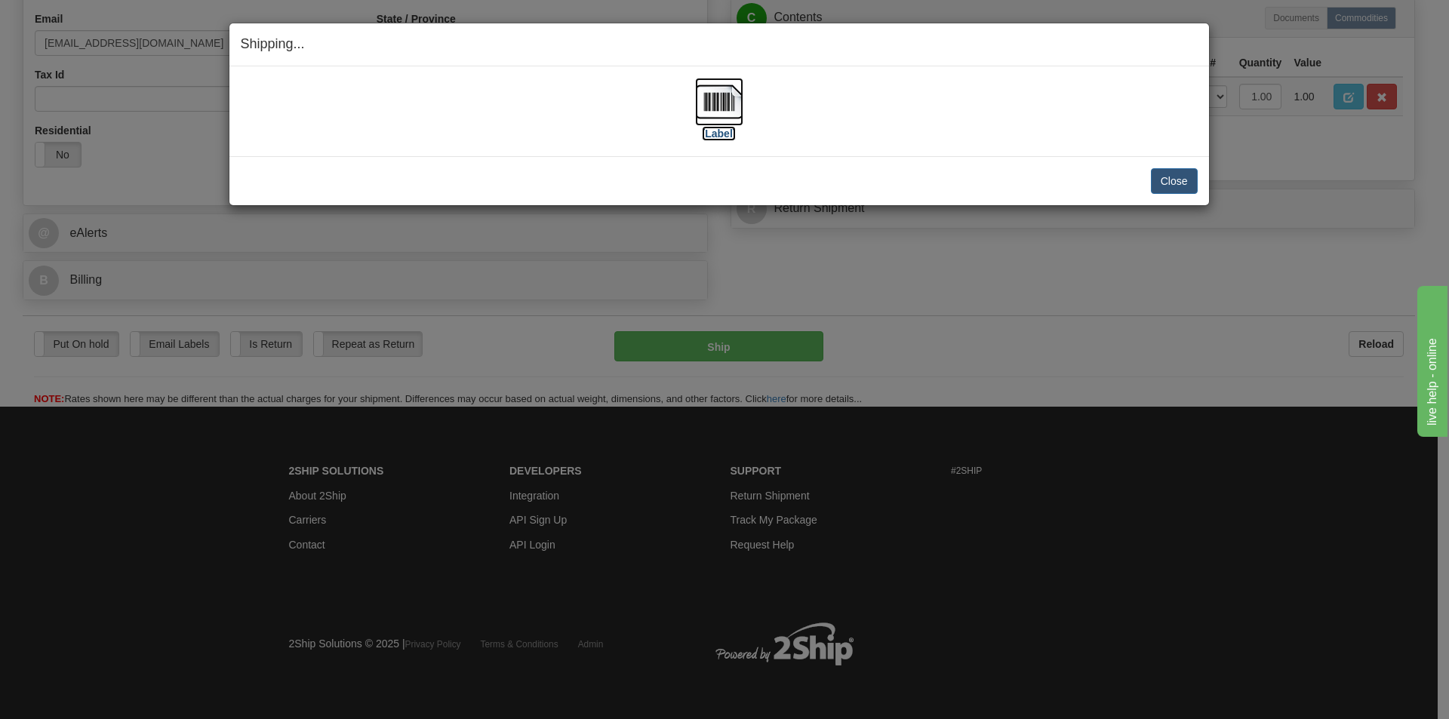
click at [714, 99] on img at bounding box center [719, 102] width 48 height 48
click at [1171, 177] on button "Close" at bounding box center [1174, 181] width 47 height 26
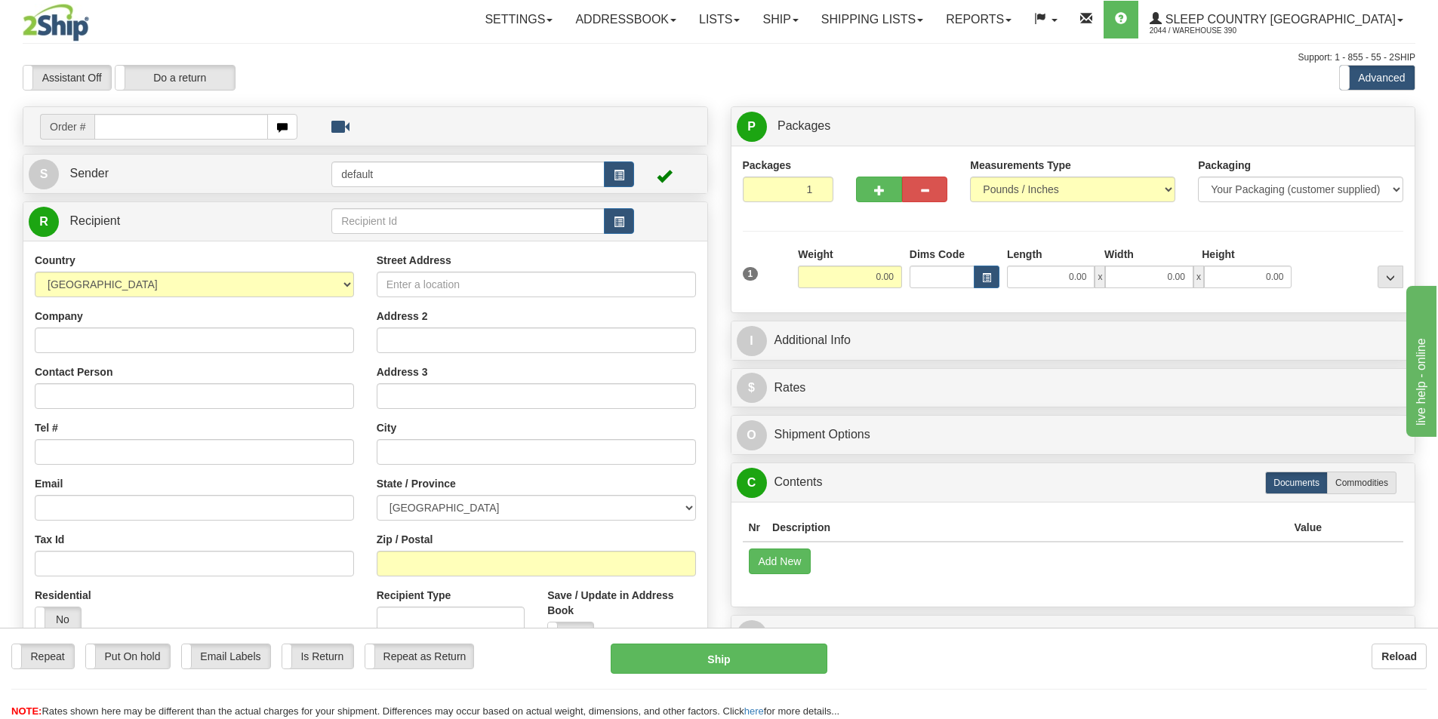
click at [183, 131] on input "text" at bounding box center [181, 127] width 174 height 26
type input "9002I098277"
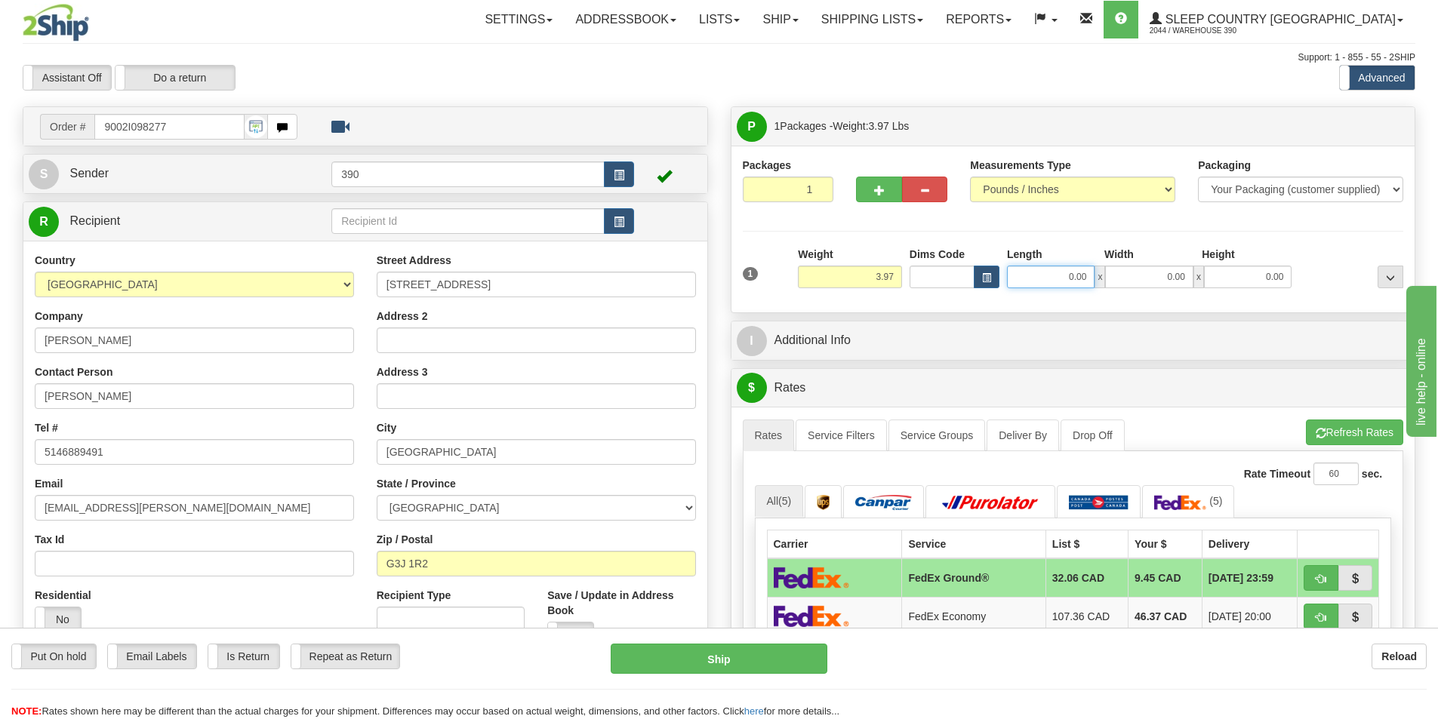
click at [1088, 280] on input "0.00" at bounding box center [1051, 277] width 88 height 23
type input "8.00"
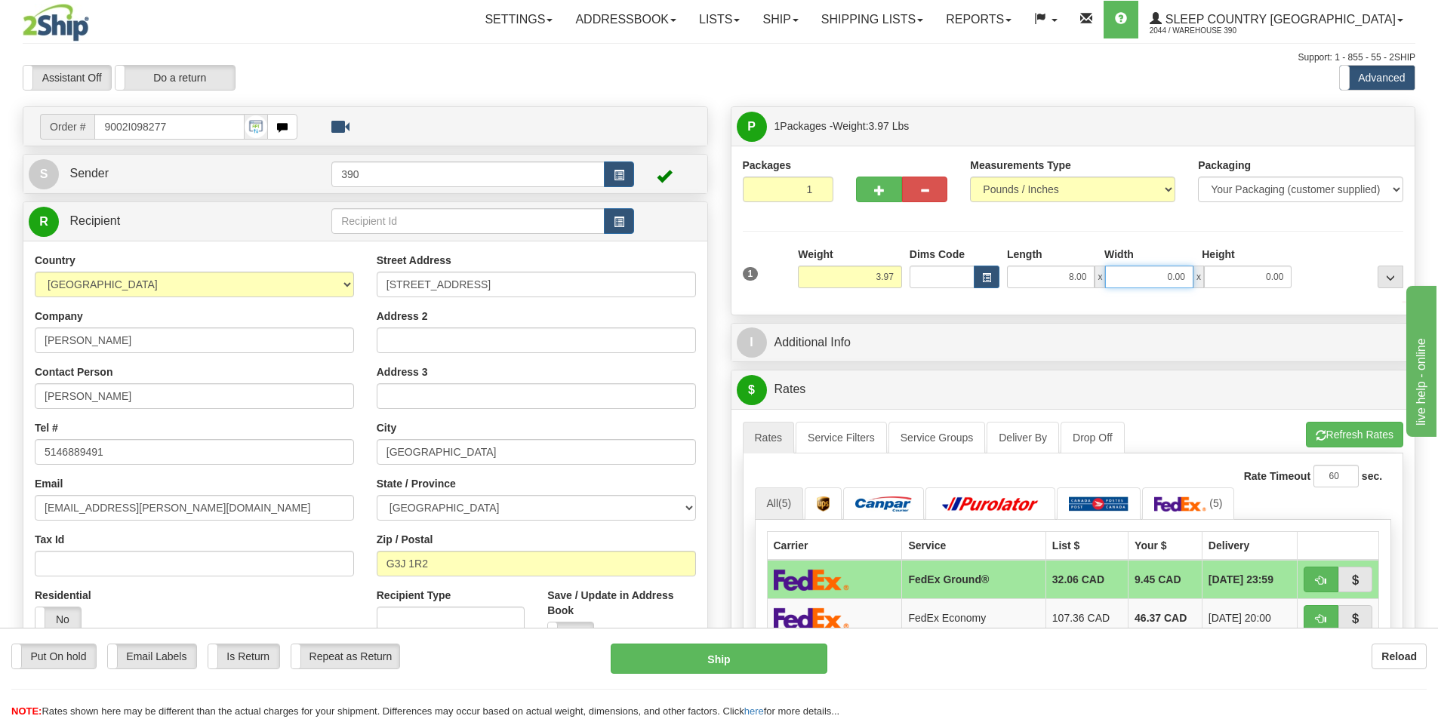
click at [1187, 276] on input "0.00" at bounding box center [1149, 277] width 88 height 23
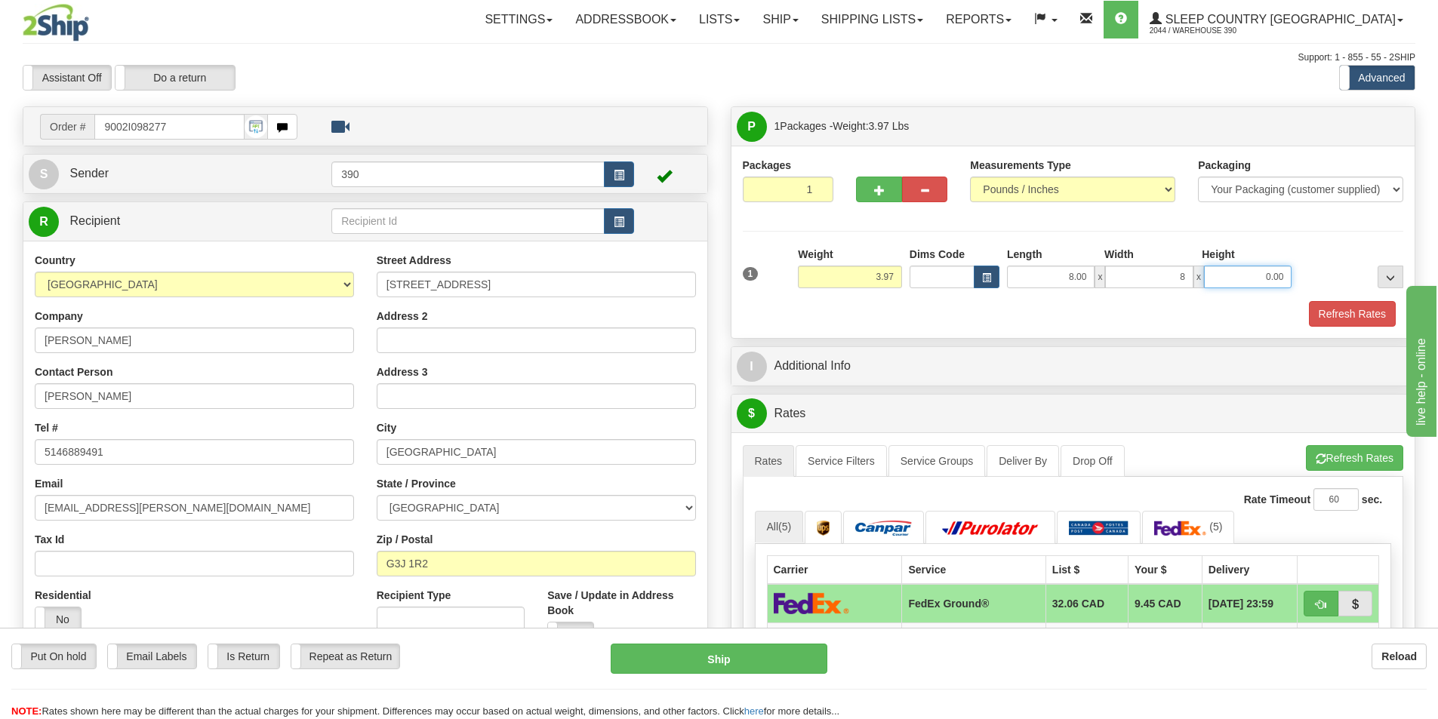
type input "8.00"
click at [1286, 279] on input "0.00" at bounding box center [1248, 277] width 88 height 23
type input "18.00"
click at [1353, 314] on button "Refresh Rates" at bounding box center [1352, 314] width 87 height 26
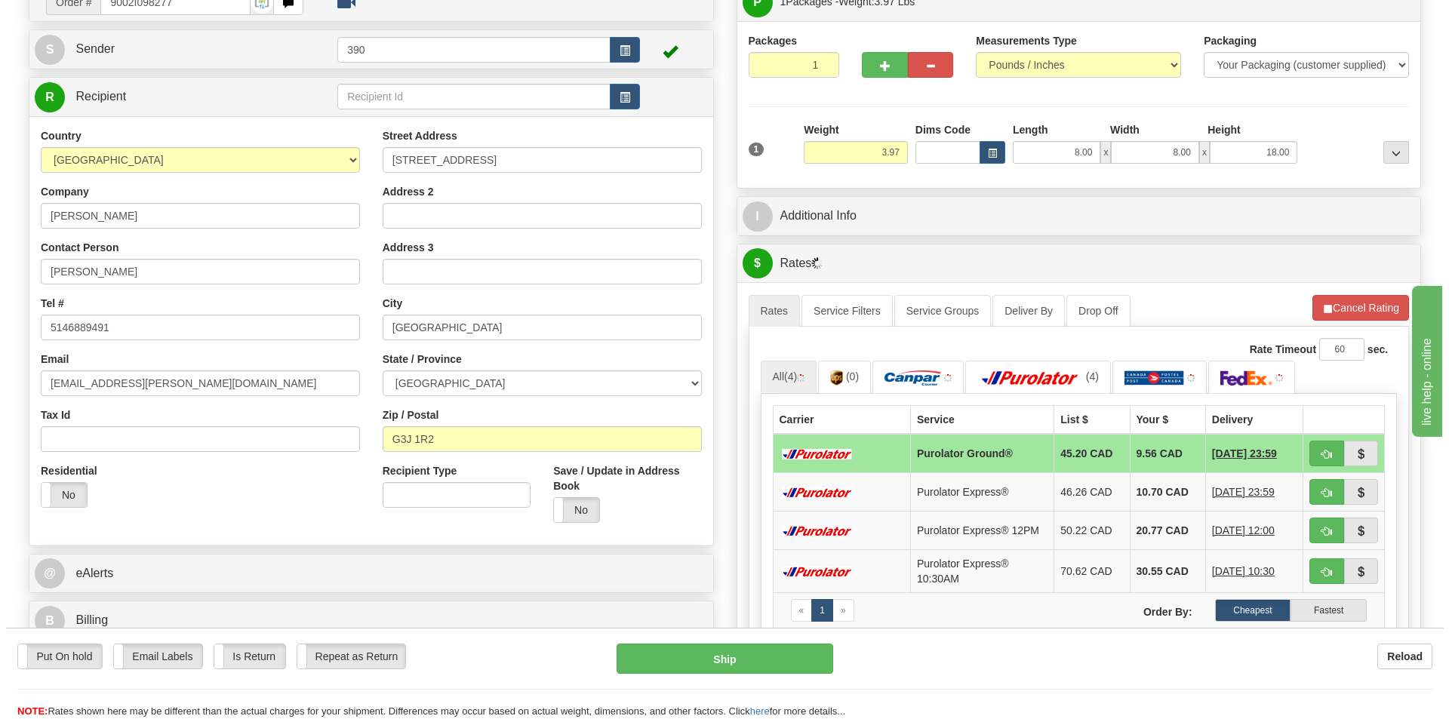
scroll to position [302, 0]
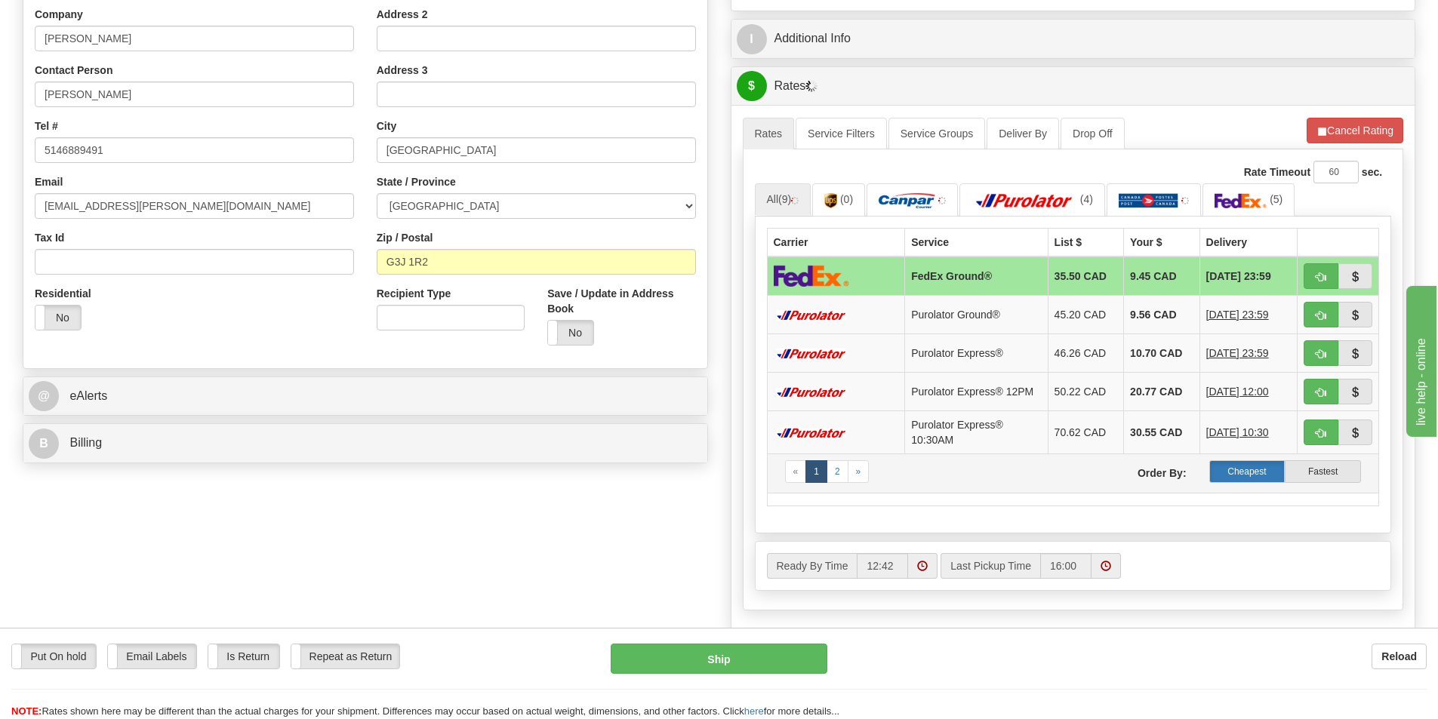
click at [1251, 471] on label "Cheapest" at bounding box center [1247, 471] width 76 height 23
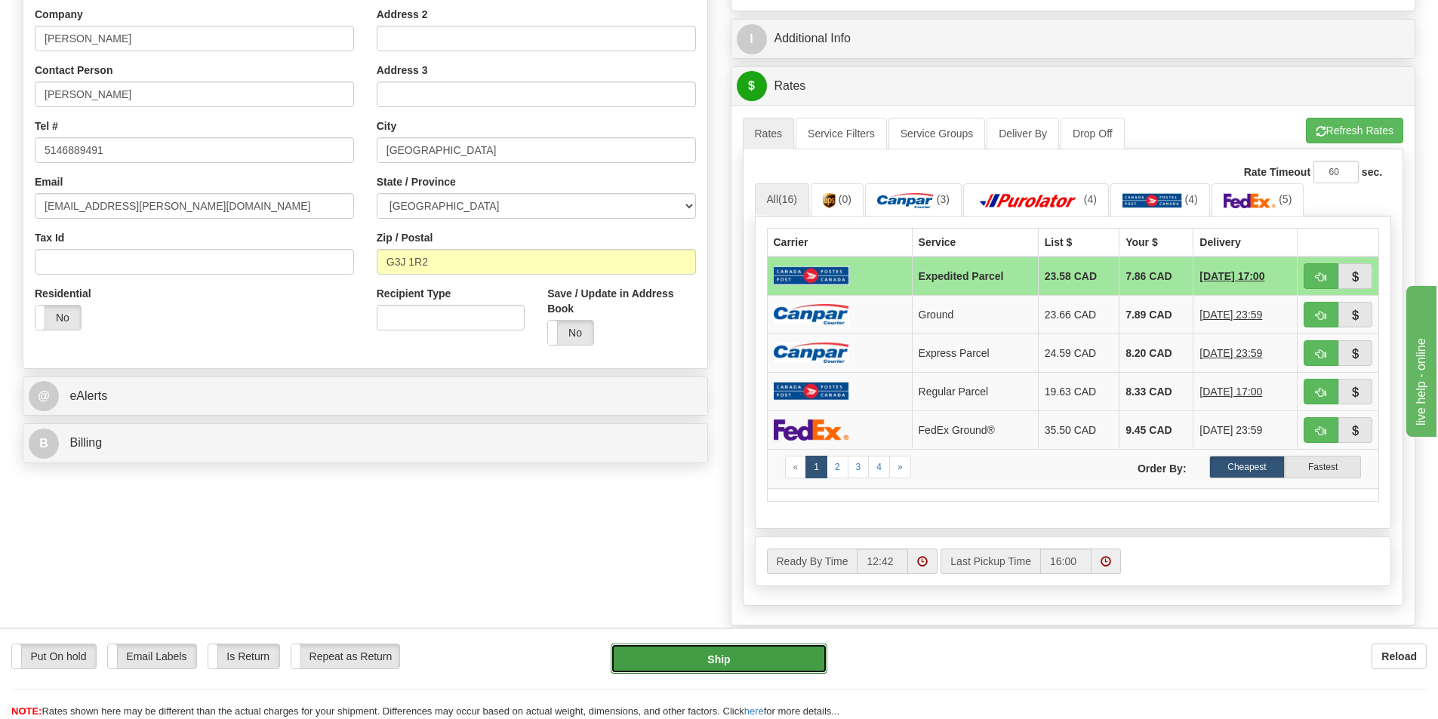
click at [729, 659] on button "Ship" at bounding box center [719, 659] width 217 height 30
type input "DOM.EP"
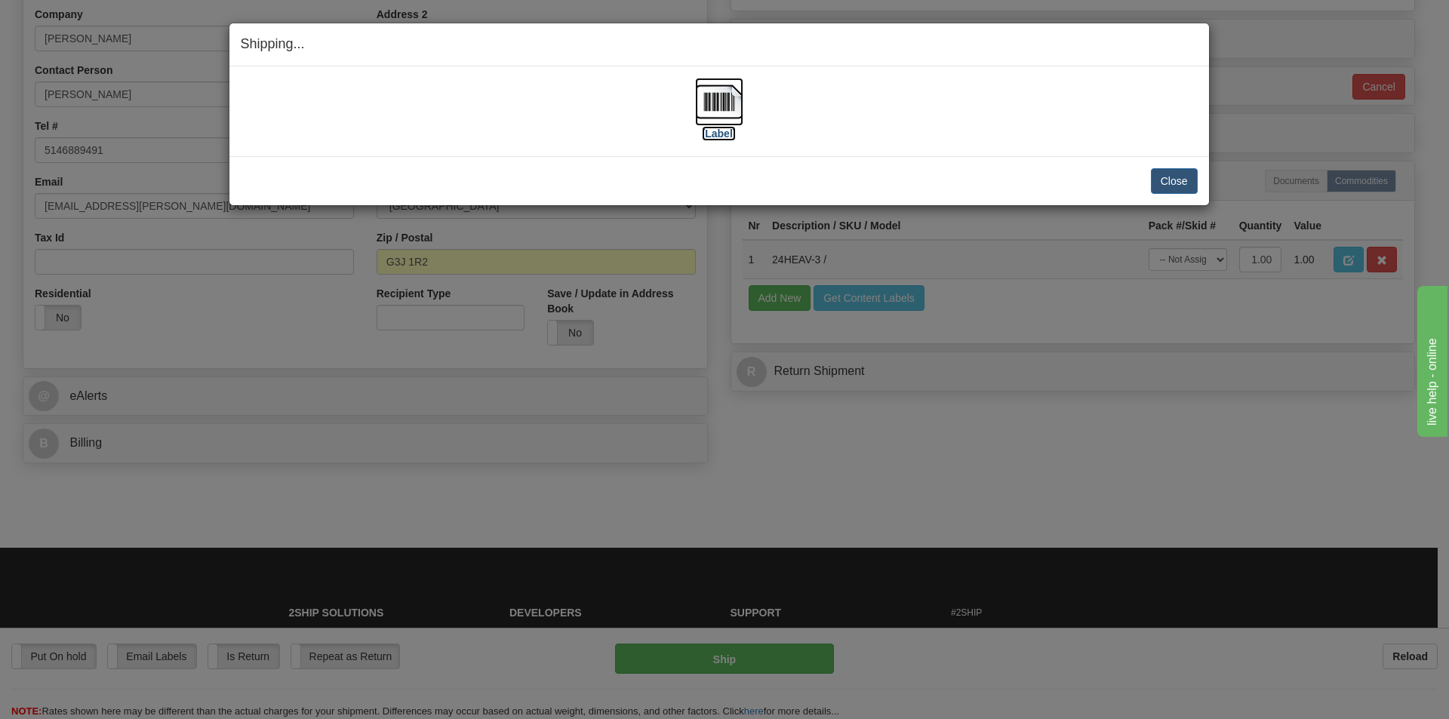
click at [713, 91] on img at bounding box center [719, 102] width 48 height 48
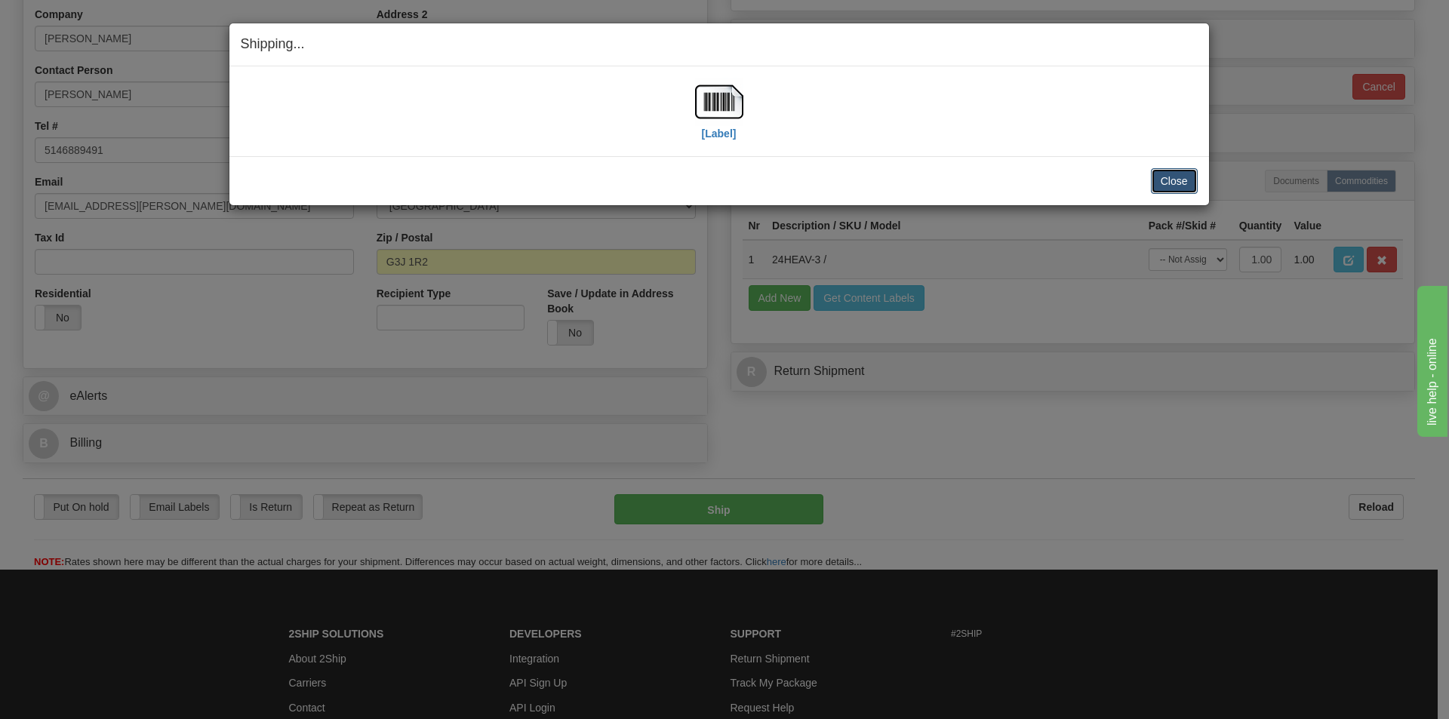
click at [1172, 183] on button "Close" at bounding box center [1174, 181] width 47 height 26
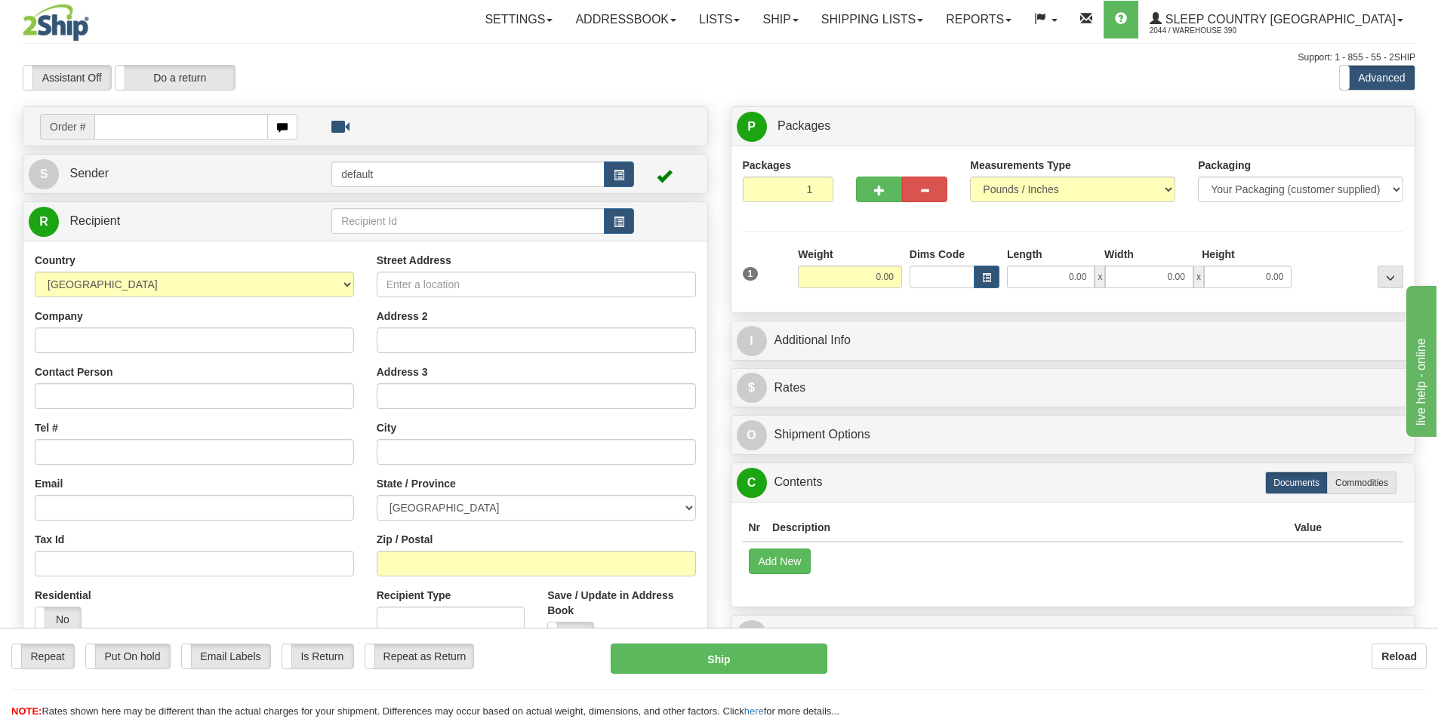
click at [234, 127] on input "text" at bounding box center [181, 127] width 174 height 26
type input "900I2098300"
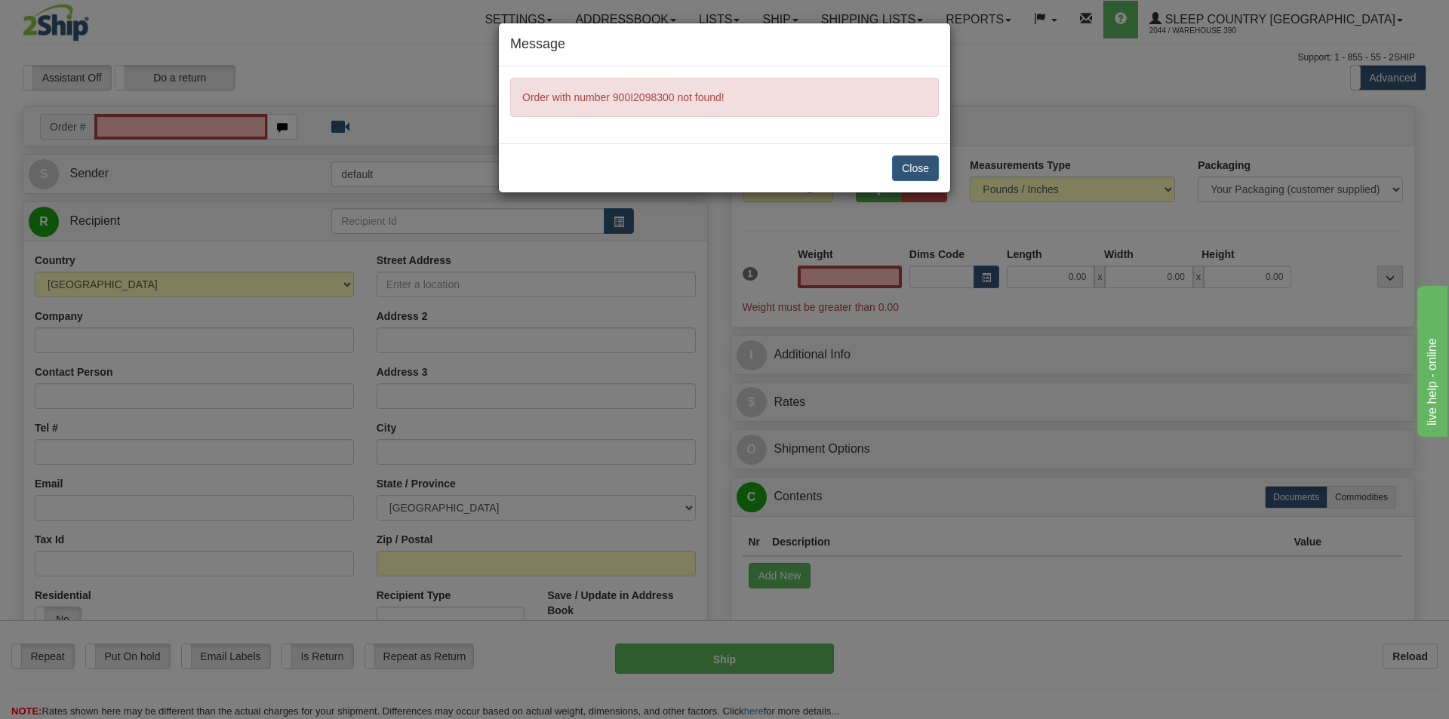
type input "0.00"
click at [916, 168] on button "Close" at bounding box center [915, 168] width 47 height 26
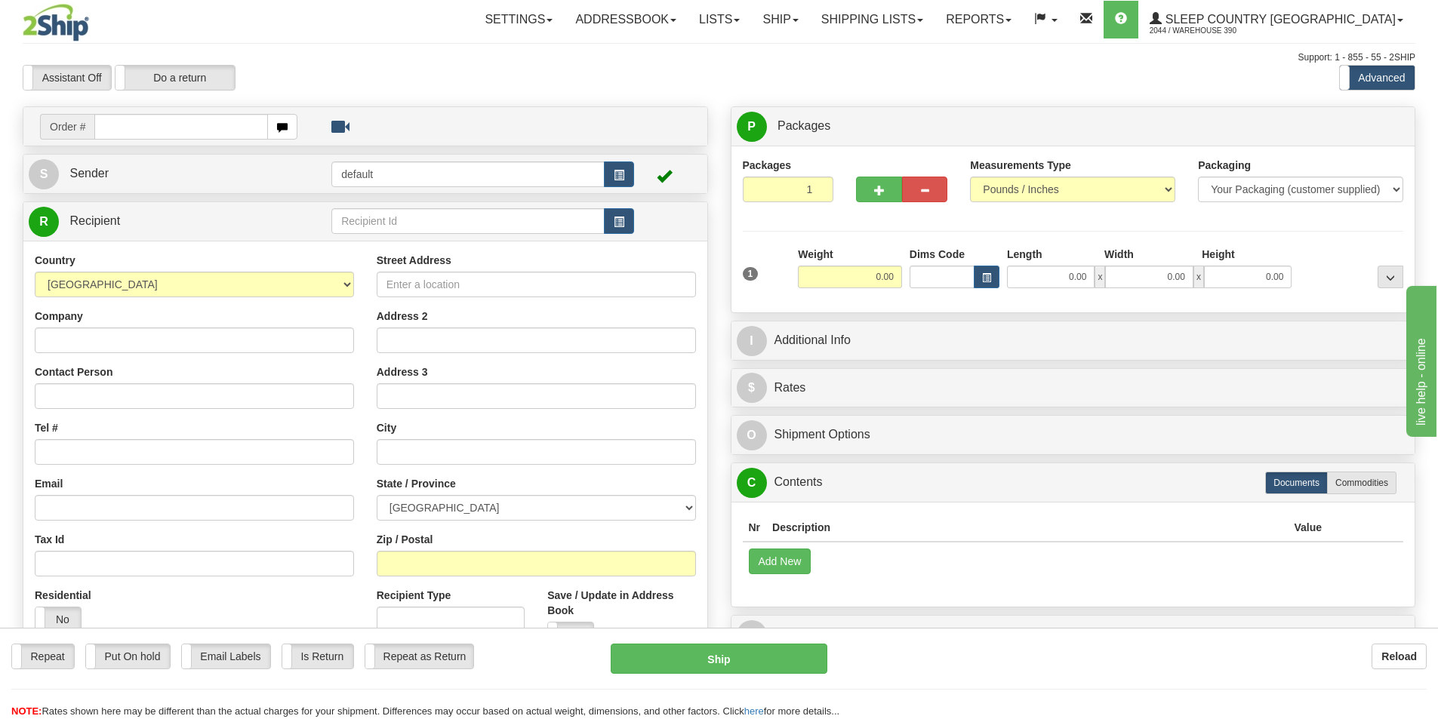
click at [174, 128] on input "text" at bounding box center [181, 127] width 174 height 26
type input "9002I098300"
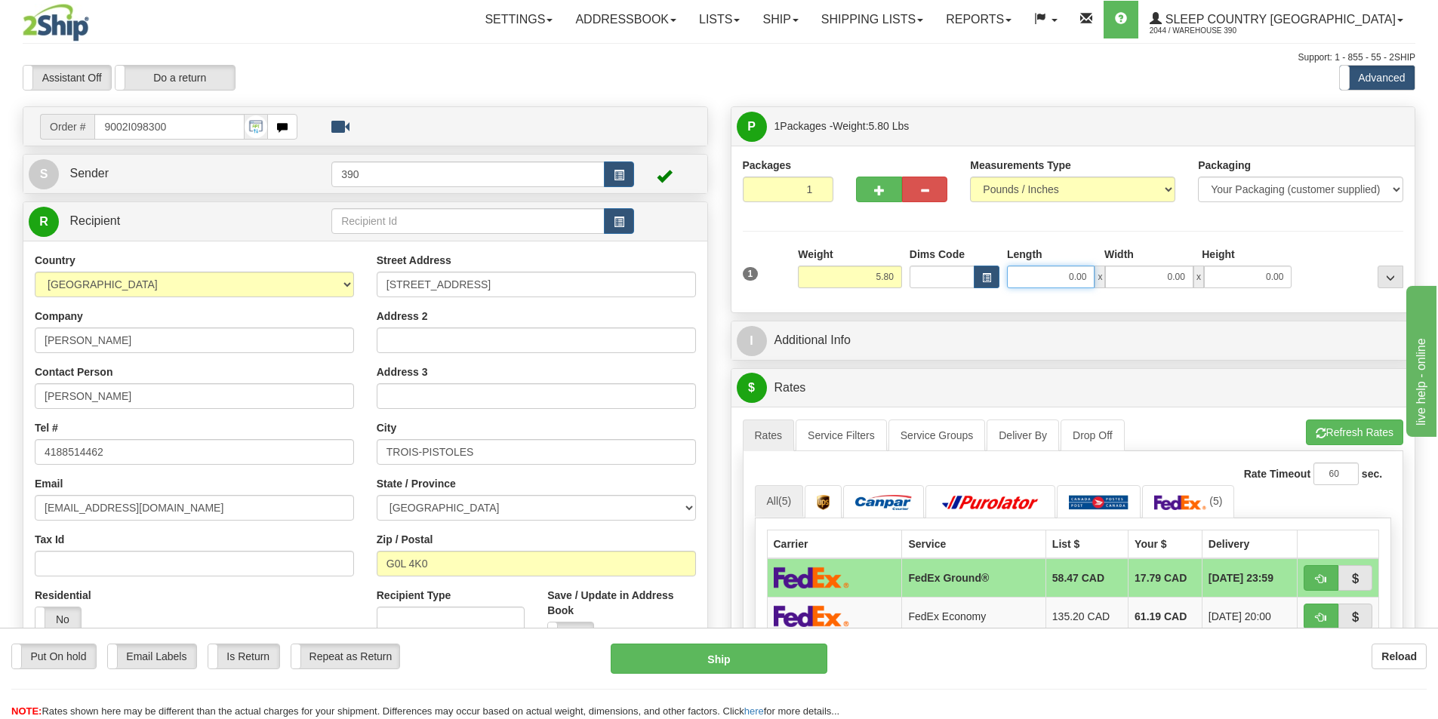
click at [1086, 271] on input "0.00" at bounding box center [1051, 277] width 88 height 23
type input "7.00"
click at [1186, 277] on input "0.00" at bounding box center [1149, 277] width 88 height 23
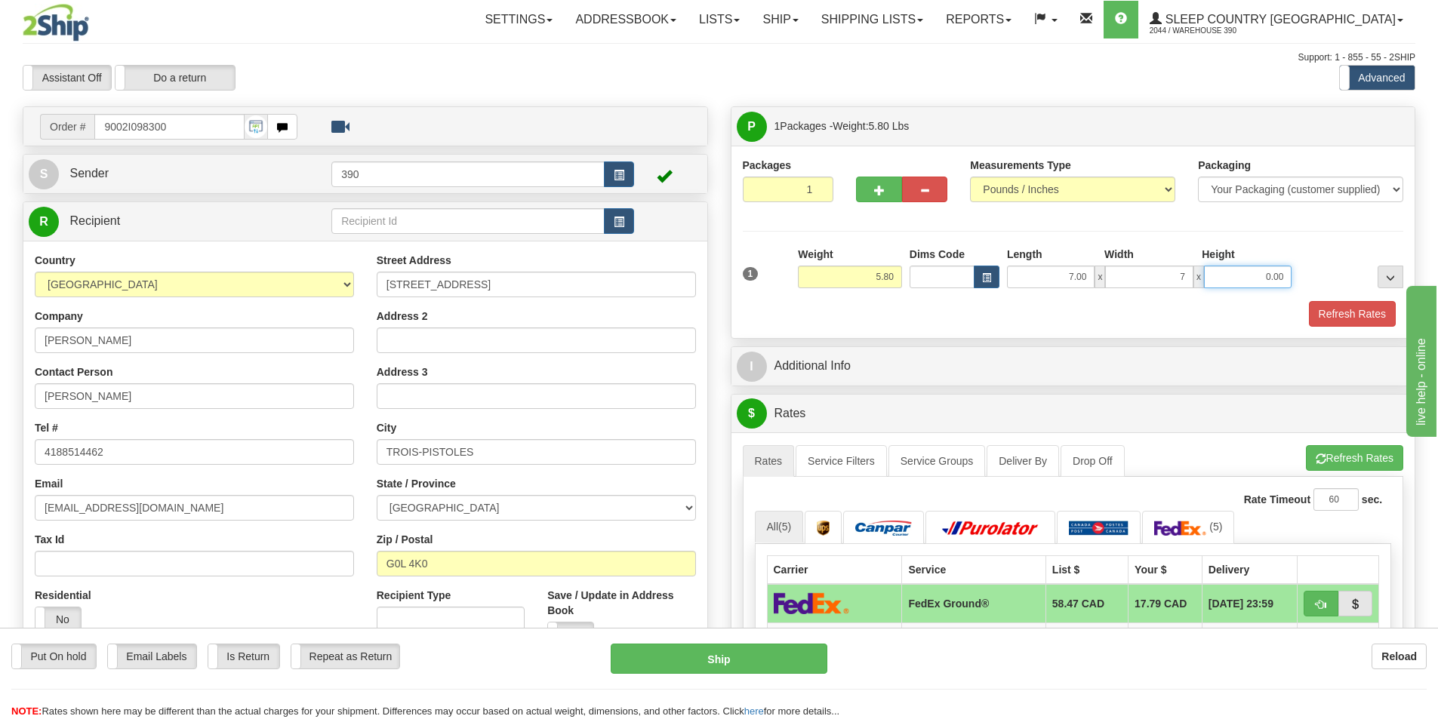
type input "7.00"
click at [1285, 275] on input "0.00" at bounding box center [1248, 277] width 88 height 23
type input "8.00"
click at [1350, 310] on button "Refresh Rates" at bounding box center [1352, 314] width 87 height 26
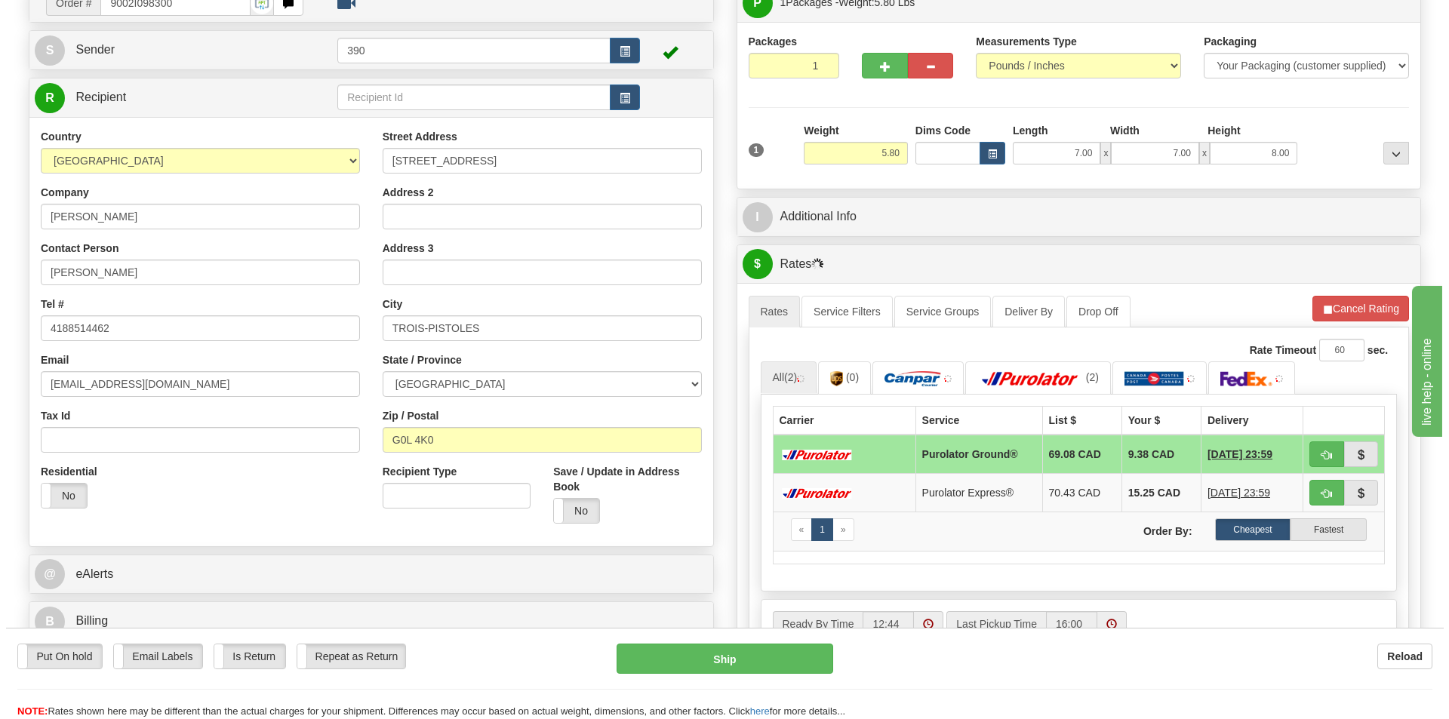
scroll to position [151, 0]
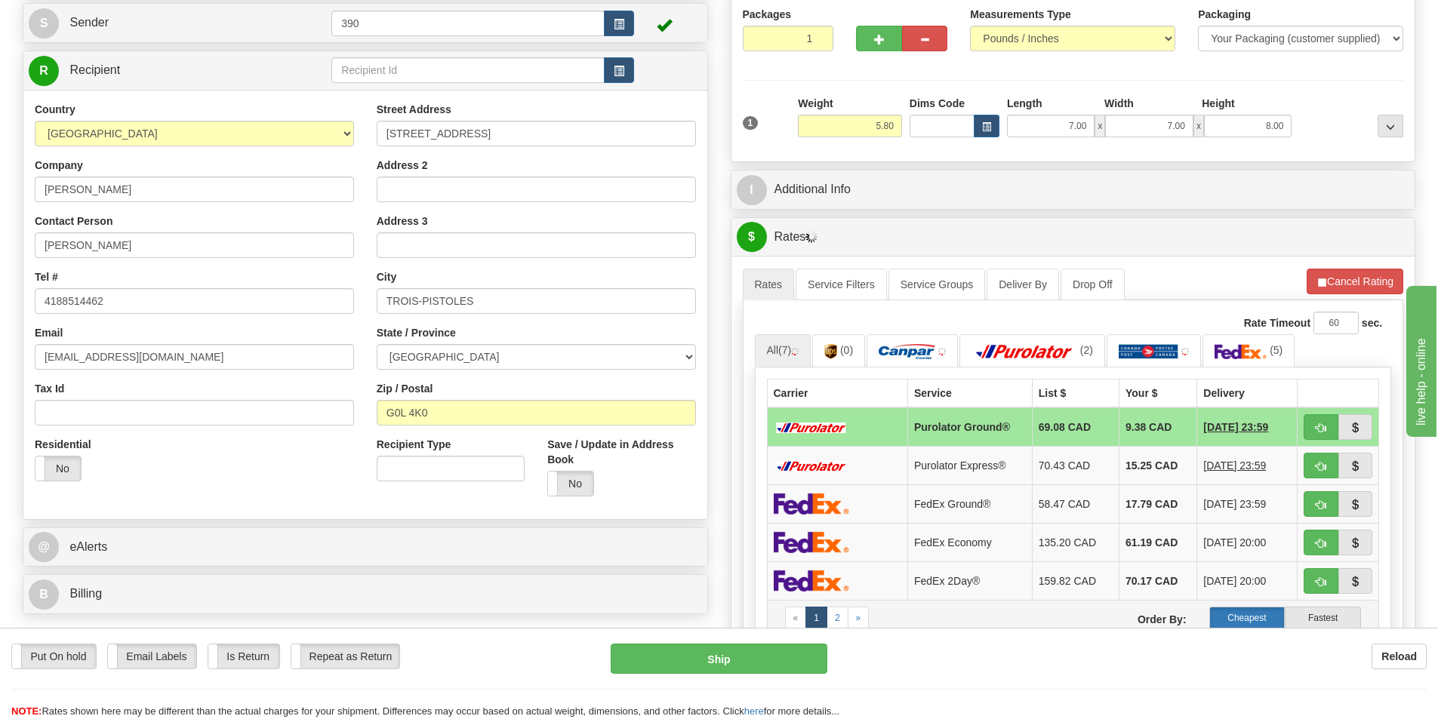
click at [1246, 617] on label "Cheapest" at bounding box center [1247, 618] width 76 height 23
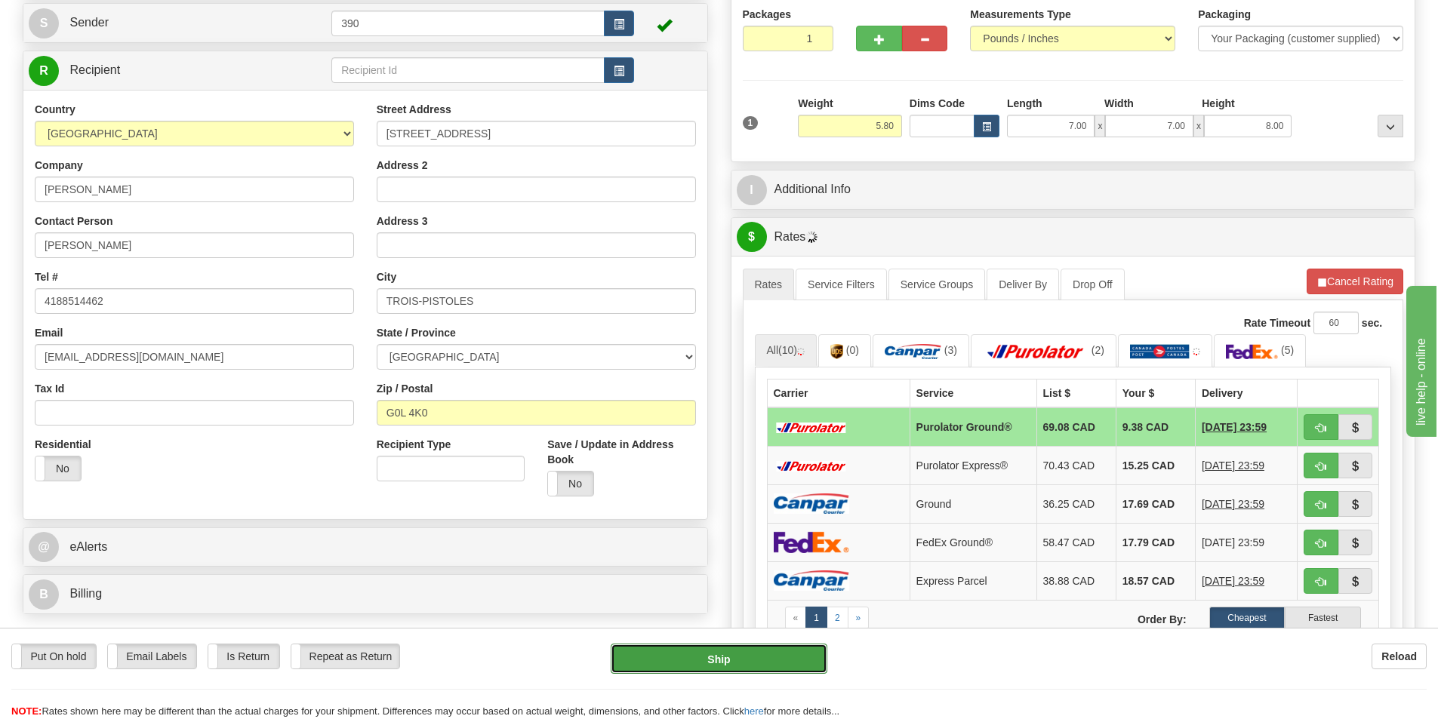
click at [746, 658] on button "Ship" at bounding box center [719, 659] width 217 height 30
type input "260"
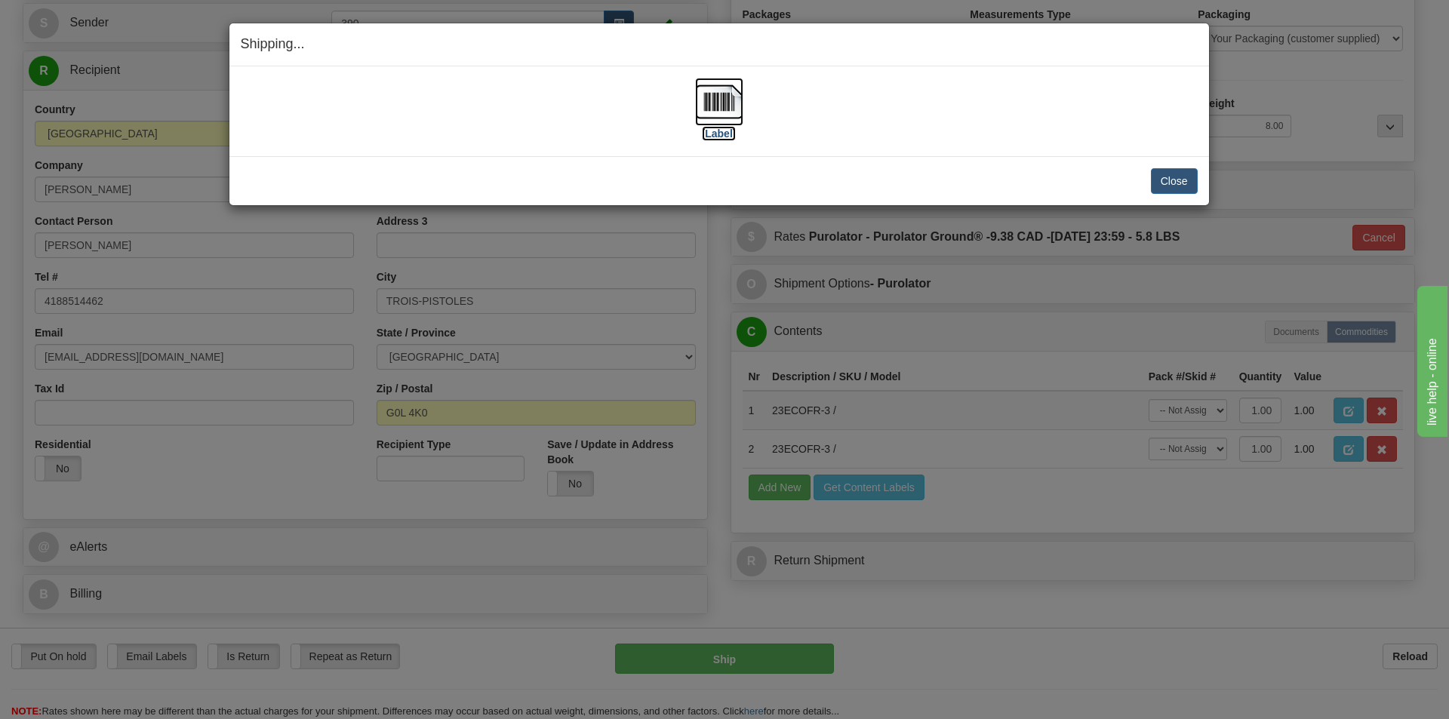
click at [720, 96] on img at bounding box center [719, 102] width 48 height 48
click at [1187, 180] on button "Close" at bounding box center [1174, 181] width 47 height 26
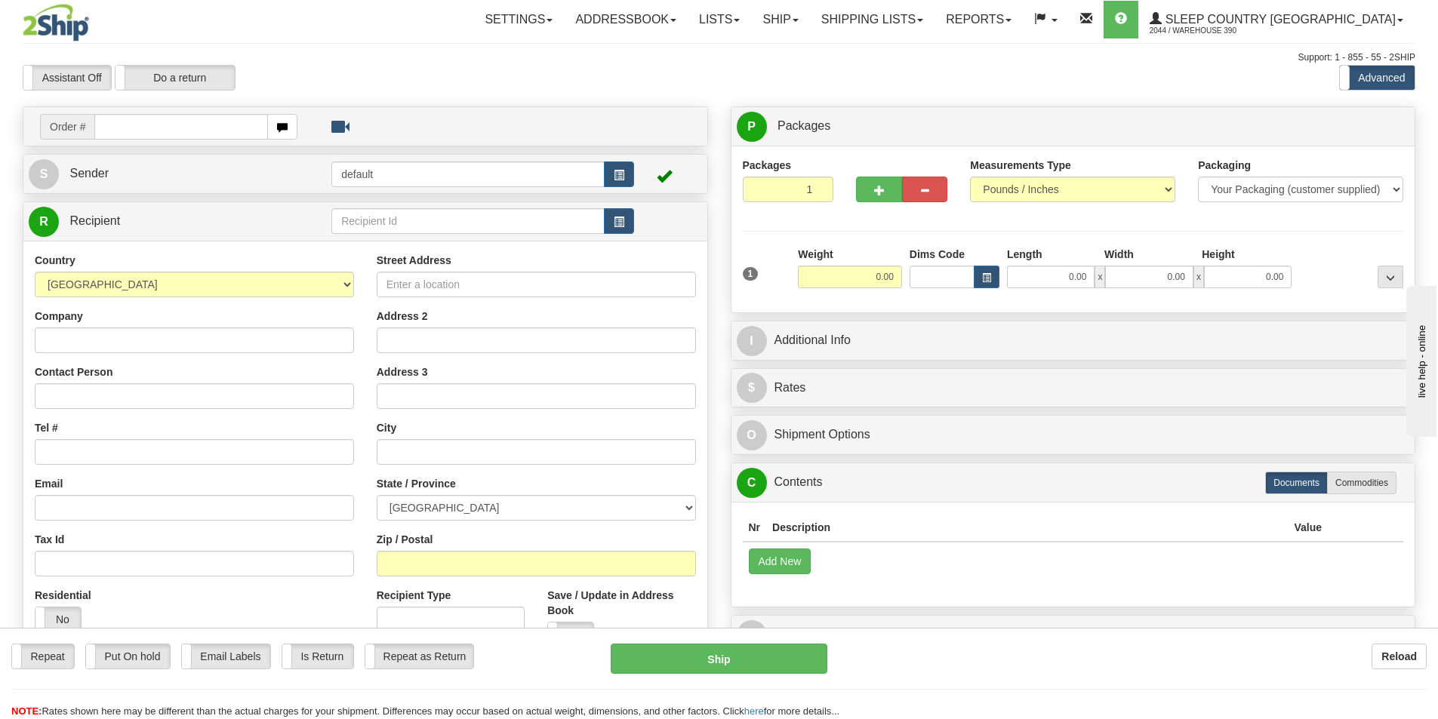
click at [225, 131] on input "text" at bounding box center [181, 127] width 174 height 26
type input "9002I098262"
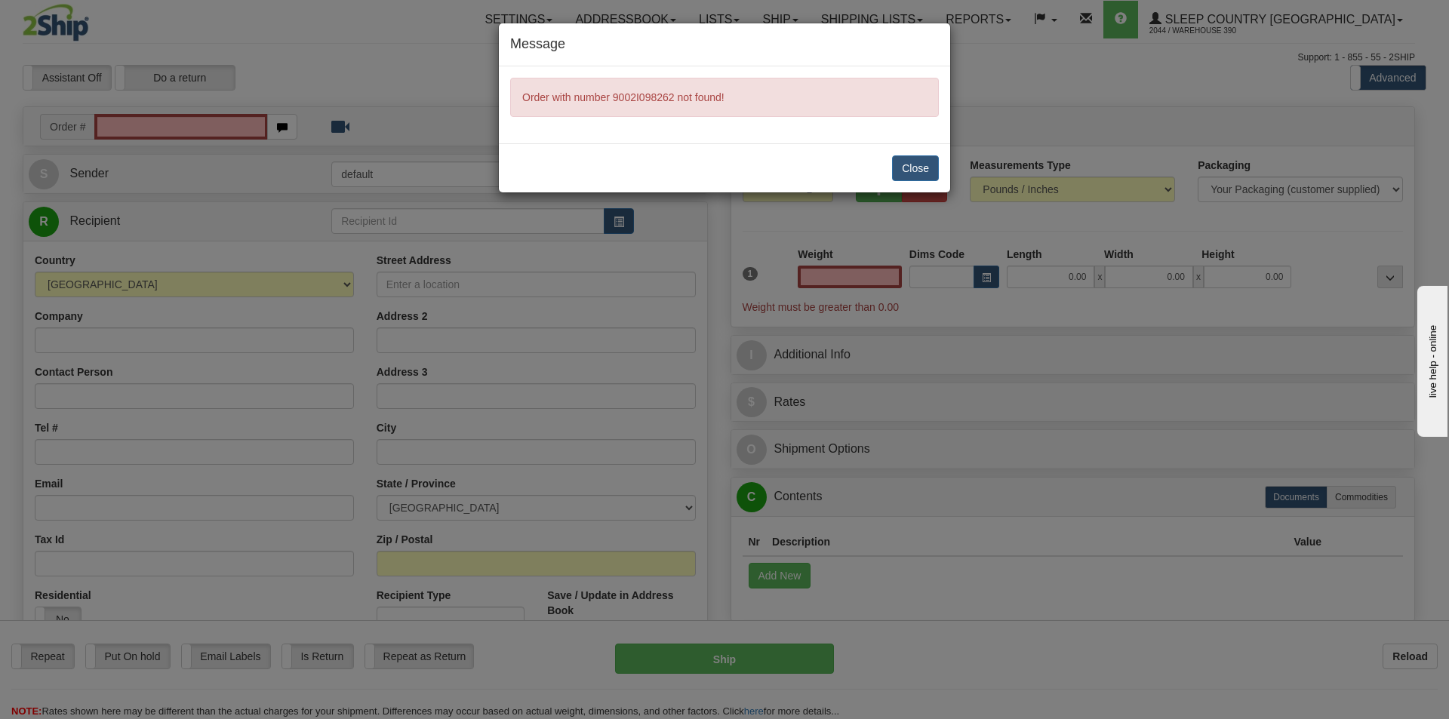
type input "0.00"
click at [916, 168] on button "Close" at bounding box center [915, 168] width 47 height 26
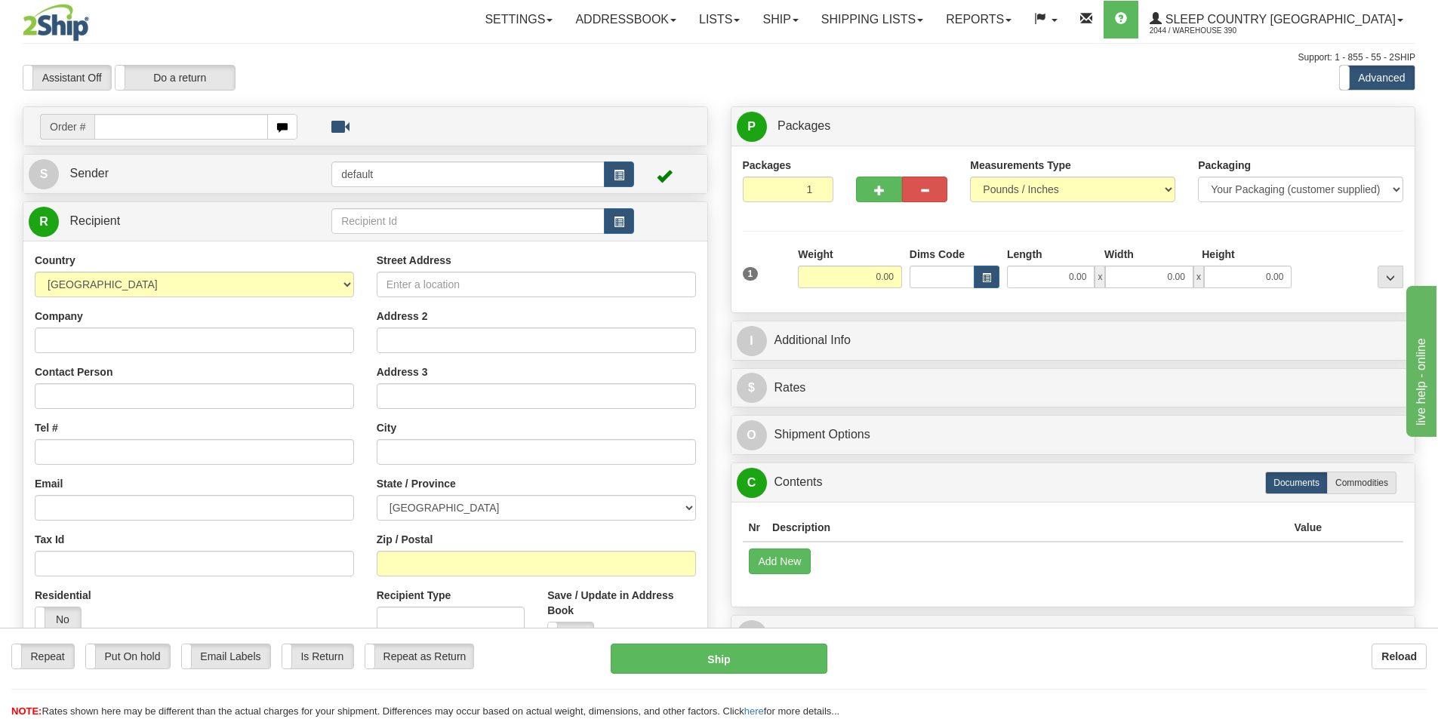
click at [154, 131] on input "text" at bounding box center [181, 127] width 174 height 26
type input "9002I098277"
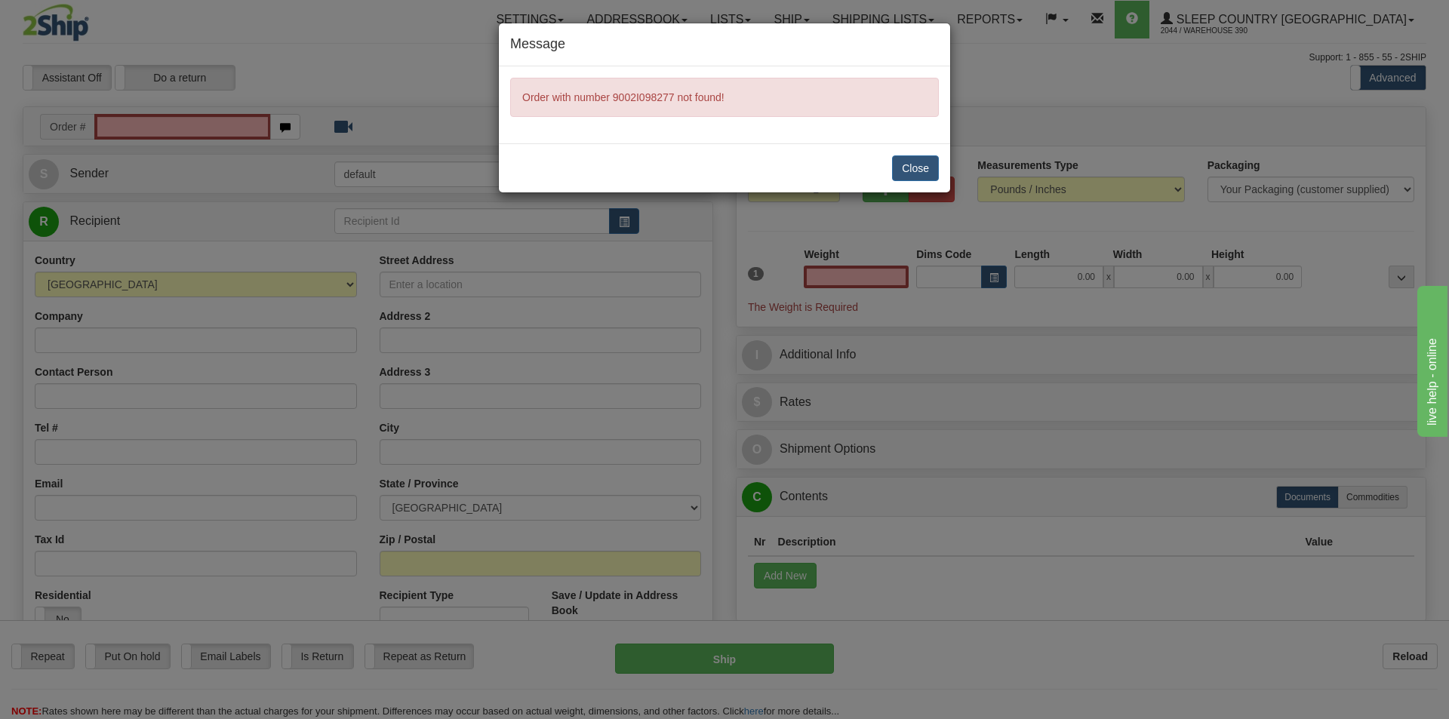
type input "0.00"
click at [918, 168] on button "Close" at bounding box center [915, 168] width 47 height 26
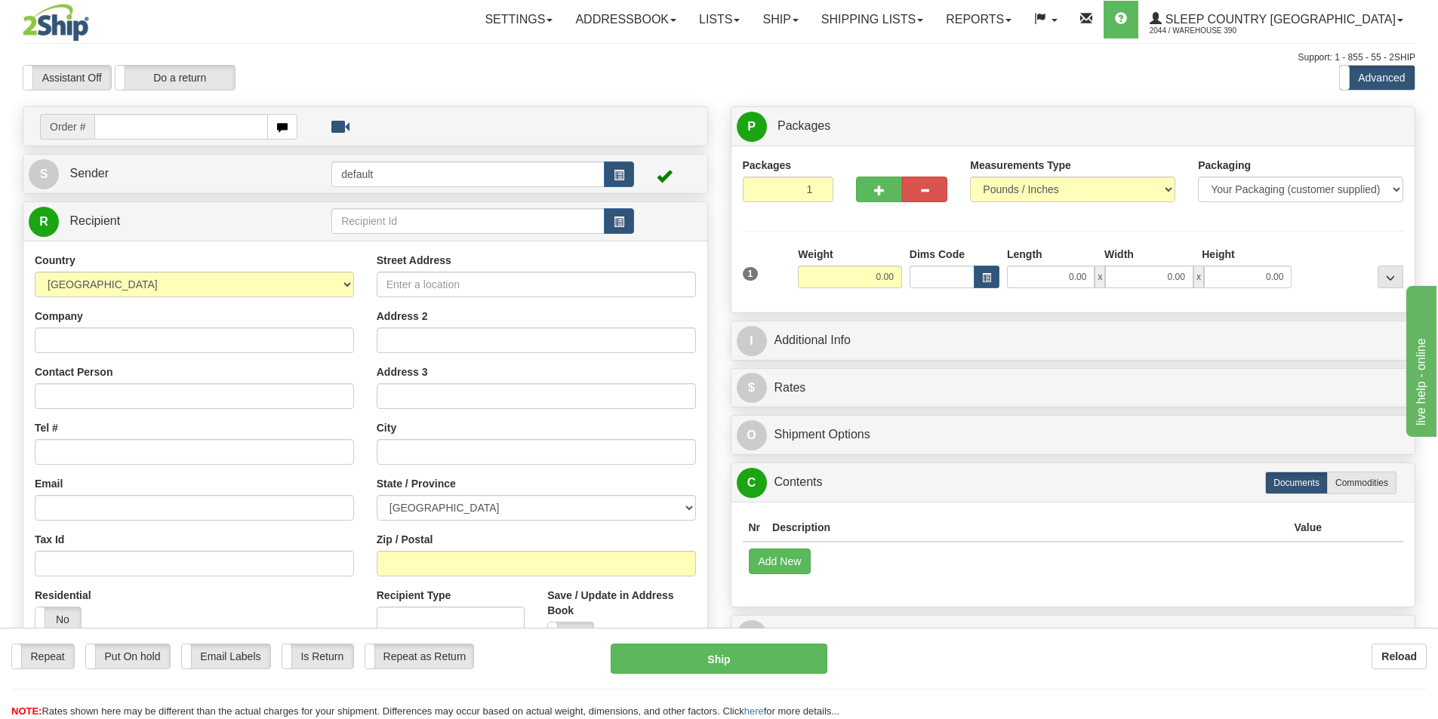
click at [141, 129] on input "text" at bounding box center [181, 127] width 174 height 26
click at [133, 129] on input "text" at bounding box center [181, 127] width 174 height 26
type input "9002I098303"
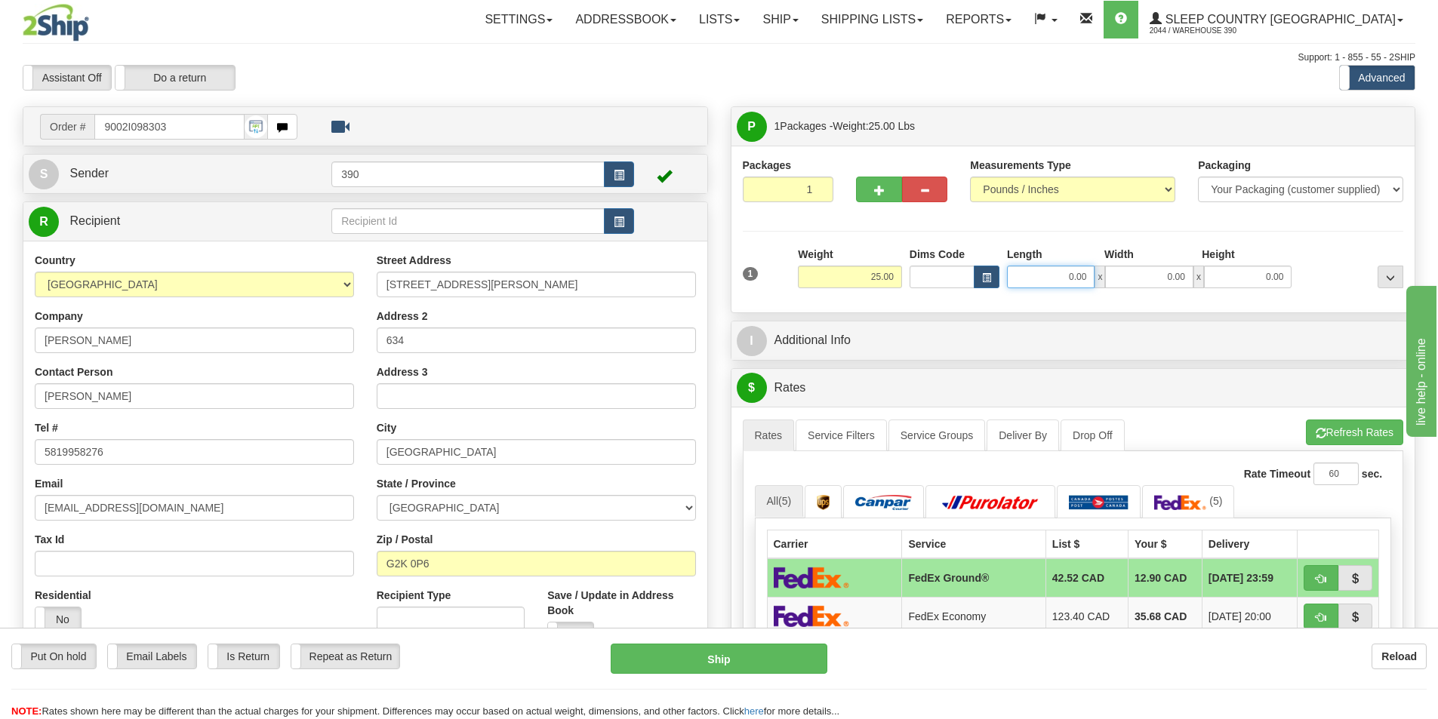
click at [1090, 279] on input "0.00" at bounding box center [1051, 277] width 88 height 23
type input "18.00"
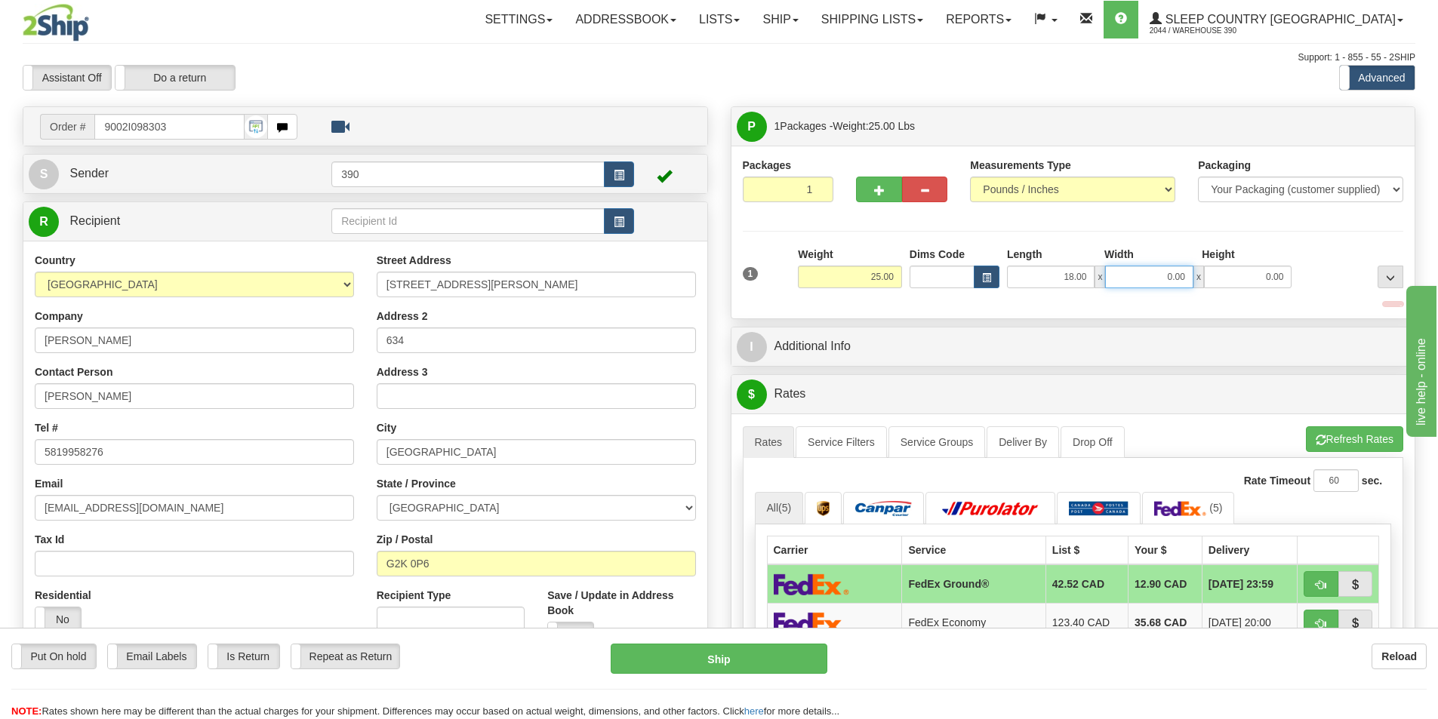
click at [1181, 273] on input "0.00" at bounding box center [1149, 277] width 88 height 23
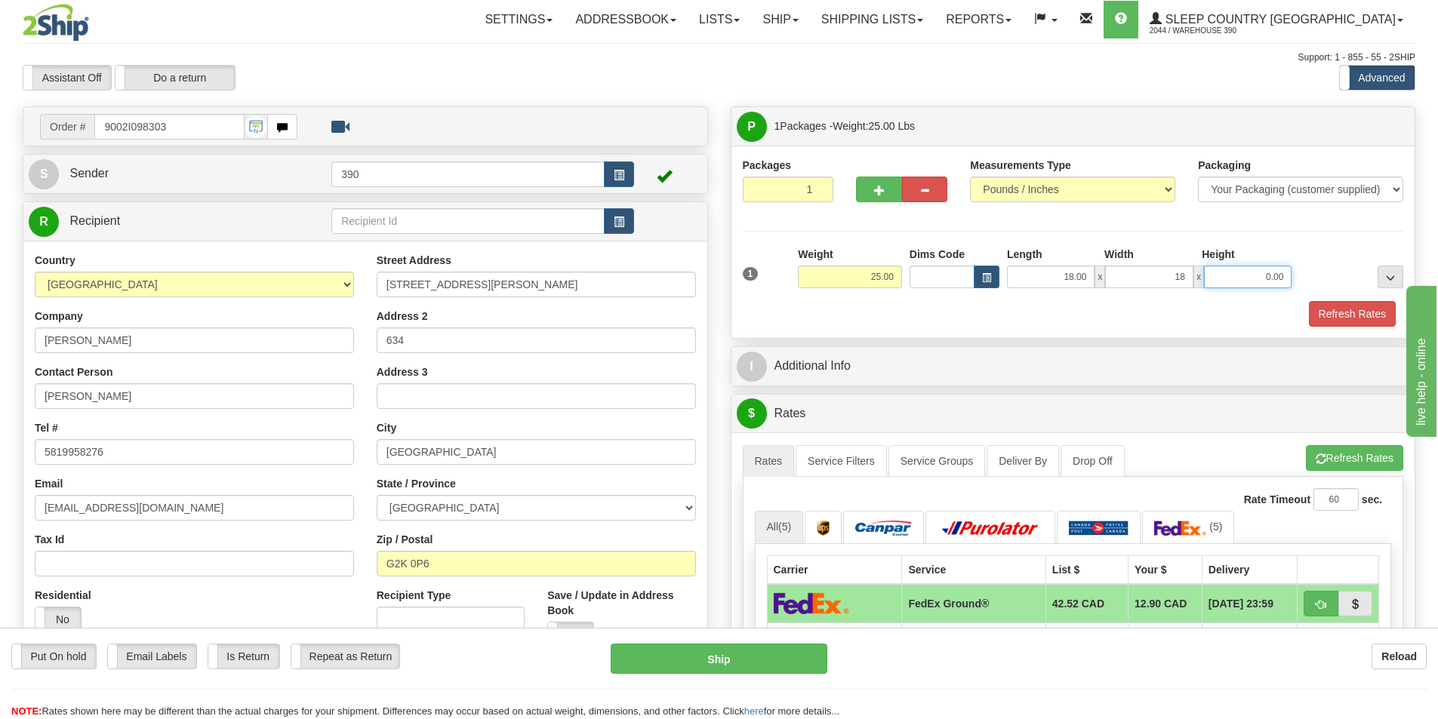
type input "18.00"
click at [1285, 279] on input "0.00" at bounding box center [1248, 277] width 88 height 23
type input "40.00"
click at [1367, 308] on button "Refresh Rates" at bounding box center [1352, 314] width 87 height 26
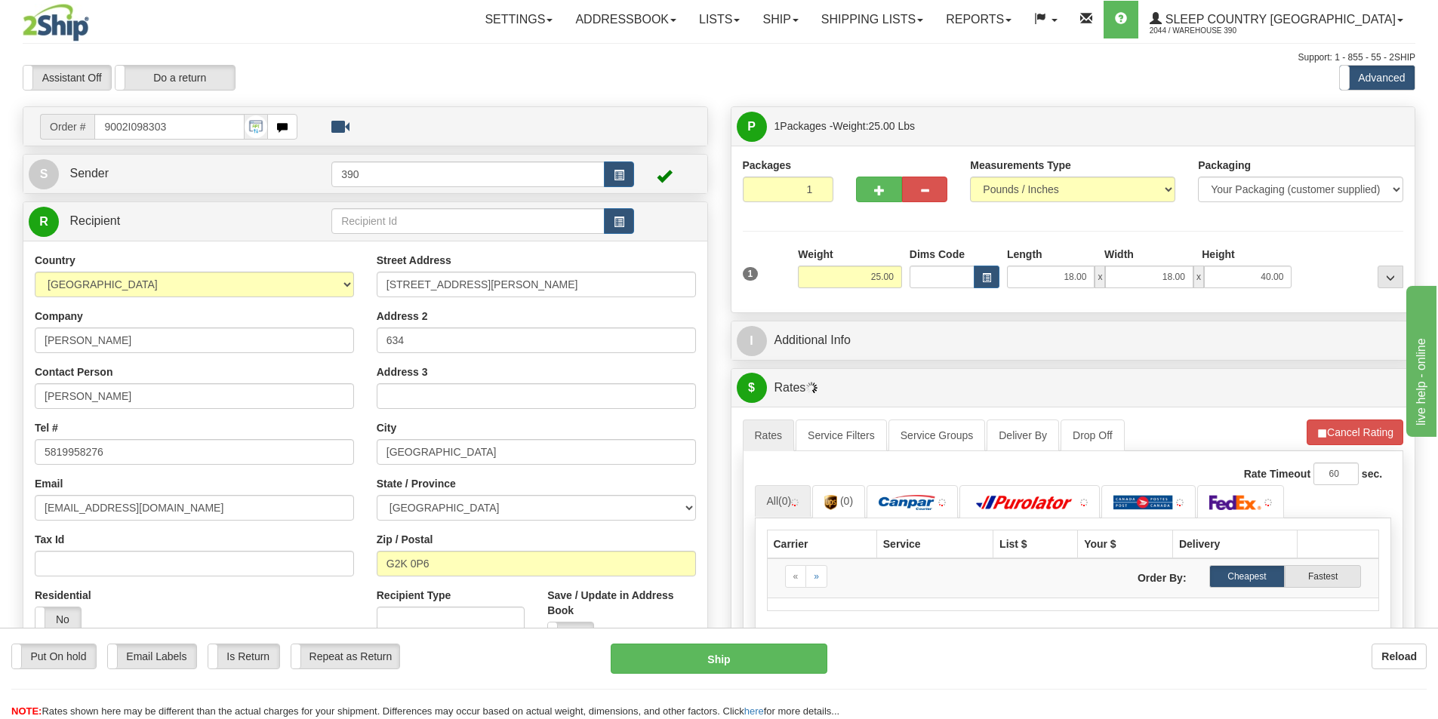
click at [1424, 477] on div "P Packages 1 Packages - Weight: 25.00 Lbs Shipment Level Shipm. Package Level P…" at bounding box center [1073, 567] width 708 height 922
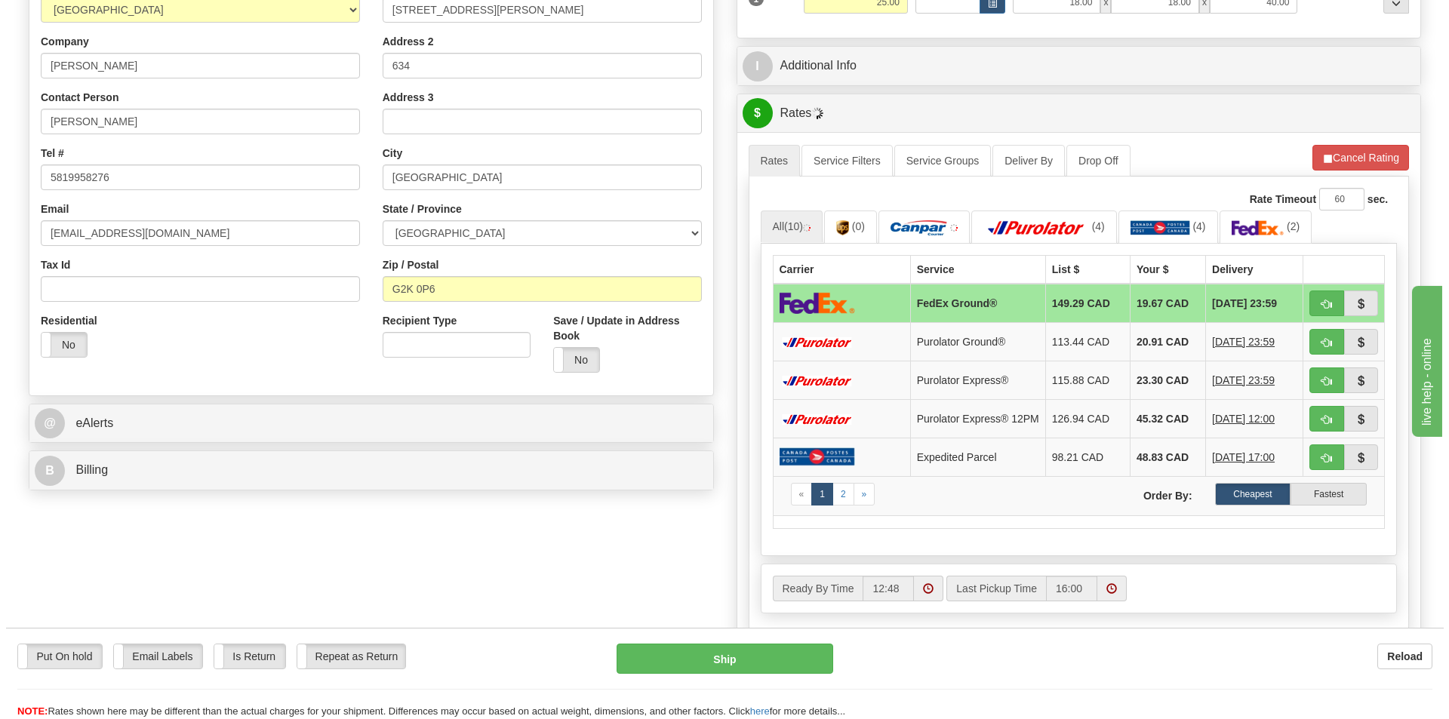
scroll to position [302, 0]
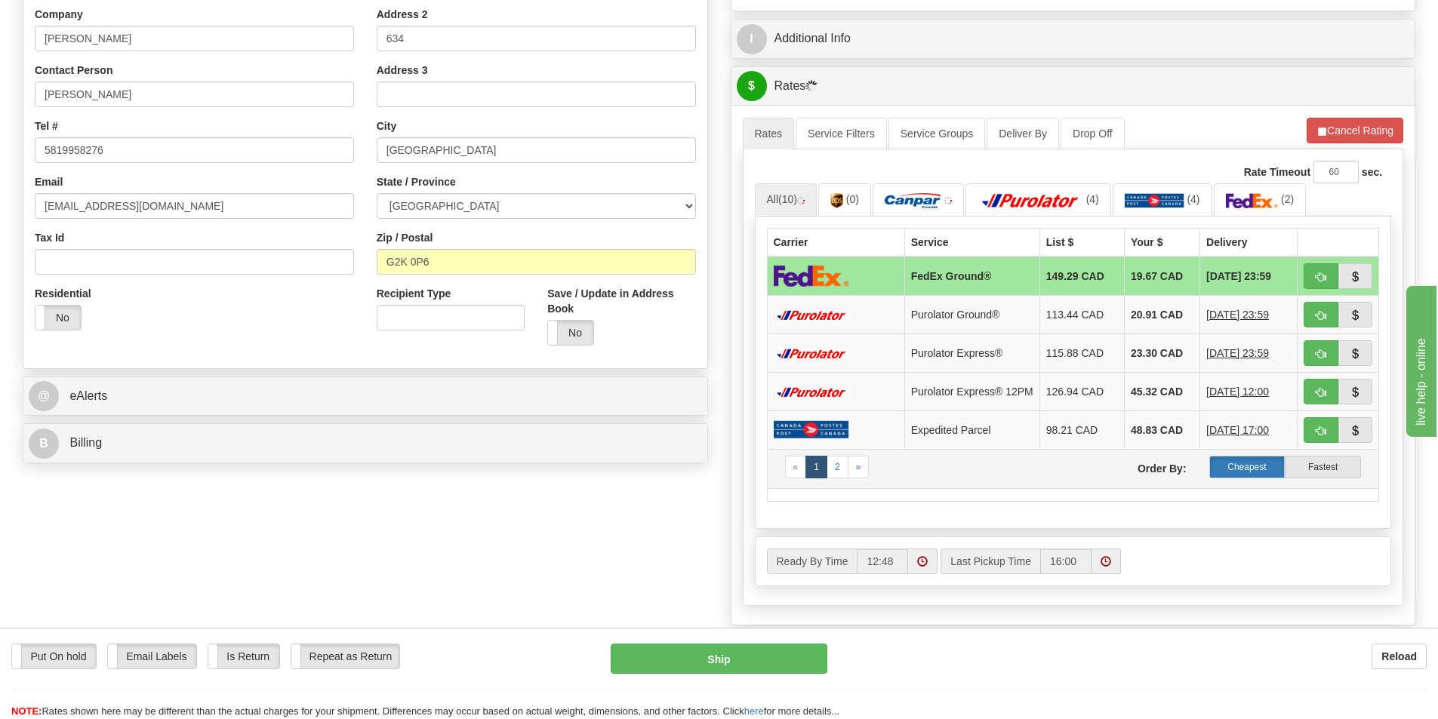
click at [1238, 465] on label "Cheapest" at bounding box center [1247, 467] width 76 height 23
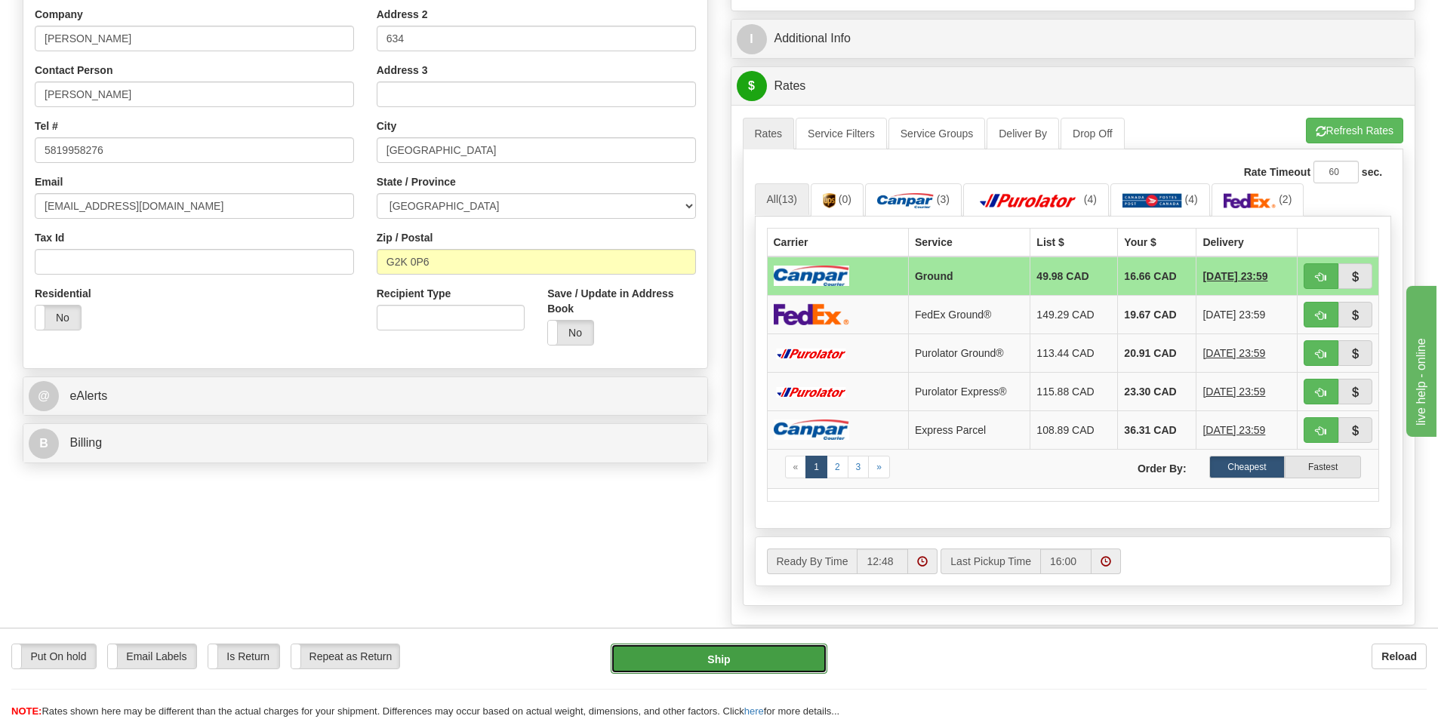
click at [727, 657] on button "Ship" at bounding box center [719, 659] width 217 height 30
type input "1"
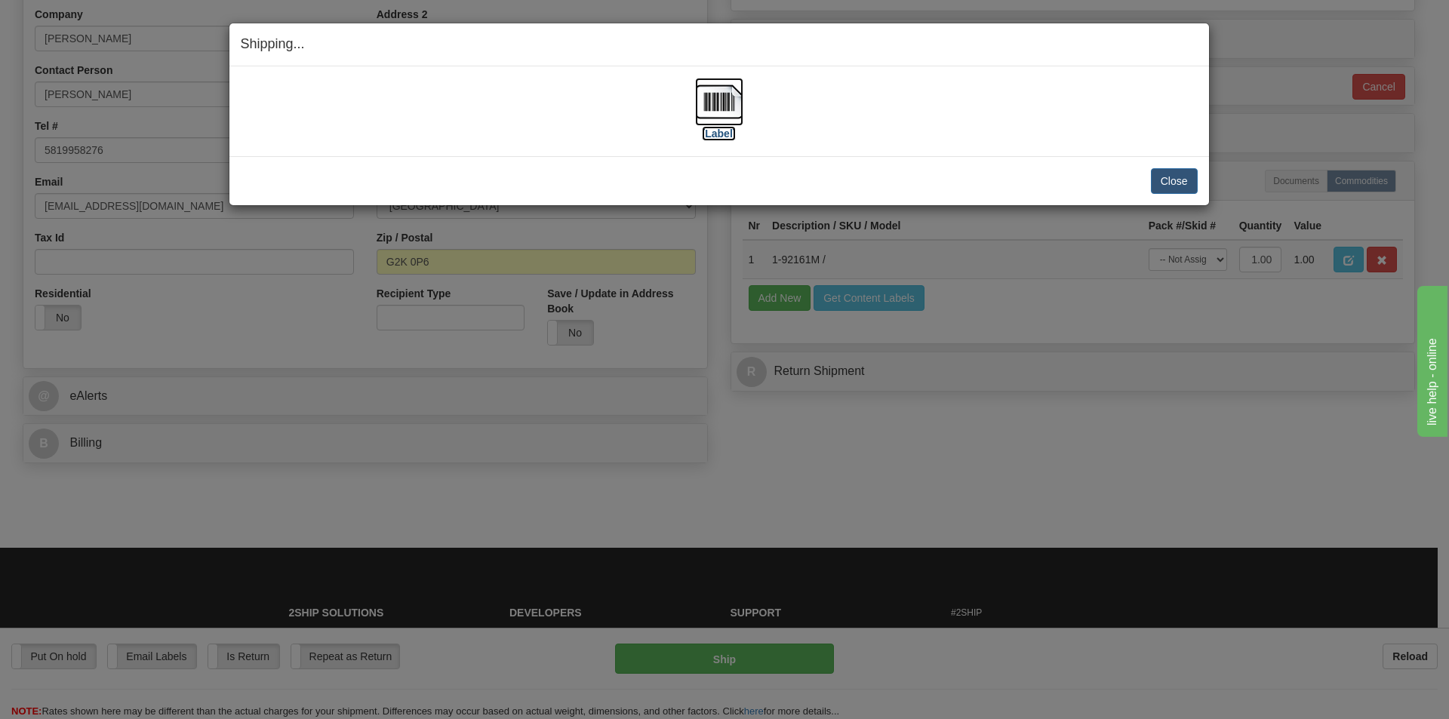
click at [716, 98] on img at bounding box center [719, 102] width 48 height 48
